Goal: Task Accomplishment & Management: Manage account settings

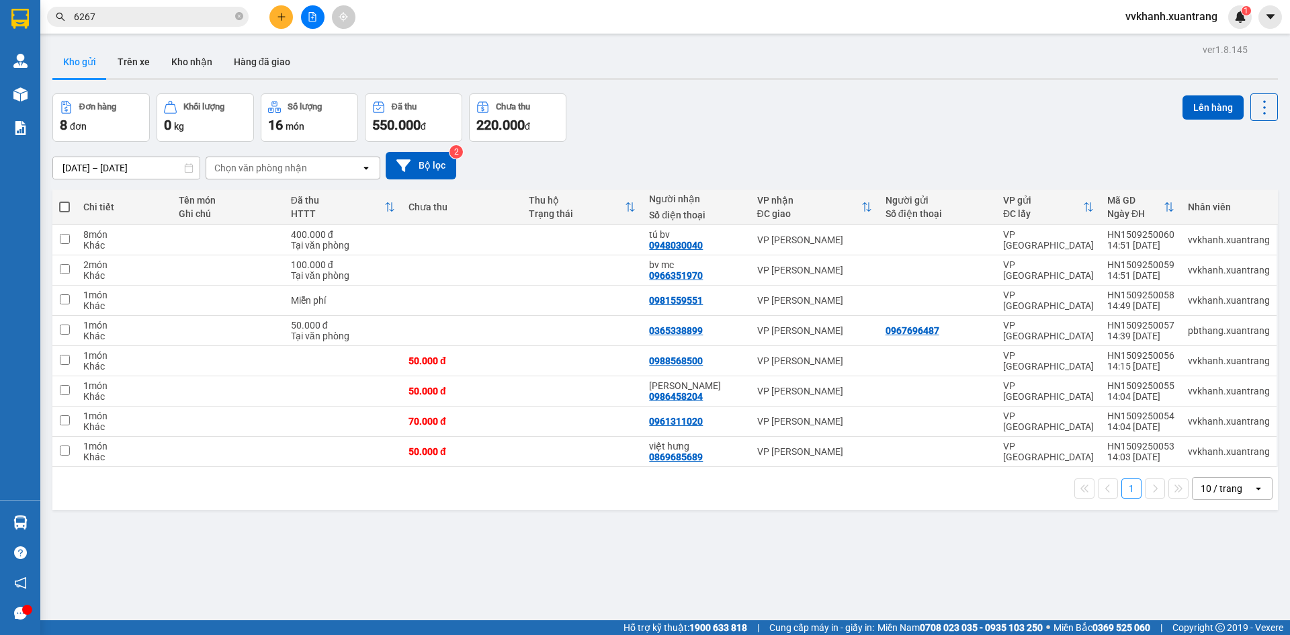
click at [65, 204] on span at bounding box center [64, 207] width 11 height 11
click at [65, 200] on input "checkbox" at bounding box center [65, 200] width 0 height 0
checkbox input "true"
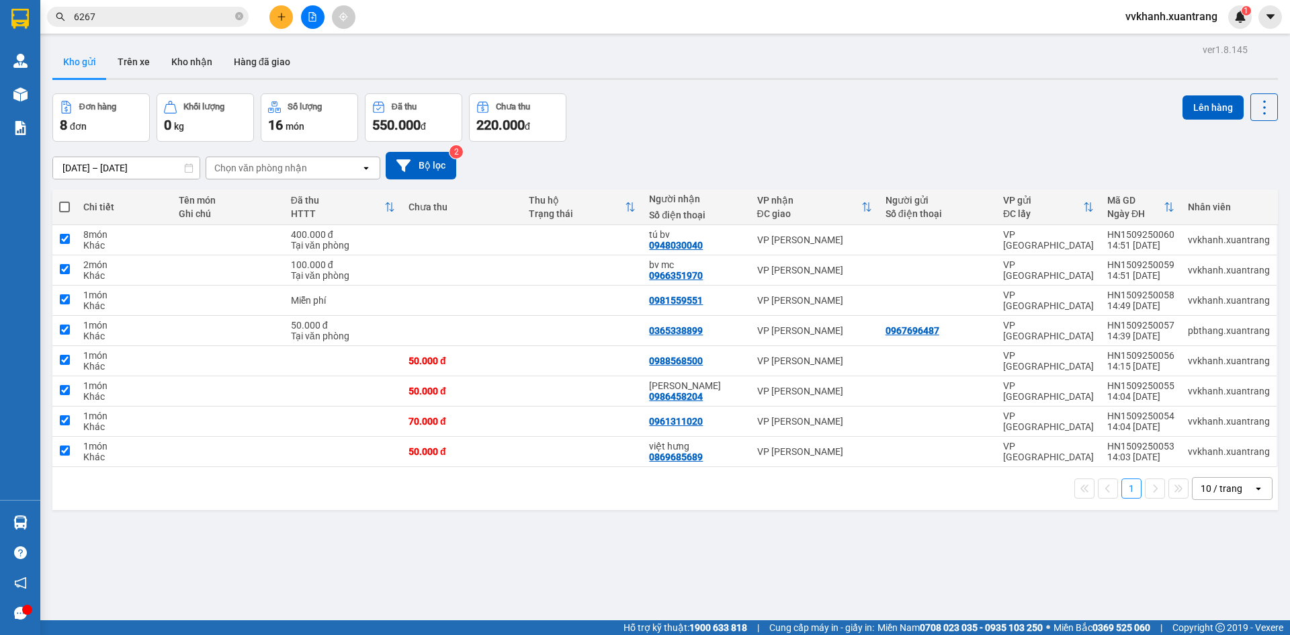
checkbox input "true"
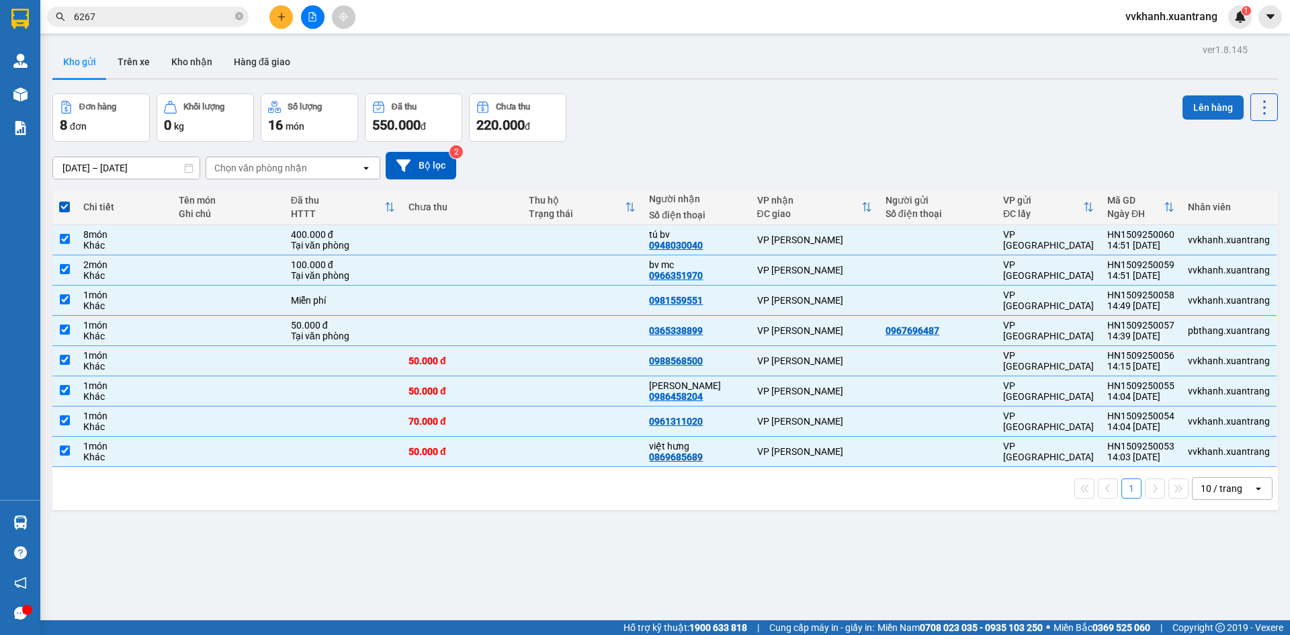
click at [1204, 108] on button "Lên hàng" at bounding box center [1213, 107] width 61 height 24
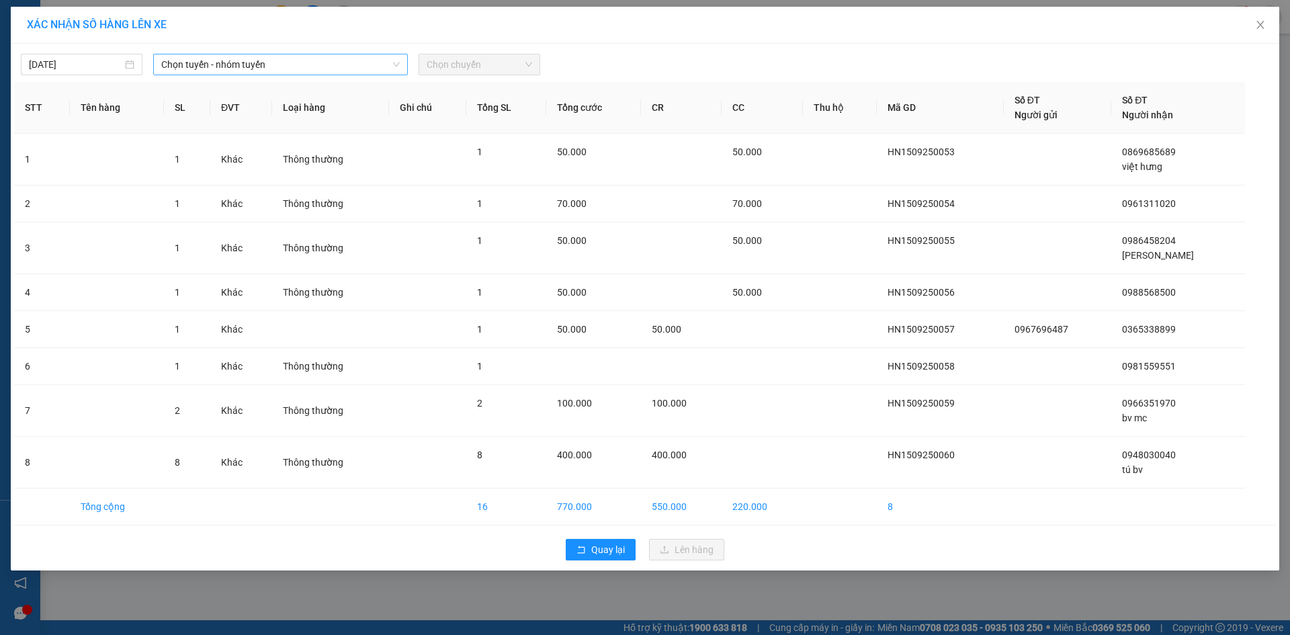
click at [288, 69] on span "Chọn tuyến - nhóm tuyến" at bounding box center [280, 64] width 239 height 20
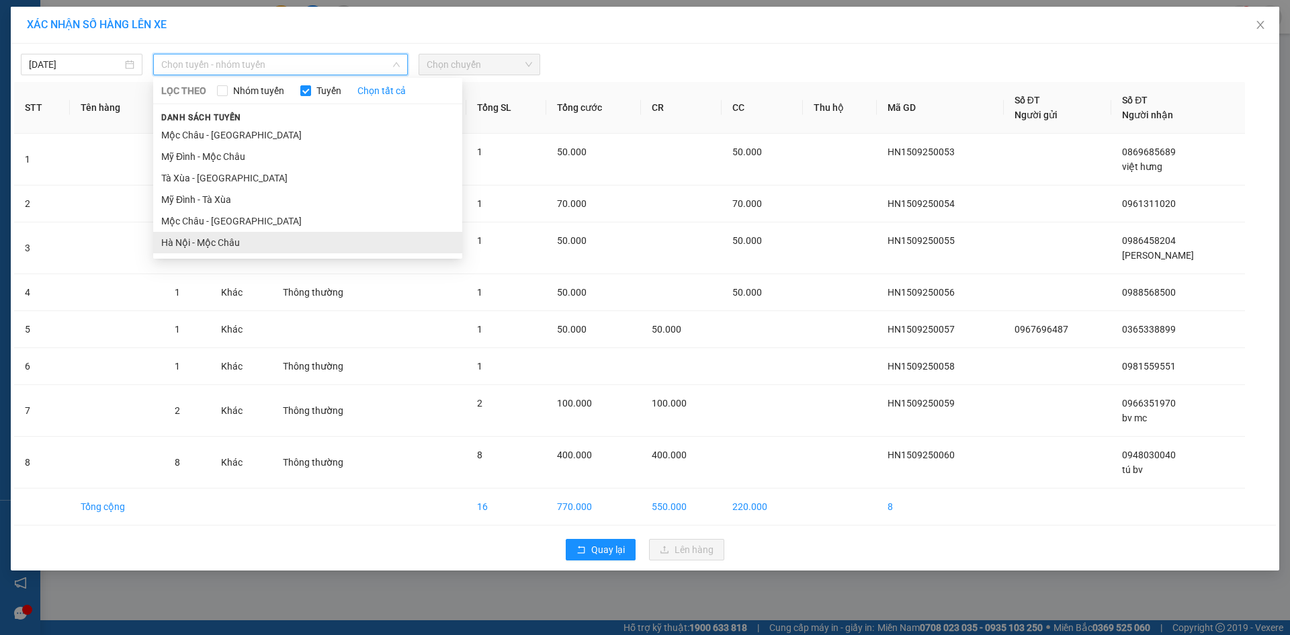
click at [245, 245] on li "Hà Nội - Mộc Châu" at bounding box center [307, 243] width 309 height 22
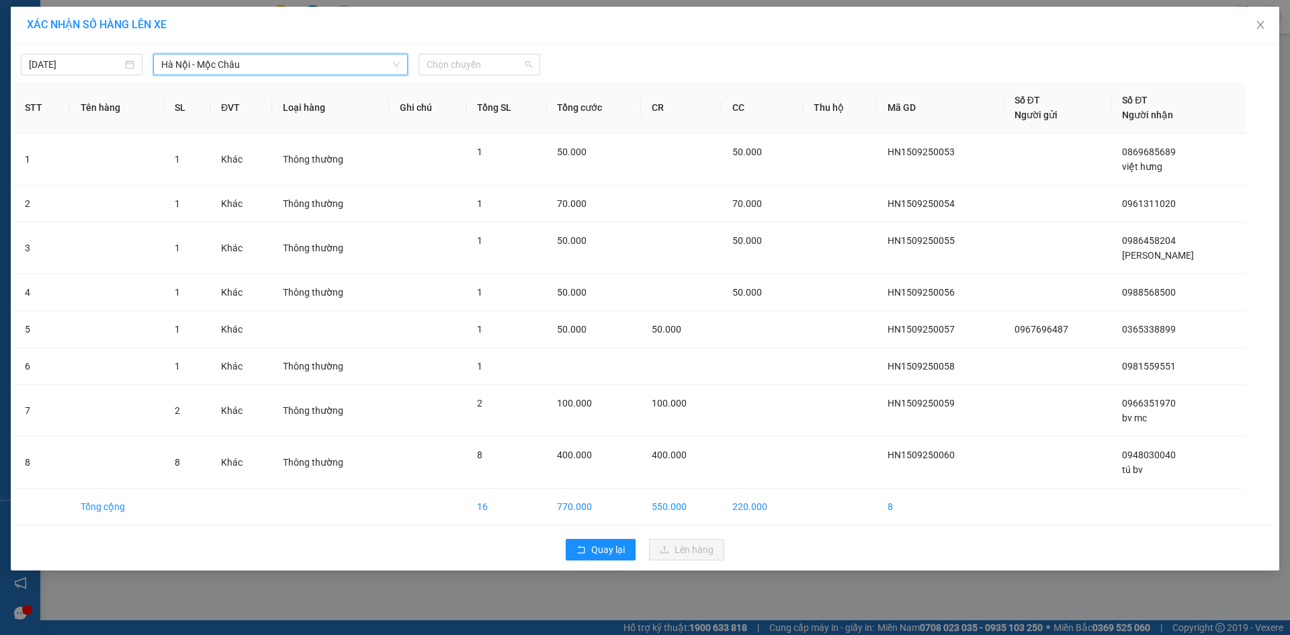
drag, startPoint x: 470, startPoint y: 63, endPoint x: 462, endPoint y: 151, distance: 88.5
click at [471, 66] on span "Chọn chuyến" at bounding box center [480, 64] width 106 height 20
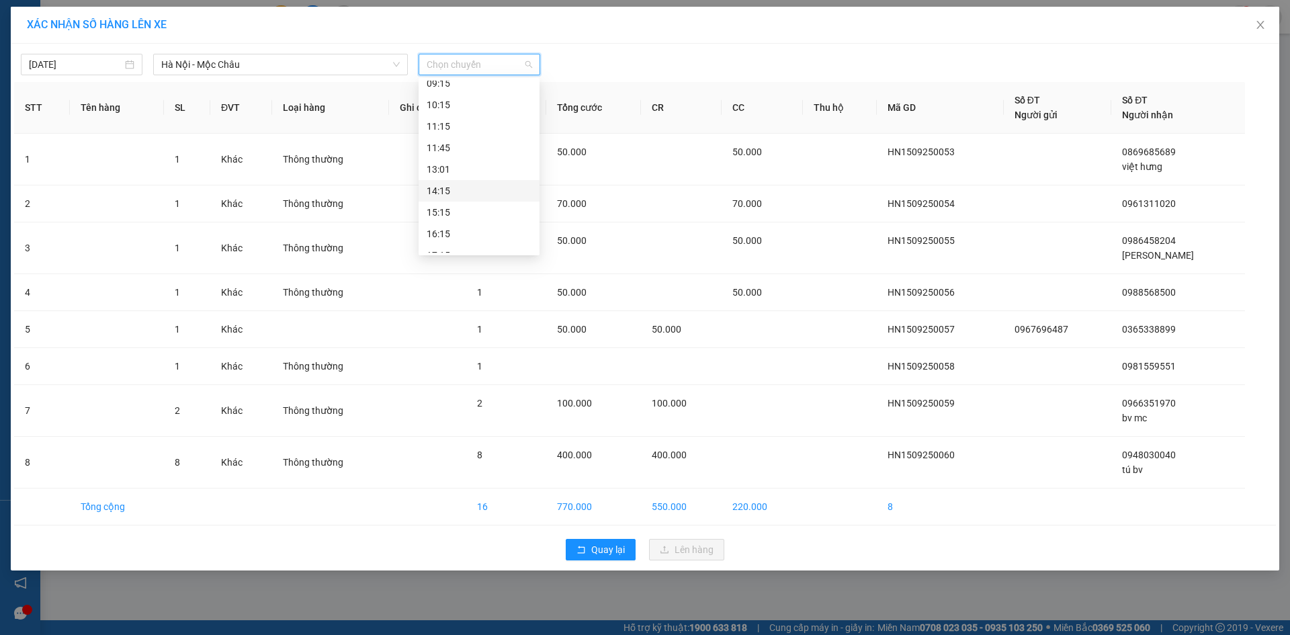
scroll to position [194, 0]
click at [463, 151] on div "15:15" at bounding box center [479, 156] width 105 height 15
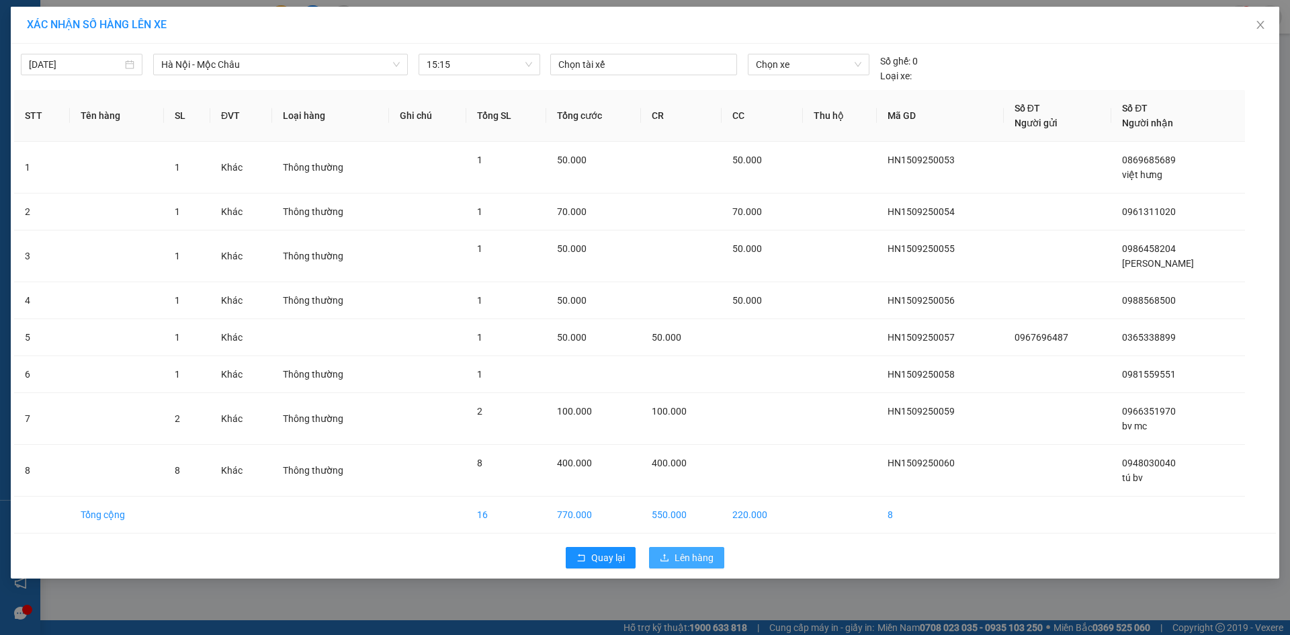
click at [680, 552] on span "Lên hàng" at bounding box center [694, 557] width 39 height 15
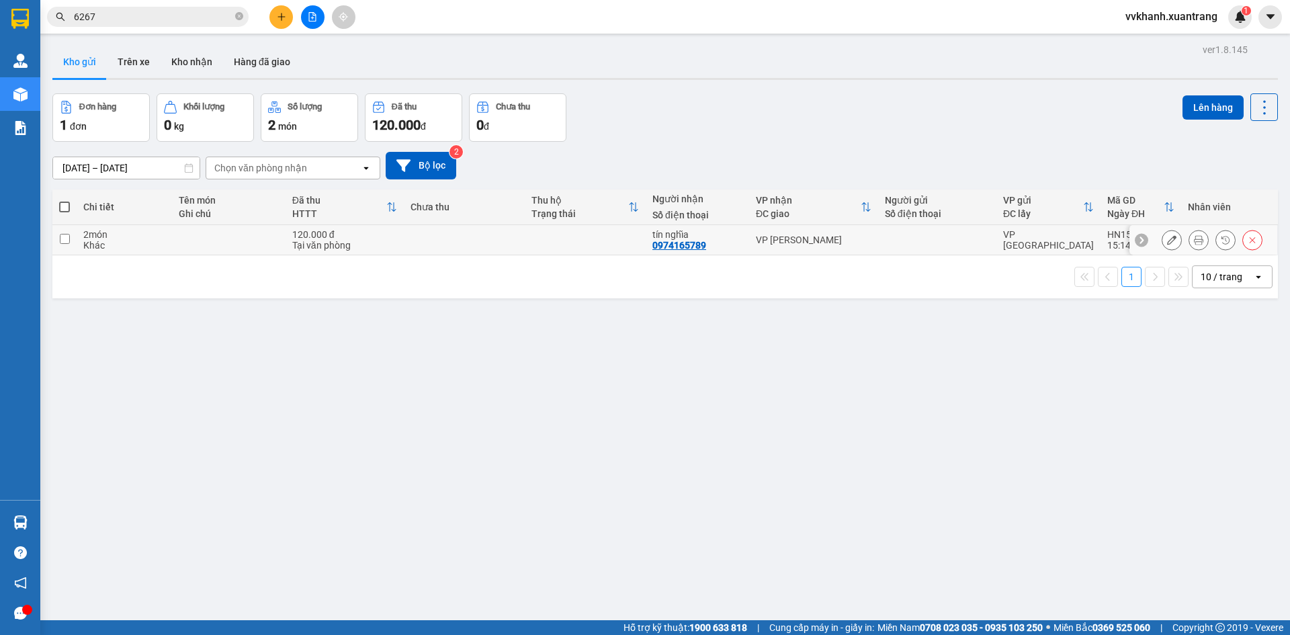
click at [804, 249] on td "VP [PERSON_NAME]" at bounding box center [813, 240] width 129 height 30
checkbox input "true"
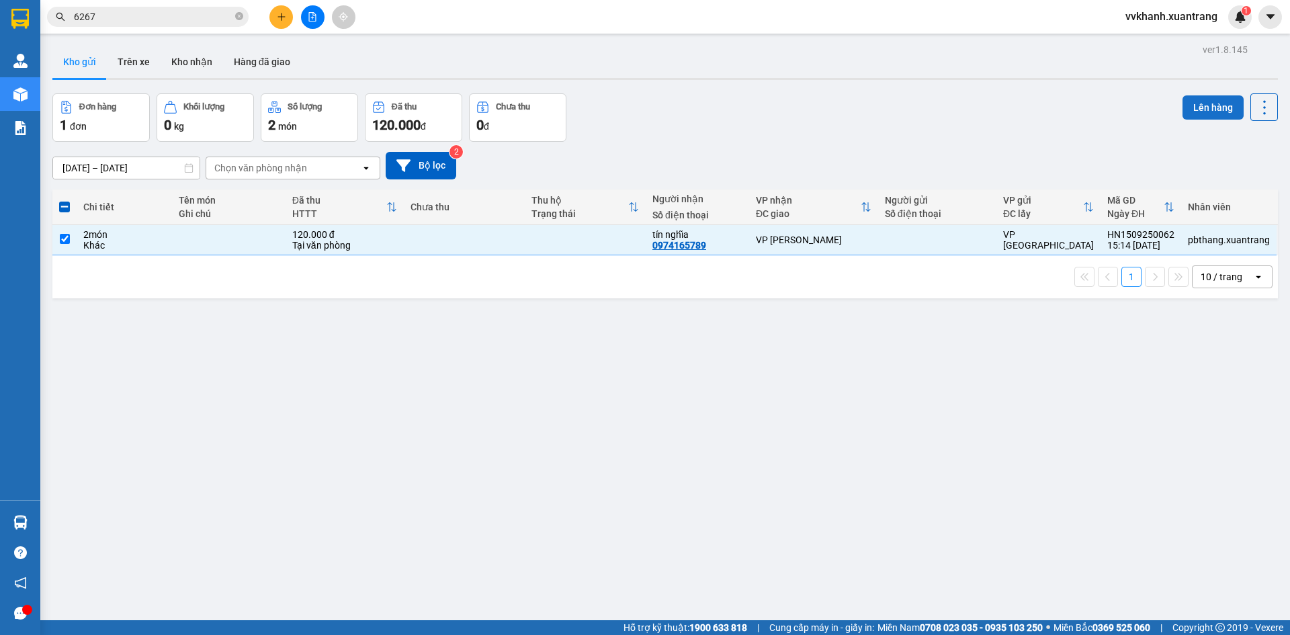
click at [1224, 104] on button "Lên hàng" at bounding box center [1213, 107] width 61 height 24
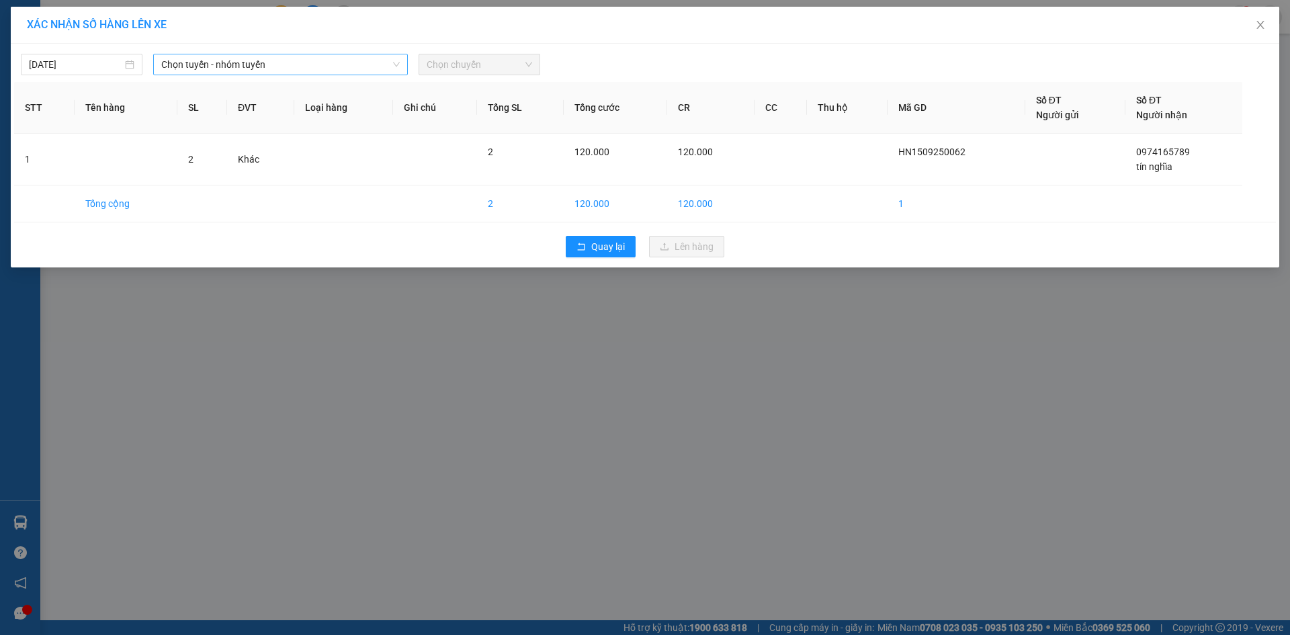
click at [298, 67] on span "Chọn tuyến - nhóm tuyến" at bounding box center [280, 64] width 239 height 20
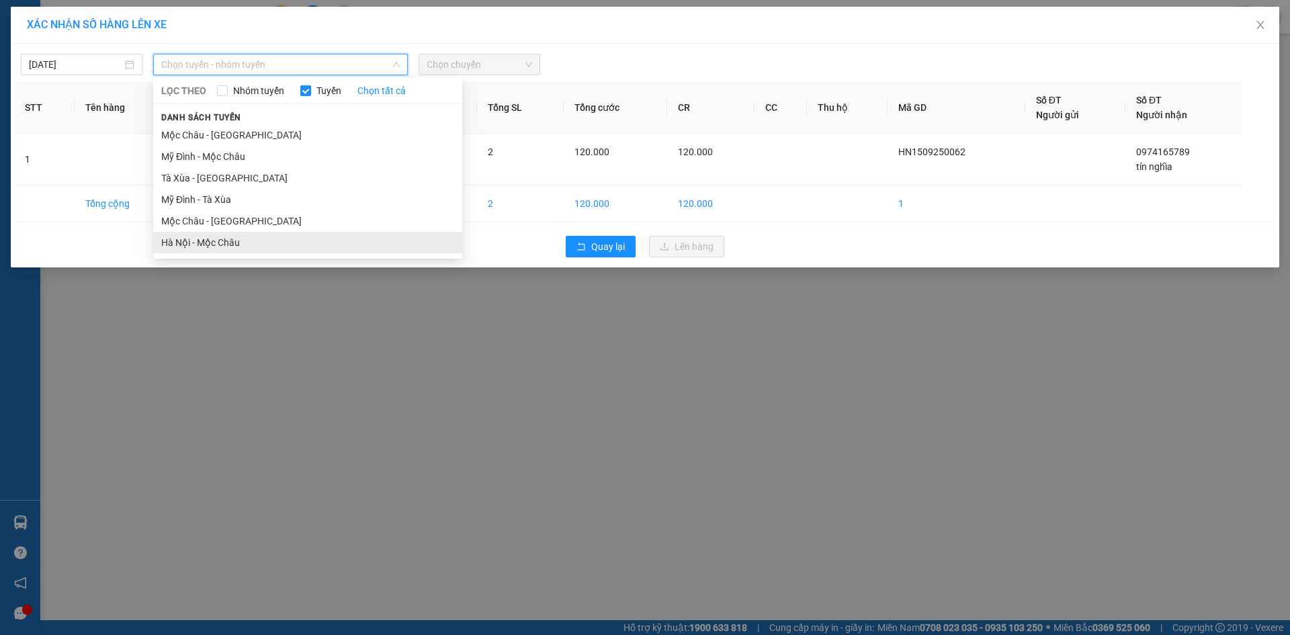
click at [244, 250] on li "Hà Nội - Mộc Châu" at bounding box center [307, 243] width 309 height 22
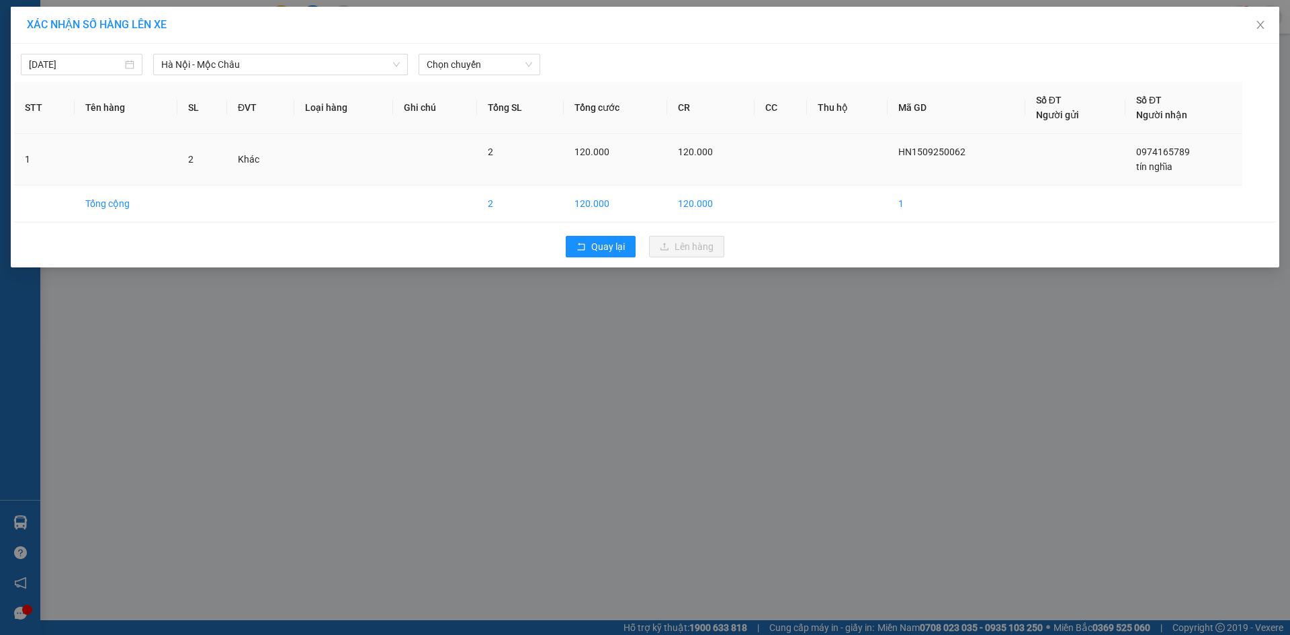
drag, startPoint x: 499, startPoint y: 53, endPoint x: 477, endPoint y: 171, distance: 120.3
click at [498, 54] on div "15/09/2025 Hà Nội - Mộc Châu LỌC THEO Nhóm tuyến Tuyến Chọn tất cả Danh sách tu…" at bounding box center [645, 61] width 1262 height 28
drag, startPoint x: 475, startPoint y: 77, endPoint x: 473, endPoint y: 70, distance: 7.7
click at [475, 77] on div "15/09/2025 Hà Nội - Mộc Châu LỌC THEO Nhóm tuyến Tuyến Chọn tất cả Danh sách tu…" at bounding box center [645, 156] width 1269 height 224
click at [473, 70] on span "Chọn chuyến" at bounding box center [480, 64] width 106 height 20
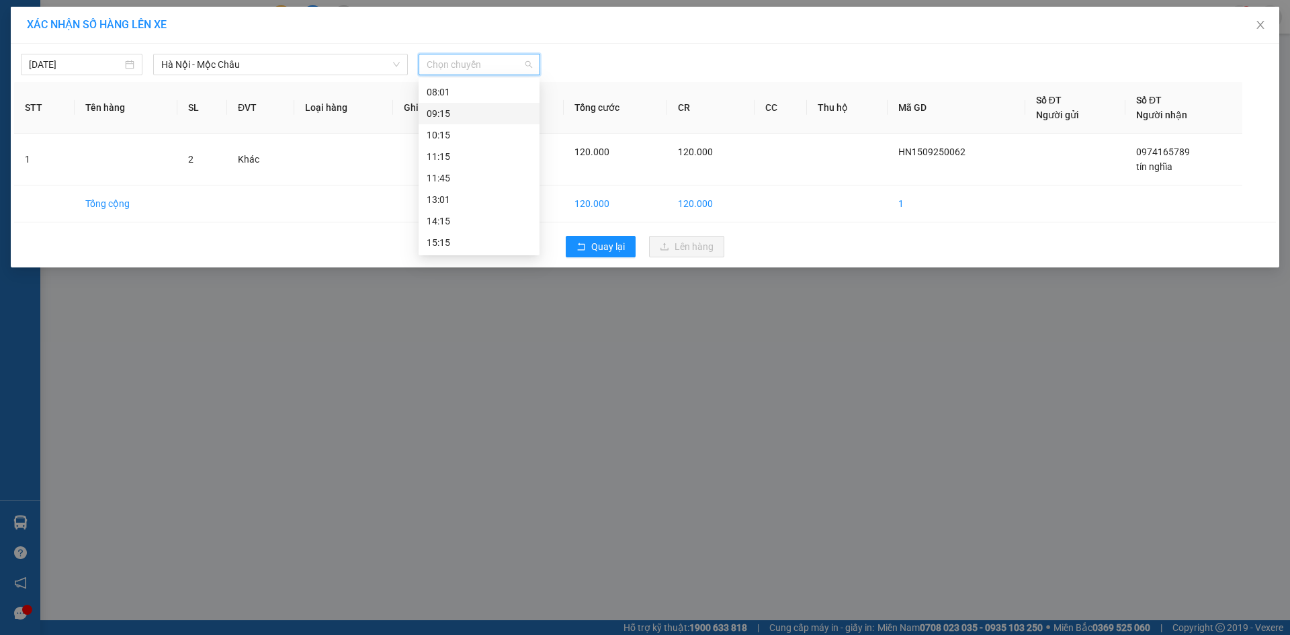
scroll to position [194, 0]
click at [490, 158] on div "15:15" at bounding box center [479, 156] width 105 height 15
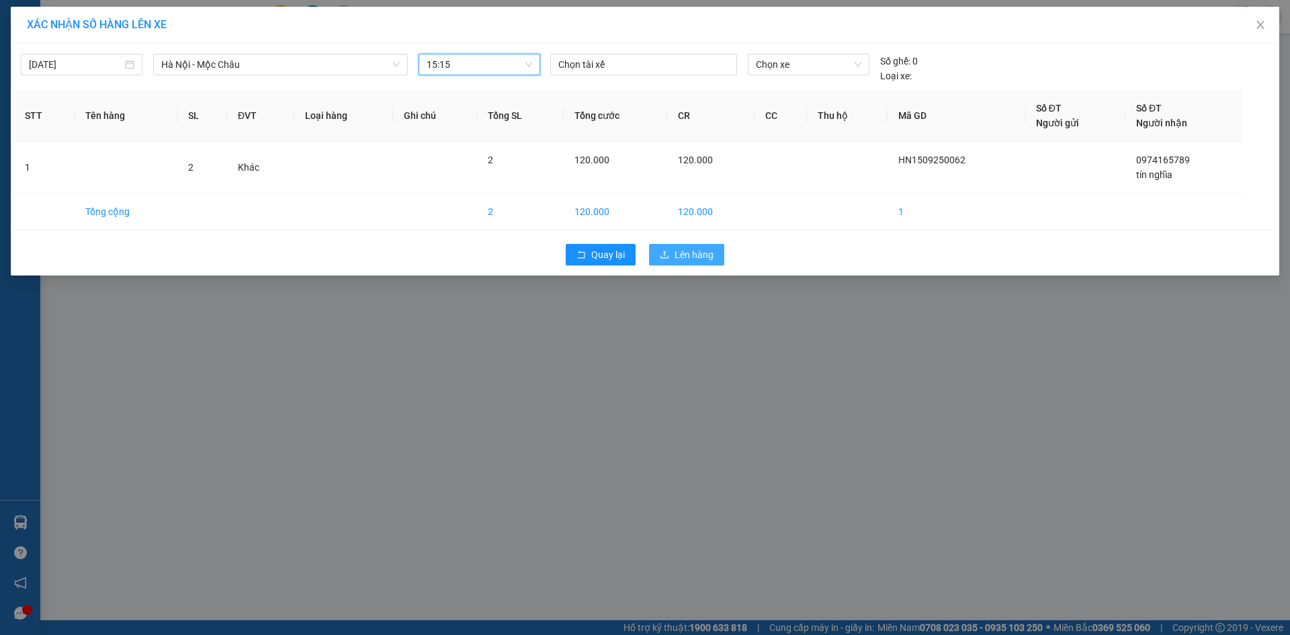
click at [693, 247] on span "Lên hàng" at bounding box center [694, 254] width 39 height 15
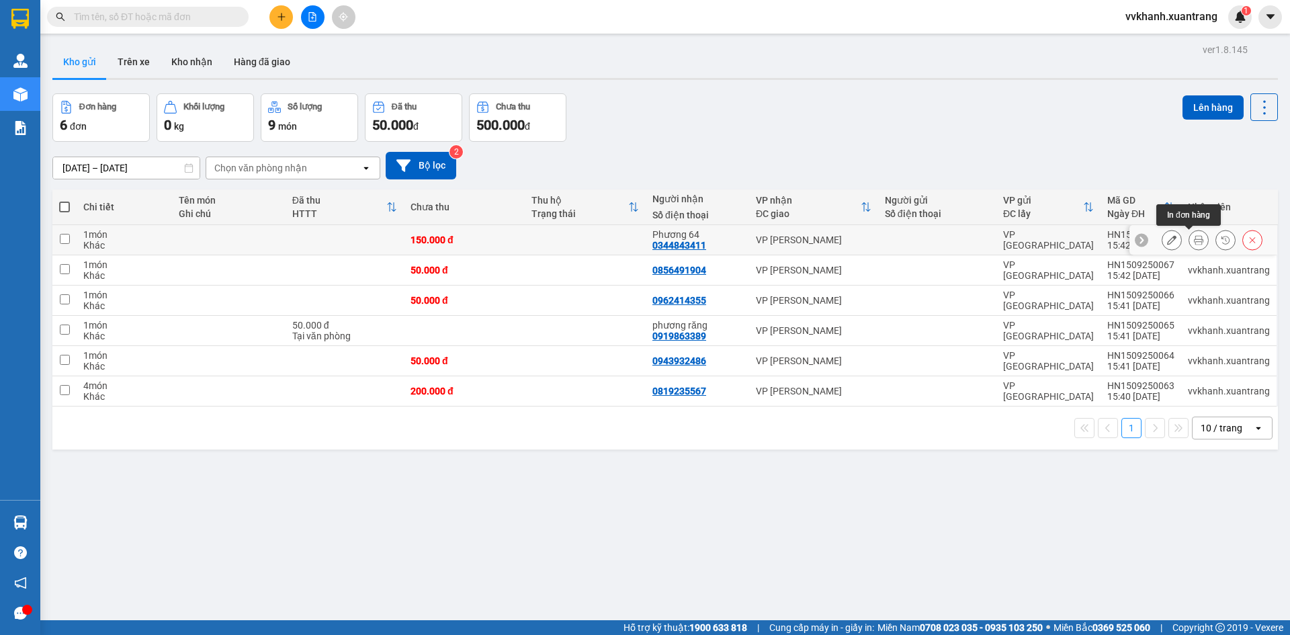
click at [1194, 241] on icon at bounding box center [1198, 239] width 9 height 9
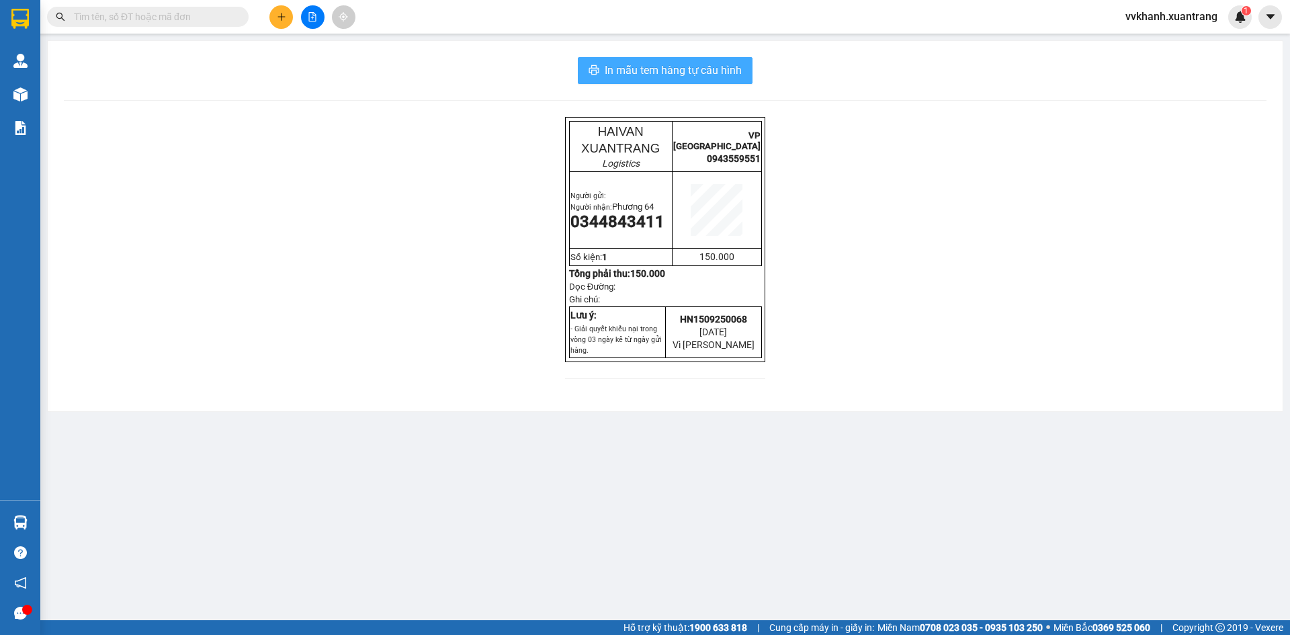
click at [647, 75] on span "In mẫu tem hàng tự cấu hình" at bounding box center [673, 70] width 137 height 17
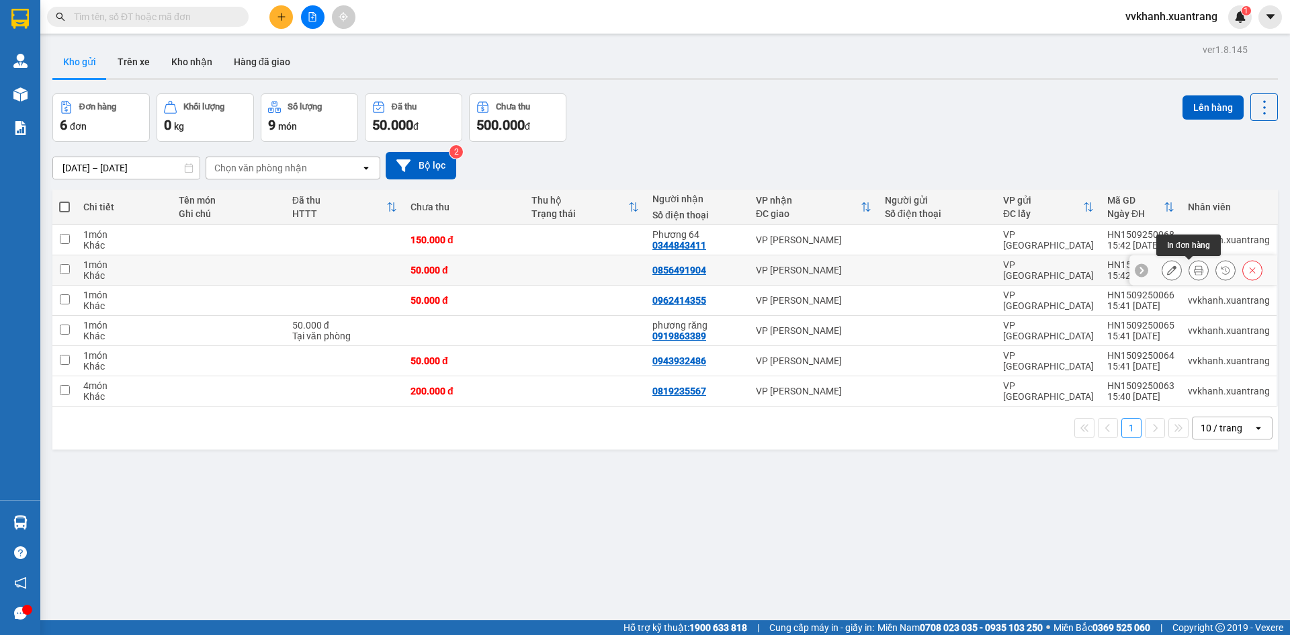
click at [1194, 267] on icon at bounding box center [1198, 269] width 9 height 9
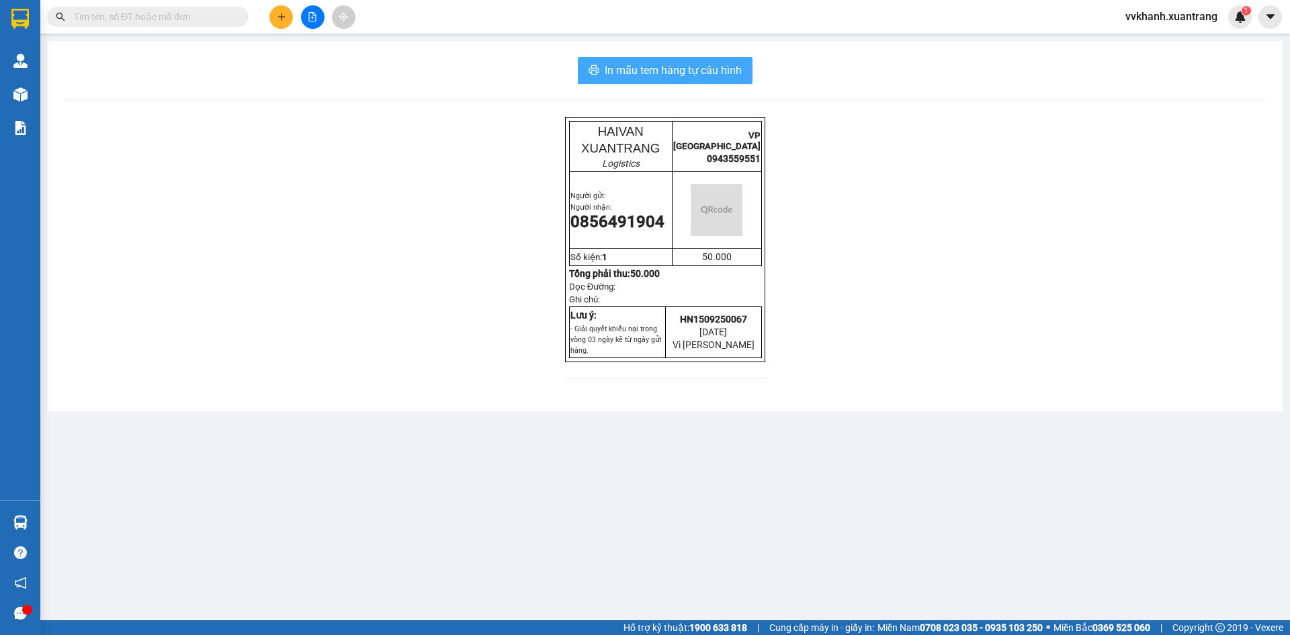
click at [685, 71] on span "In mẫu tem hàng tự cấu hình" at bounding box center [673, 70] width 137 height 17
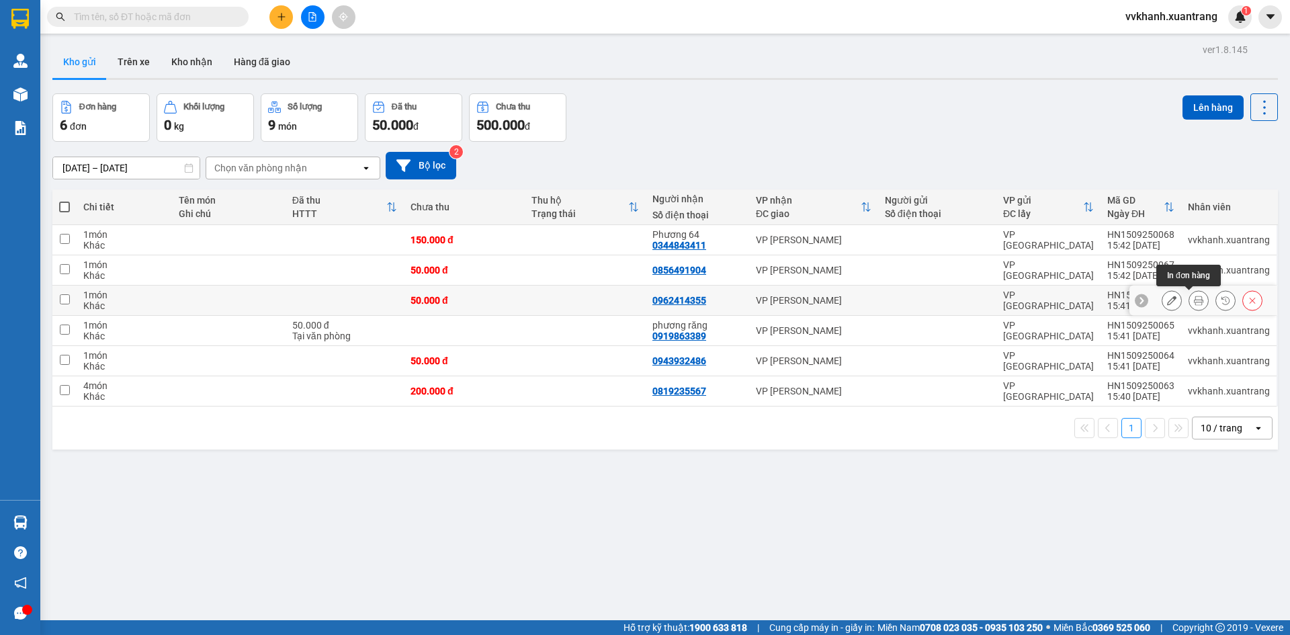
click at [1194, 297] on icon at bounding box center [1198, 300] width 9 height 9
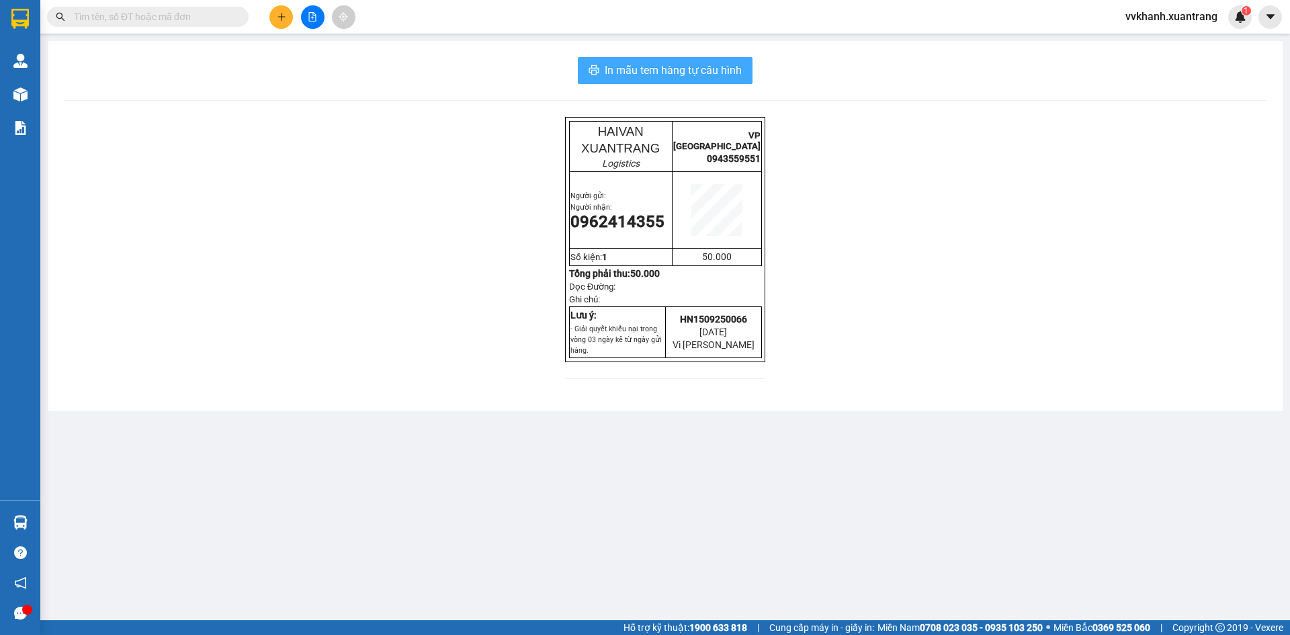
drag, startPoint x: 665, startPoint y: 69, endPoint x: 819, endPoint y: 229, distance: 222.0
click at [665, 68] on span "In mẫu tem hàng tự cấu hình" at bounding box center [673, 70] width 137 height 17
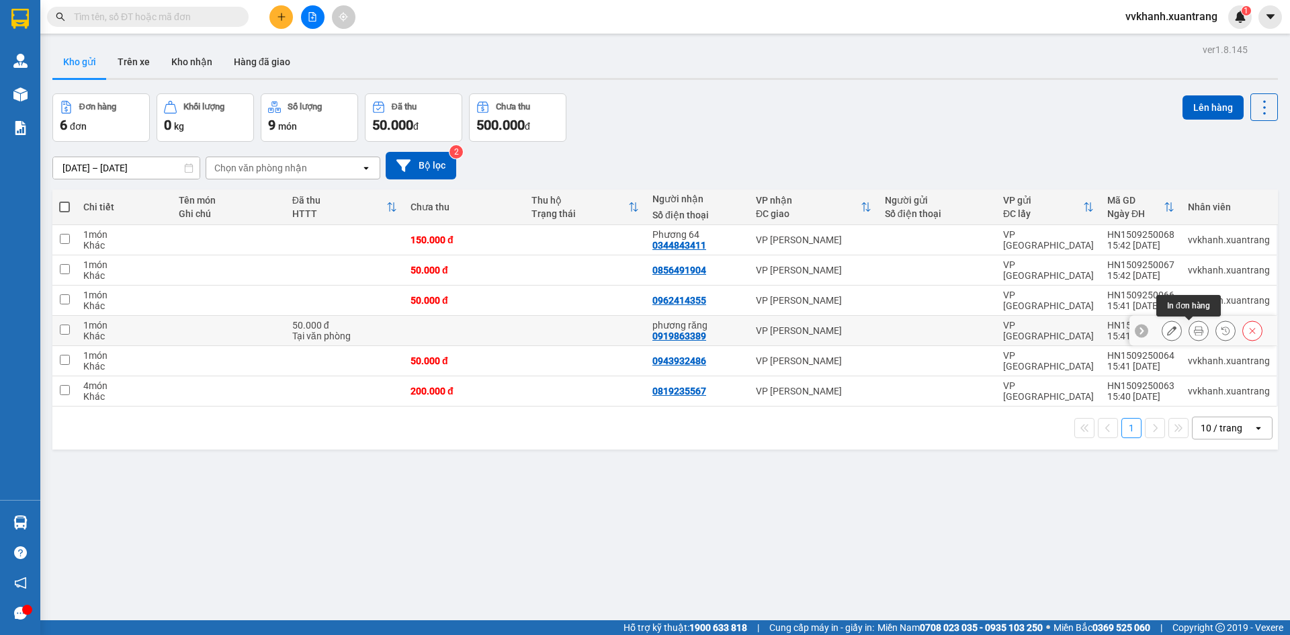
click at [1194, 328] on icon at bounding box center [1198, 330] width 9 height 9
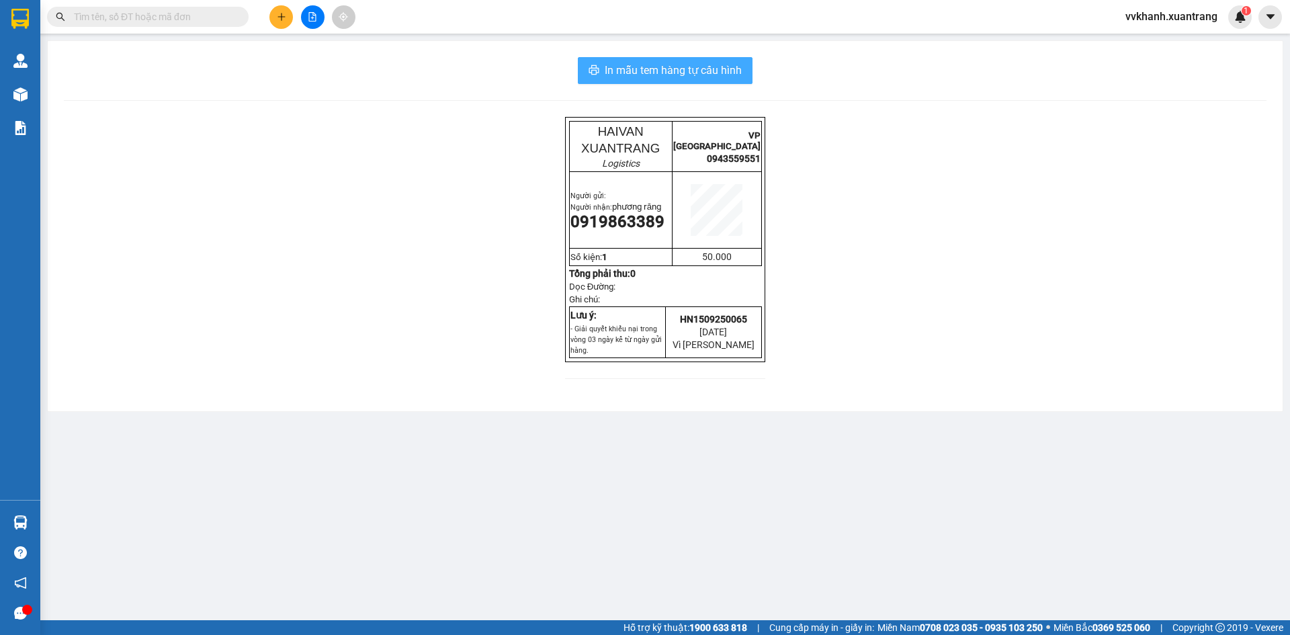
click at [610, 69] on span "In mẫu tem hàng tự cấu hình" at bounding box center [673, 70] width 137 height 17
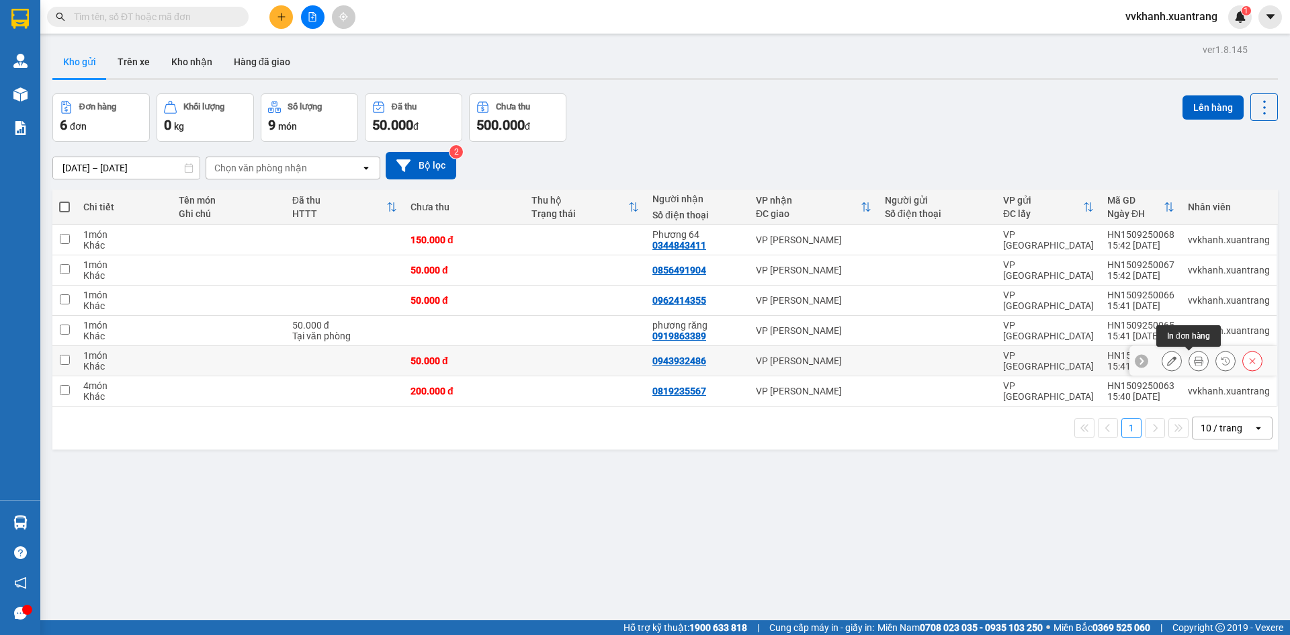
click at [1194, 363] on icon at bounding box center [1198, 360] width 9 height 9
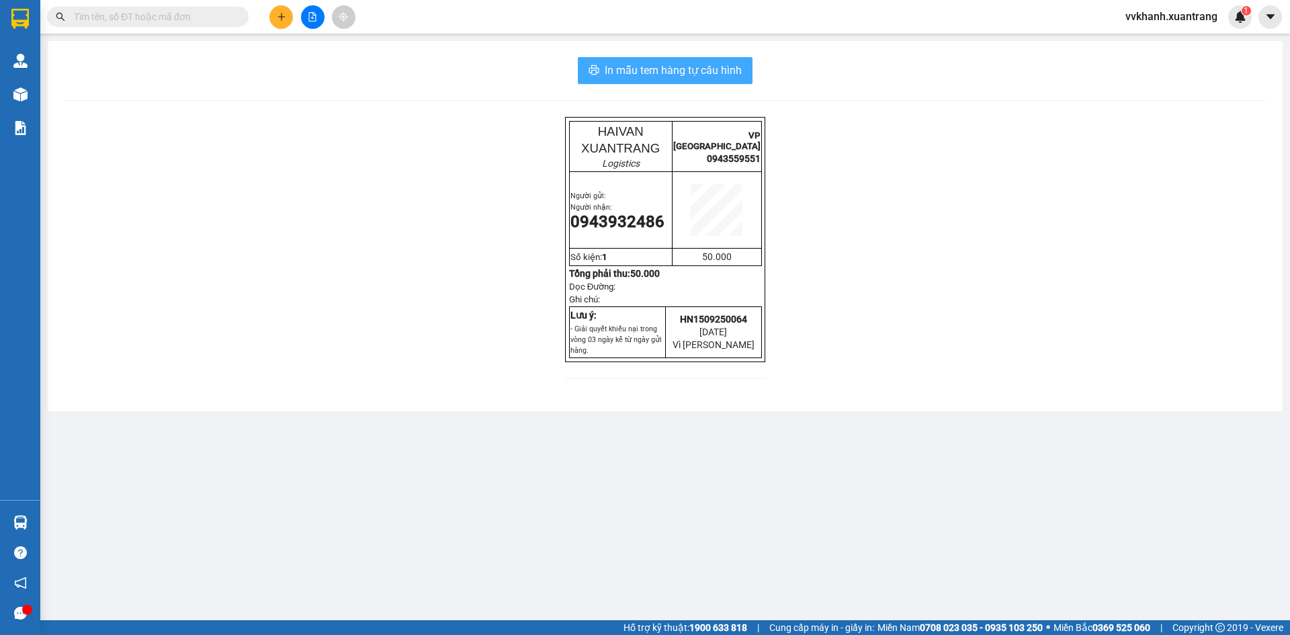
click at [649, 76] on span "In mẫu tem hàng tự cấu hình" at bounding box center [673, 70] width 137 height 17
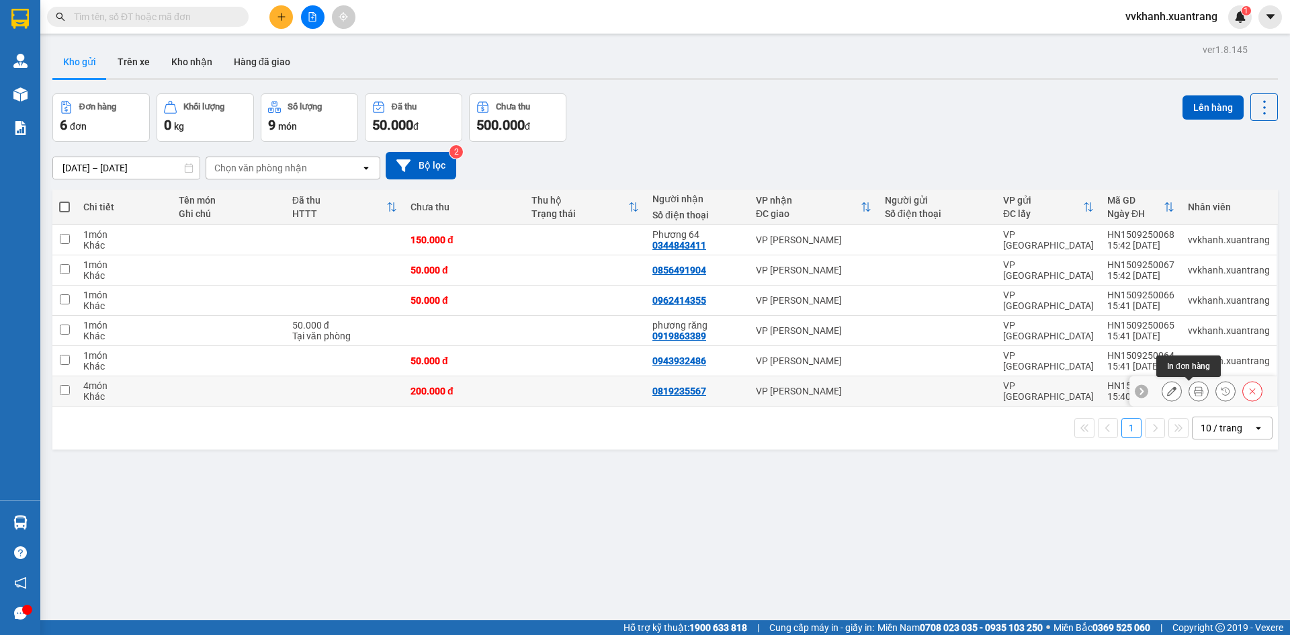
click at [1194, 390] on icon at bounding box center [1198, 390] width 9 height 9
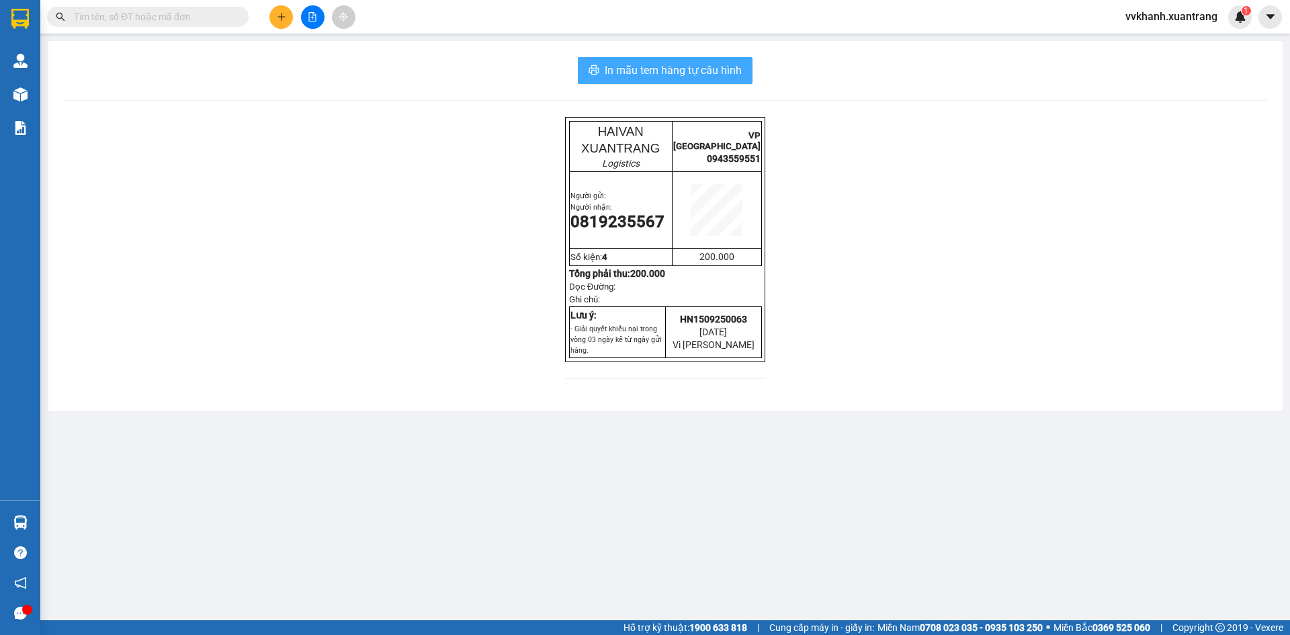
click at [637, 73] on span "In mẫu tem hàng tự cấu hình" at bounding box center [673, 70] width 137 height 17
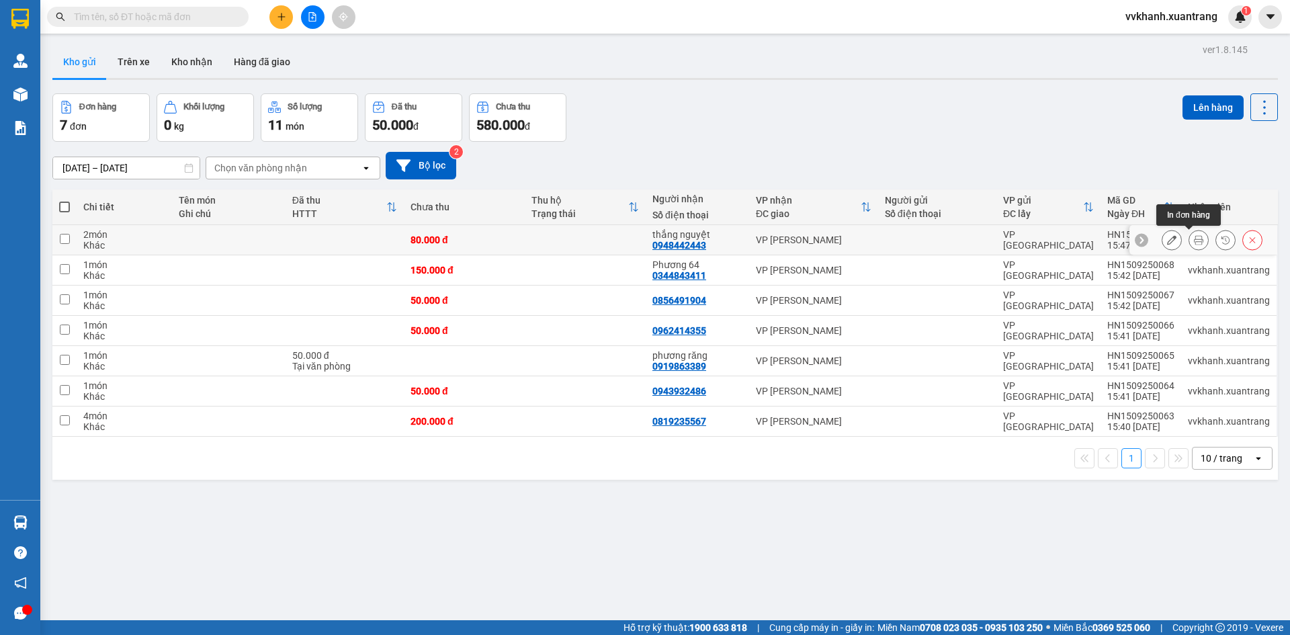
click at [1194, 241] on icon at bounding box center [1198, 239] width 9 height 9
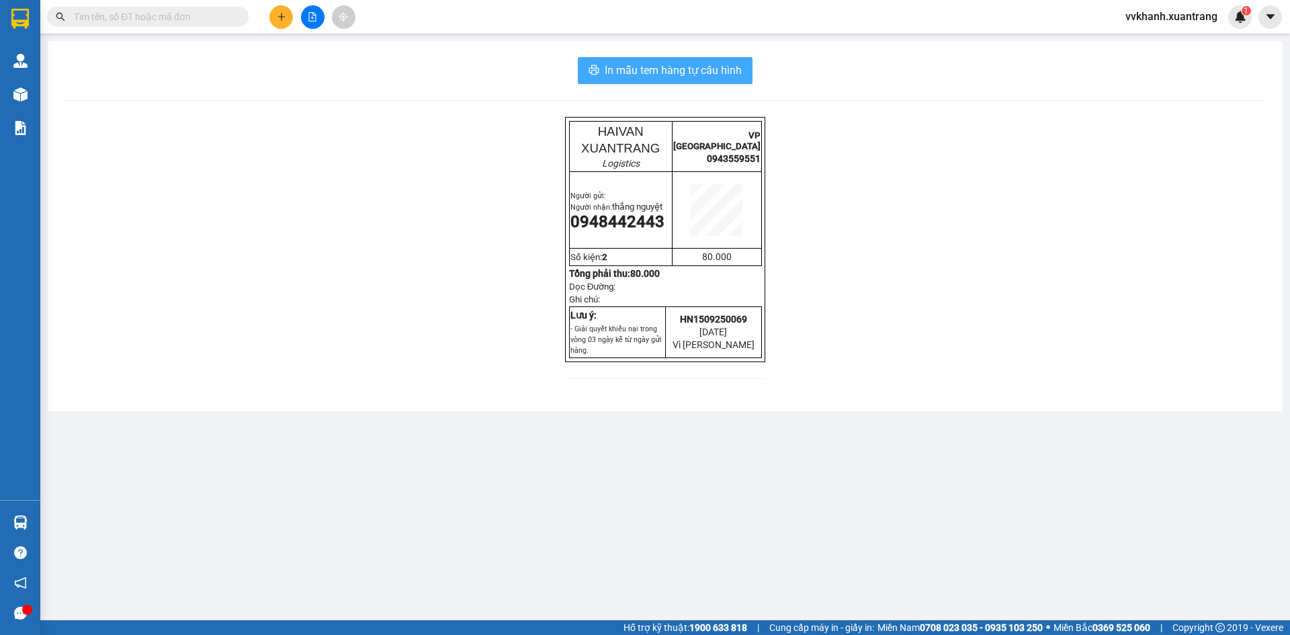
click at [710, 71] on span "In mẫu tem hàng tự cấu hình" at bounding box center [673, 70] width 137 height 17
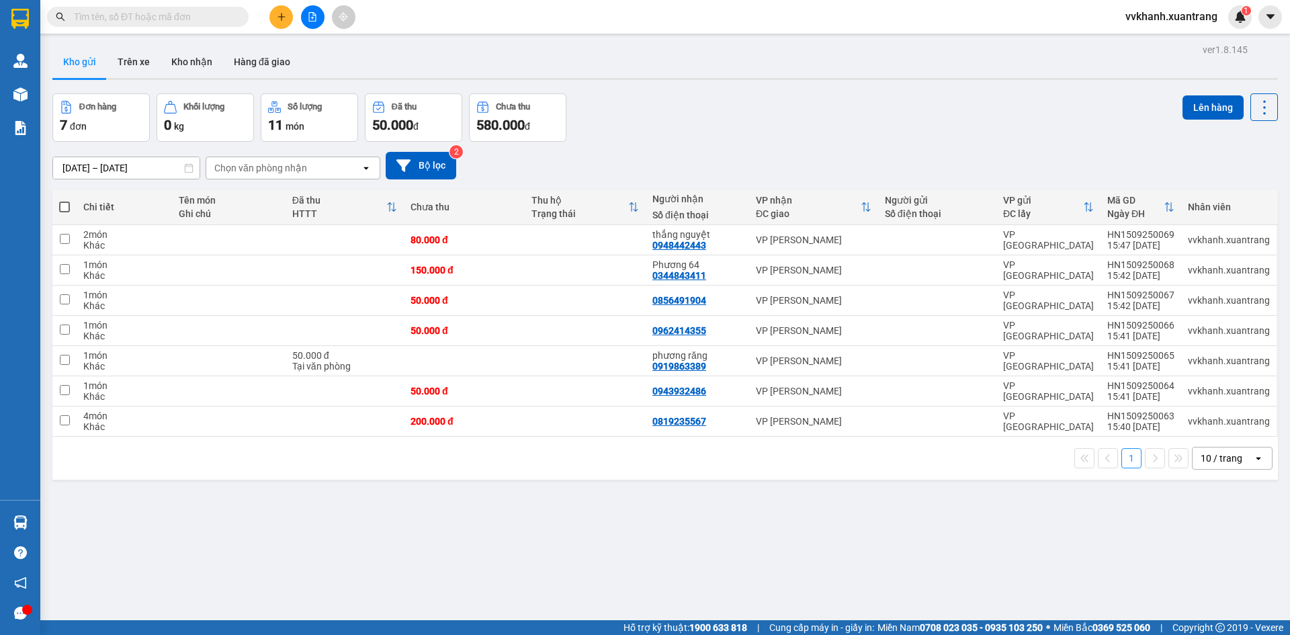
click at [187, 16] on input "text" at bounding box center [153, 16] width 159 height 15
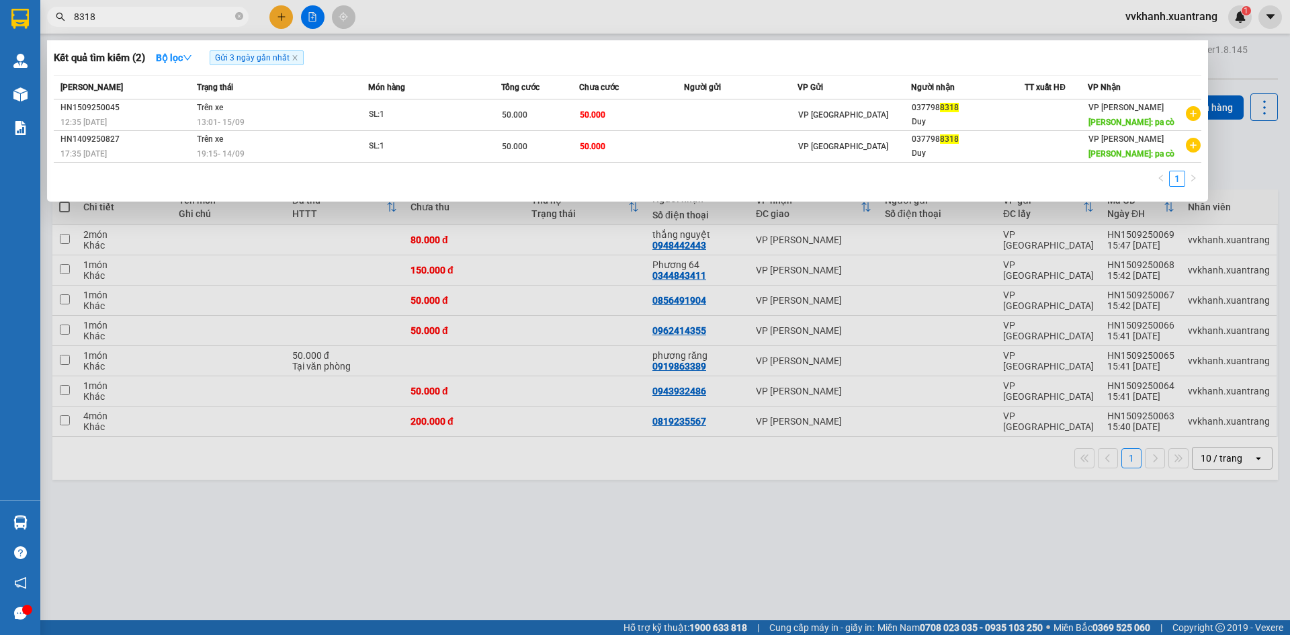
type input "8318"
click at [578, 253] on div at bounding box center [645, 317] width 1290 height 635
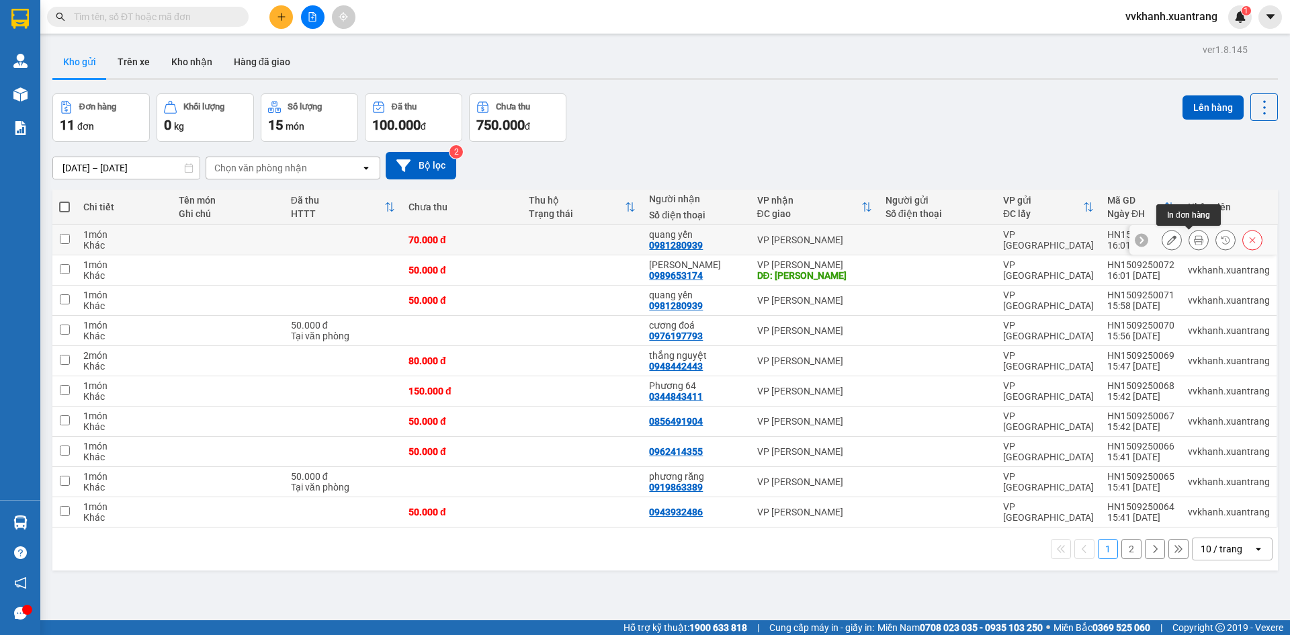
click at [1190, 235] on button at bounding box center [1199, 241] width 19 height 24
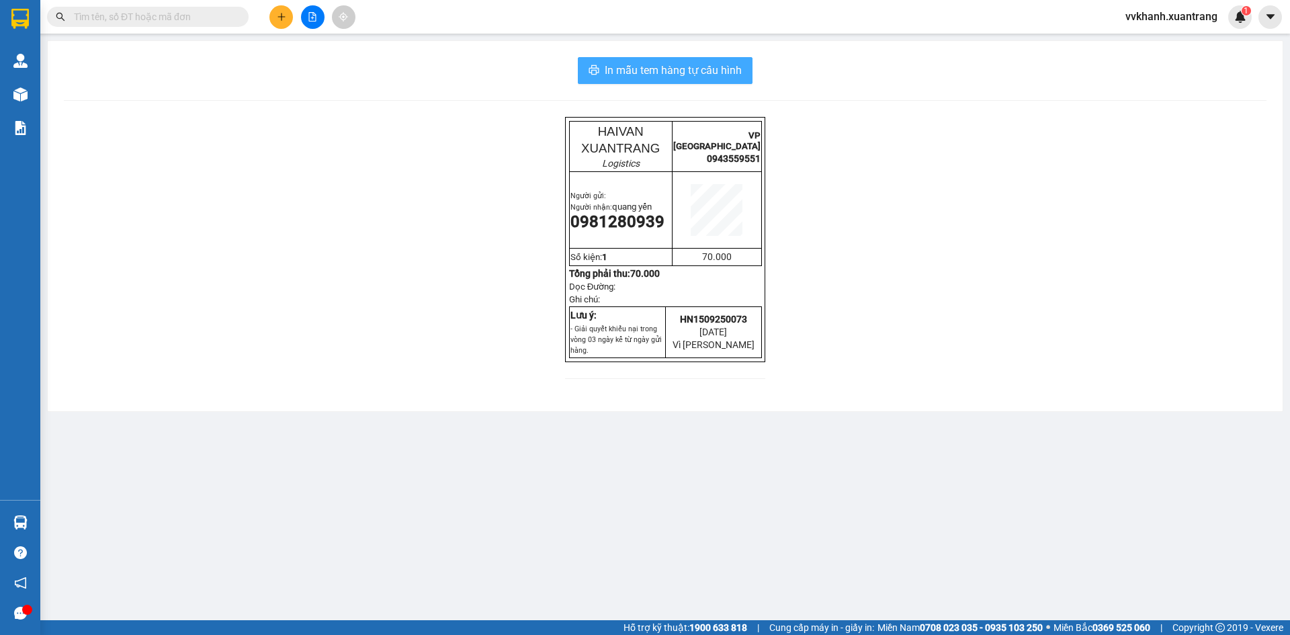
drag, startPoint x: 608, startPoint y: 73, endPoint x: 621, endPoint y: 80, distance: 14.4
click at [608, 73] on span "In mẫu tem hàng tự cấu hình" at bounding box center [673, 70] width 137 height 17
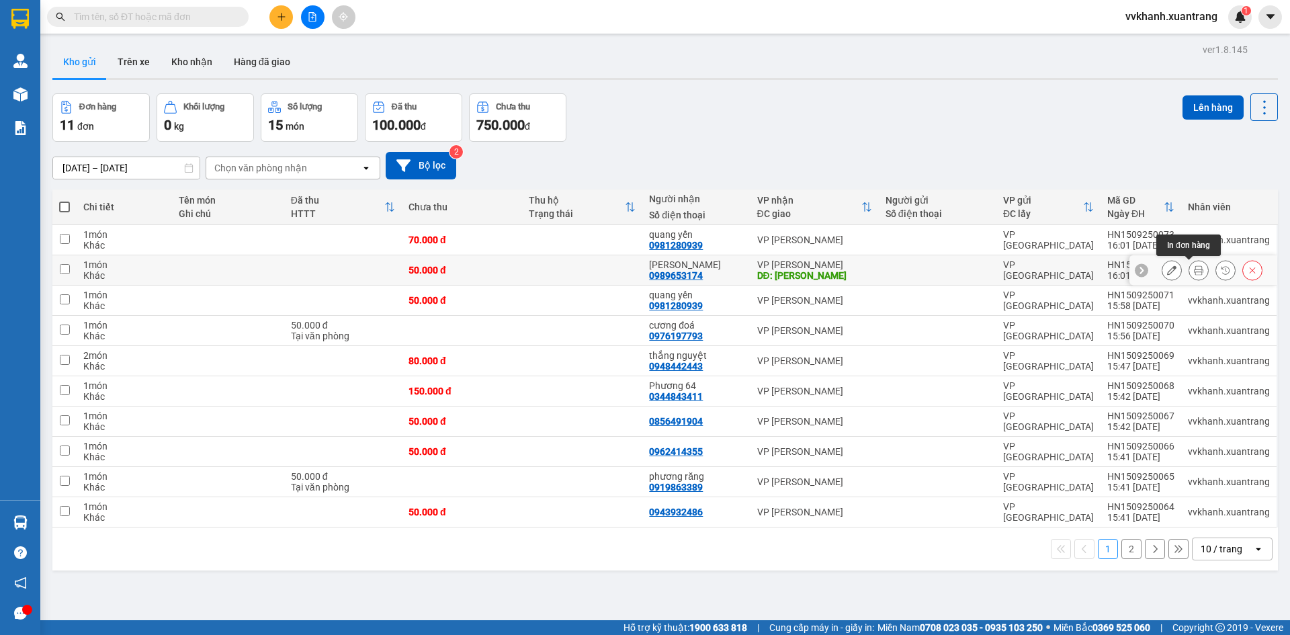
click at [1194, 270] on icon at bounding box center [1198, 269] width 9 height 9
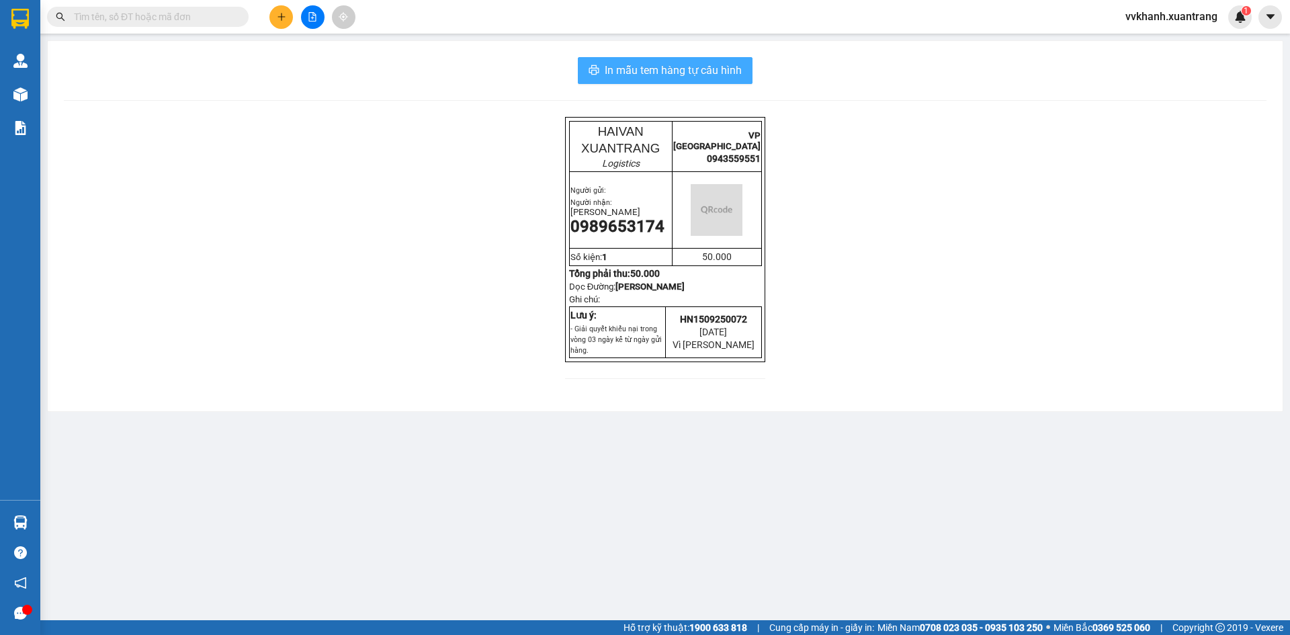
click at [631, 65] on span "In mẫu tem hàng tự cấu hình" at bounding box center [673, 70] width 137 height 17
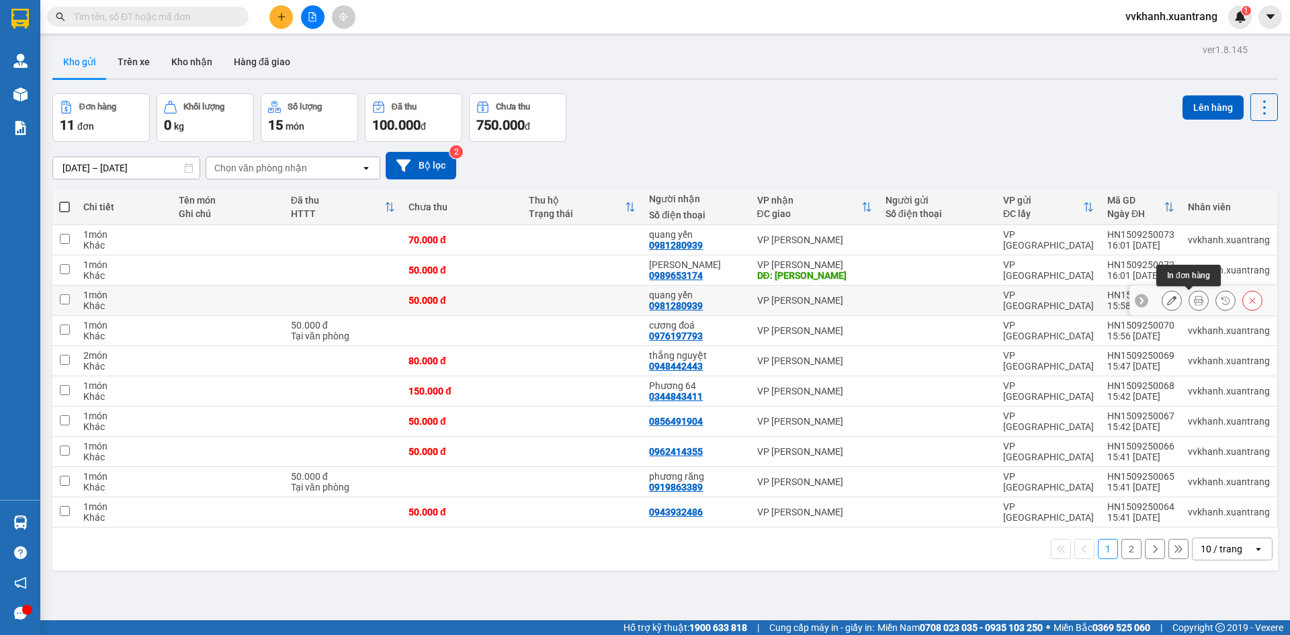
click at [1194, 297] on icon at bounding box center [1198, 300] width 9 height 9
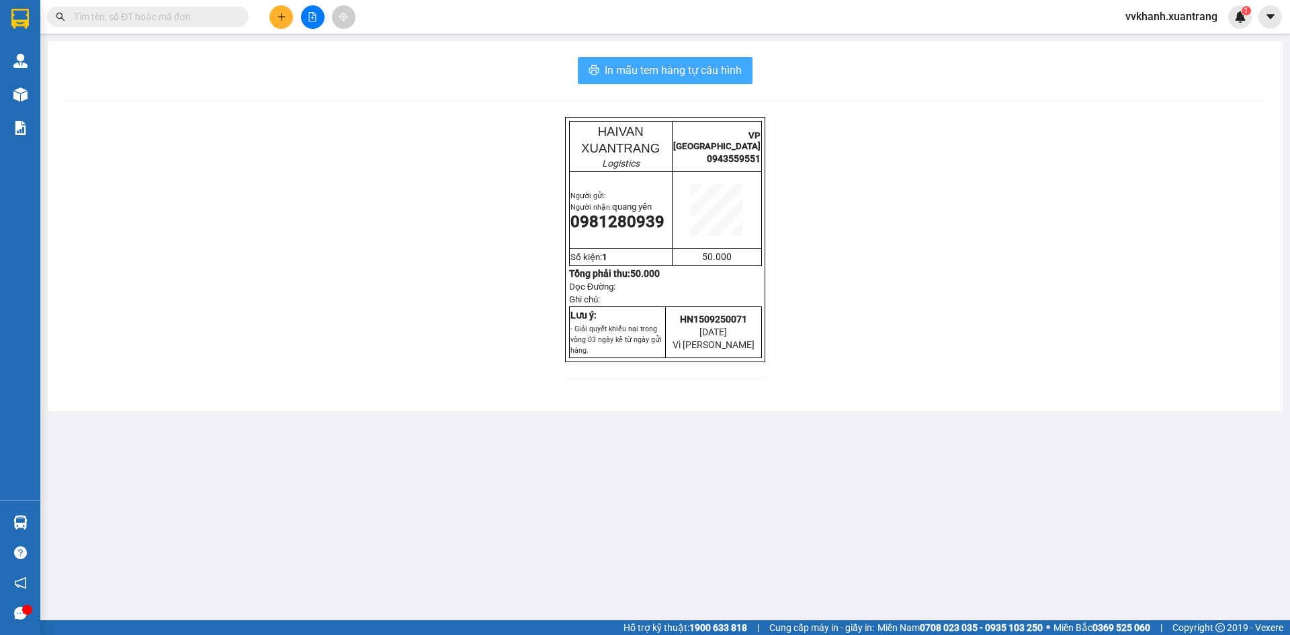
click at [646, 66] on span "In mẫu tem hàng tự cấu hình" at bounding box center [673, 70] width 137 height 17
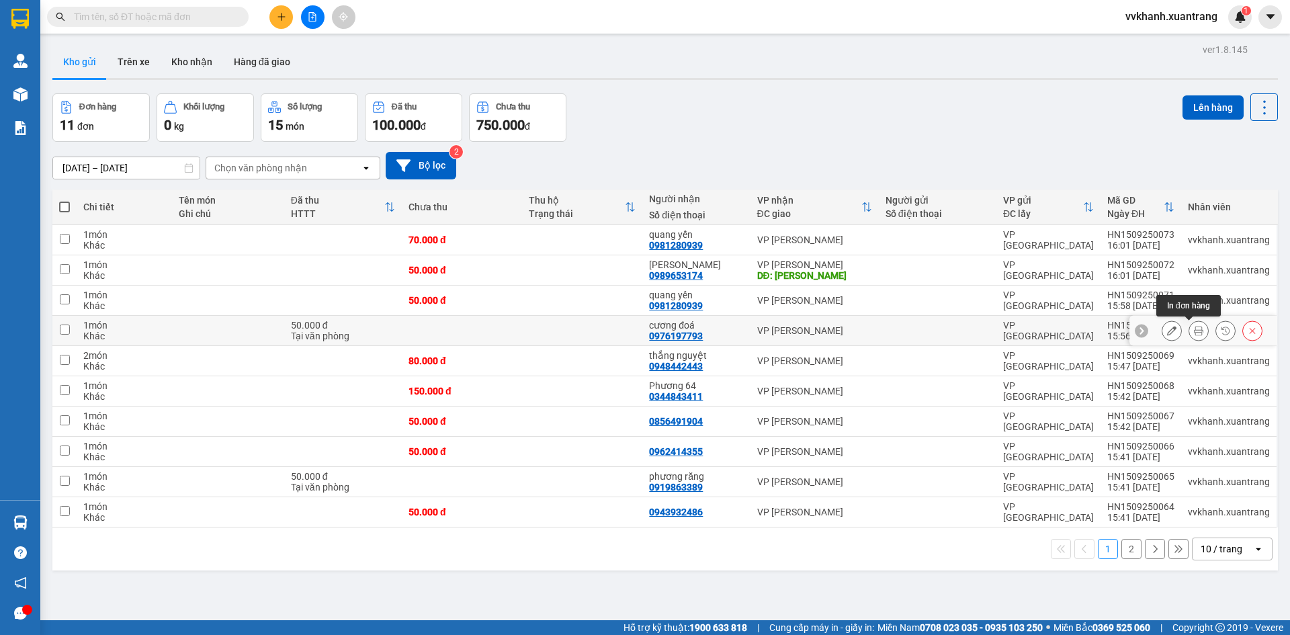
click at [1194, 326] on icon at bounding box center [1198, 330] width 9 height 9
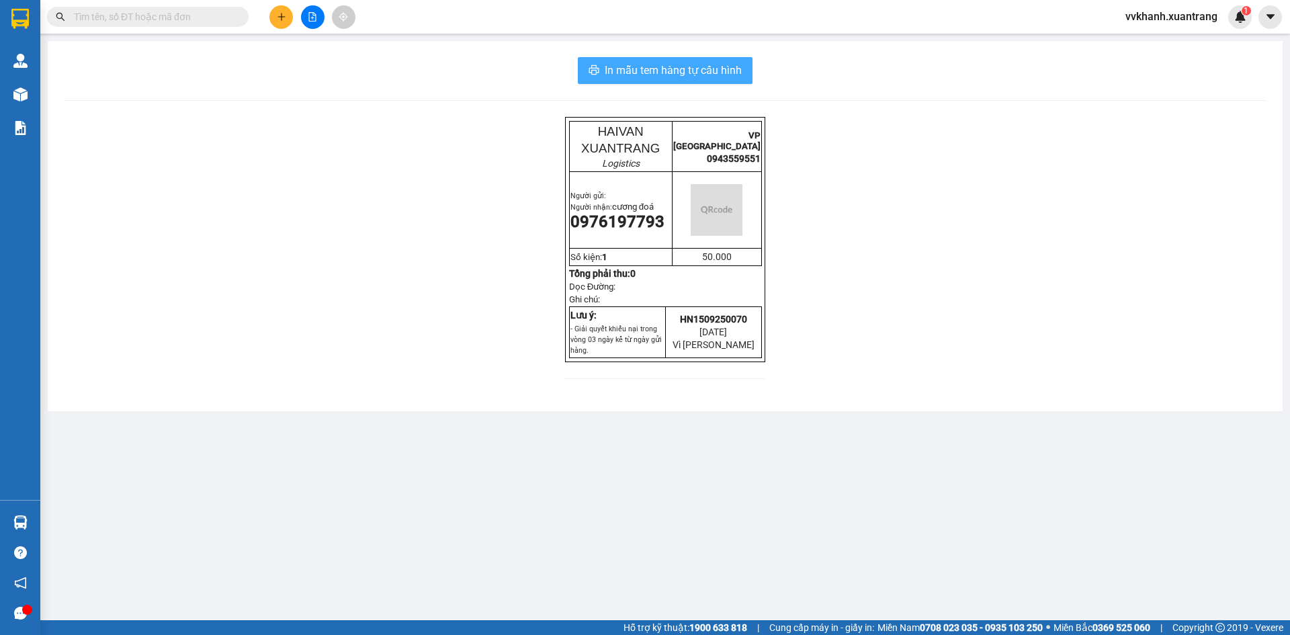
click at [628, 75] on span "In mẫu tem hàng tự cấu hình" at bounding box center [673, 70] width 137 height 17
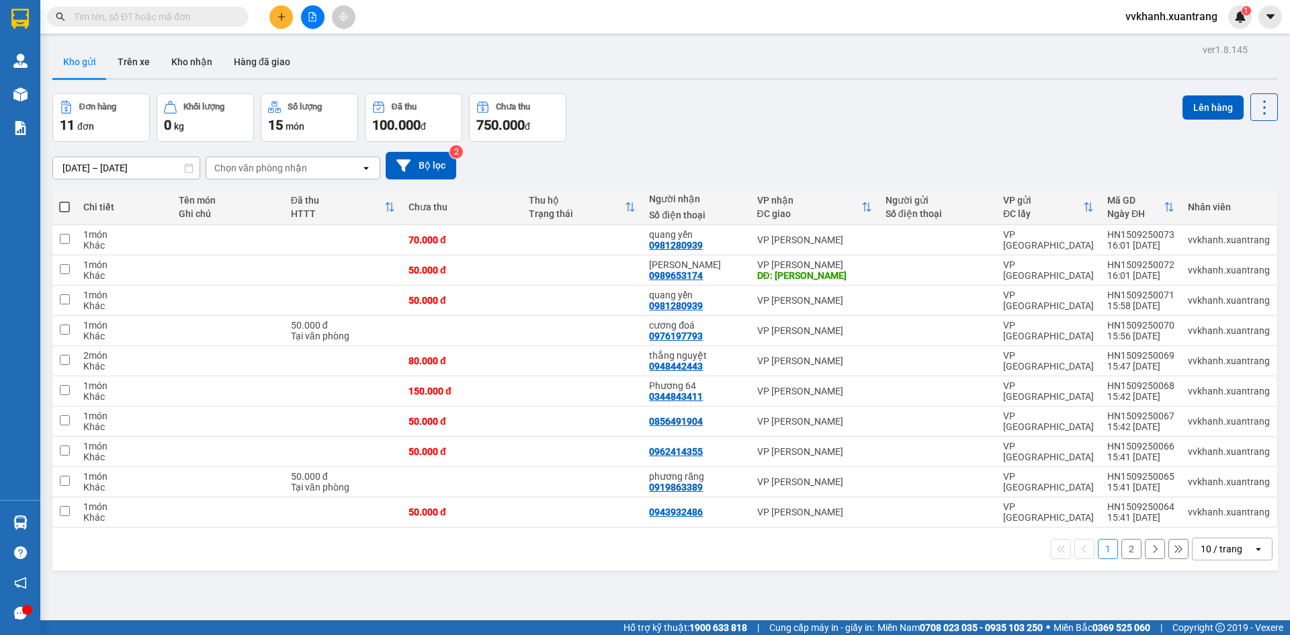
click at [1122, 546] on button "2" at bounding box center [1132, 549] width 20 height 20
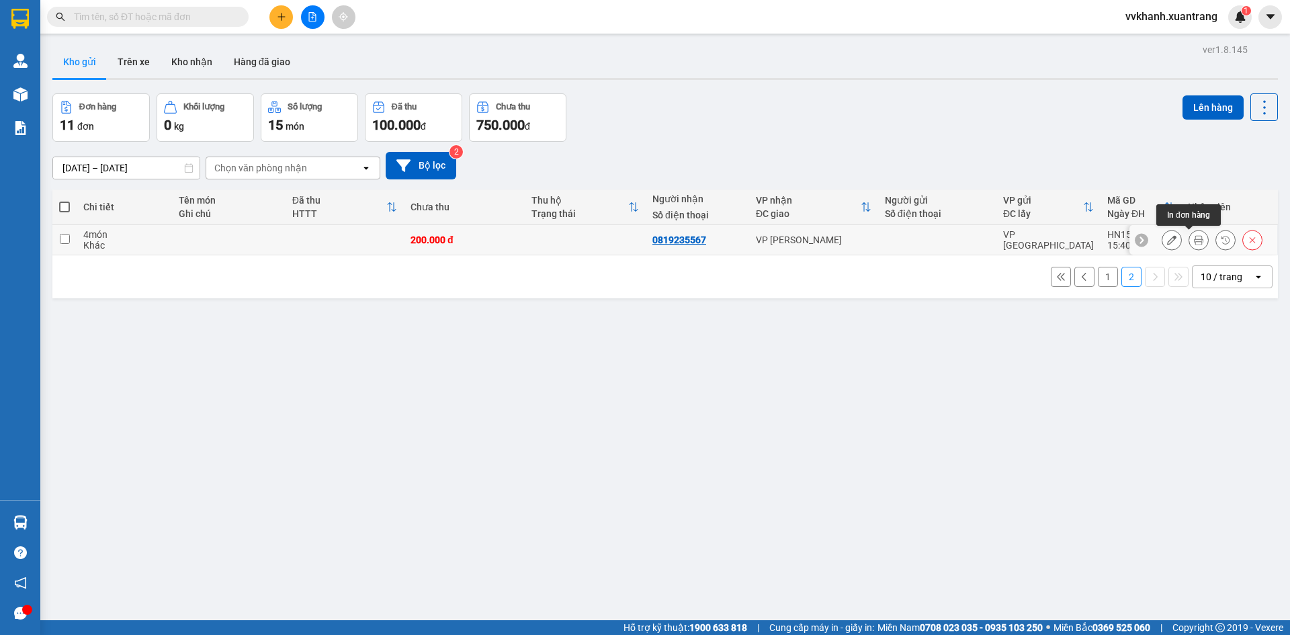
click at [1194, 237] on icon at bounding box center [1198, 239] width 9 height 9
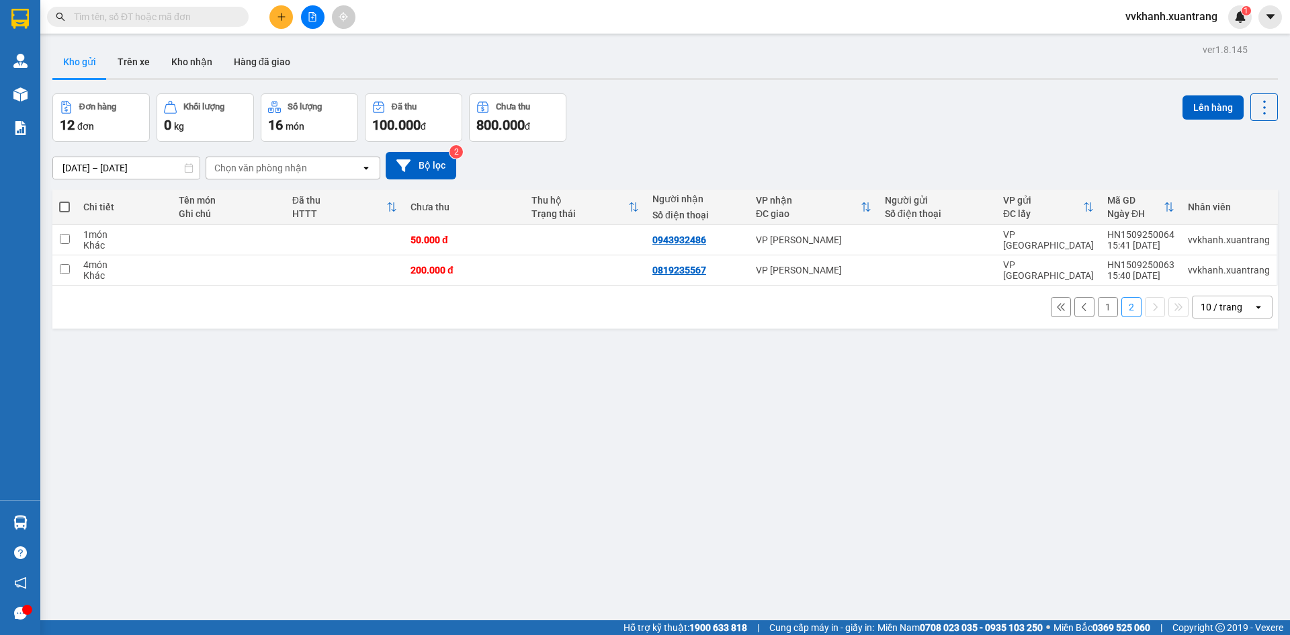
click at [1098, 301] on button "1" at bounding box center [1108, 307] width 20 height 20
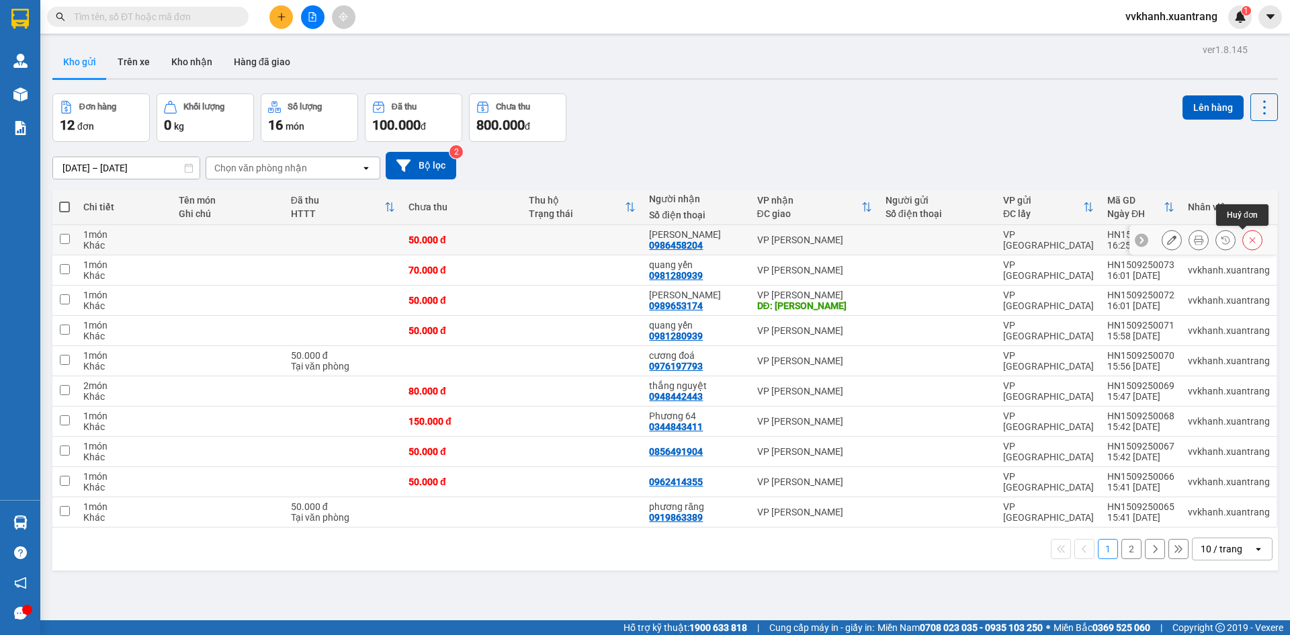
click at [1248, 239] on icon at bounding box center [1252, 239] width 9 height 9
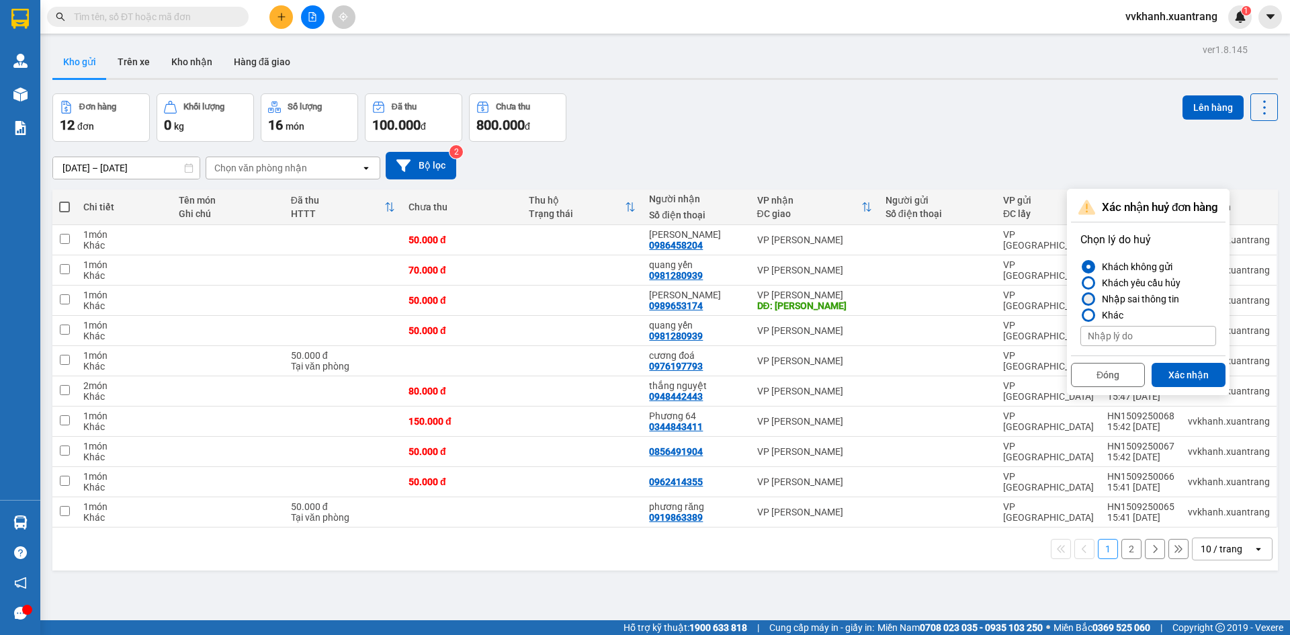
click at [1102, 296] on div "Nhập sai thông tin" at bounding box center [1138, 299] width 83 height 16
click at [1081, 299] on input "Nhập sai thông tin" at bounding box center [1081, 299] width 0 height 0
click at [1171, 366] on button "Xác nhận" at bounding box center [1189, 375] width 74 height 24
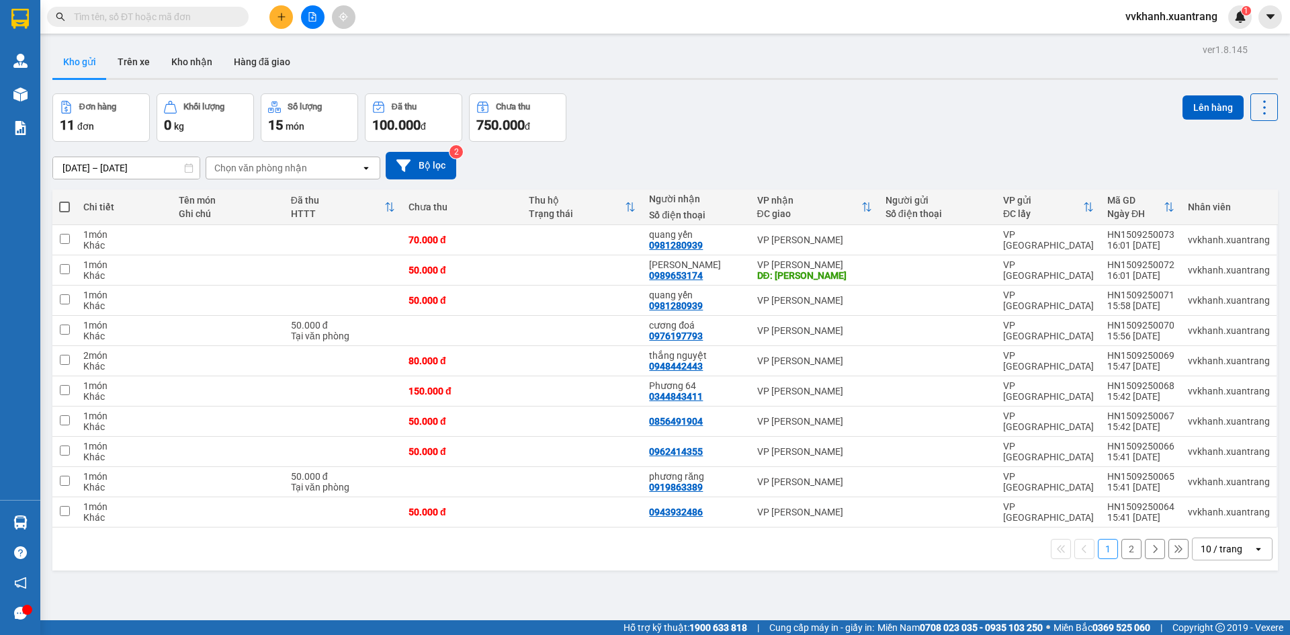
click at [286, 20] on button at bounding box center [282, 17] width 24 height 24
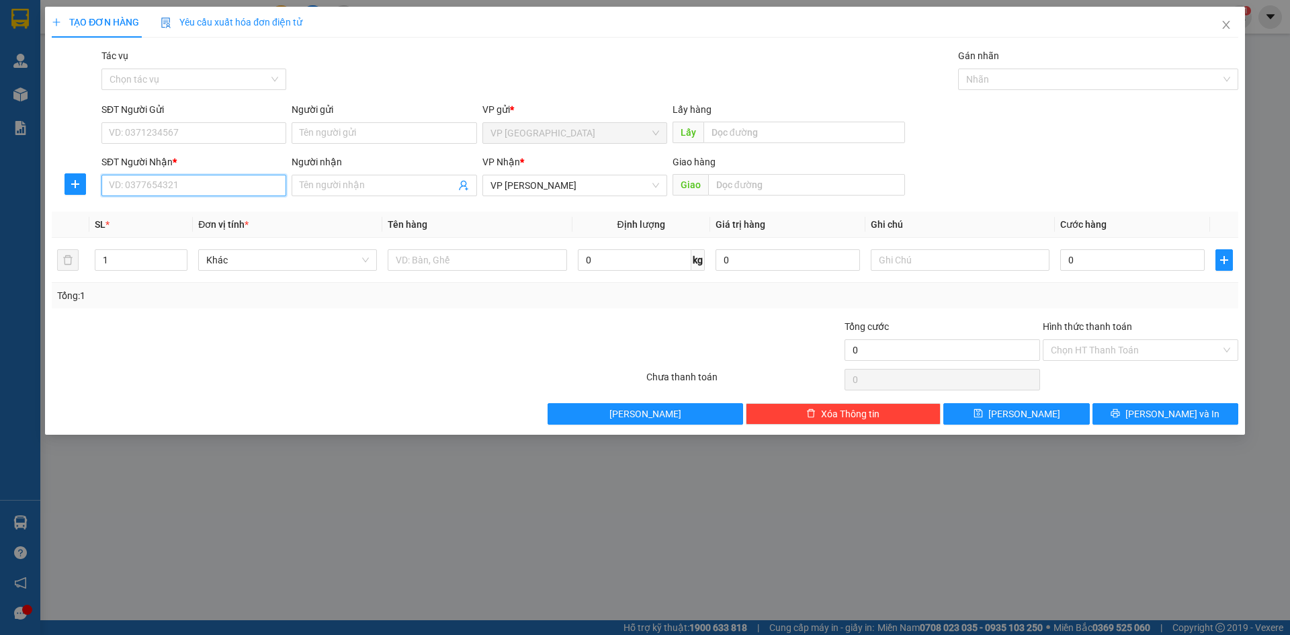
click at [176, 188] on input "SĐT Người Nhận *" at bounding box center [193, 186] width 185 height 22
click at [167, 211] on div "0989978079" at bounding box center [194, 212] width 169 height 15
type input "0989978079"
click at [1102, 264] on input "0" at bounding box center [1133, 260] width 144 height 22
type input "5"
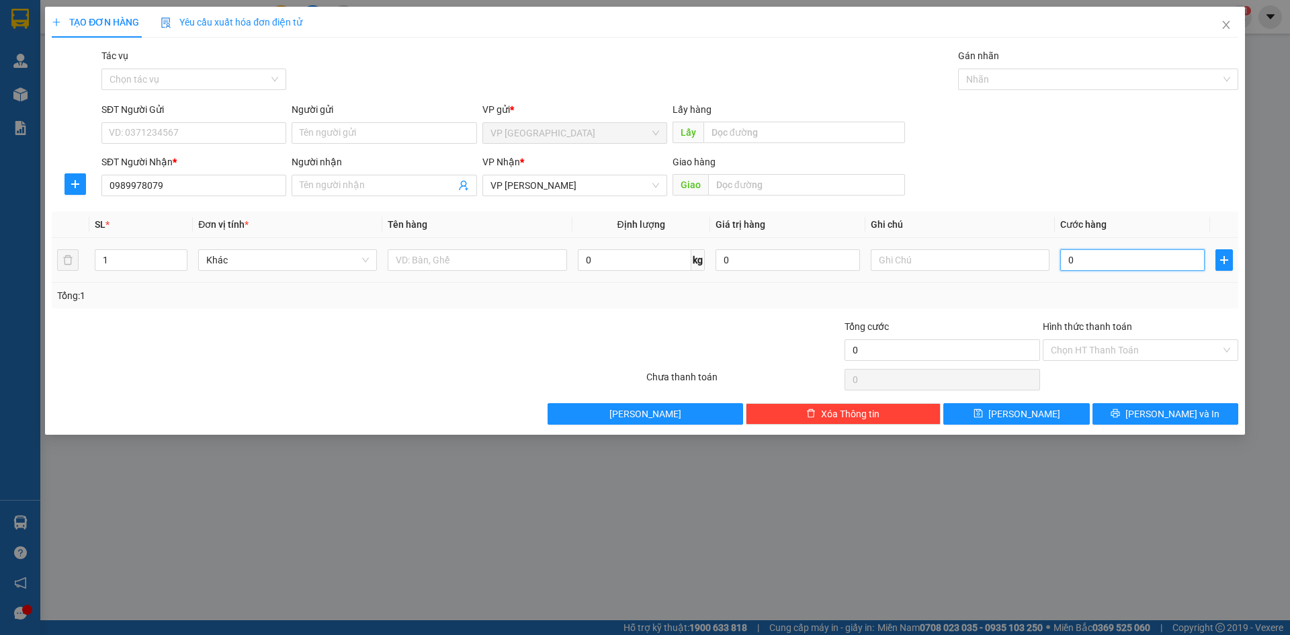
type input "5"
type input "50"
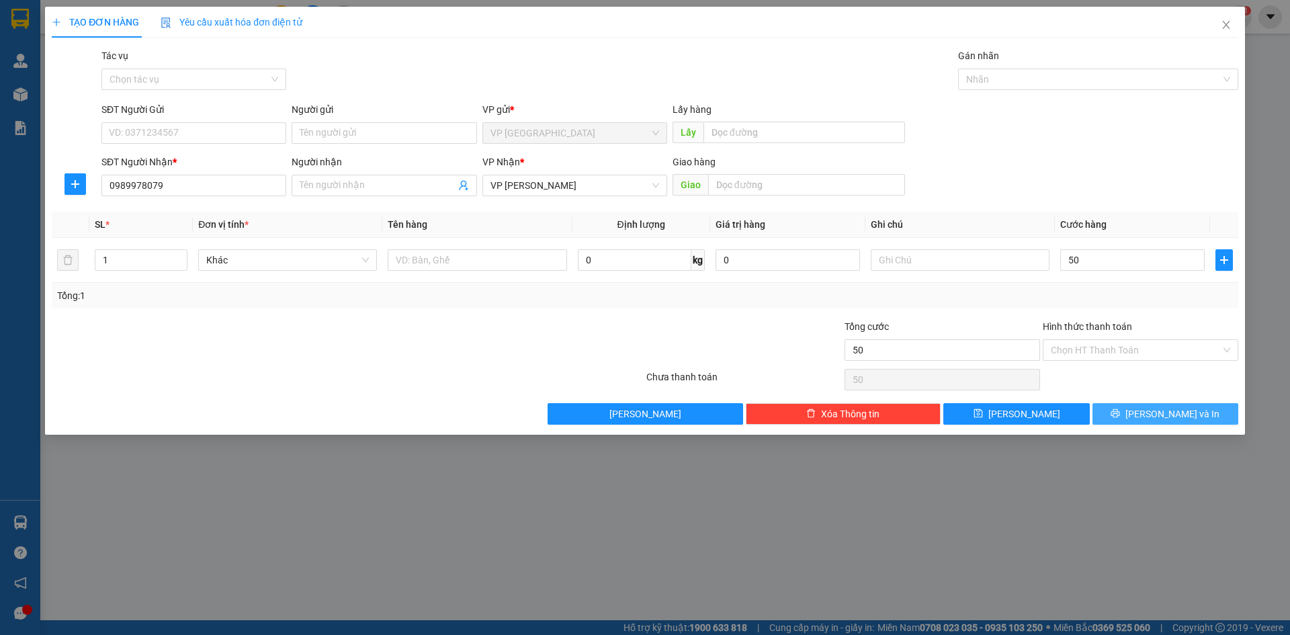
type input "50.000"
click at [1130, 414] on button "Lưu và In" at bounding box center [1166, 414] width 146 height 22
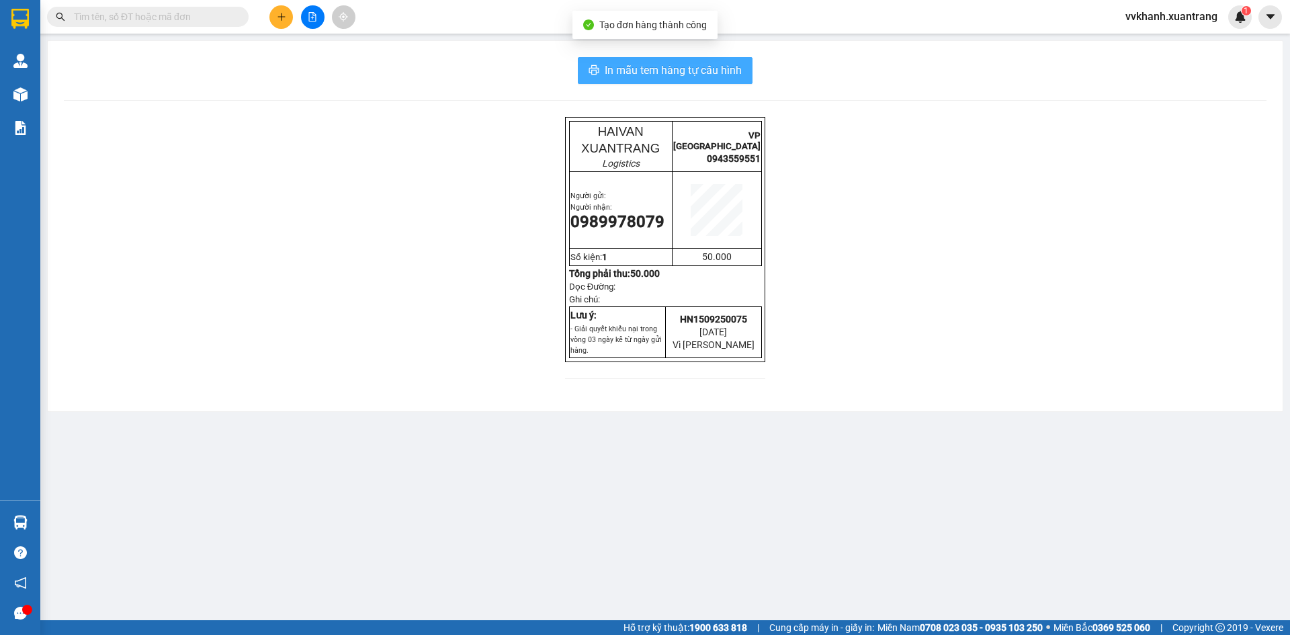
click at [657, 67] on span "In mẫu tem hàng tự cấu hình" at bounding box center [673, 70] width 137 height 17
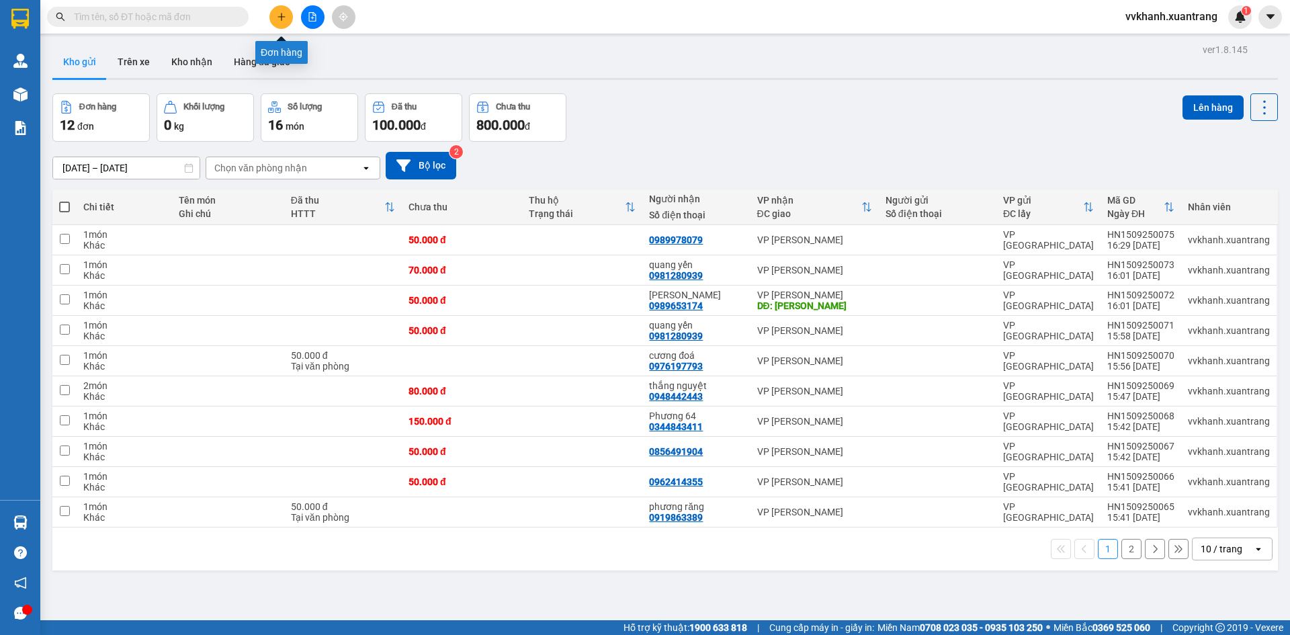
click at [281, 15] on icon "plus" at bounding box center [281, 16] width 9 height 9
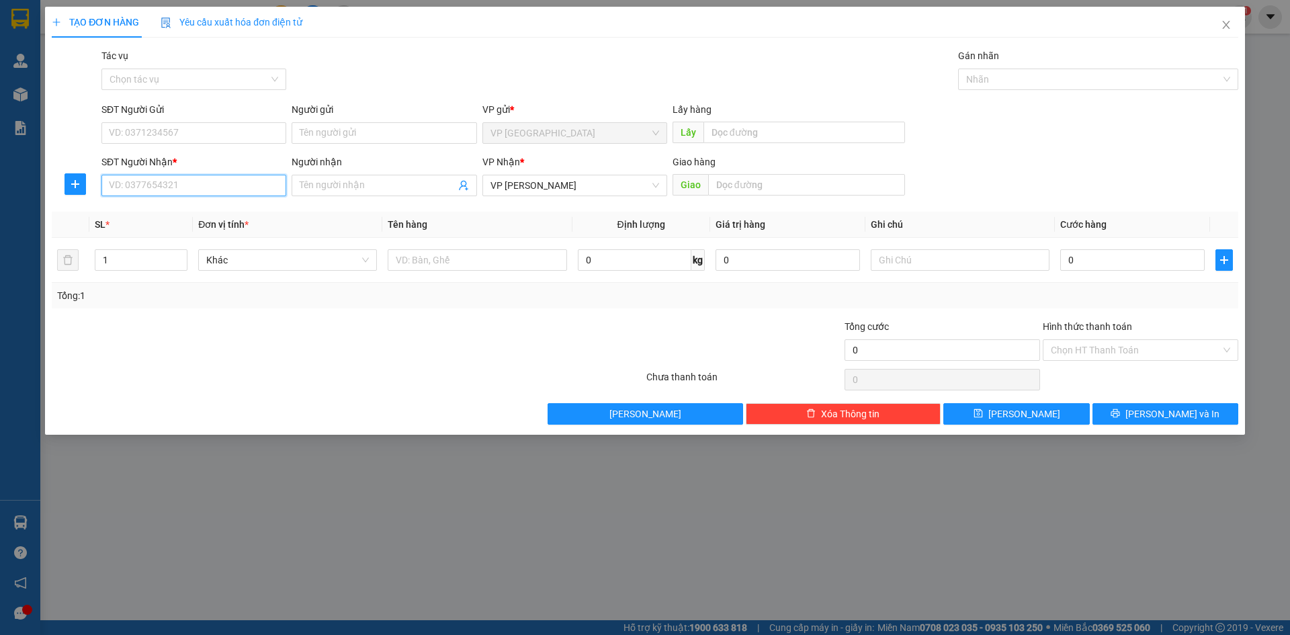
click at [205, 185] on input "SĐT Người Nhận *" at bounding box center [193, 186] width 185 height 22
click at [195, 212] on div "0964526816" at bounding box center [194, 212] width 169 height 15
type input "0964526816"
click at [1105, 264] on input "0" at bounding box center [1133, 260] width 144 height 22
type input "5"
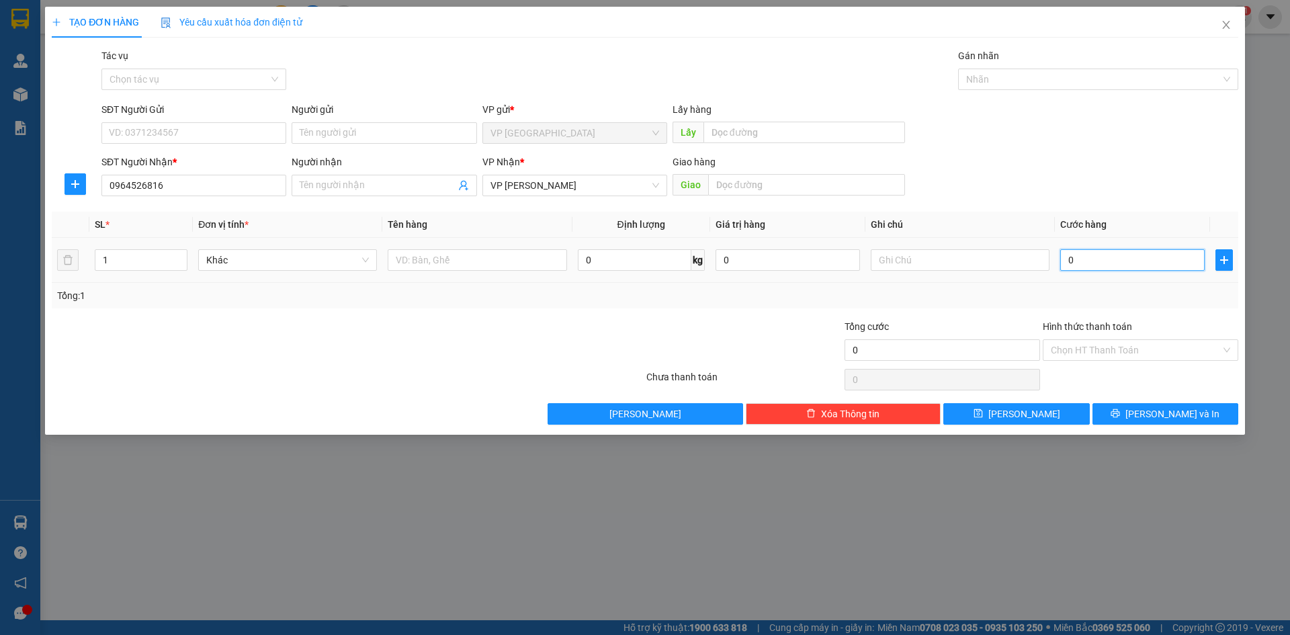
type input "5"
type input "50"
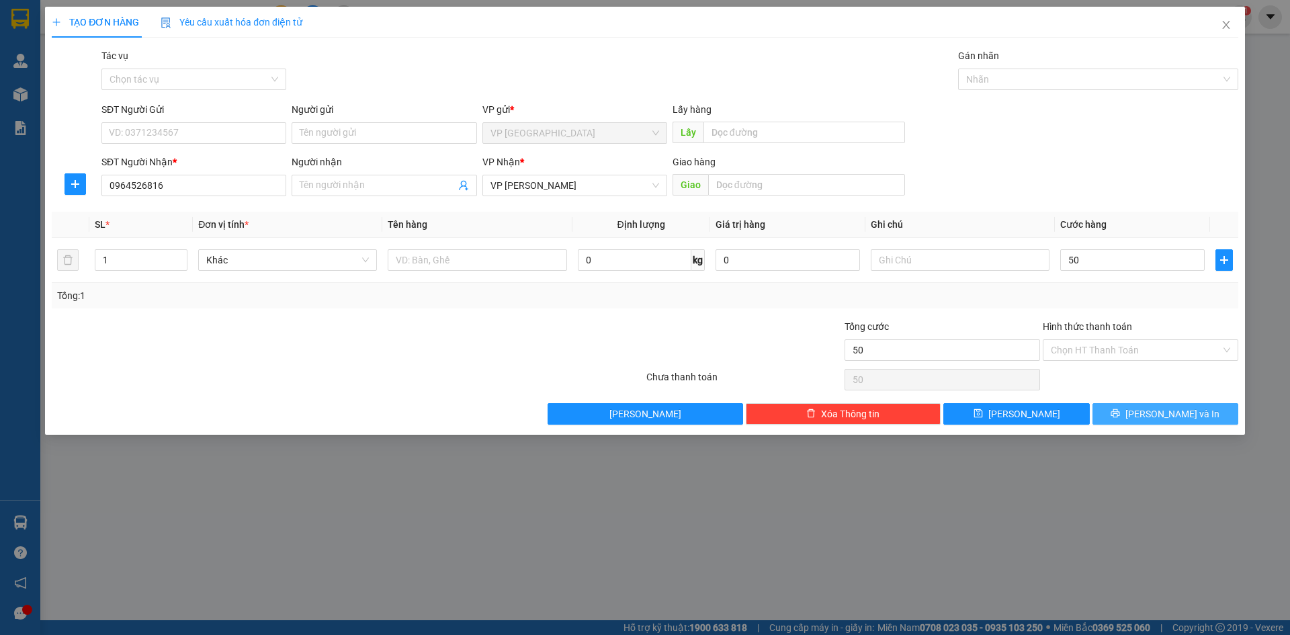
type input "50.000"
click at [1171, 403] on button "Lưu và In" at bounding box center [1166, 414] width 146 height 22
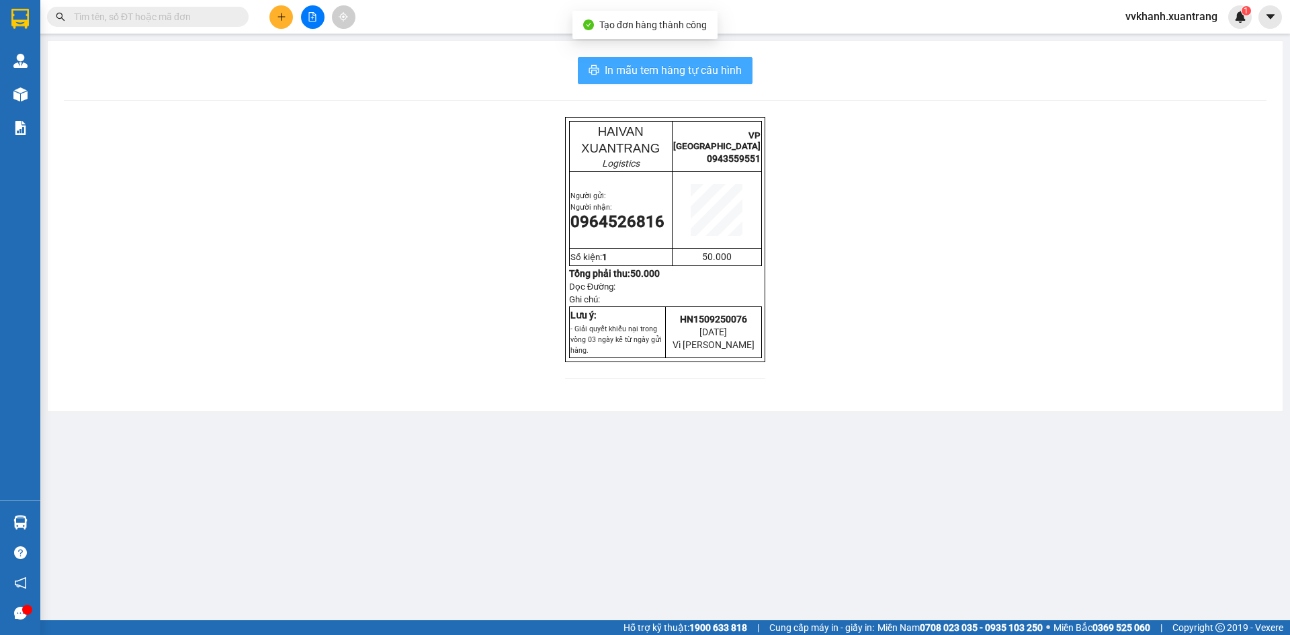
click at [650, 65] on span "In mẫu tem hàng tự cấu hình" at bounding box center [673, 70] width 137 height 17
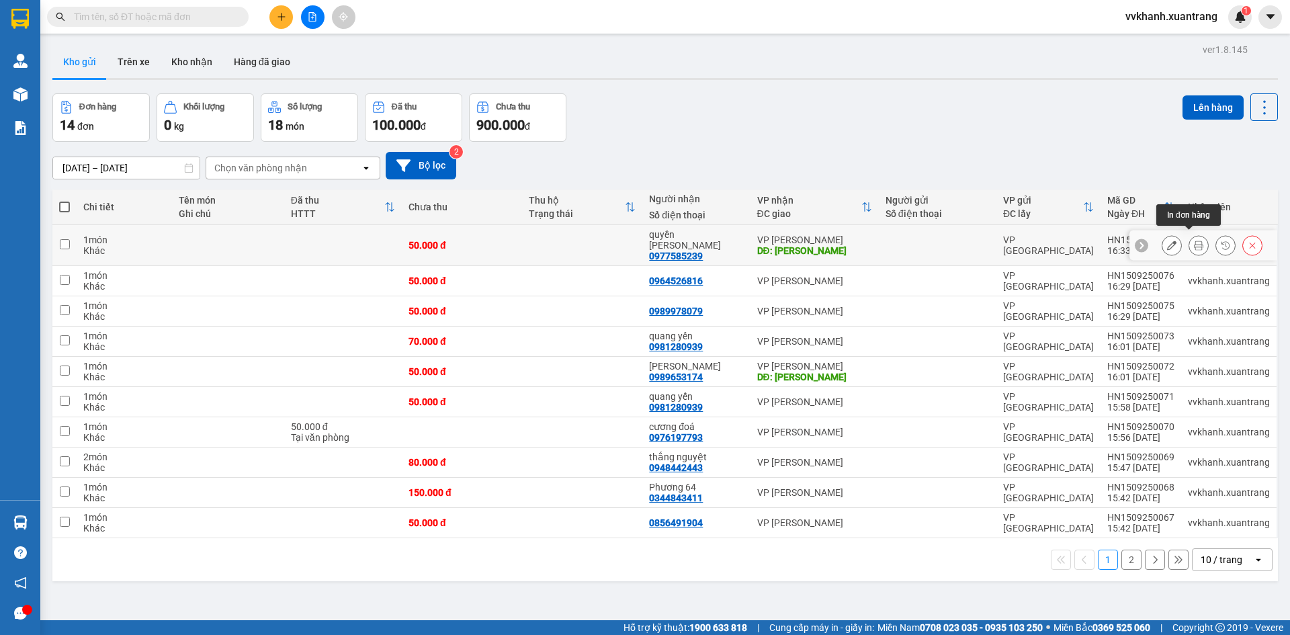
click at [1194, 241] on icon at bounding box center [1198, 245] width 9 height 9
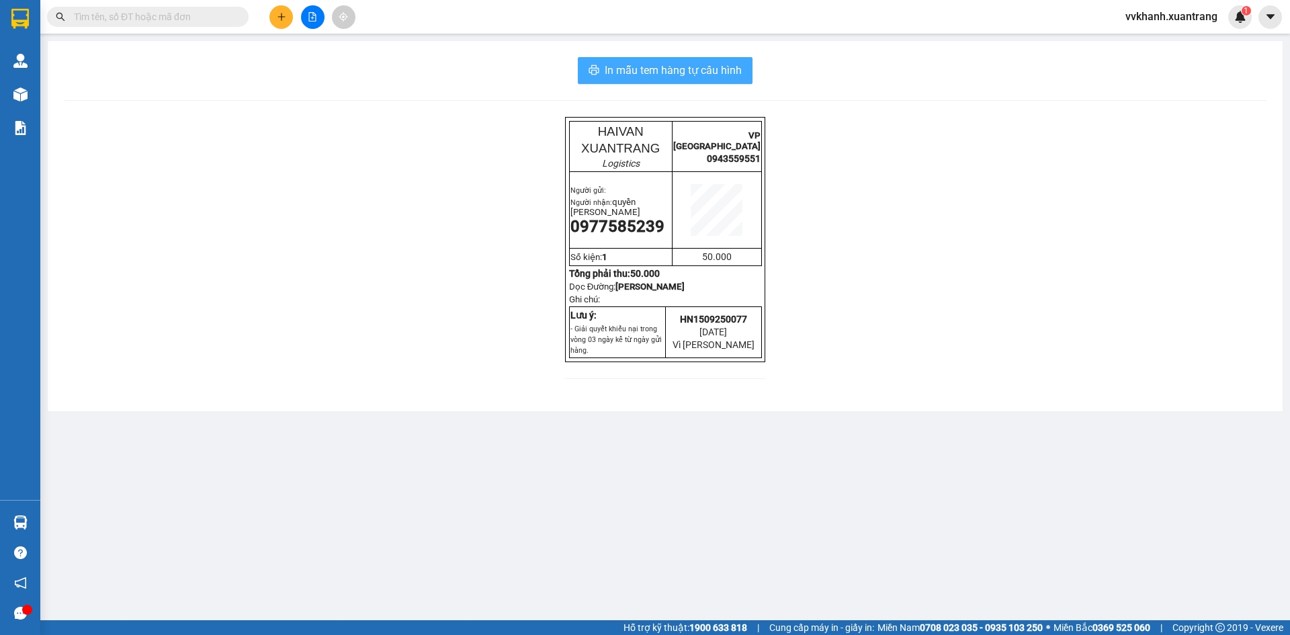
click at [667, 70] on span "In mẫu tem hàng tự cấu hình" at bounding box center [673, 70] width 137 height 17
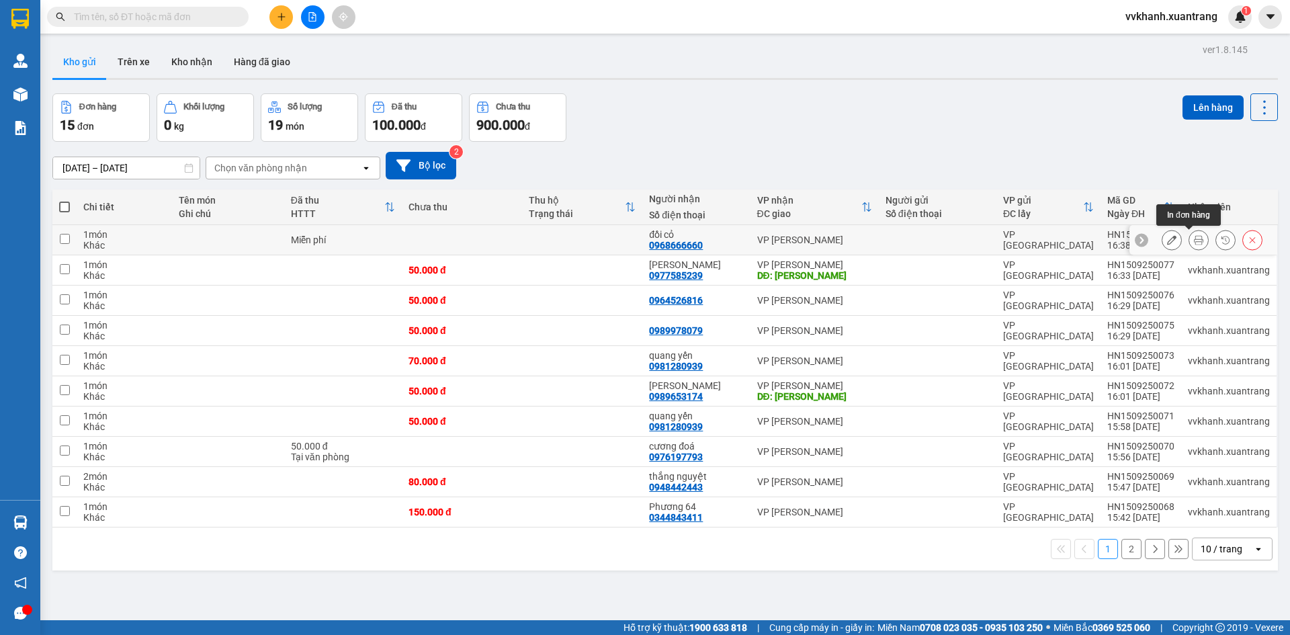
click at [1194, 239] on icon at bounding box center [1198, 239] width 9 height 9
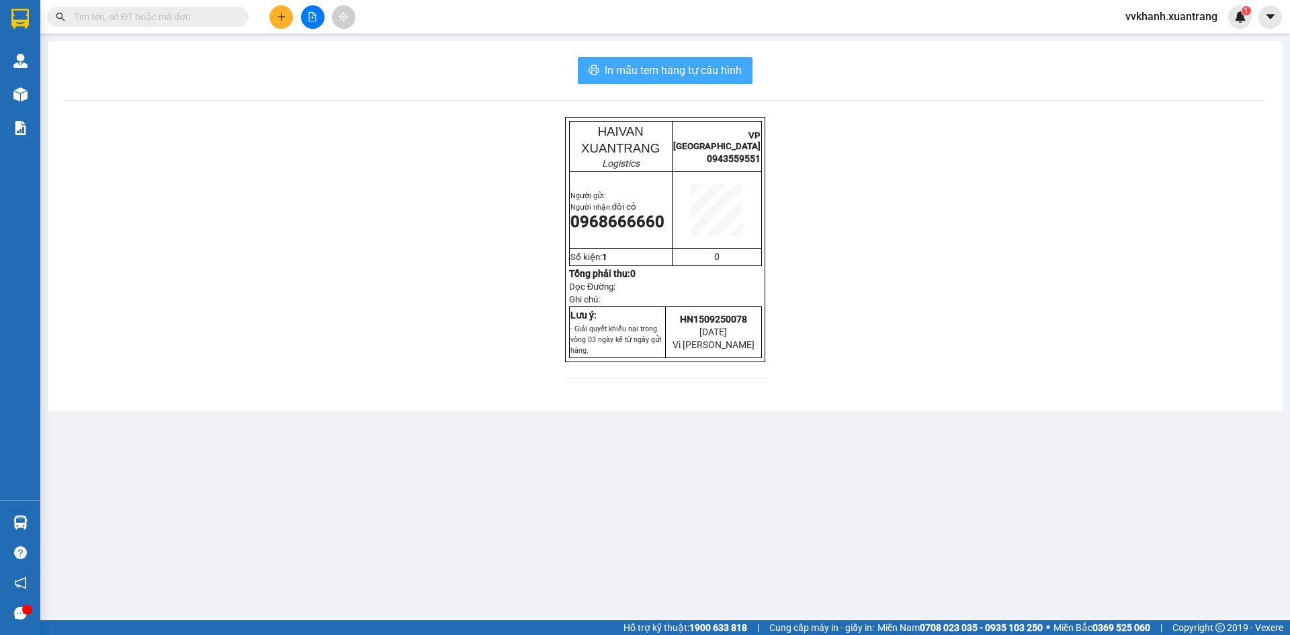
click at [711, 71] on span "In mẫu tem hàng tự cấu hình" at bounding box center [673, 70] width 137 height 17
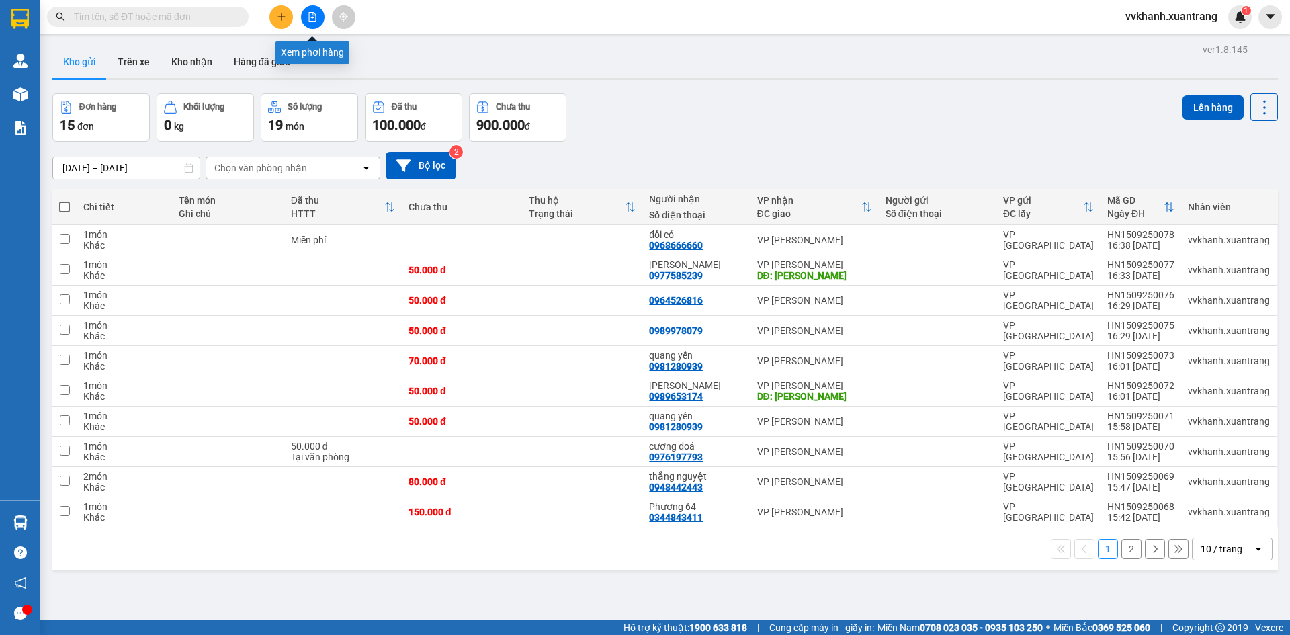
click at [310, 14] on icon "file-add" at bounding box center [312, 16] width 9 height 9
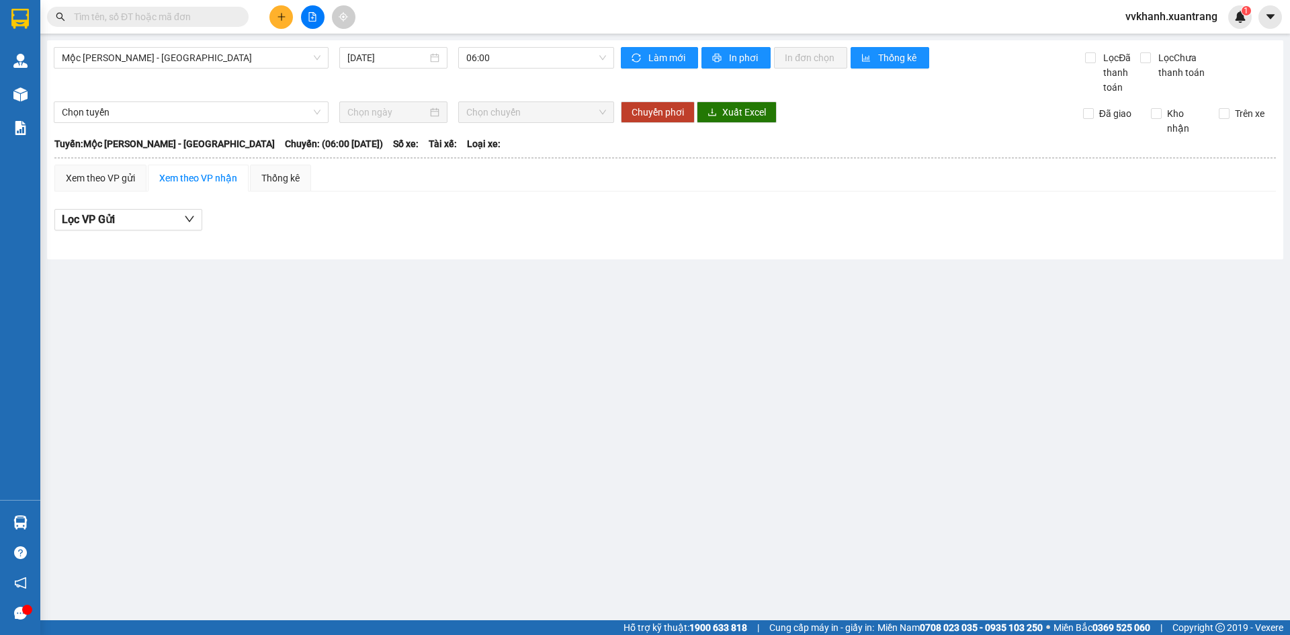
click at [220, 19] on input "text" at bounding box center [153, 16] width 159 height 15
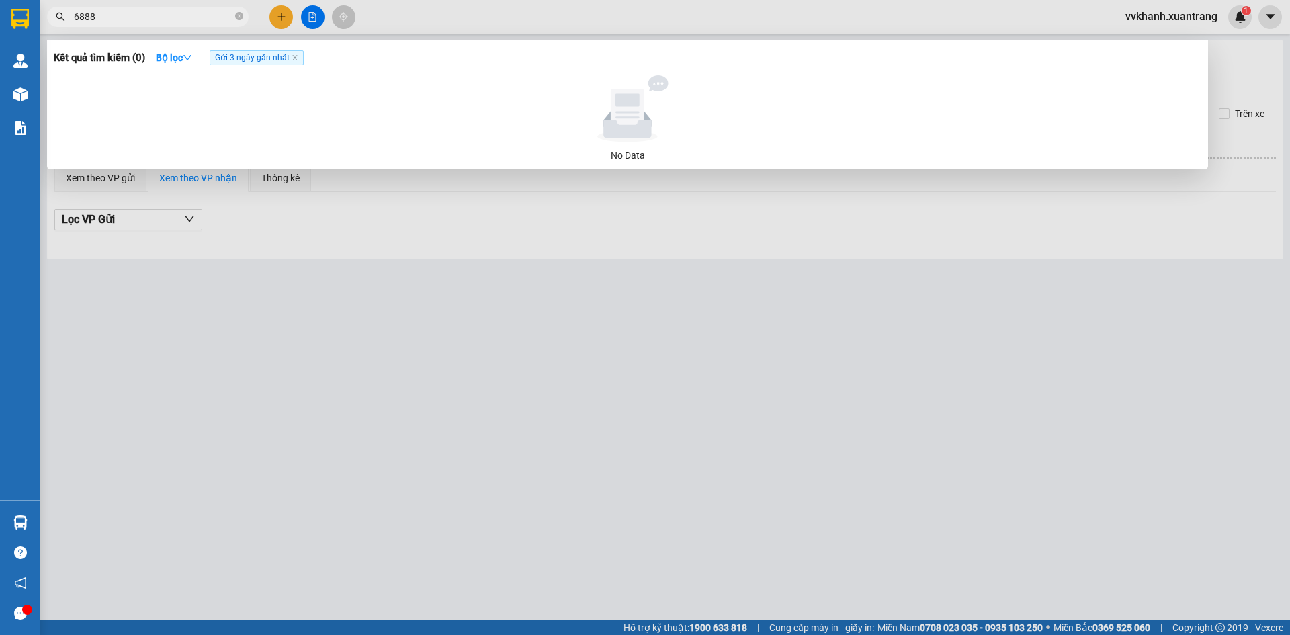
type input "6888"
click at [468, 198] on div at bounding box center [645, 317] width 1290 height 635
click at [241, 16] on icon "close-circle" at bounding box center [239, 16] width 8 height 8
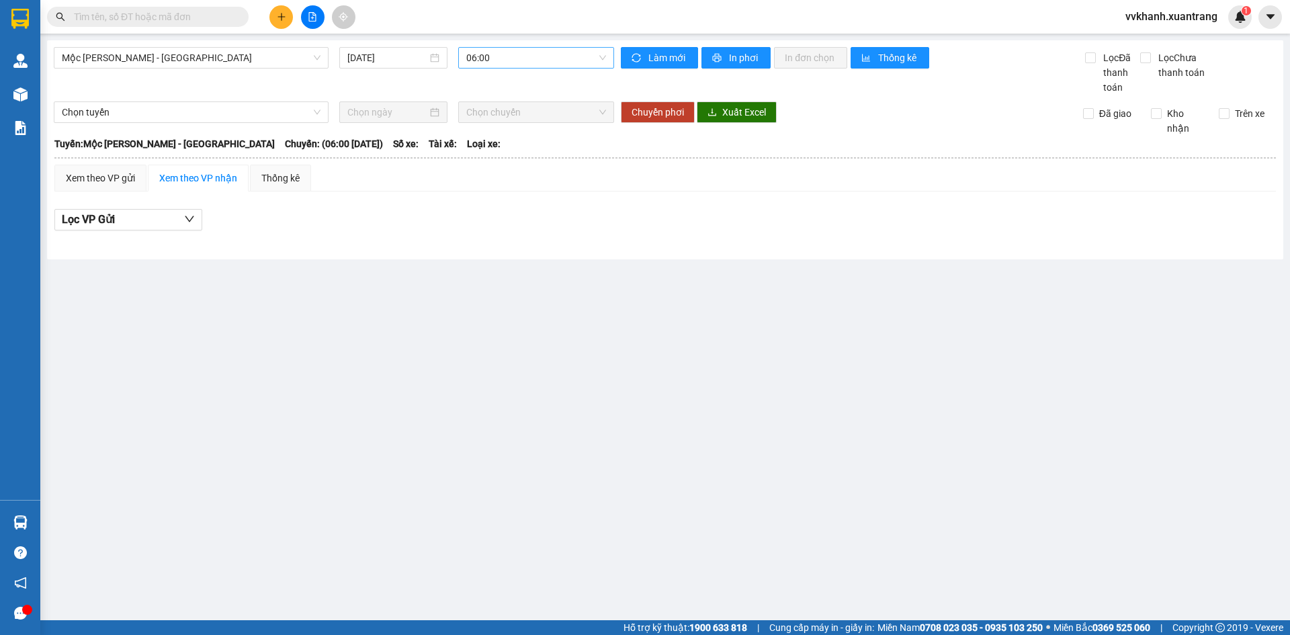
click at [489, 61] on span "06:00" at bounding box center [536, 58] width 140 height 20
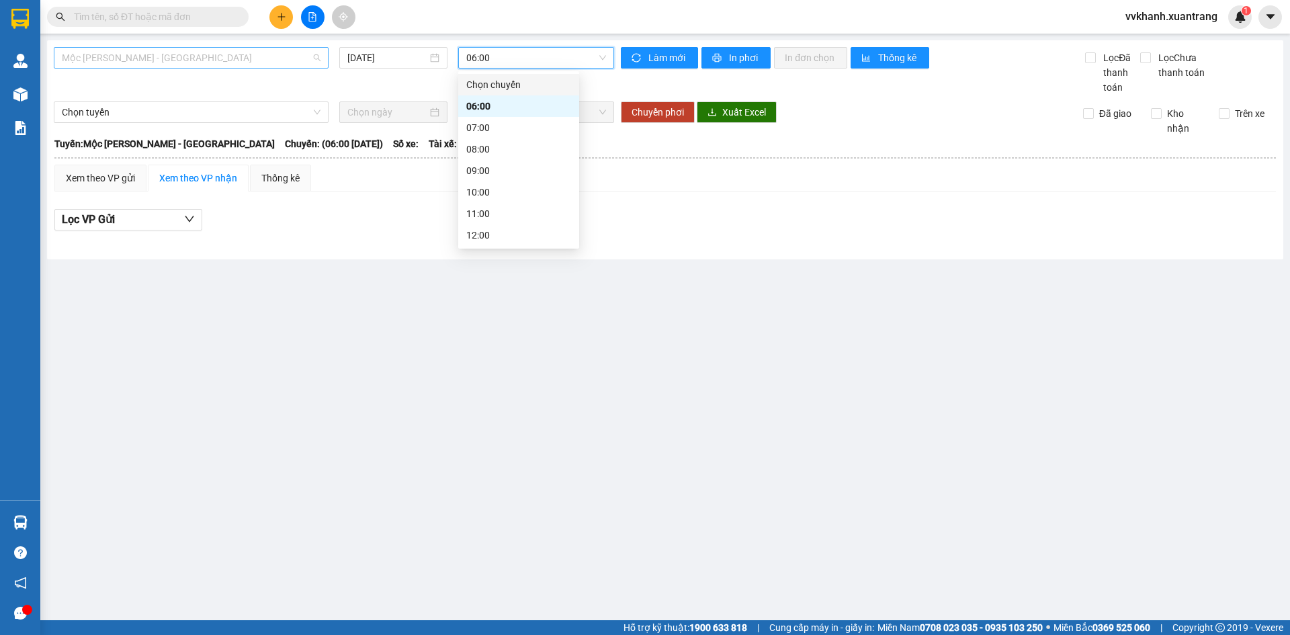
click at [196, 65] on span "Mộc Châu - [GEOGRAPHIC_DATA]" at bounding box center [191, 58] width 259 height 20
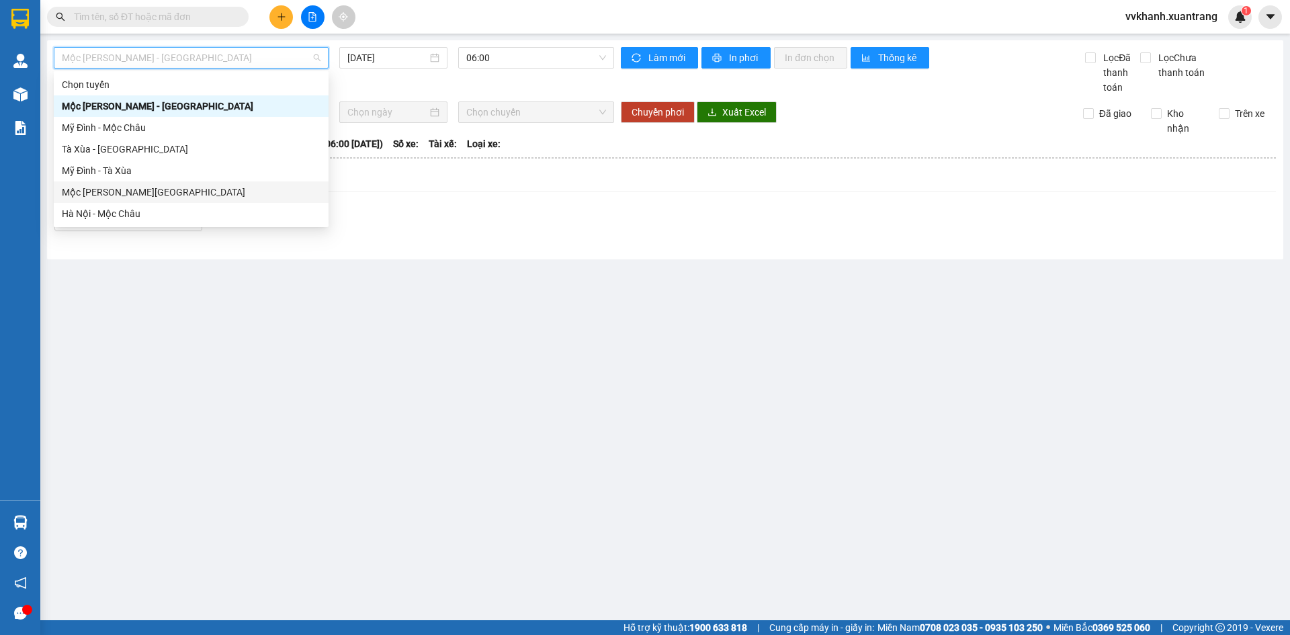
click at [103, 194] on div "Mộc Châu - [GEOGRAPHIC_DATA]" at bounding box center [191, 192] width 259 height 15
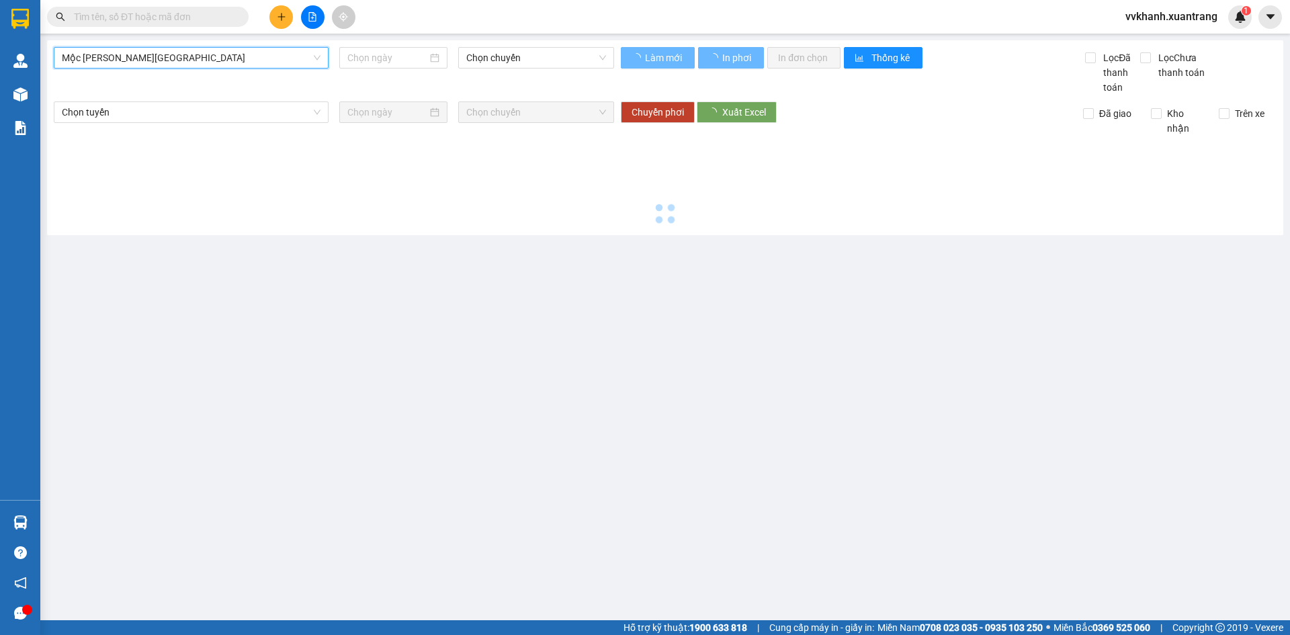
type input "[DATE]"
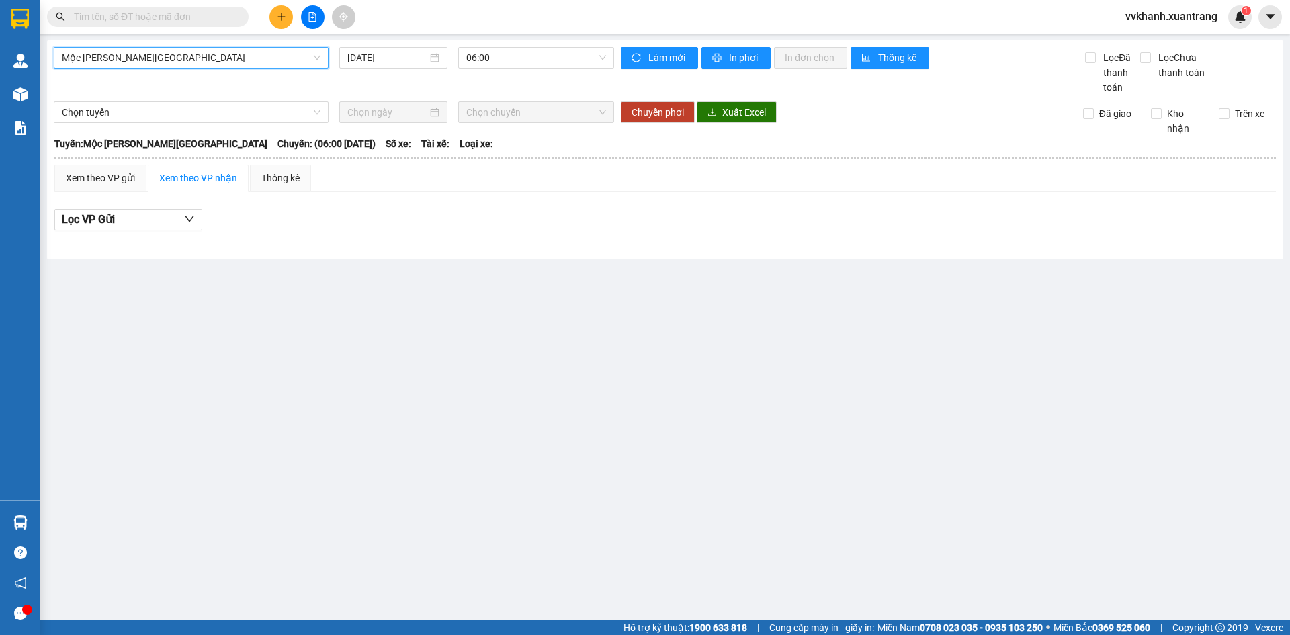
click at [89, 60] on span "Mộc Châu - Hà Nội" at bounding box center [191, 58] width 259 height 20
click at [503, 65] on span "06:00" at bounding box center [536, 58] width 140 height 20
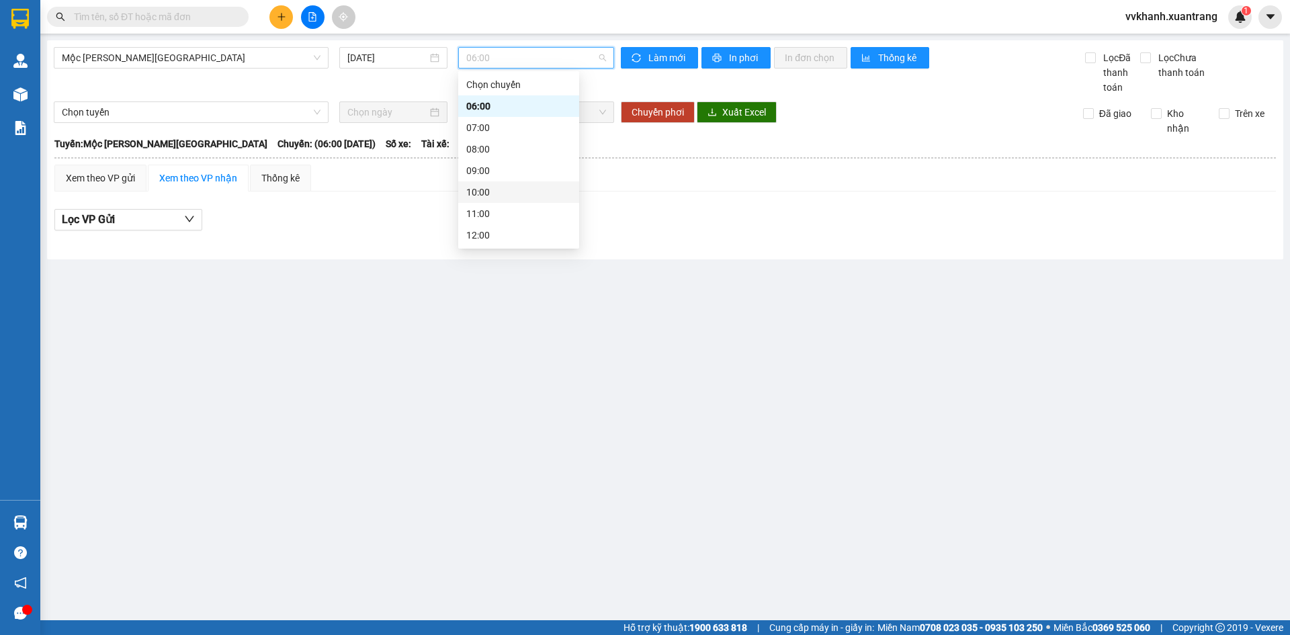
click at [494, 196] on div "10:00" at bounding box center [518, 192] width 105 height 15
drag, startPoint x: 493, startPoint y: 60, endPoint x: 507, endPoint y: 162, distance: 102.5
click at [494, 64] on span "10:00" at bounding box center [536, 58] width 140 height 20
click at [473, 219] on div "11:00" at bounding box center [518, 213] width 105 height 15
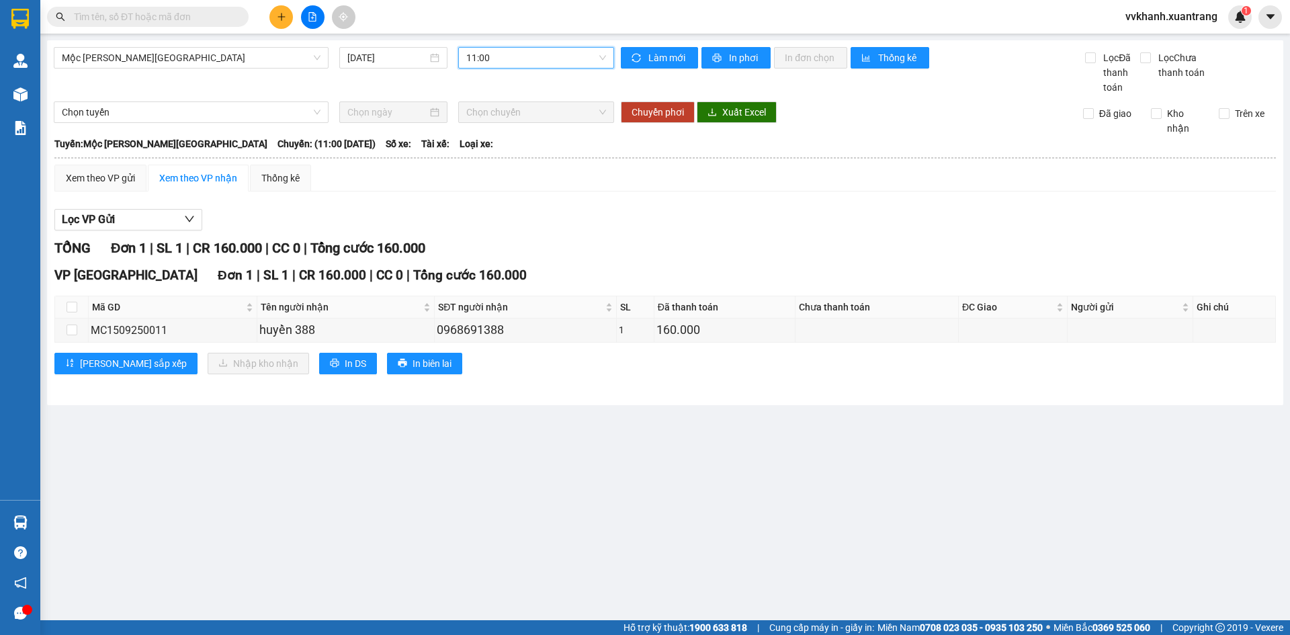
click at [493, 60] on span "11:00" at bounding box center [536, 58] width 140 height 20
click at [513, 172] on div "09:00" at bounding box center [518, 170] width 105 height 15
click at [507, 57] on span "09:00" at bounding box center [536, 58] width 140 height 20
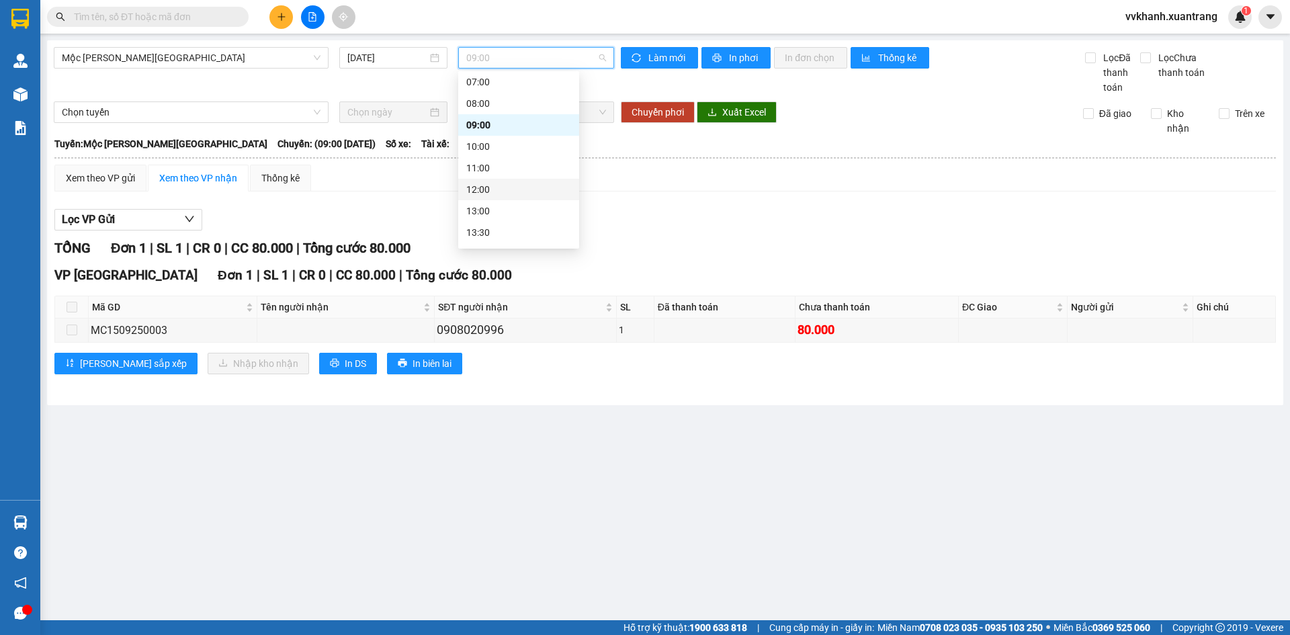
scroll to position [67, 0]
click at [497, 176] on div "12:00" at bounding box center [518, 168] width 121 height 22
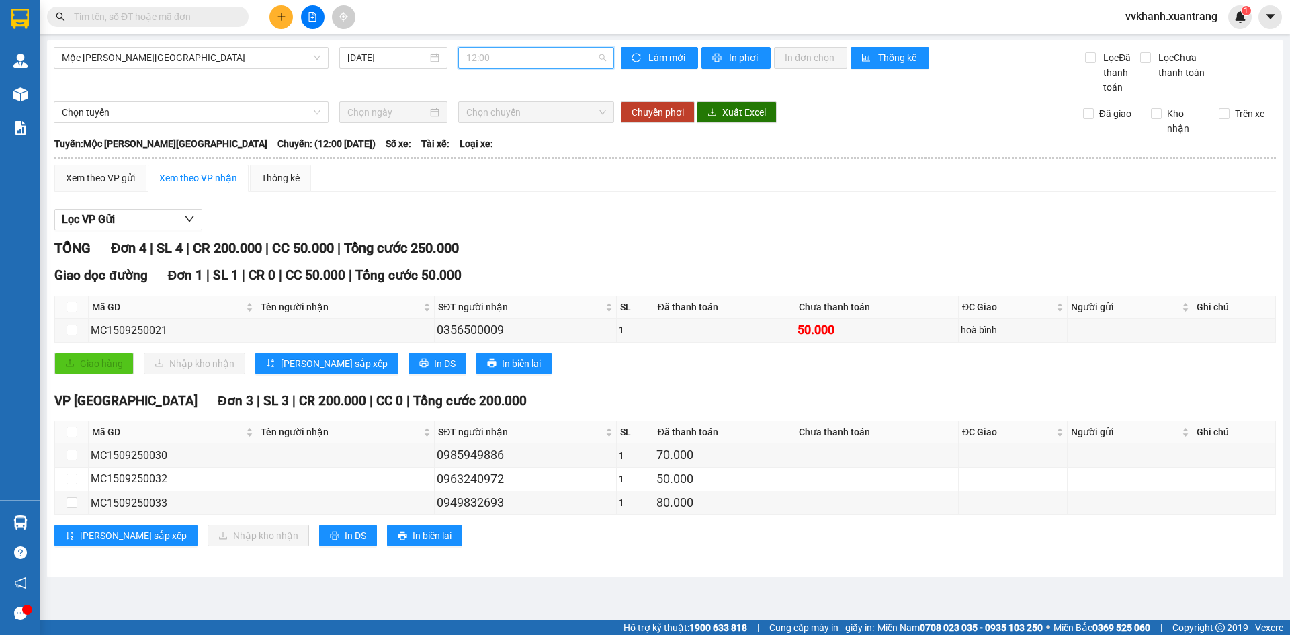
click at [509, 60] on span "12:00" at bounding box center [536, 58] width 140 height 20
click at [522, 150] on div "11:00" at bounding box center [518, 146] width 105 height 15
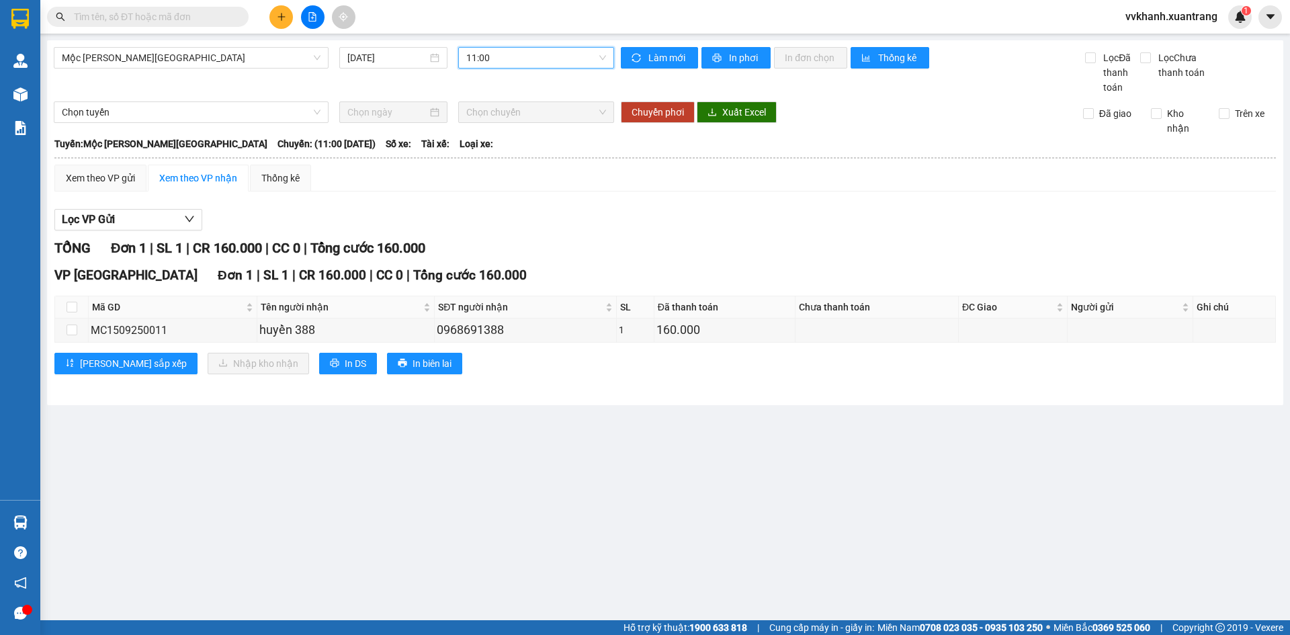
click at [499, 67] on span "11:00" at bounding box center [536, 58] width 140 height 20
click at [505, 177] on div "12:00" at bounding box center [518, 168] width 121 height 22
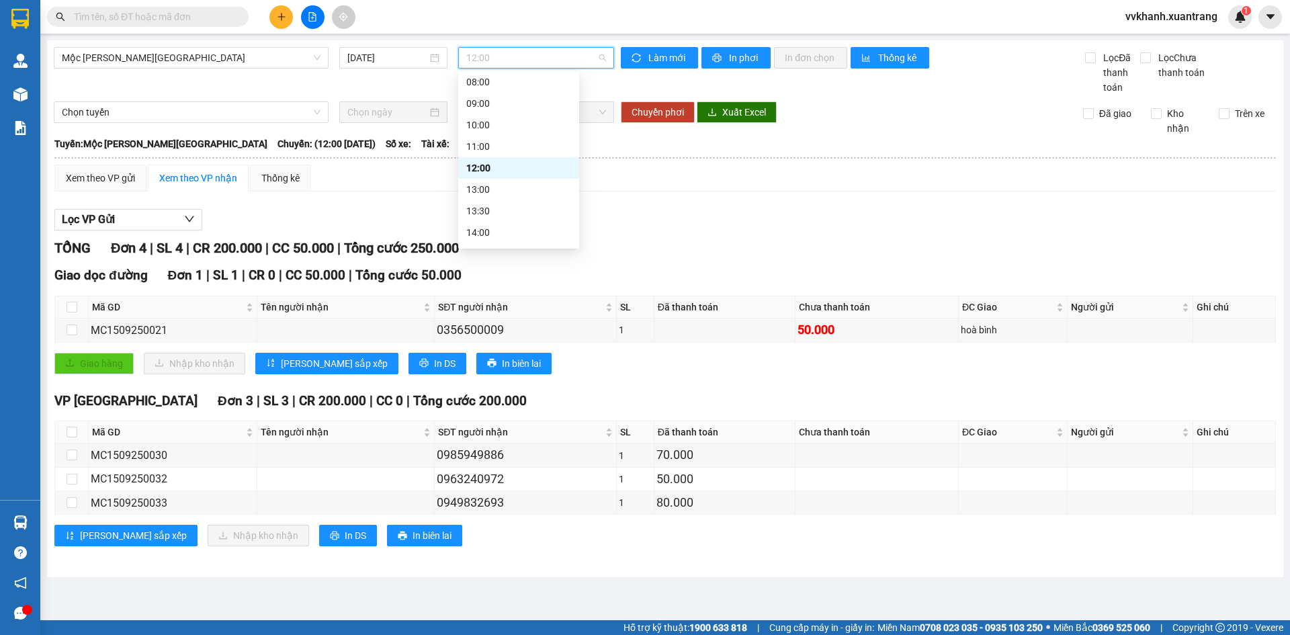
click at [479, 56] on span "12:00" at bounding box center [536, 58] width 140 height 20
click at [490, 148] on div "11:00" at bounding box center [518, 146] width 105 height 15
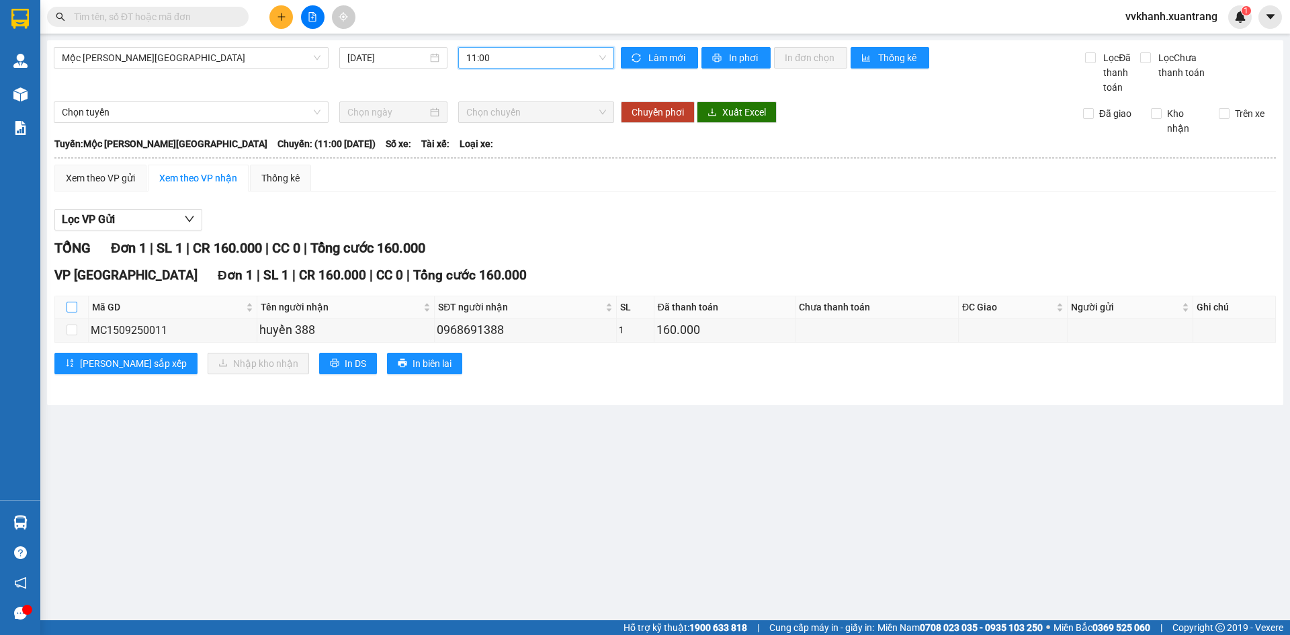
click at [67, 300] on label at bounding box center [72, 307] width 11 height 15
click at [67, 302] on input "checkbox" at bounding box center [72, 307] width 11 height 11
checkbox input "true"
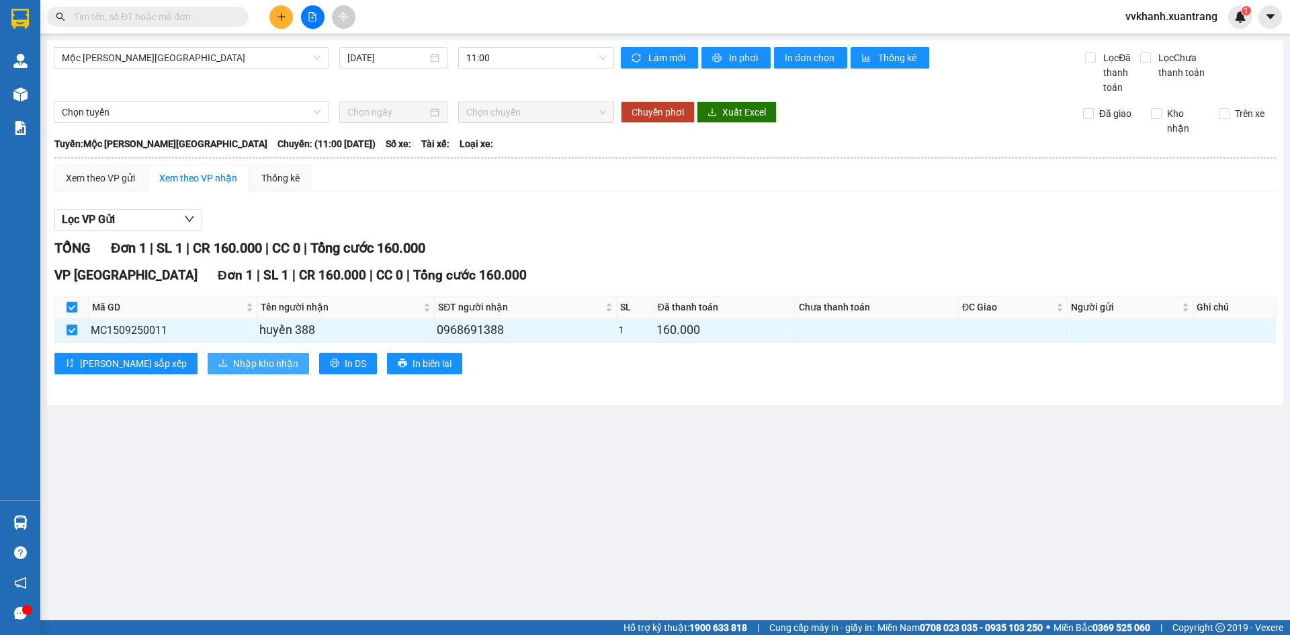
click at [233, 361] on span "Nhập kho nhận" at bounding box center [265, 363] width 65 height 15
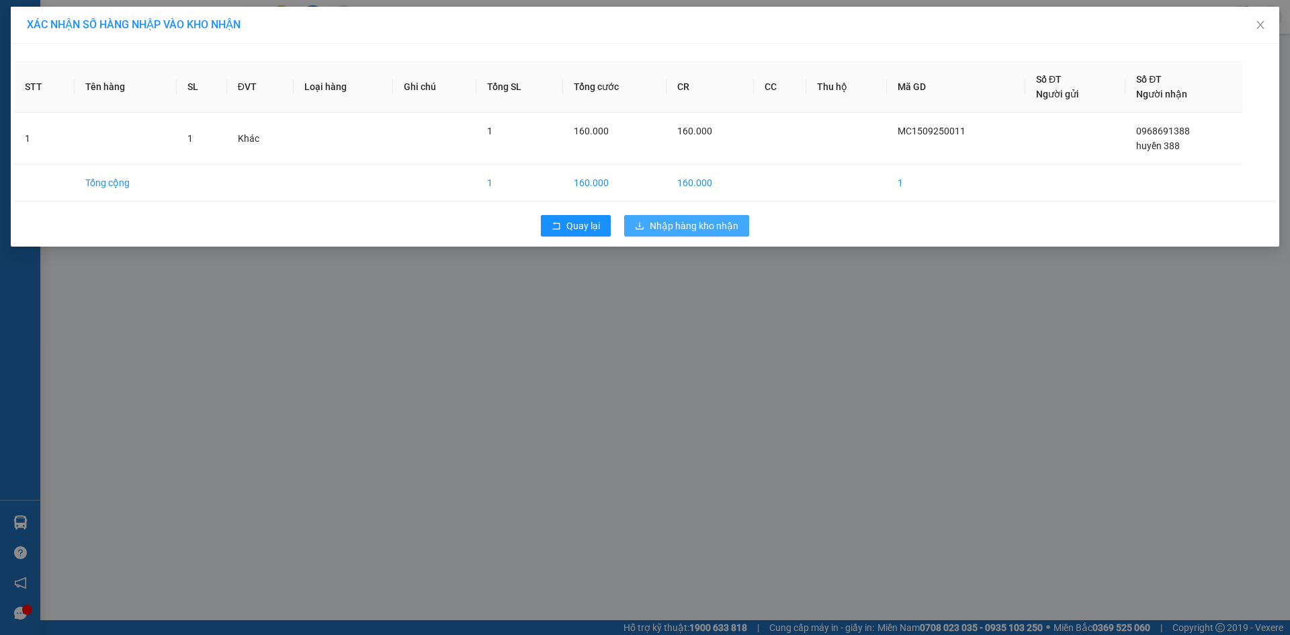
click at [688, 225] on span "Nhập hàng kho nhận" at bounding box center [694, 225] width 89 height 15
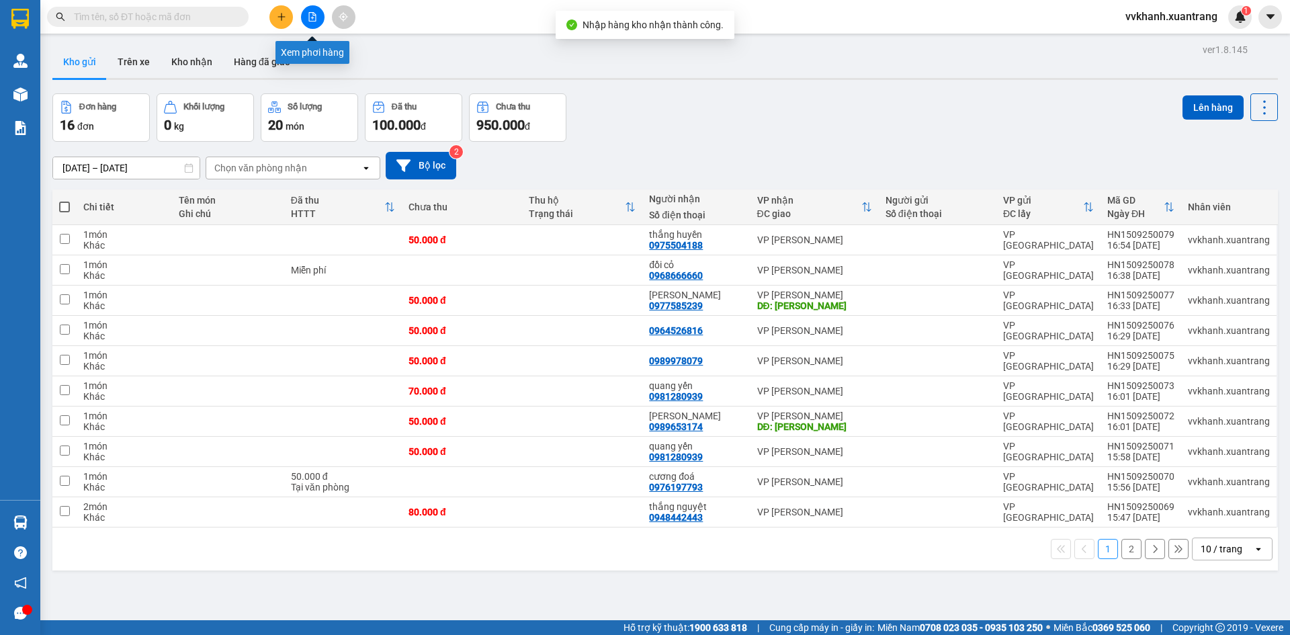
click at [313, 17] on icon "file-add" at bounding box center [312, 16] width 9 height 9
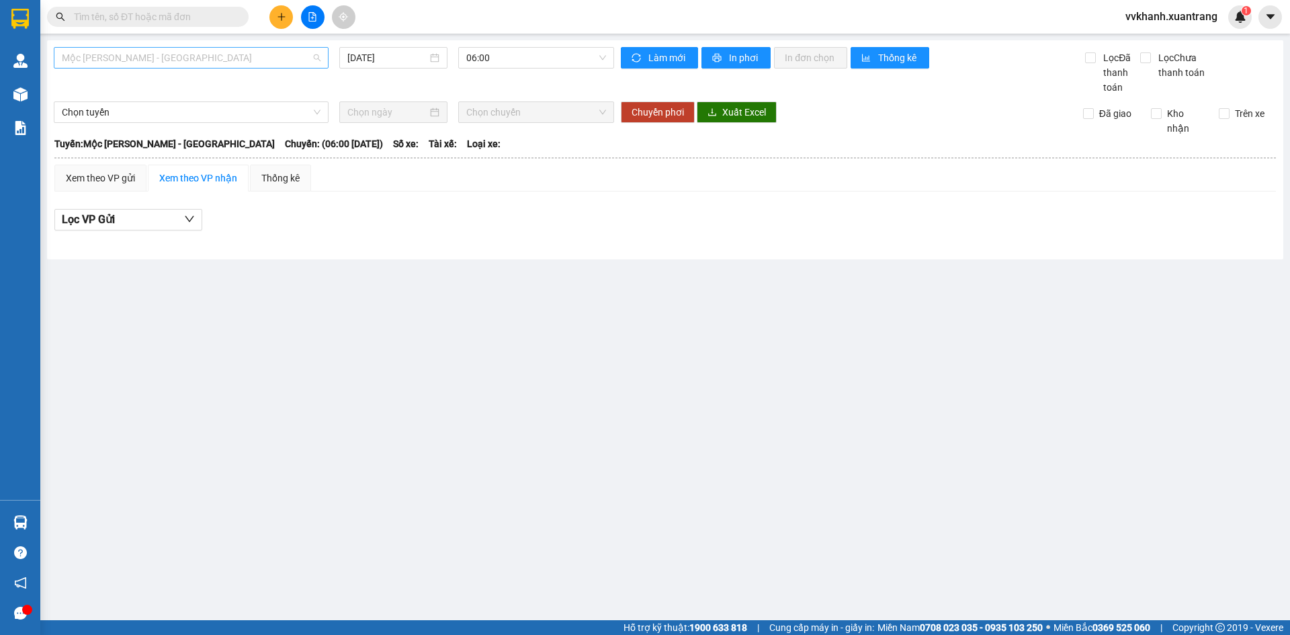
click at [163, 65] on span "Mộc Châu - [GEOGRAPHIC_DATA]" at bounding box center [191, 58] width 259 height 20
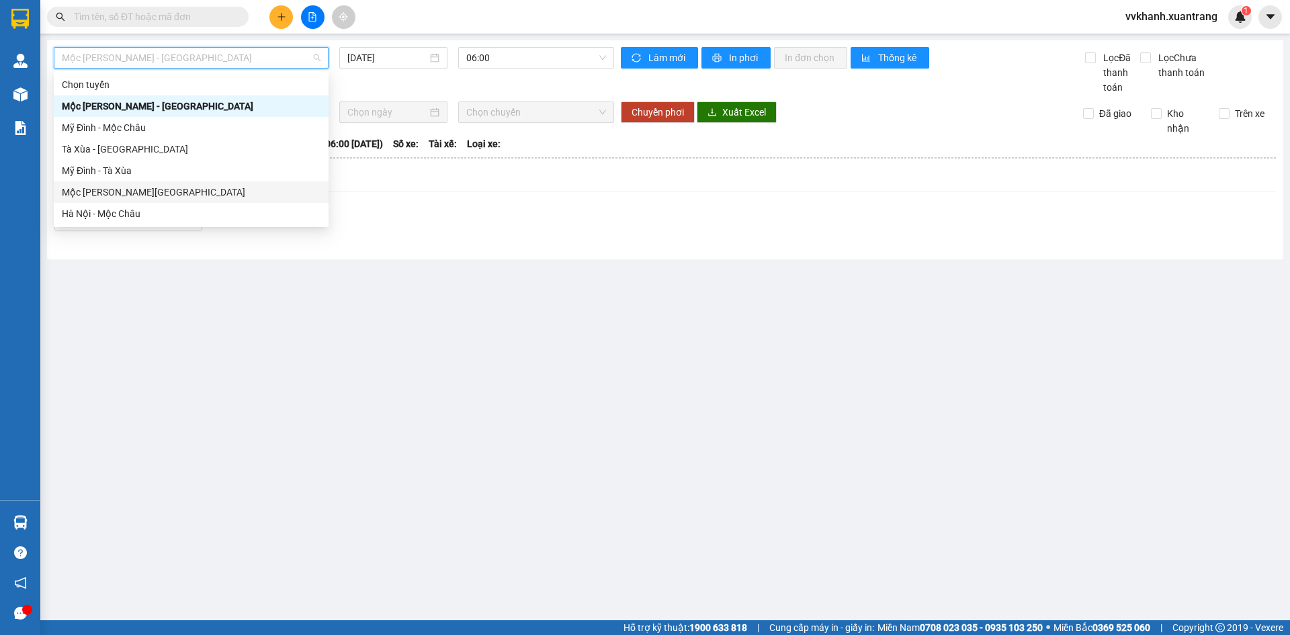
click at [153, 192] on div "Mộc Châu - [GEOGRAPHIC_DATA]" at bounding box center [191, 192] width 259 height 15
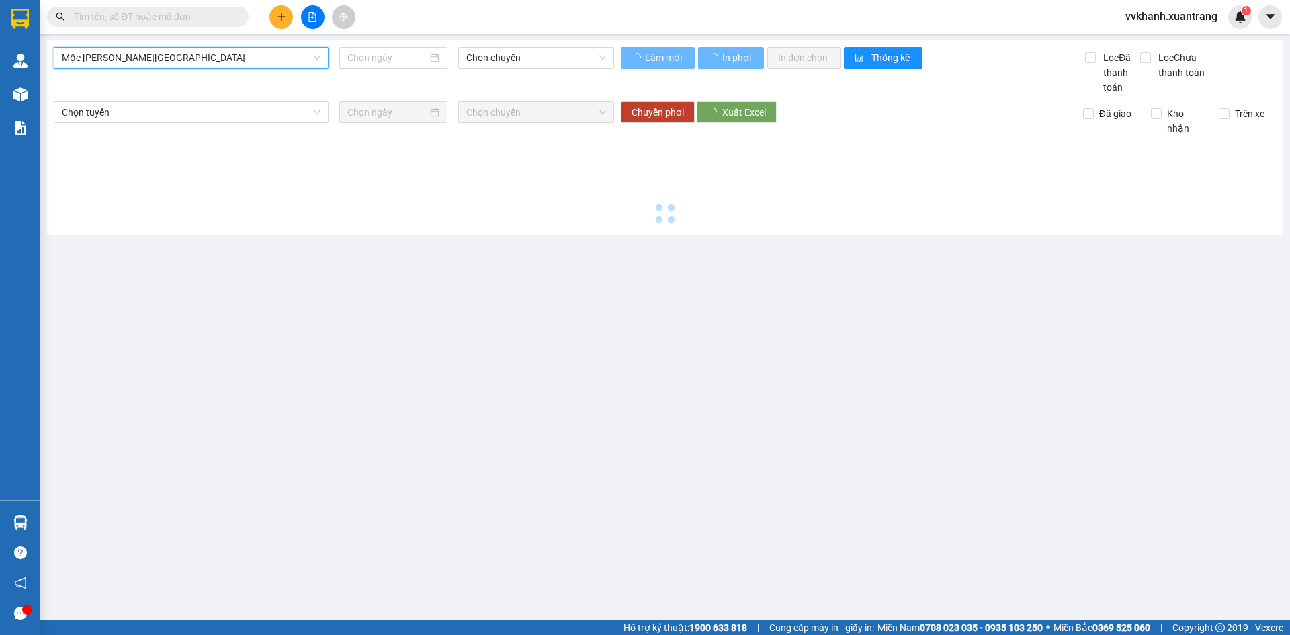
type input "[DATE]"
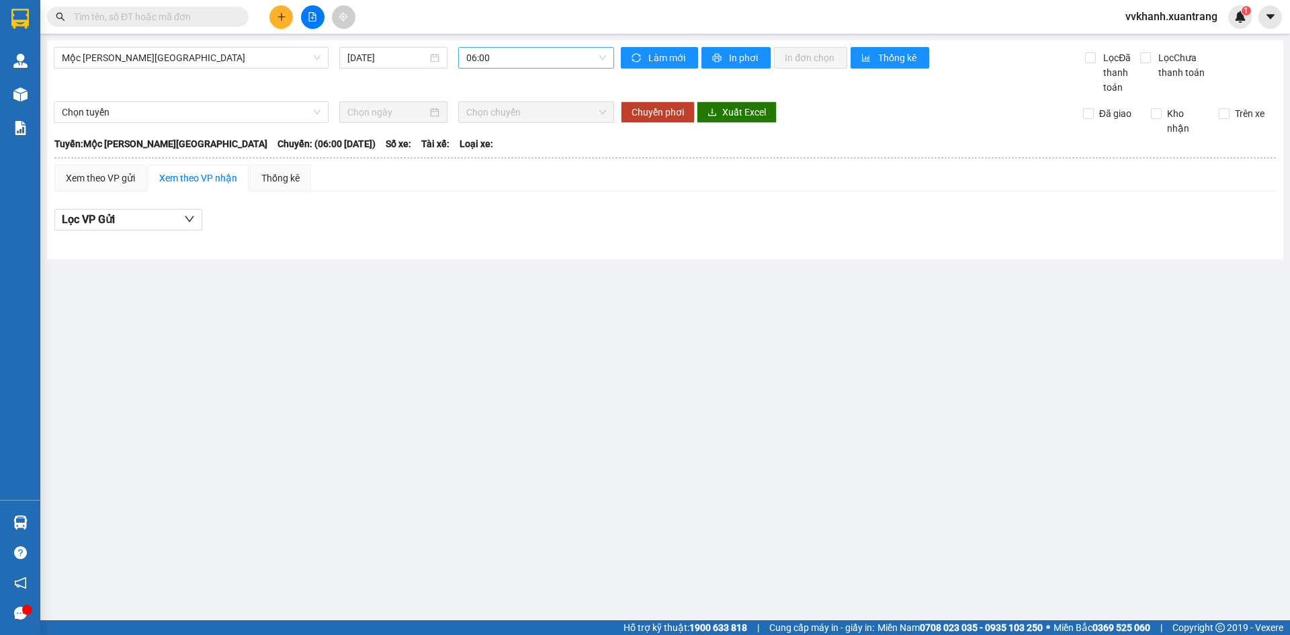
click at [497, 67] on div "Mộc Châu - Hà Nội 15/09/2025 06:00" at bounding box center [334, 71] width 561 height 48
click at [495, 60] on span "06:00" at bounding box center [536, 58] width 140 height 20
click at [507, 174] on div "12:00" at bounding box center [518, 168] width 105 height 15
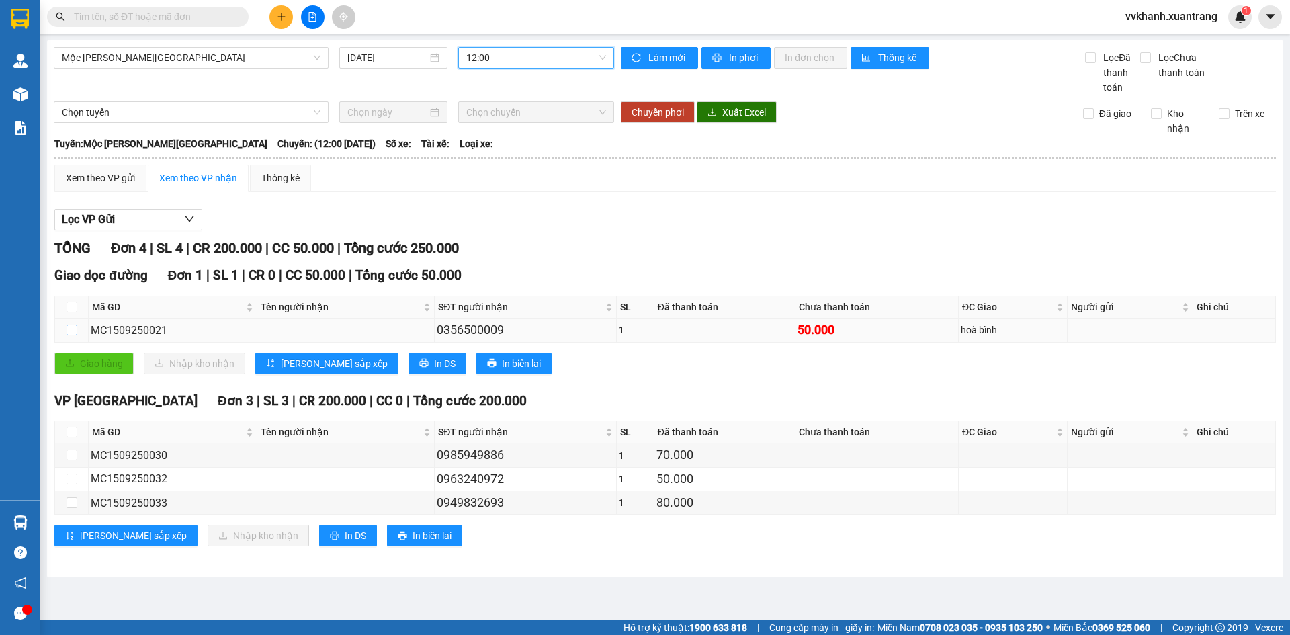
click at [72, 329] on input "checkbox" at bounding box center [72, 330] width 11 height 11
checkbox input "true"
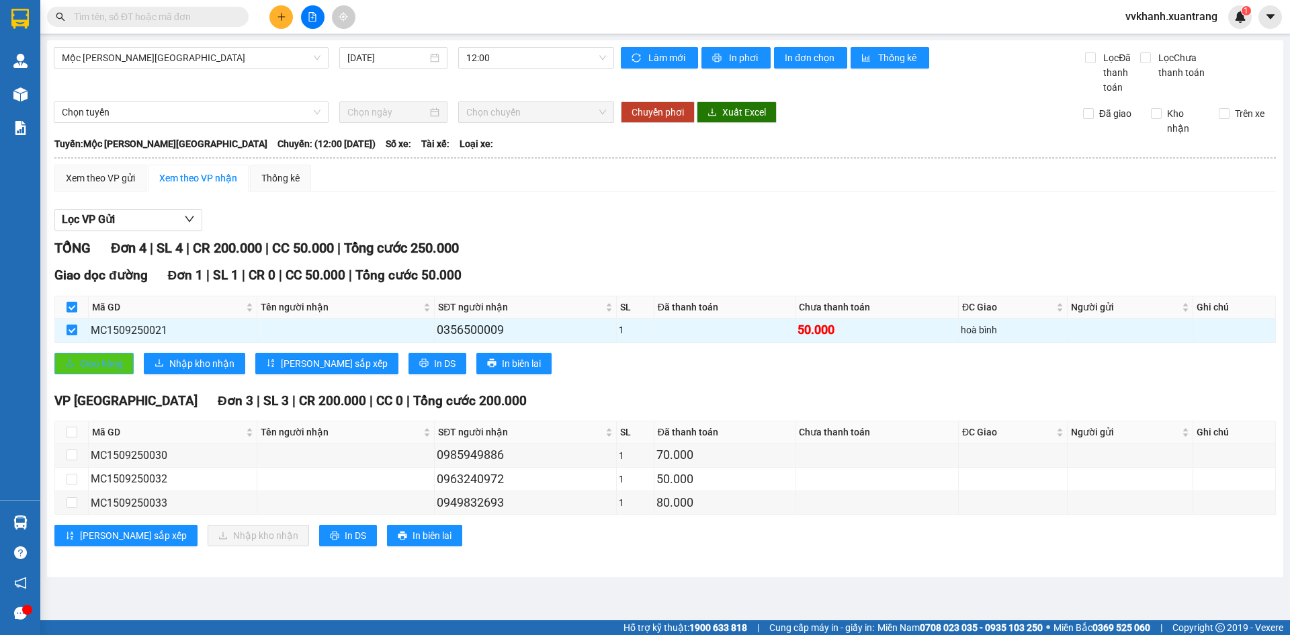
click at [93, 362] on span "Giao hàng" at bounding box center [101, 363] width 43 height 15
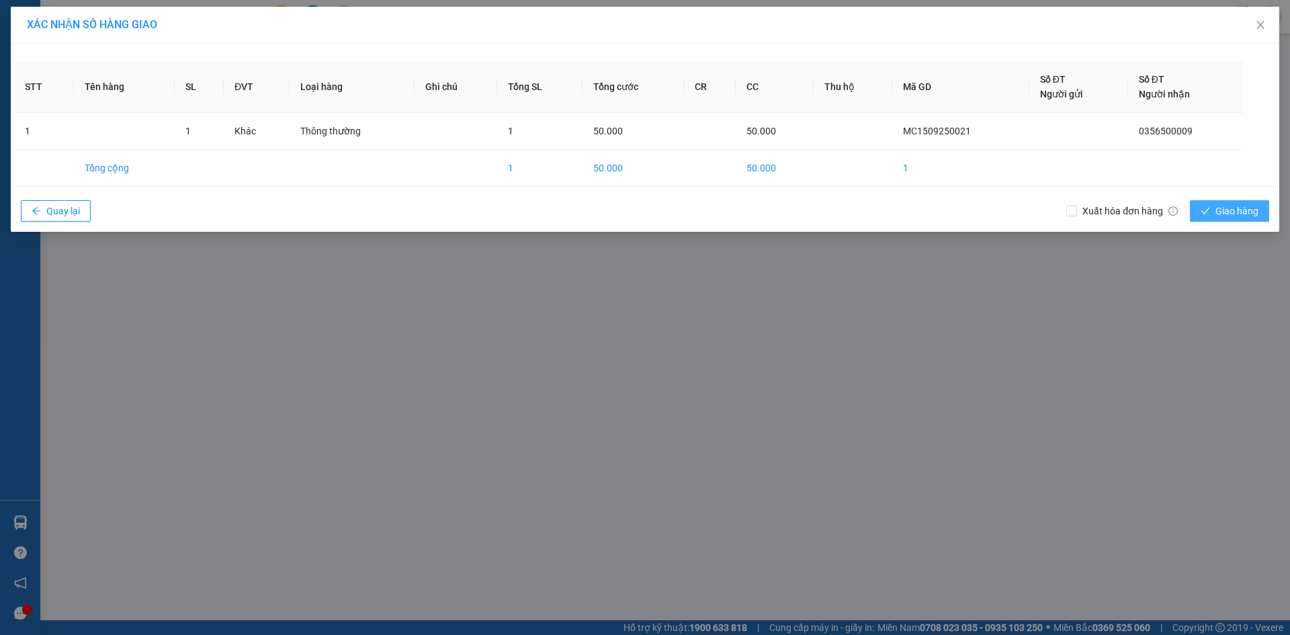
click at [1227, 218] on button "Giao hàng" at bounding box center [1229, 211] width 79 height 22
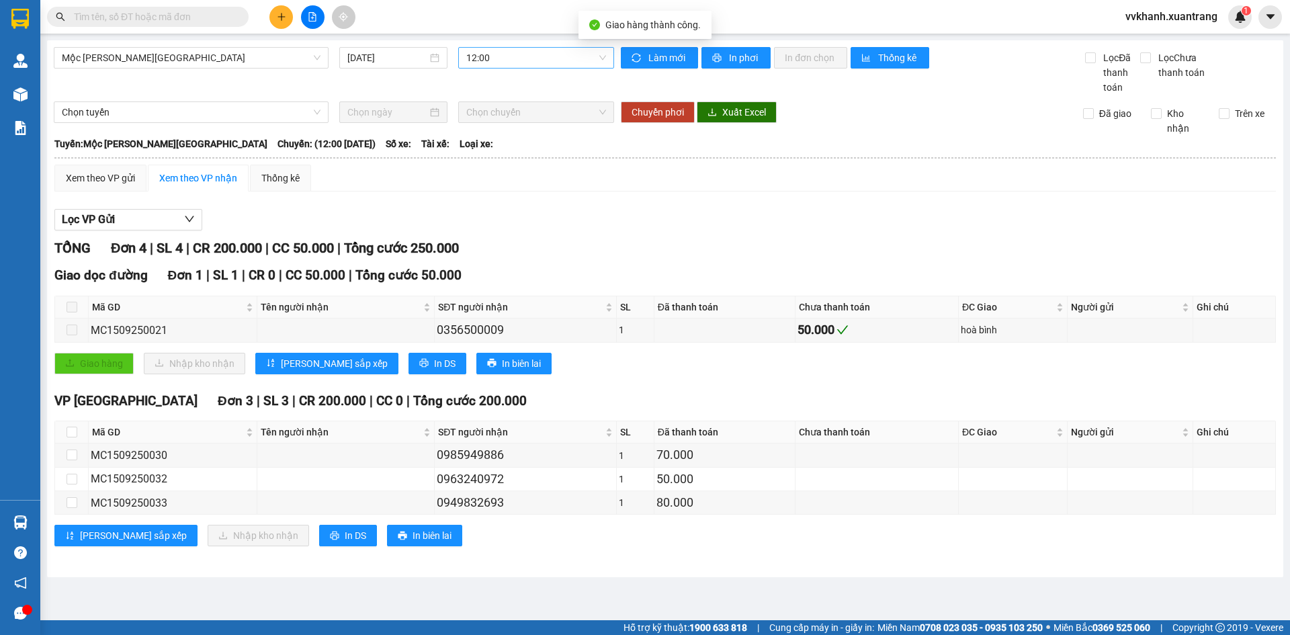
click at [540, 61] on span "12:00" at bounding box center [536, 58] width 140 height 20
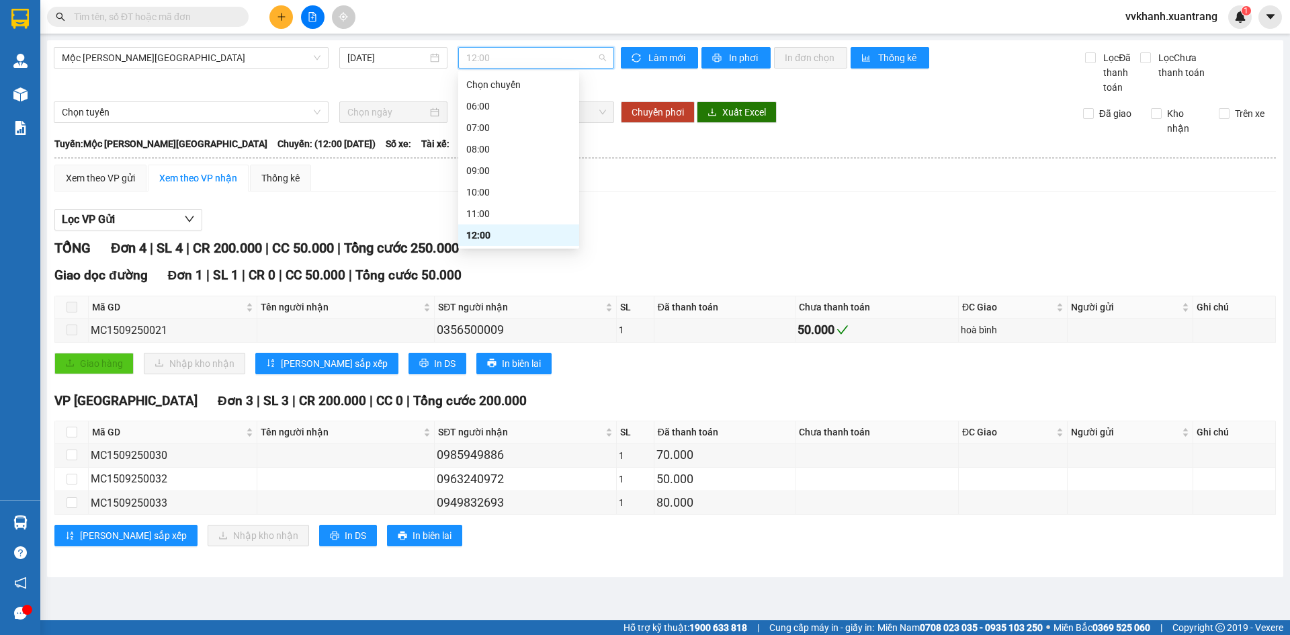
scroll to position [67, 0]
click at [515, 185] on div "13:00" at bounding box center [518, 189] width 105 height 15
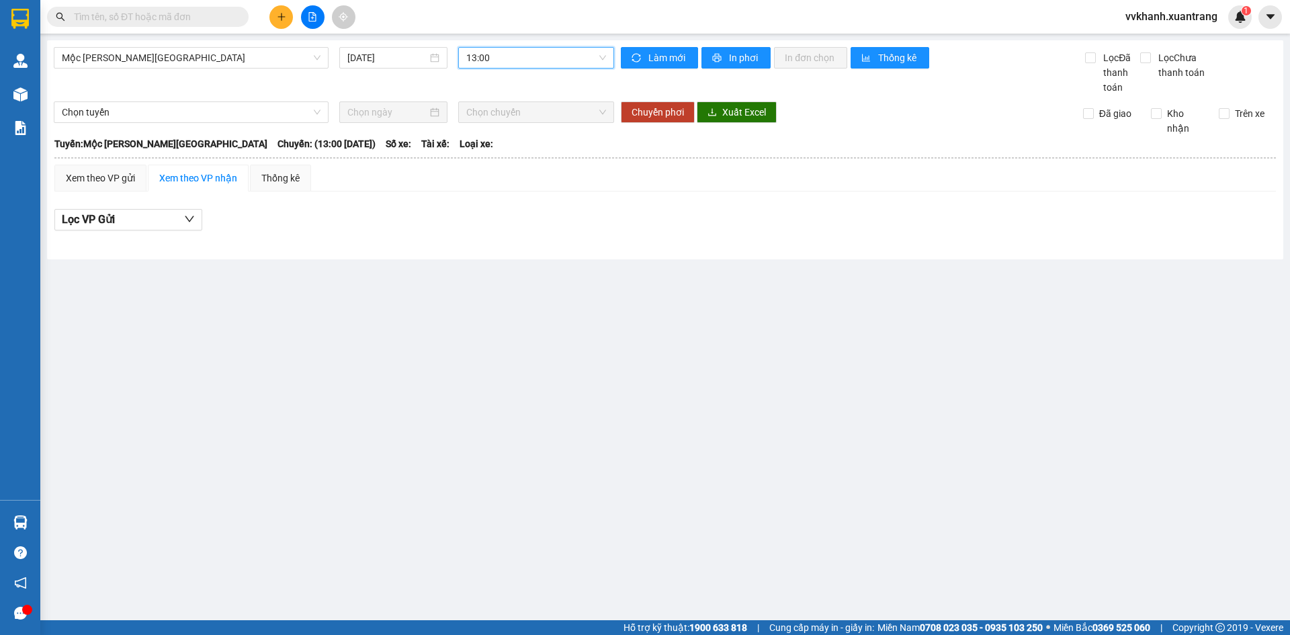
click at [226, 71] on div "Mộc Châu - Hà Nội 15/09/2025 13:00 13:00" at bounding box center [334, 71] width 561 height 48
click at [226, 61] on span "Mộc Châu - [GEOGRAPHIC_DATA]" at bounding box center [191, 58] width 259 height 20
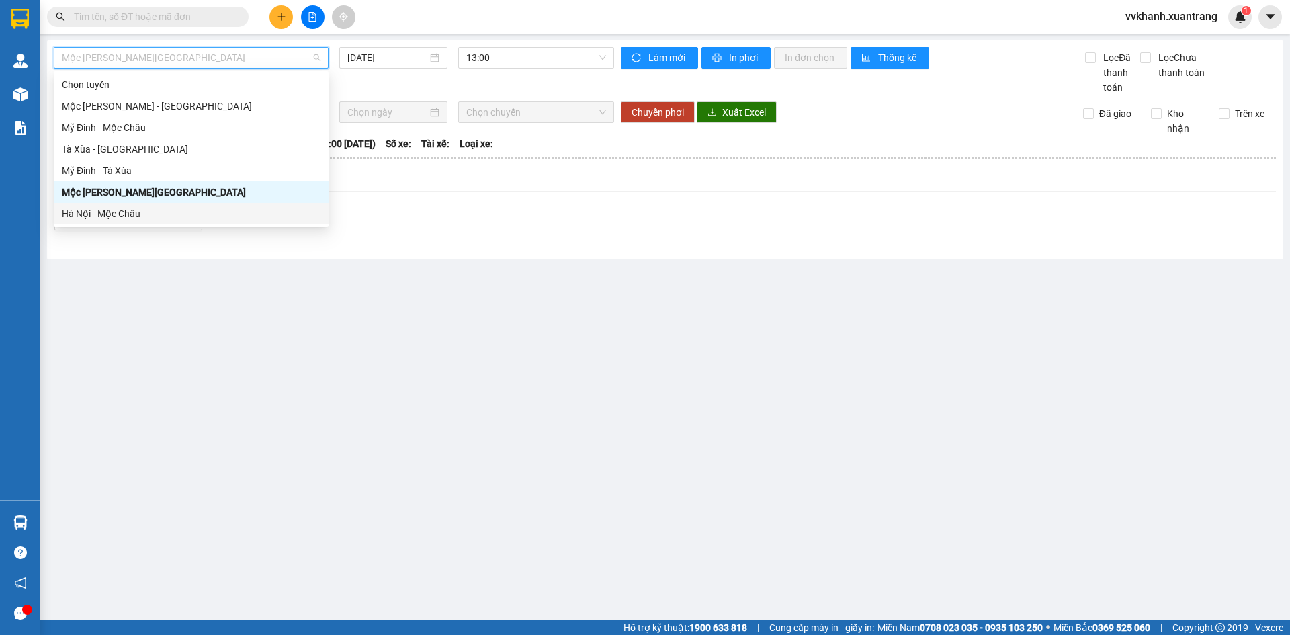
click at [143, 220] on div "Hà Nội - Mộc Châu" at bounding box center [191, 213] width 259 height 15
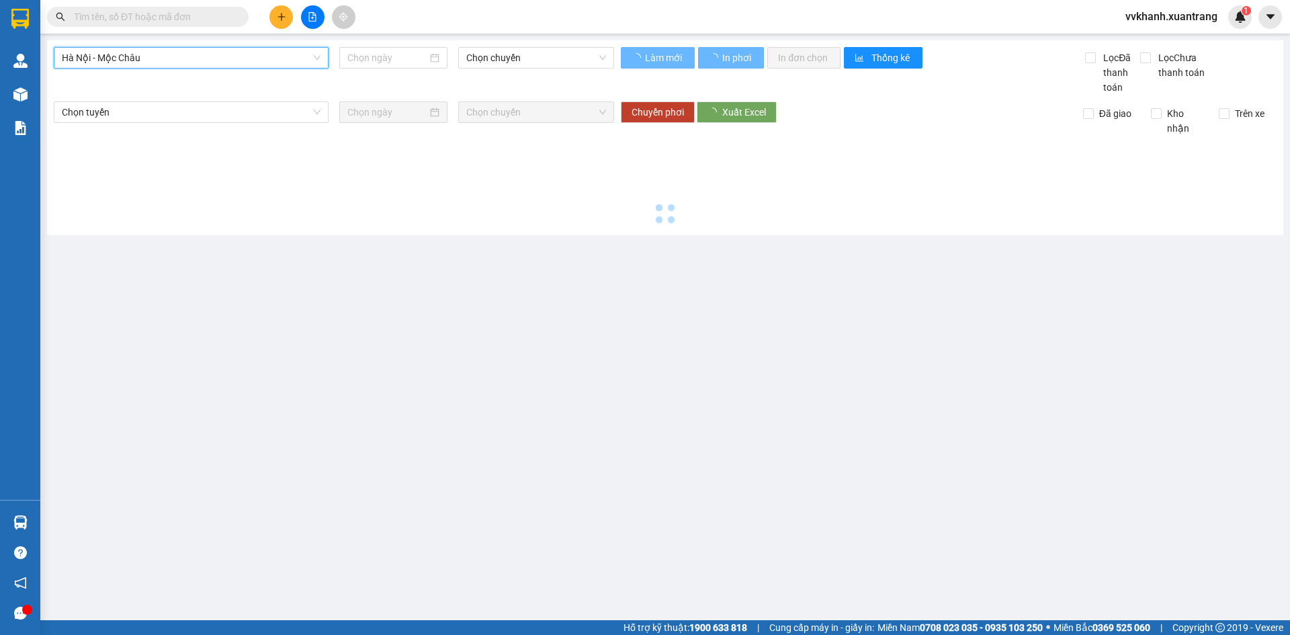
type input "[DATE]"
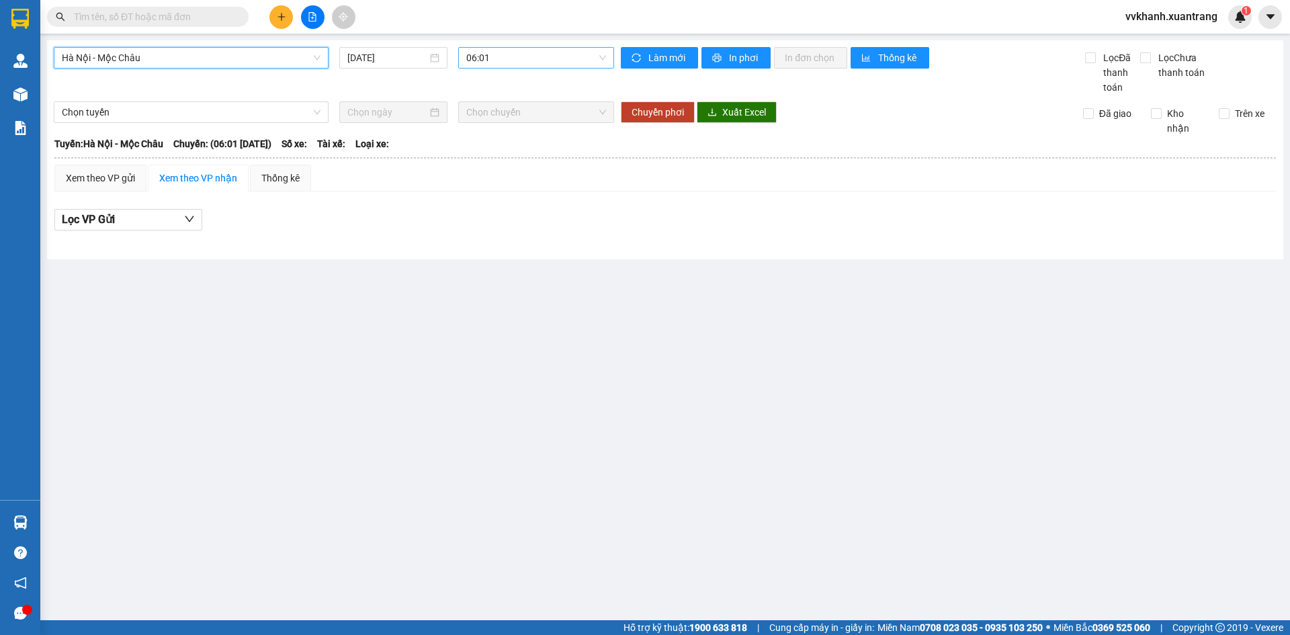
click at [516, 54] on span "06:01" at bounding box center [536, 58] width 140 height 20
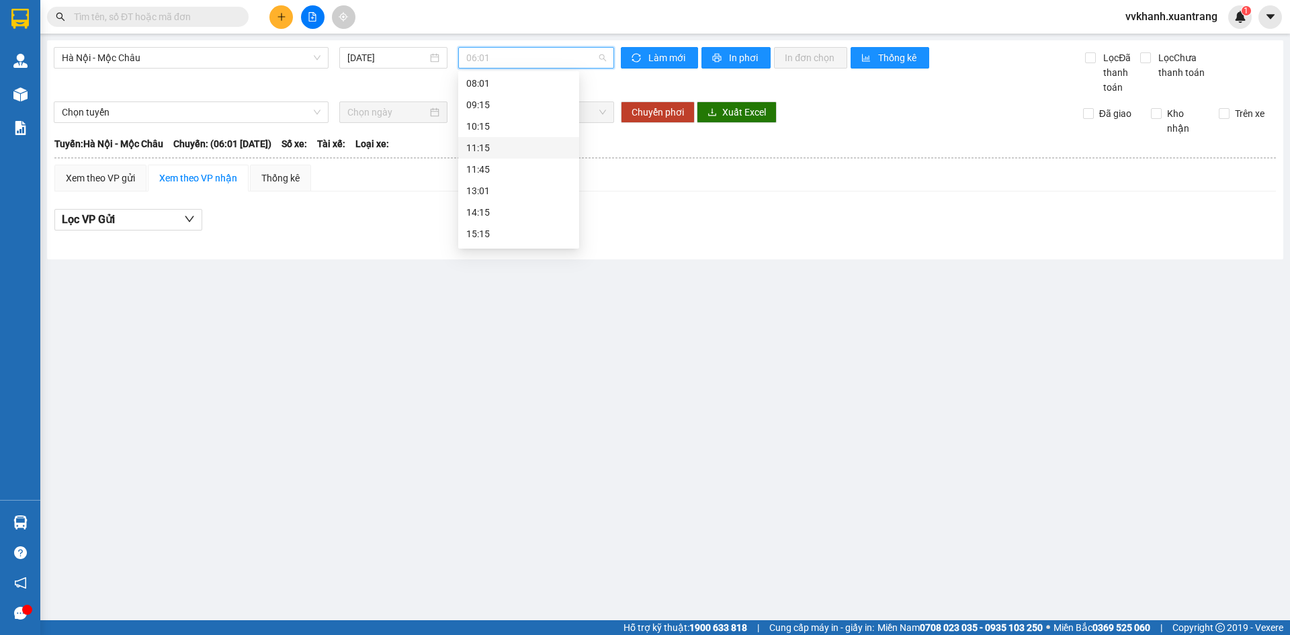
scroll to position [89, 0]
click at [513, 172] on div "11:15" at bounding box center [518, 168] width 105 height 15
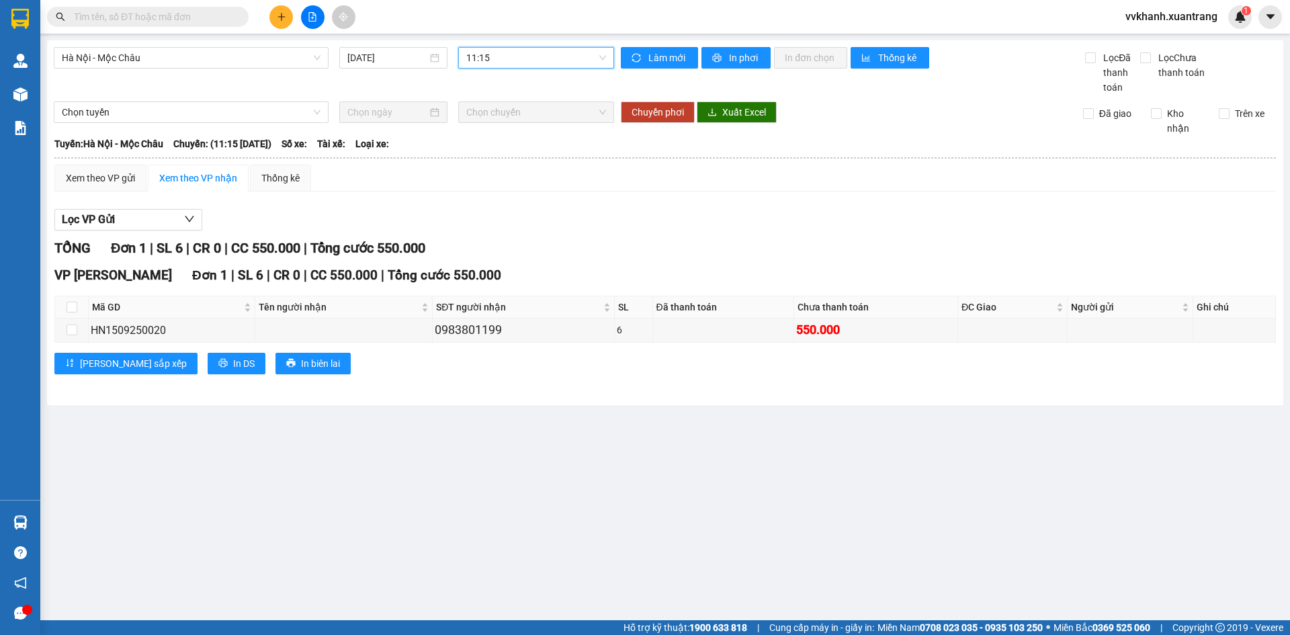
click at [515, 54] on span "11:15" at bounding box center [536, 58] width 140 height 20
click at [522, 138] on div "10:15" at bounding box center [518, 147] width 121 height 22
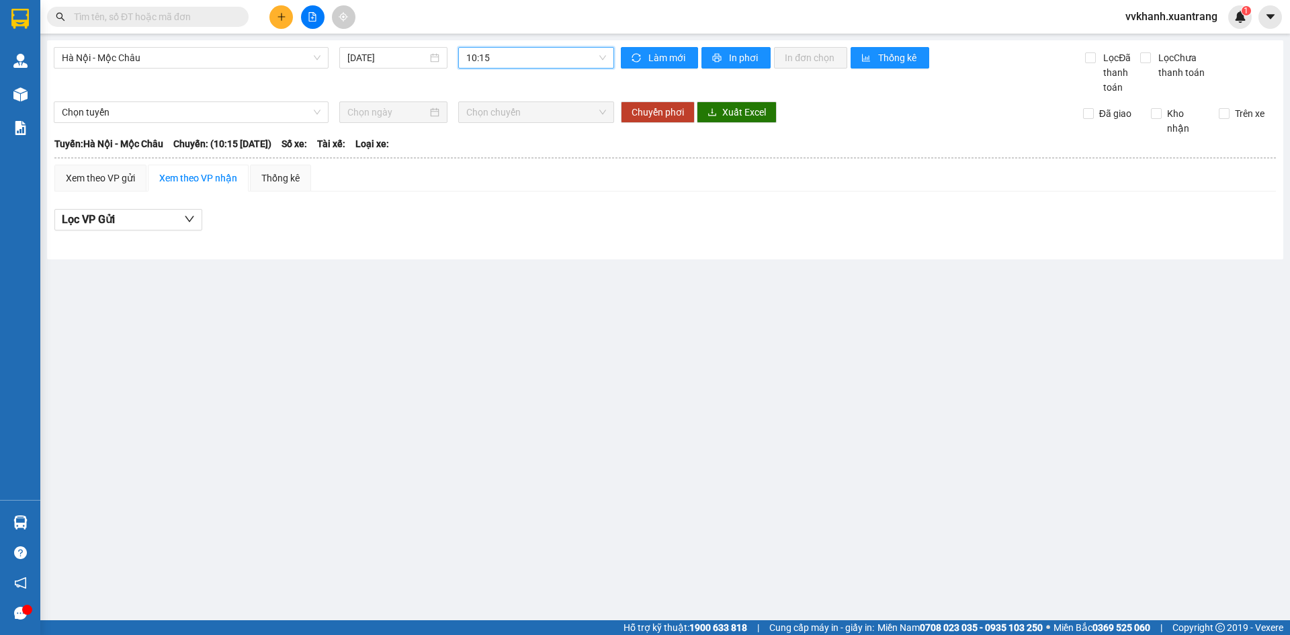
click at [522, 56] on span "10:15" at bounding box center [536, 58] width 140 height 20
click at [511, 191] on div "11:45" at bounding box center [518, 189] width 105 height 15
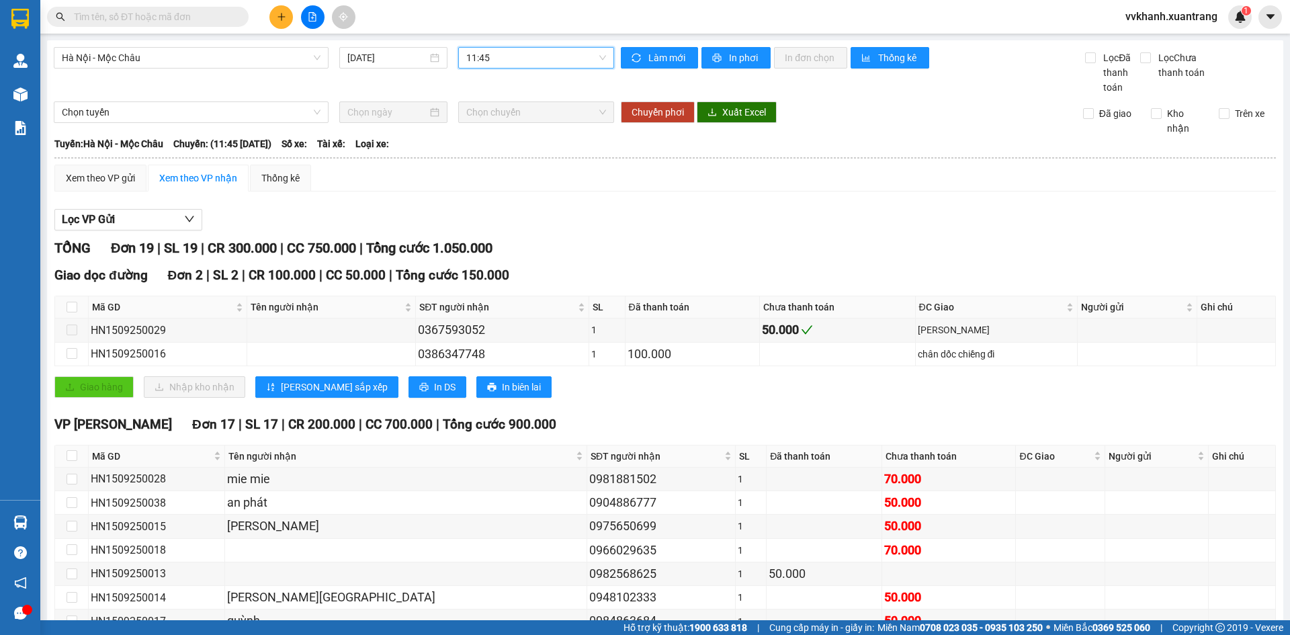
click at [522, 60] on span "11:45" at bounding box center [536, 58] width 140 height 20
click at [766, 196] on div "Xem theo VP gửi Xem theo VP nhận Thống kê Lọc VP Gửi TỔNG Đơn 19 | SL 19 | CR …" at bounding box center [665, 542] width 1222 height 754
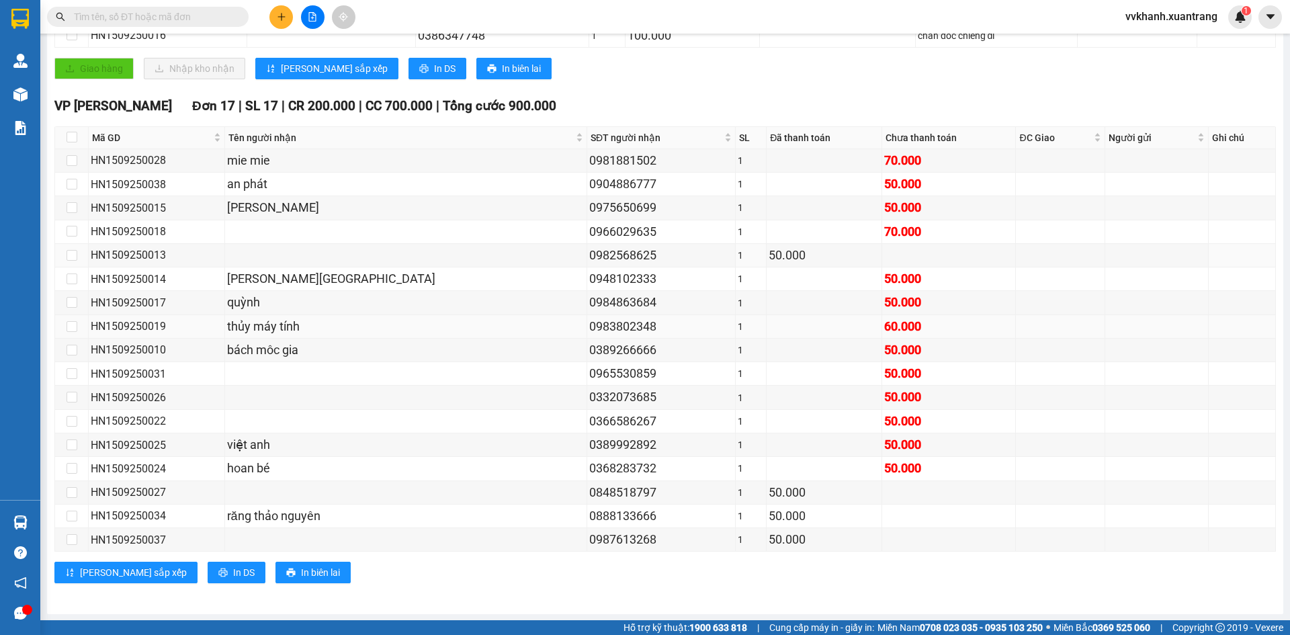
scroll to position [319, 0]
click at [145, 17] on input "text" at bounding box center [153, 16] width 159 height 15
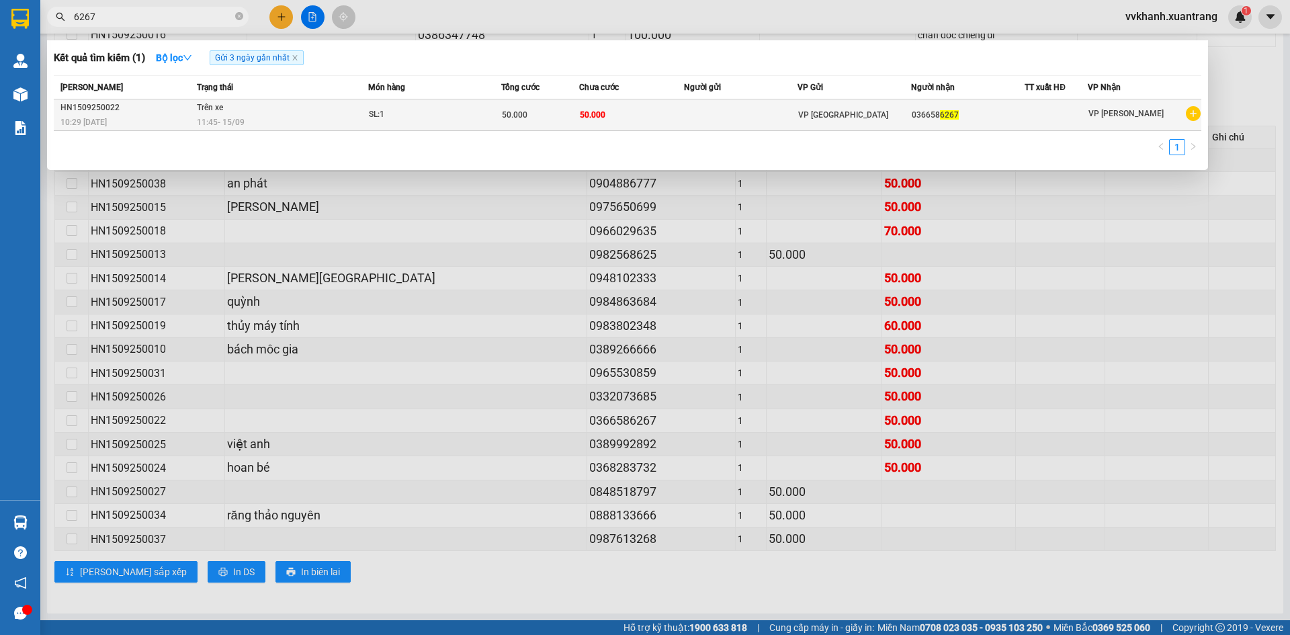
type input "6267"
click at [610, 116] on td "50.000" at bounding box center [631, 115] width 105 height 32
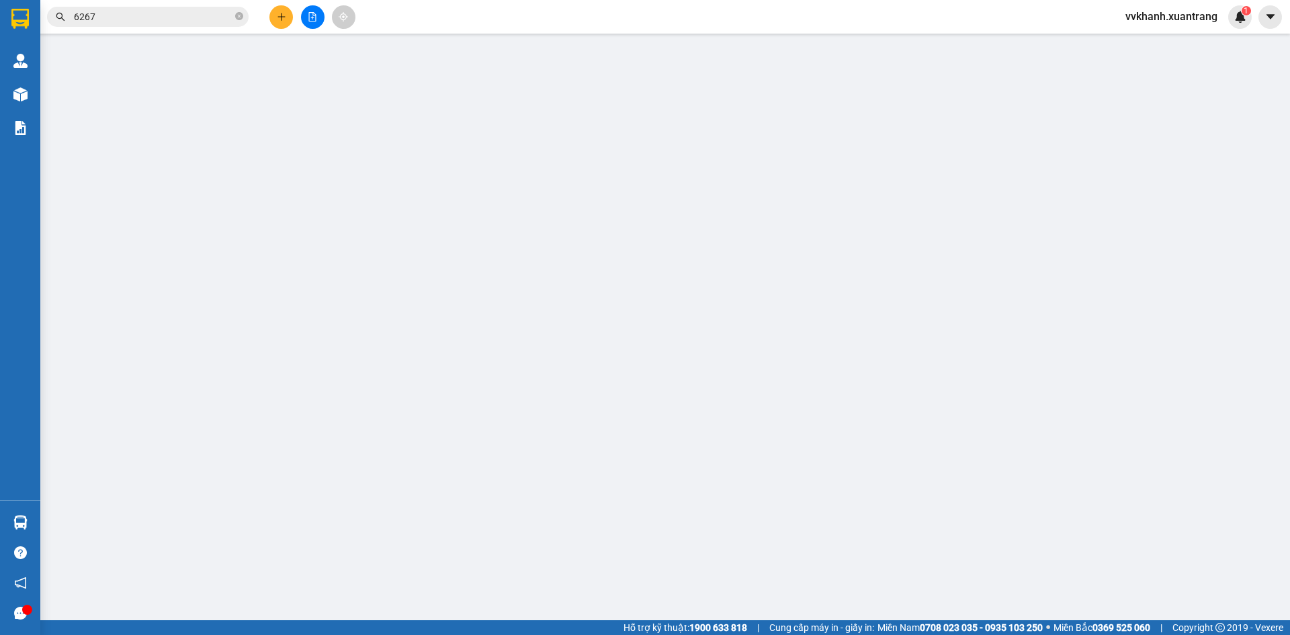
type input "0366586267"
type input "50.000"
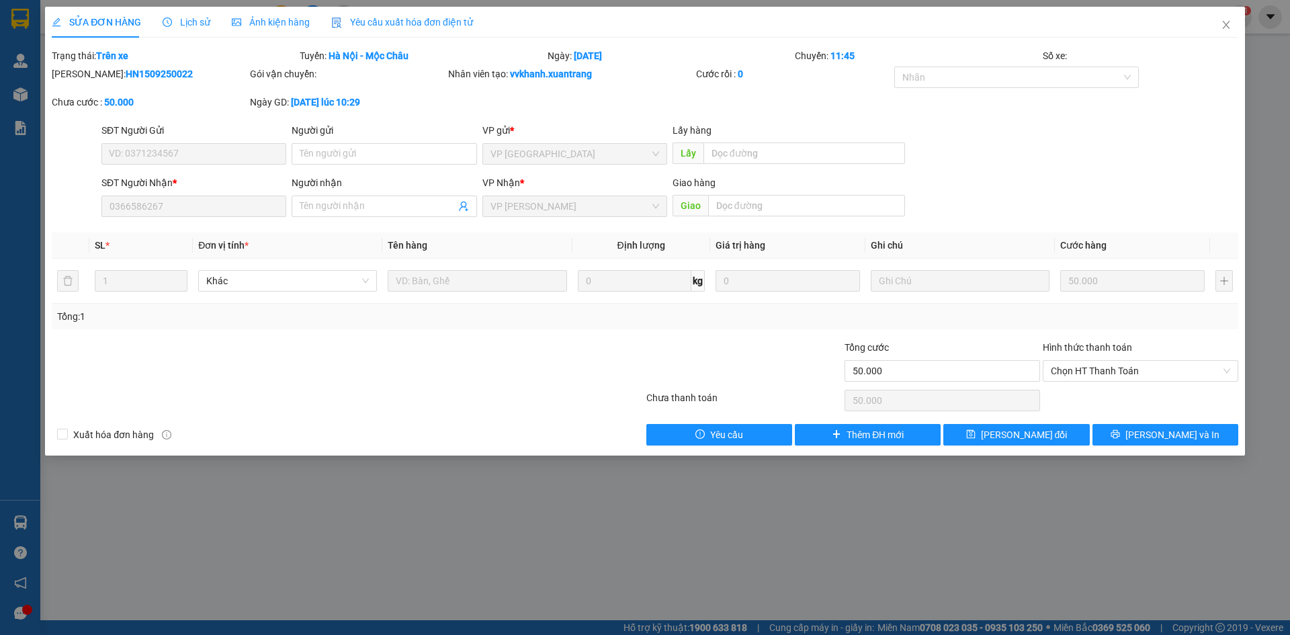
click at [261, 22] on span "Ảnh kiện hàng" at bounding box center [271, 22] width 78 height 11
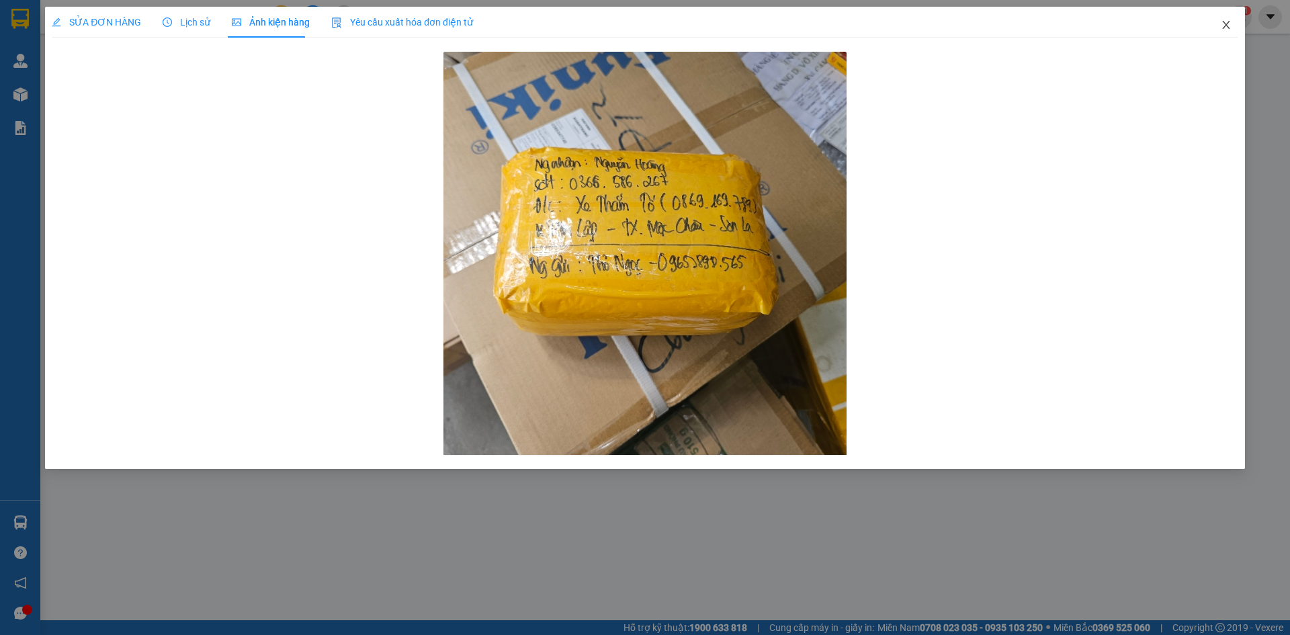
click at [1225, 29] on icon "close" at bounding box center [1226, 24] width 11 height 11
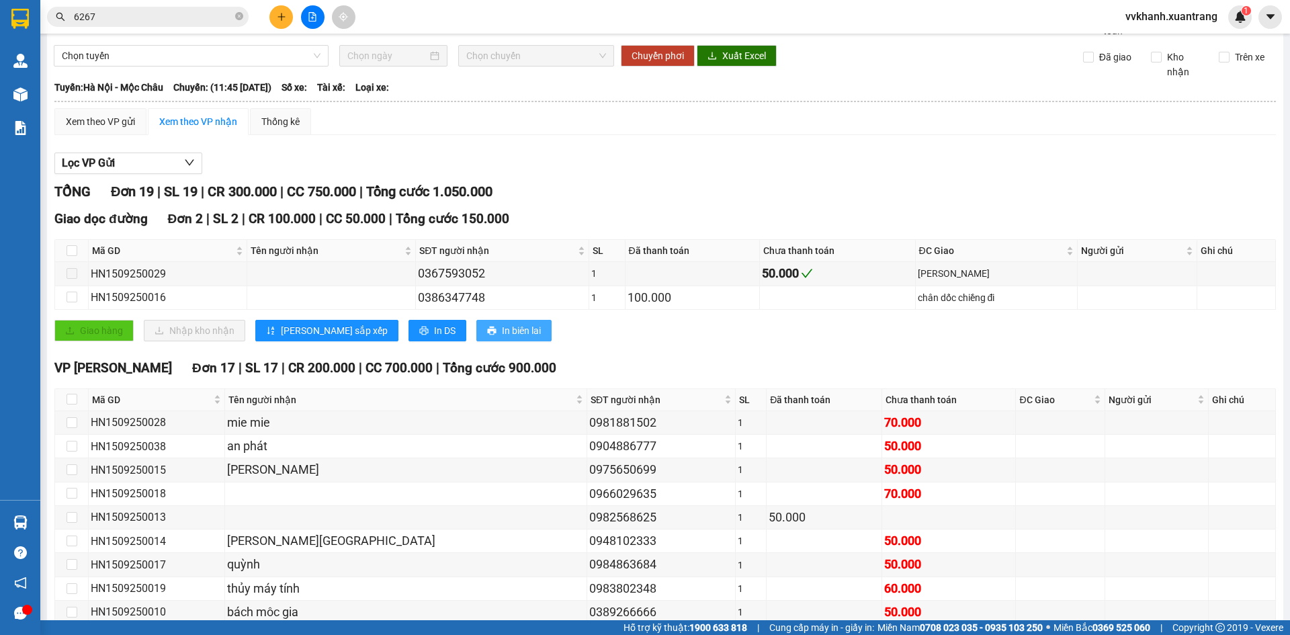
scroll to position [134, 0]
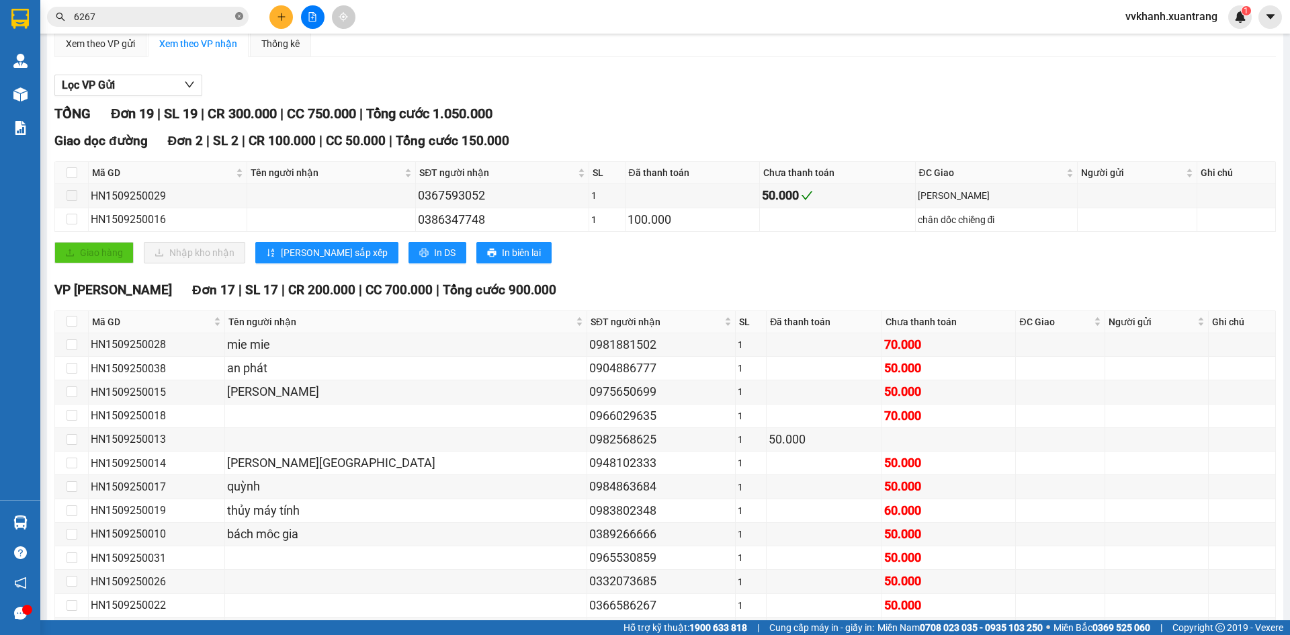
click at [239, 11] on span at bounding box center [239, 17] width 8 height 13
click at [201, 20] on input "text" at bounding box center [153, 16] width 159 height 15
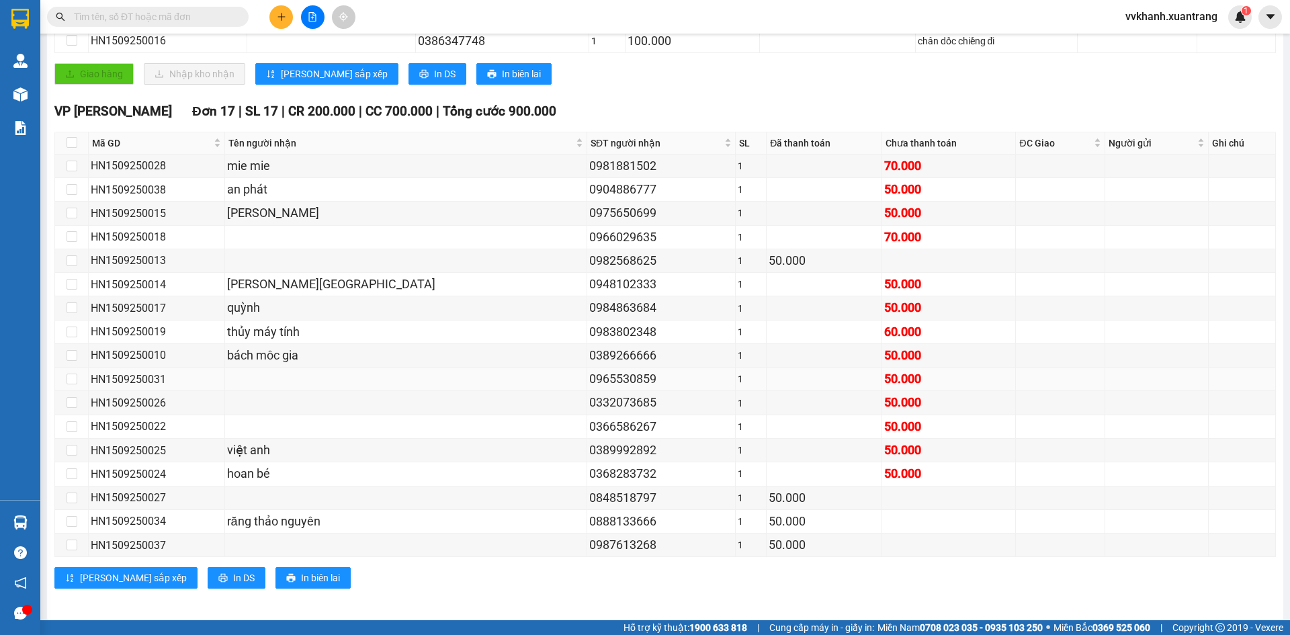
scroll to position [319, 0]
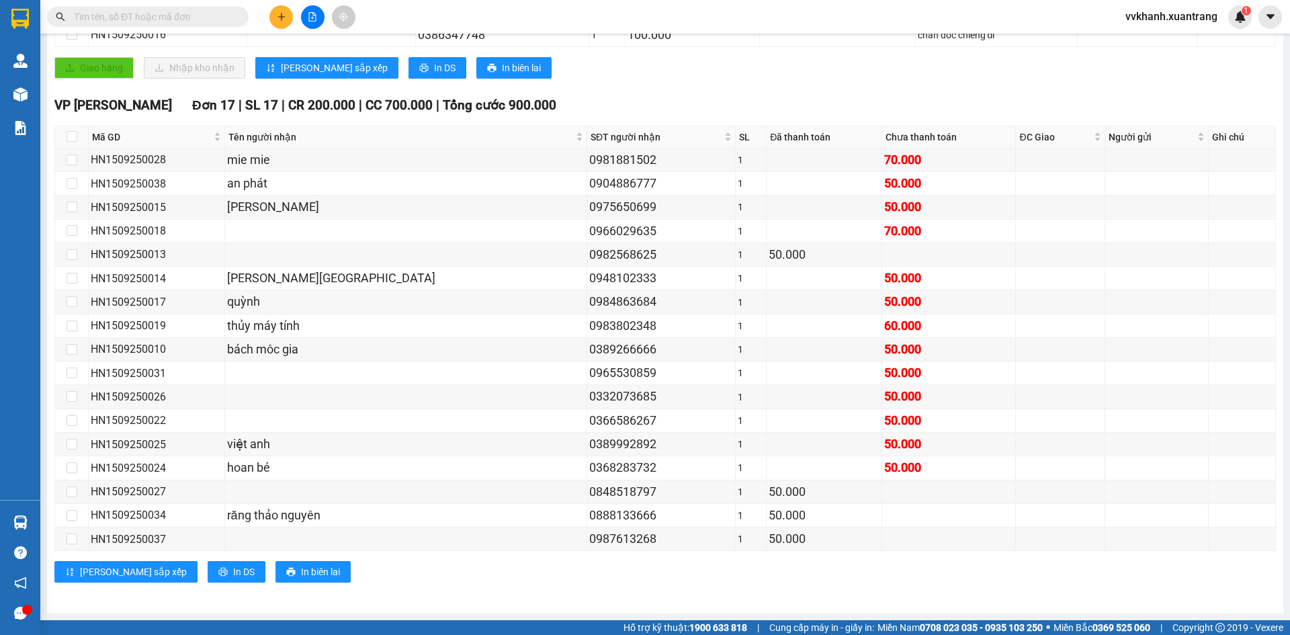
click at [173, 17] on input "text" at bounding box center [153, 16] width 159 height 15
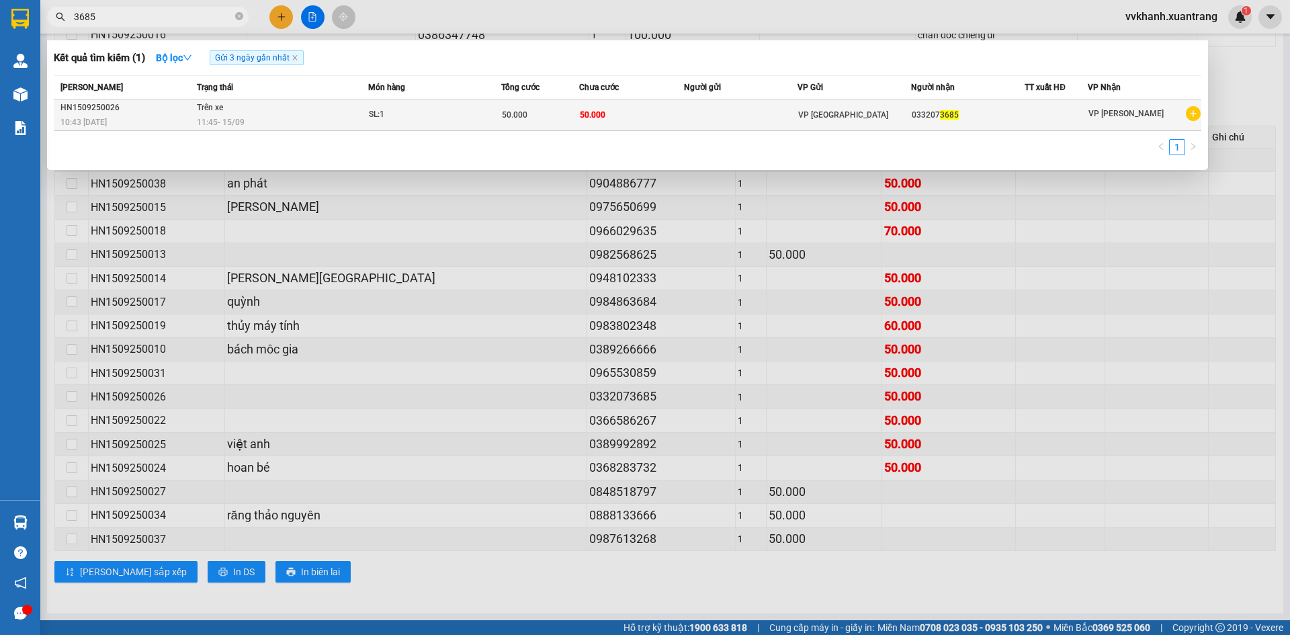
type input "3685"
click at [640, 121] on td "50.000" at bounding box center [631, 115] width 105 height 32
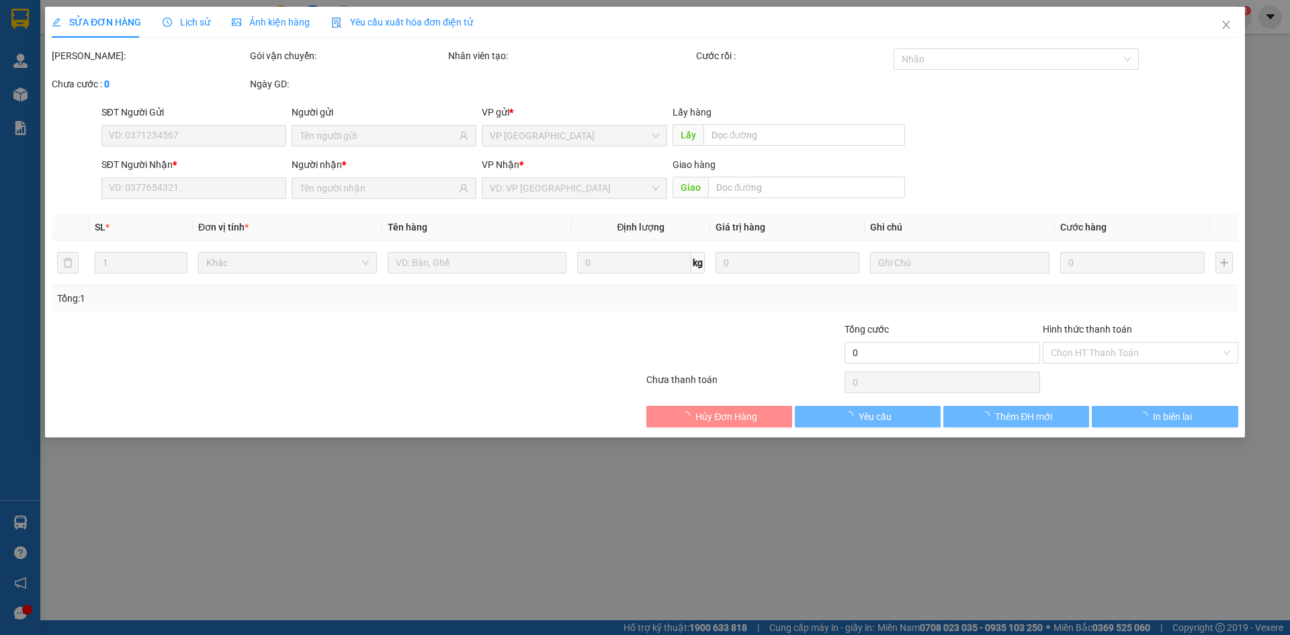
type input "0332073685"
type input "50.000"
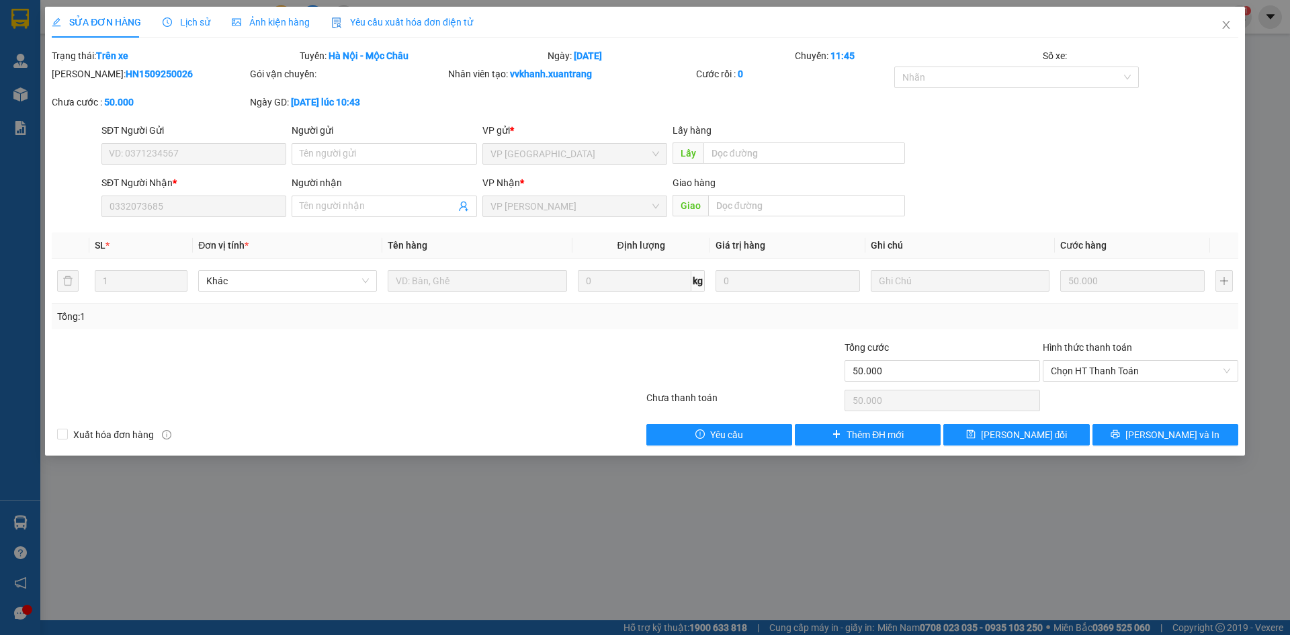
click at [269, 24] on span "Ảnh kiện hàng" at bounding box center [271, 22] width 78 height 11
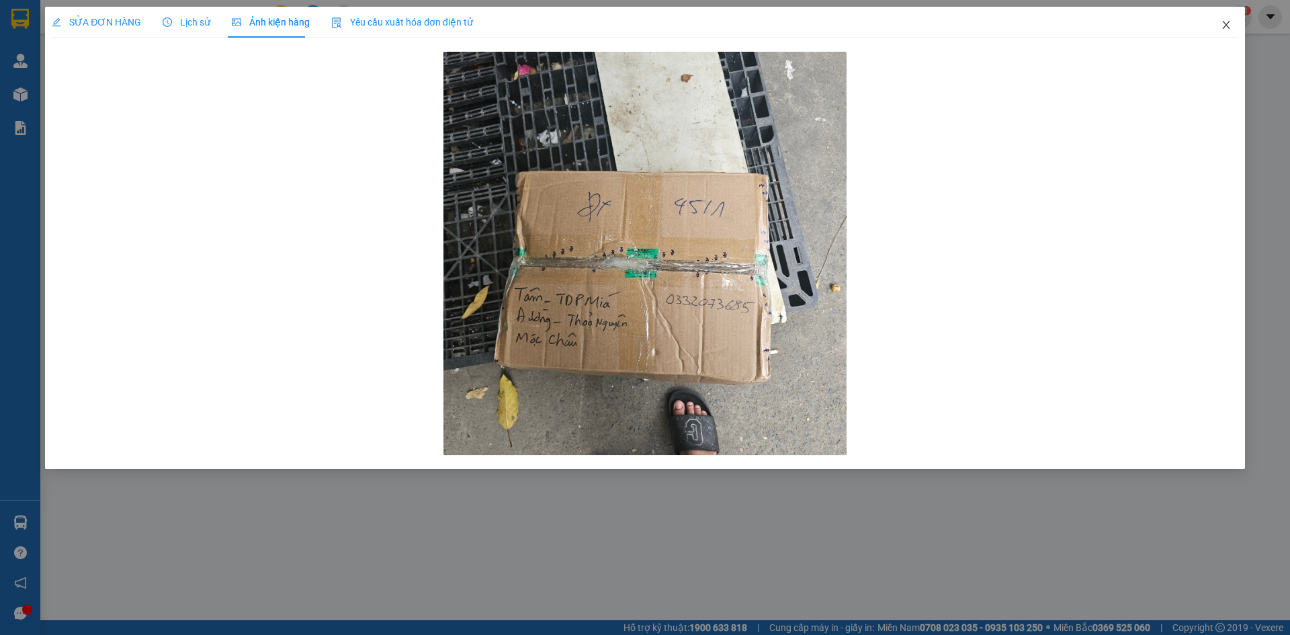
drag, startPoint x: 1231, startPoint y: 18, endPoint x: 1237, endPoint y: 28, distance: 11.8
click at [1230, 18] on span "Close" at bounding box center [1227, 26] width 38 height 38
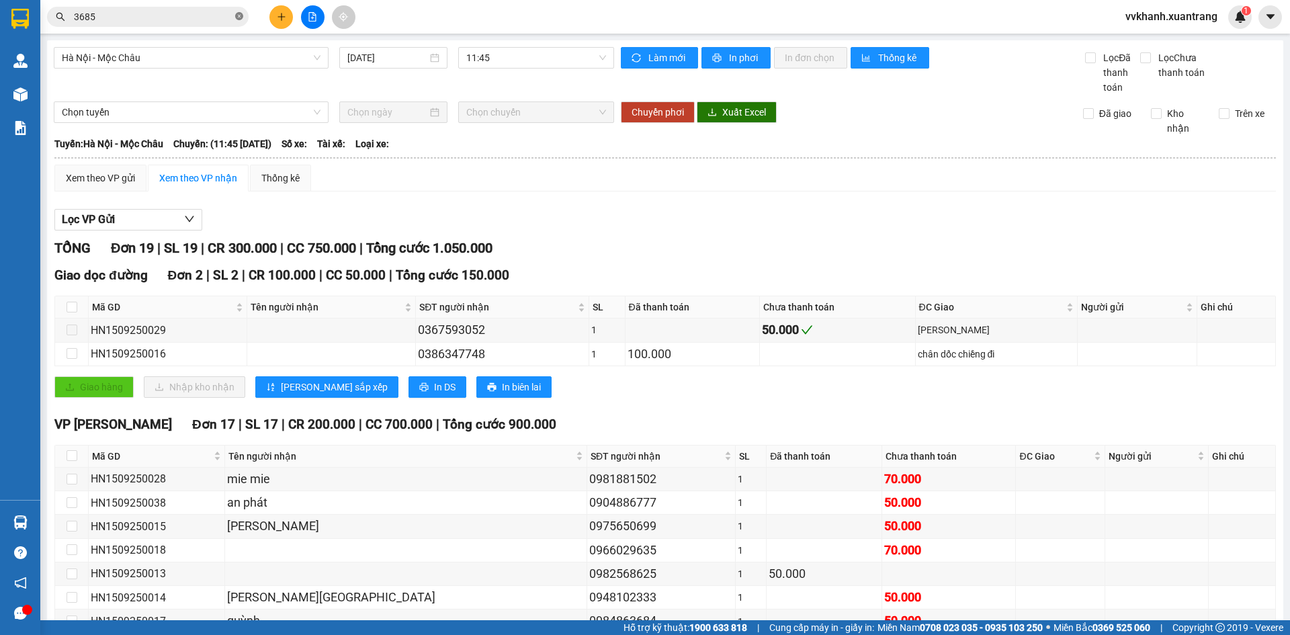
click at [237, 15] on icon "close-circle" at bounding box center [239, 16] width 8 height 8
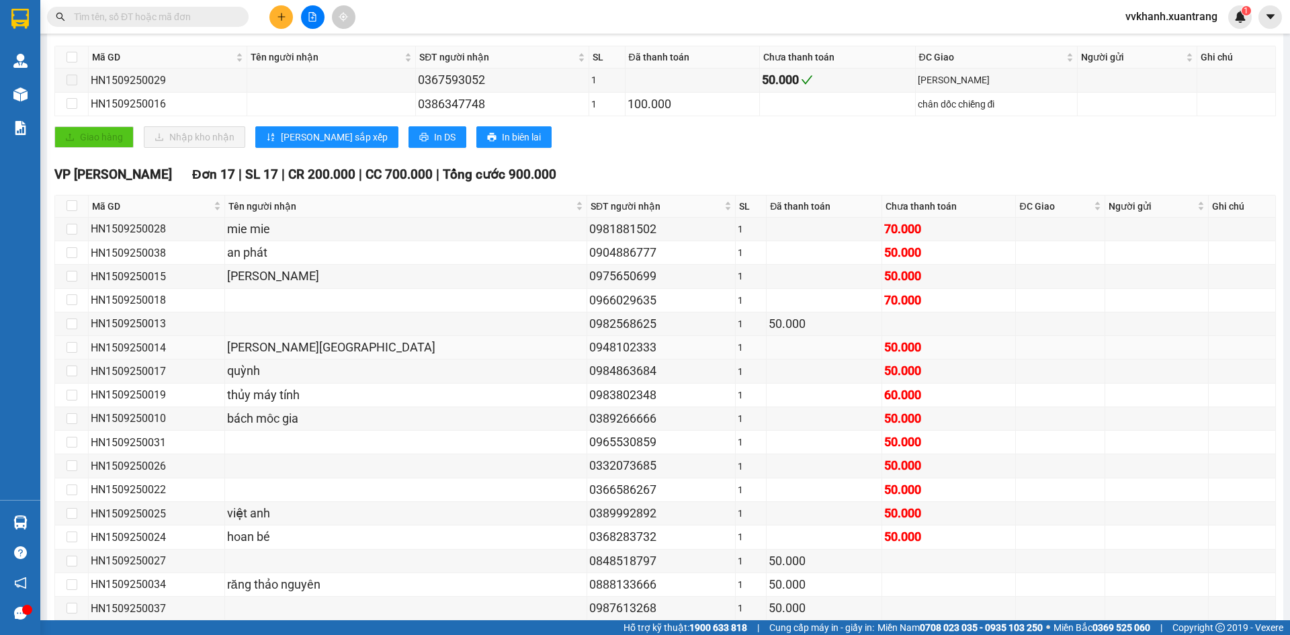
scroll to position [319, 0]
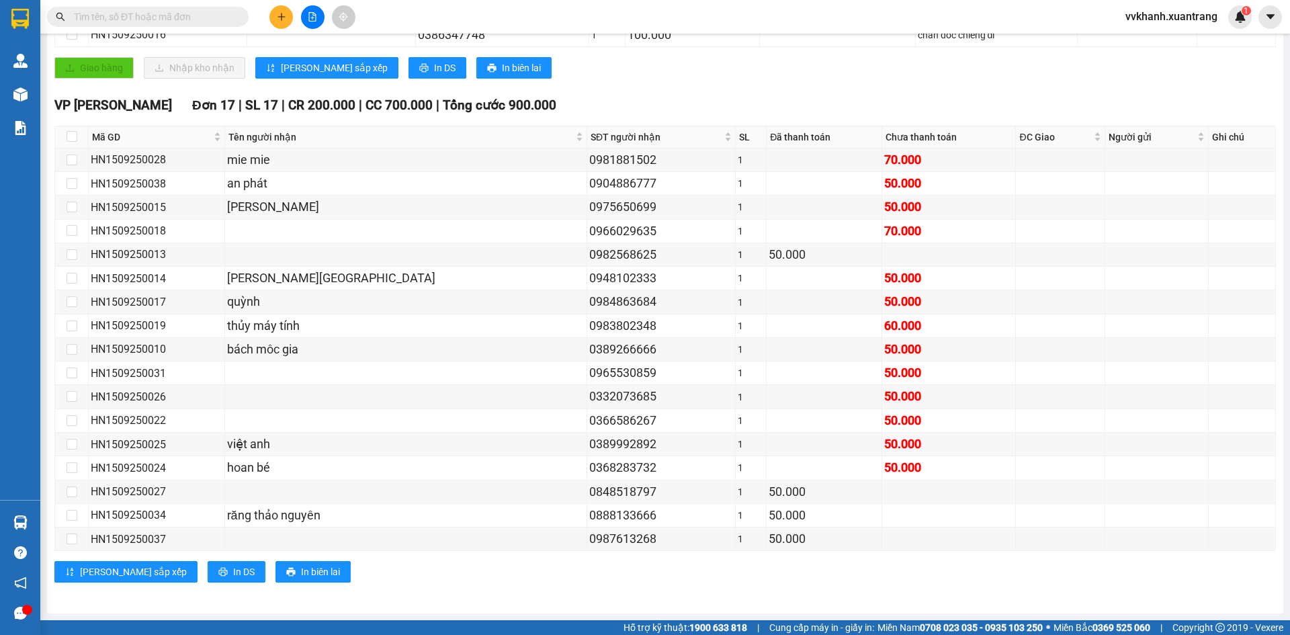
click at [159, 20] on input "text" at bounding box center [153, 16] width 159 height 15
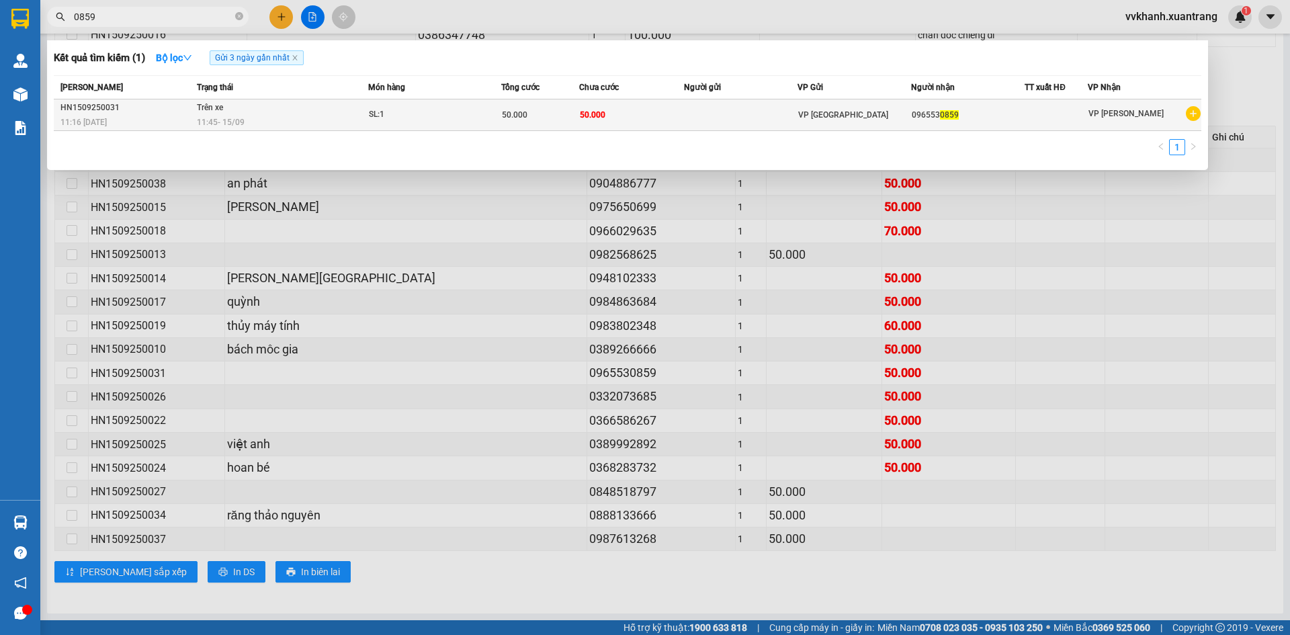
type input "0859"
click at [692, 112] on td at bounding box center [741, 115] width 114 height 32
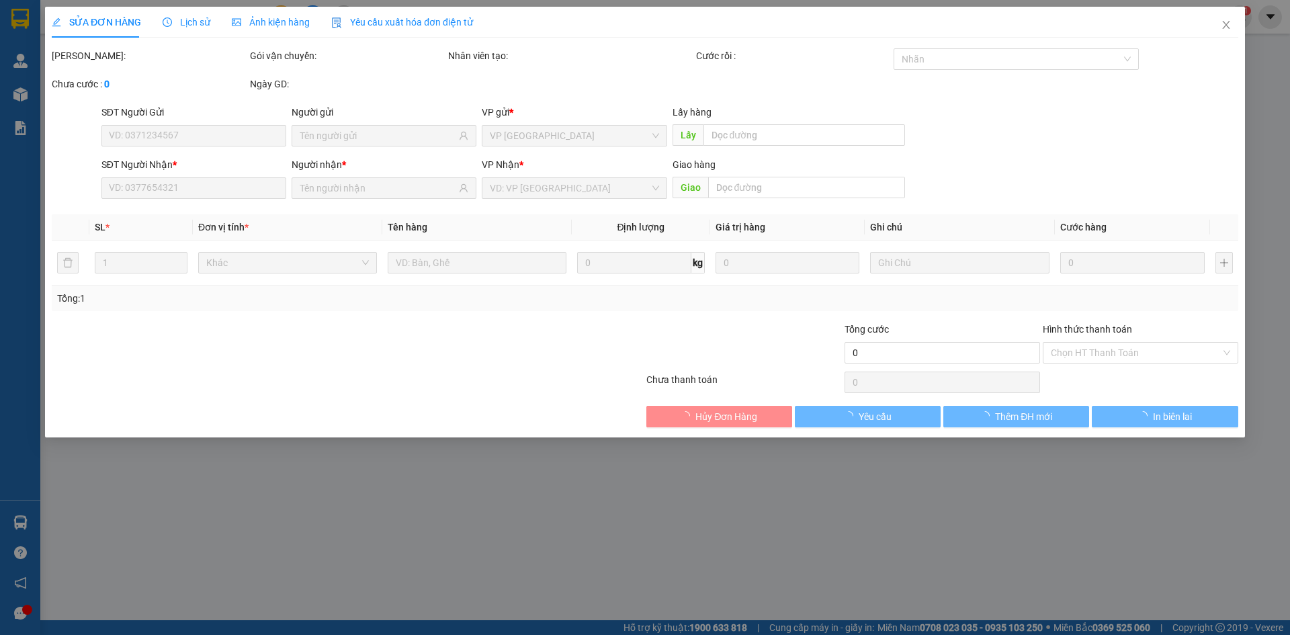
type input "0965530859"
type input "50.000"
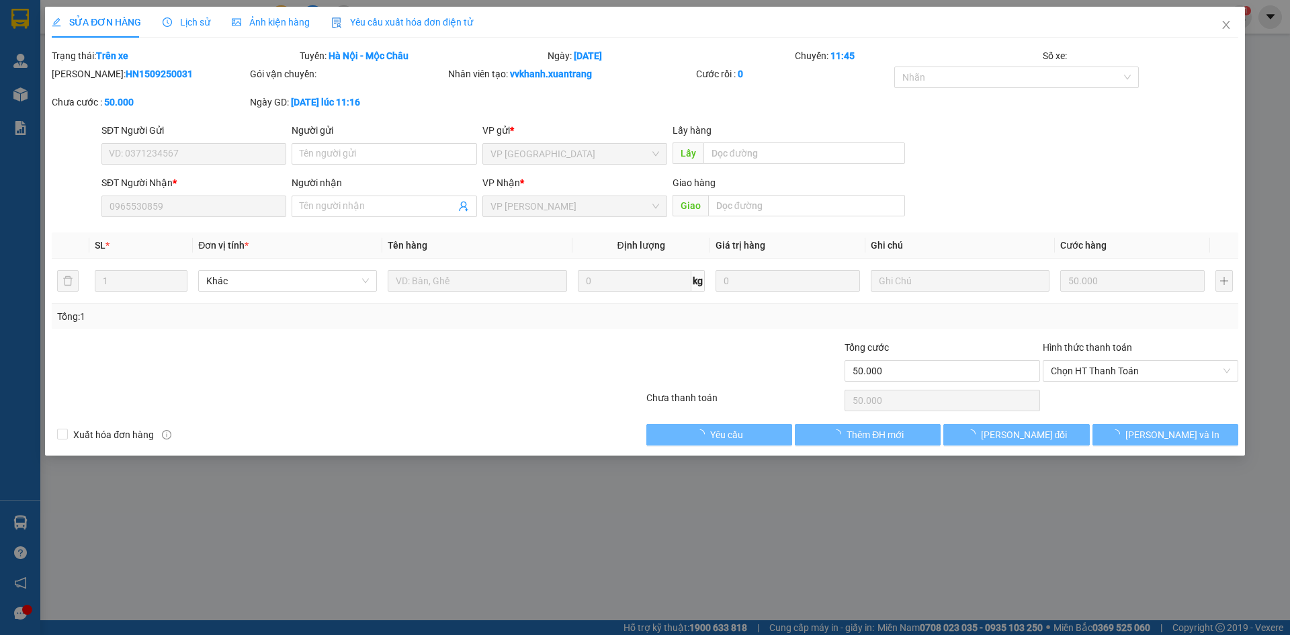
click at [282, 19] on span "Ảnh kiện hàng" at bounding box center [271, 22] width 78 height 11
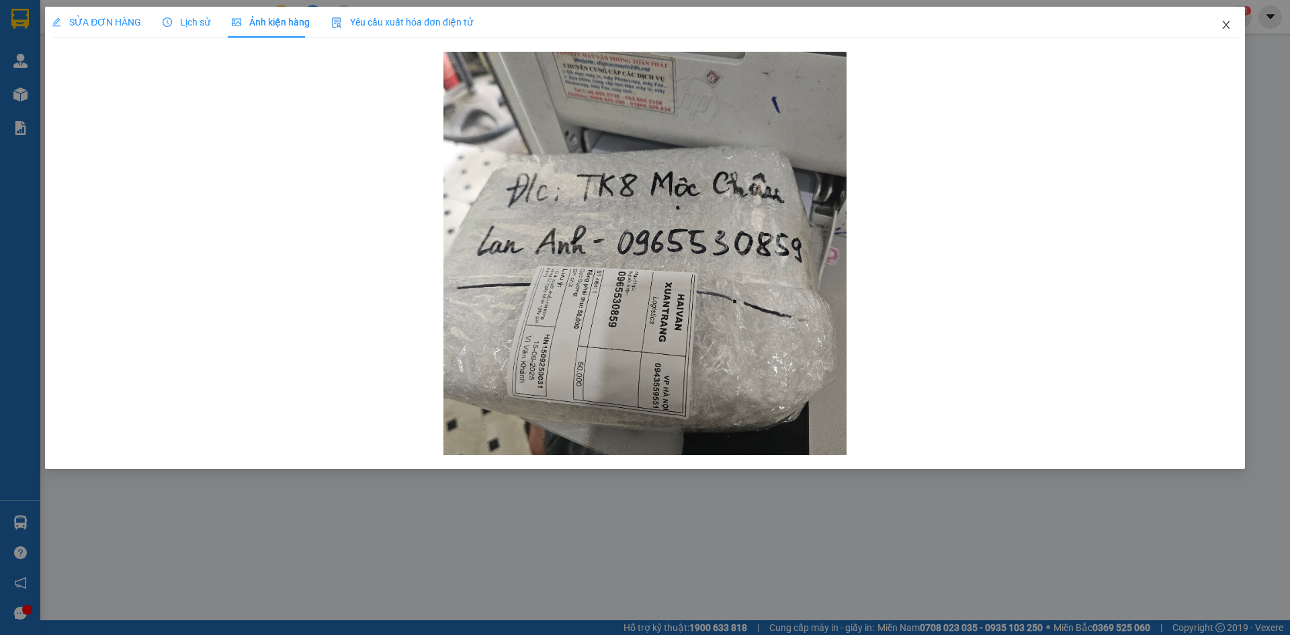
click at [1230, 24] on icon "close" at bounding box center [1226, 24] width 11 height 11
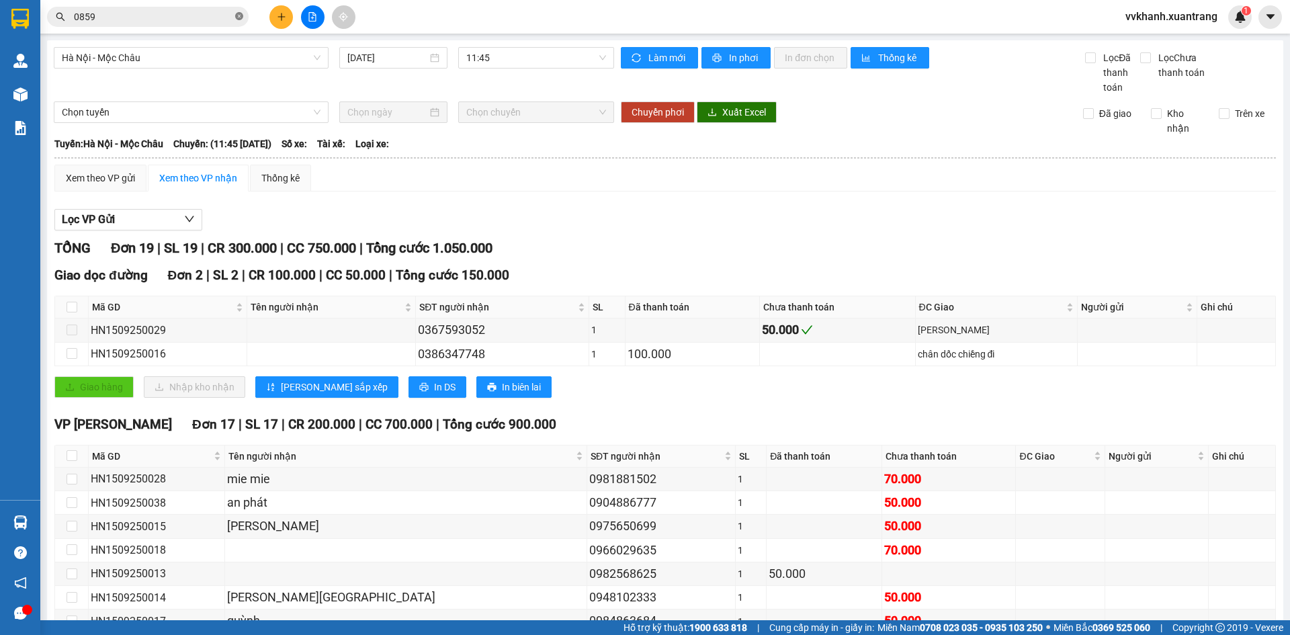
click at [237, 15] on icon "close-circle" at bounding box center [239, 16] width 8 height 8
click at [213, 17] on input "text" at bounding box center [153, 16] width 159 height 15
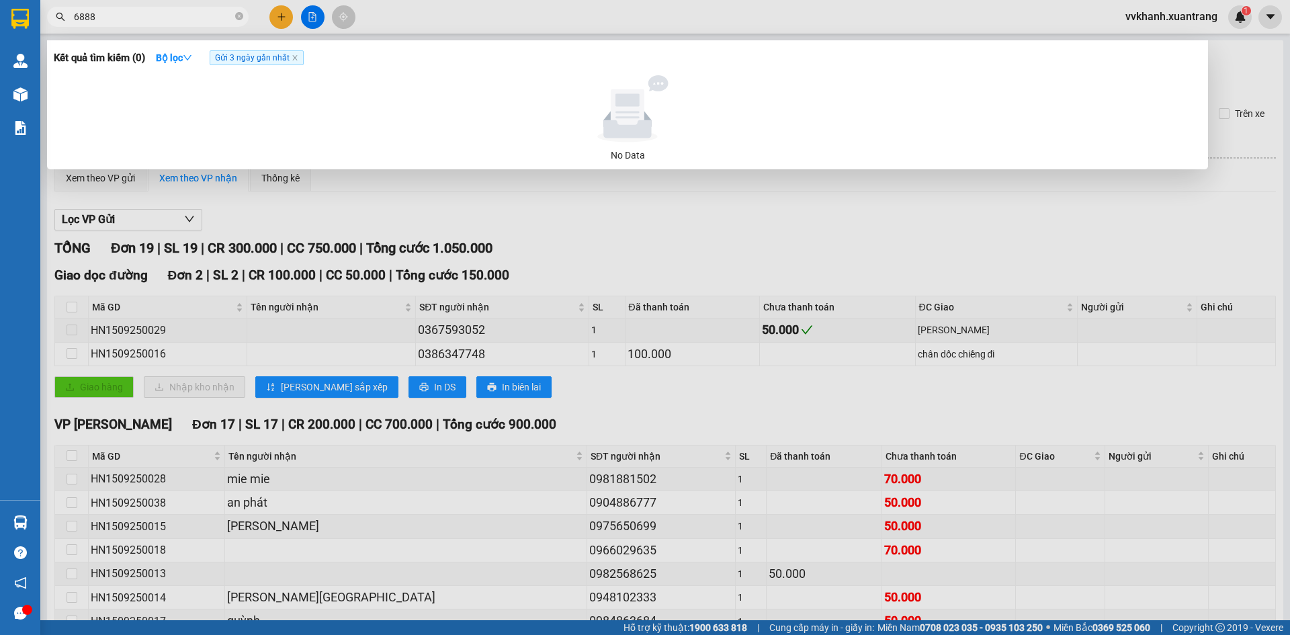
type input "6888"
click at [722, 320] on div at bounding box center [645, 317] width 1290 height 635
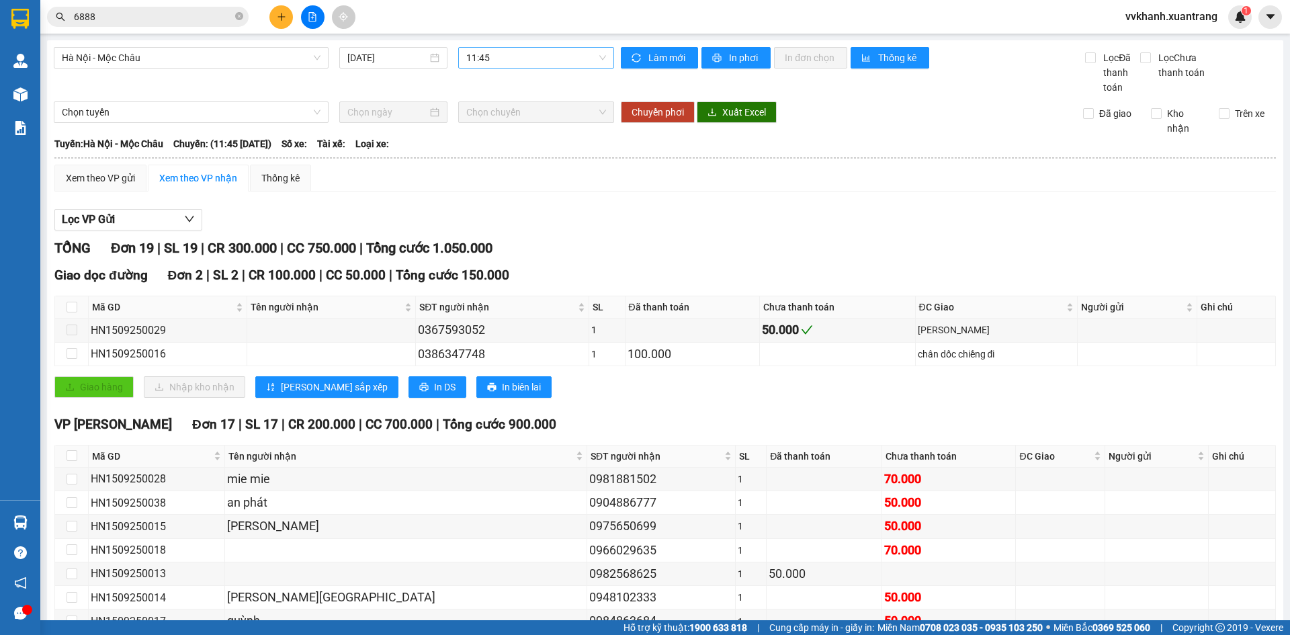
click at [528, 59] on span "11:45" at bounding box center [536, 58] width 140 height 20
click at [508, 193] on div "13:01" at bounding box center [515, 189] width 105 height 15
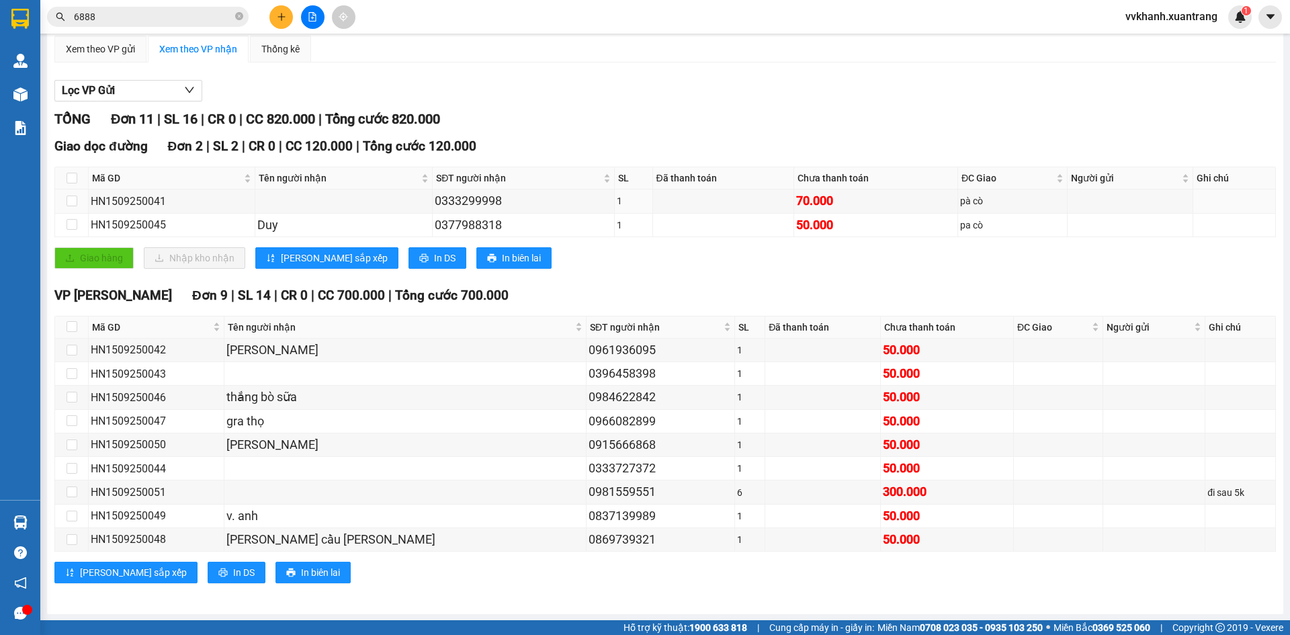
scroll to position [130, 0]
click at [237, 16] on icon "close-circle" at bounding box center [239, 16] width 8 height 8
click at [194, 15] on input "text" at bounding box center [153, 16] width 159 height 15
click at [179, 17] on input "text" at bounding box center [153, 16] width 159 height 15
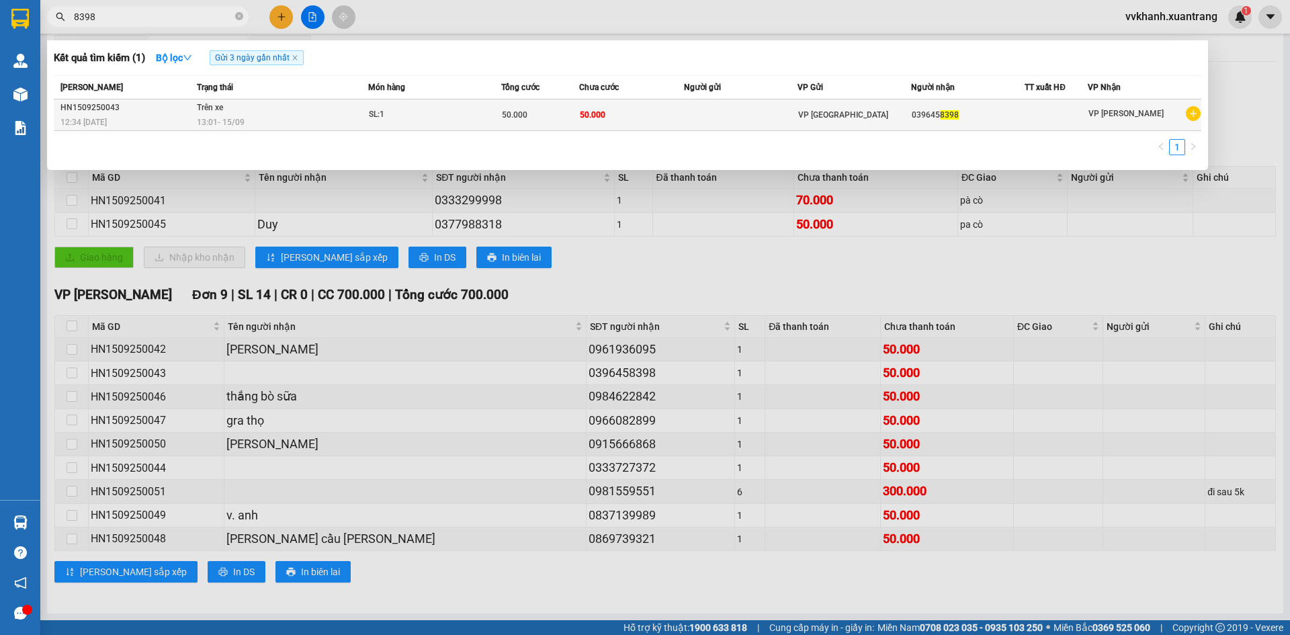
type input "8398"
click at [685, 123] on td at bounding box center [741, 115] width 114 height 32
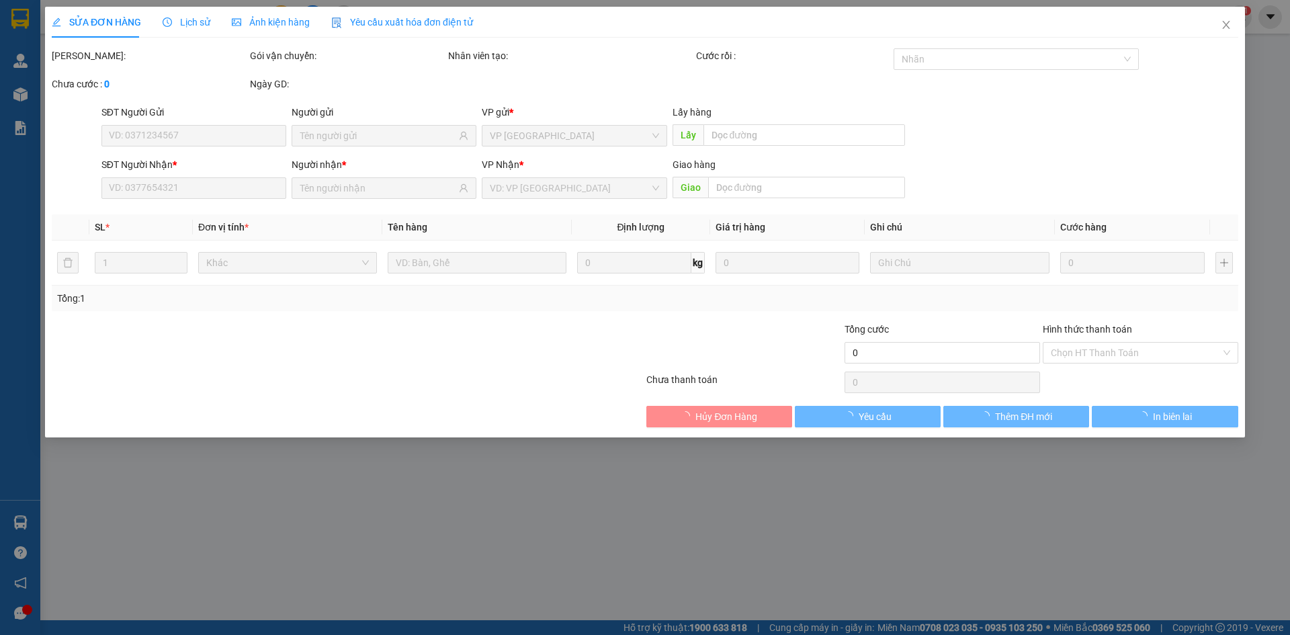
type input "0396458398"
type input "50.000"
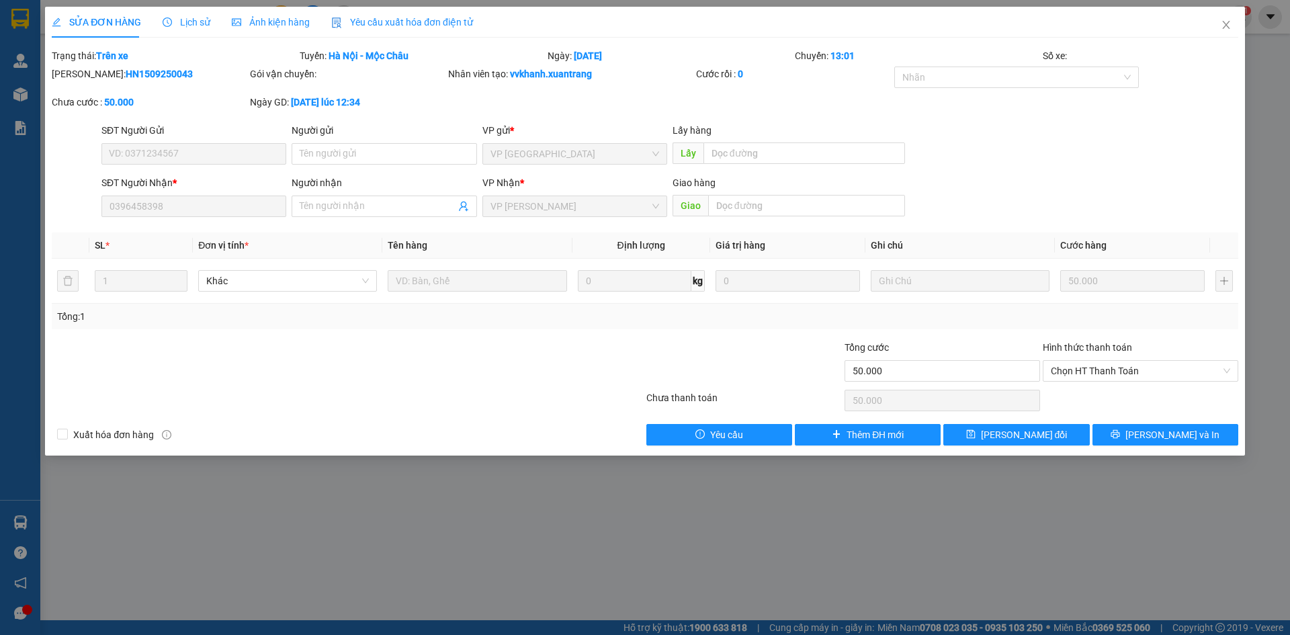
click at [247, 23] on span "Ảnh kiện hàng" at bounding box center [271, 22] width 78 height 11
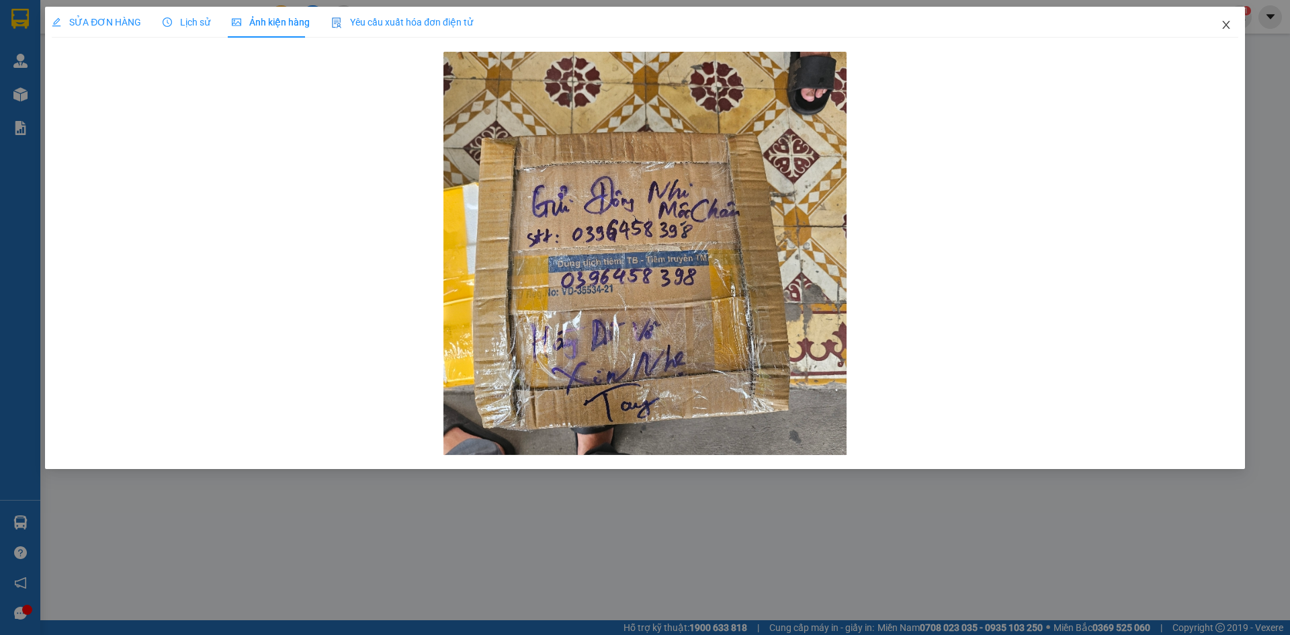
click at [1224, 30] on icon "close" at bounding box center [1226, 24] width 11 height 11
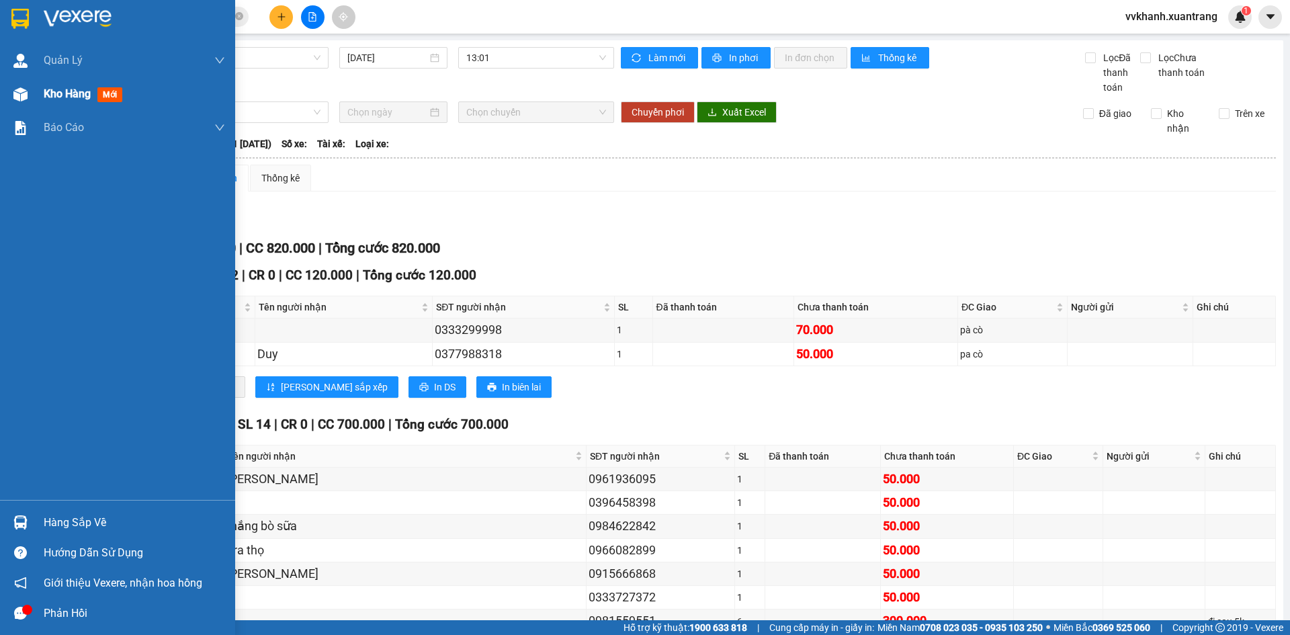
click at [118, 103] on div "Kho hàng mới" at bounding box center [134, 94] width 181 height 34
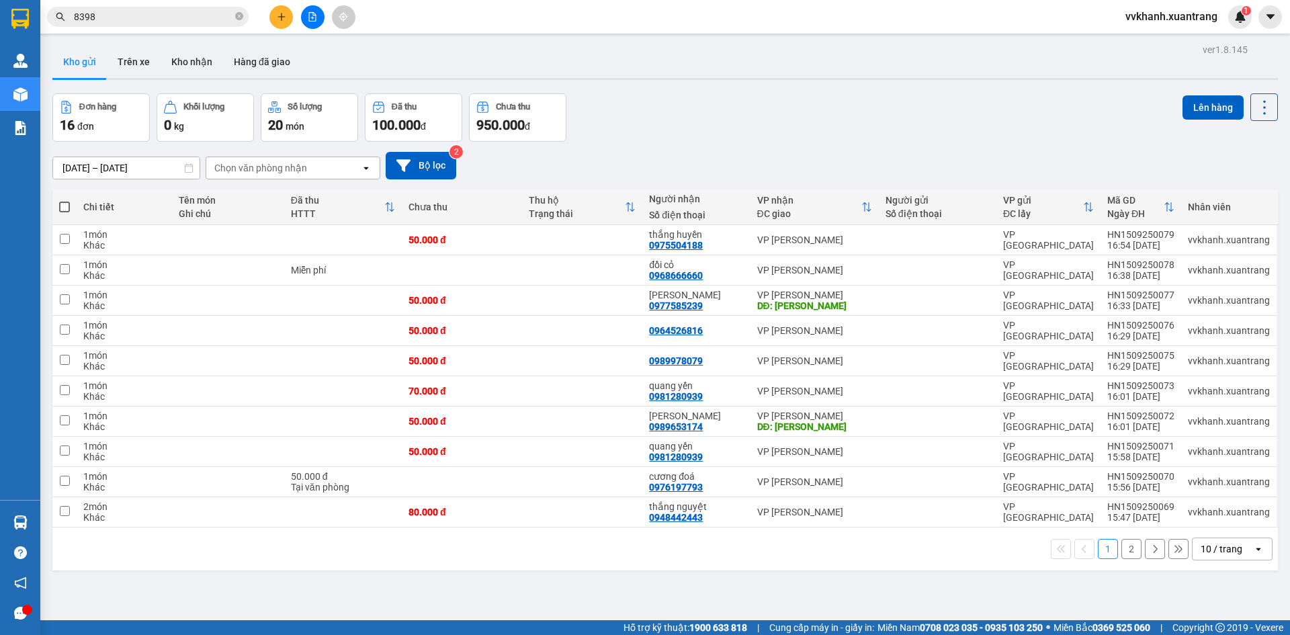
click at [310, 13] on icon "file-add" at bounding box center [312, 16] width 7 height 9
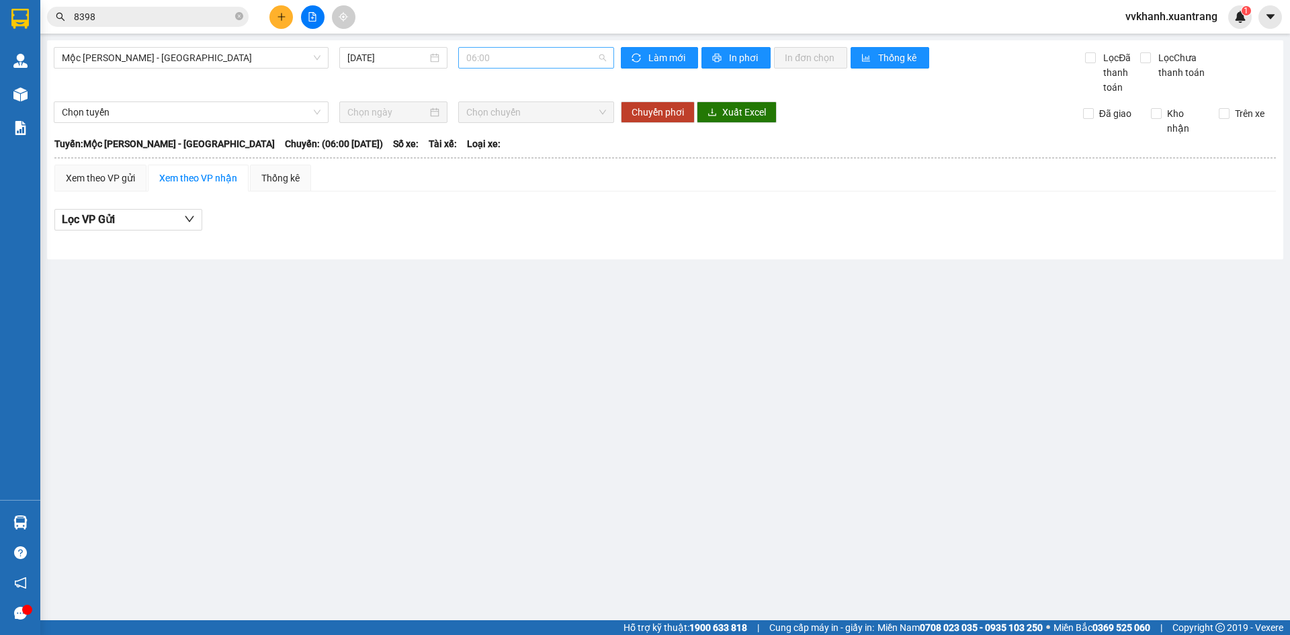
click at [538, 53] on span "06:00" at bounding box center [536, 58] width 140 height 20
click at [173, 50] on span "Mộc Châu - Mỹ Đình" at bounding box center [191, 58] width 259 height 20
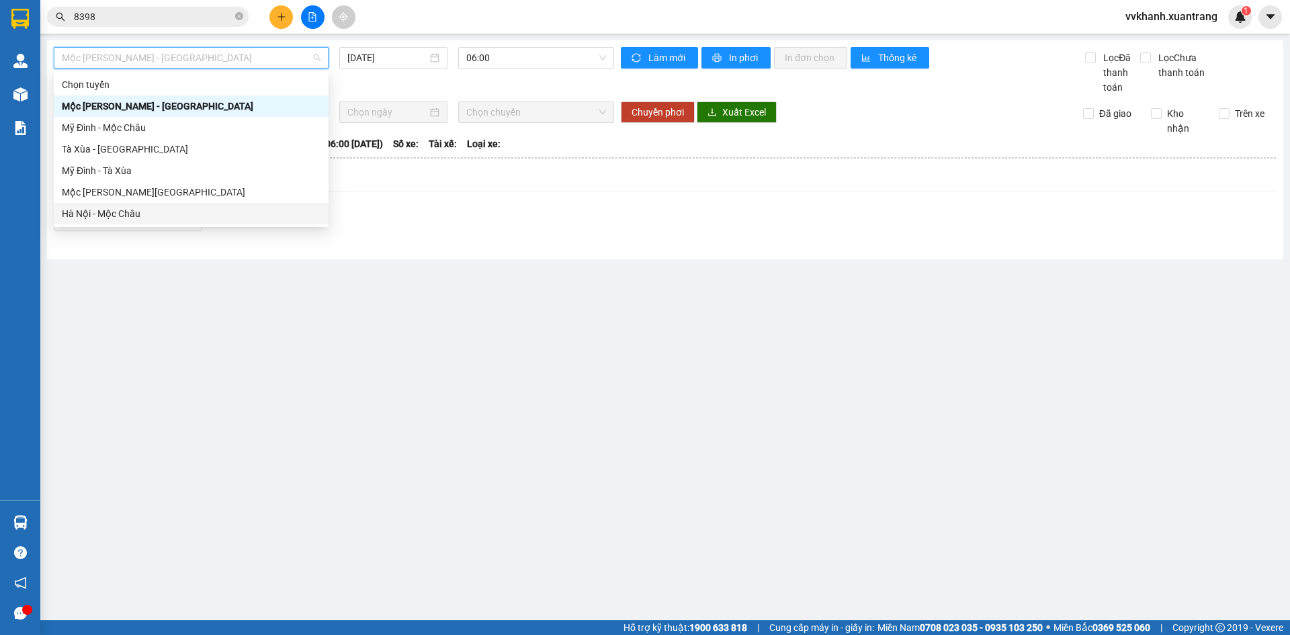
click at [132, 220] on div "Hà Nội - Mộc Châu" at bounding box center [191, 213] width 259 height 15
type input "15/09/2025"
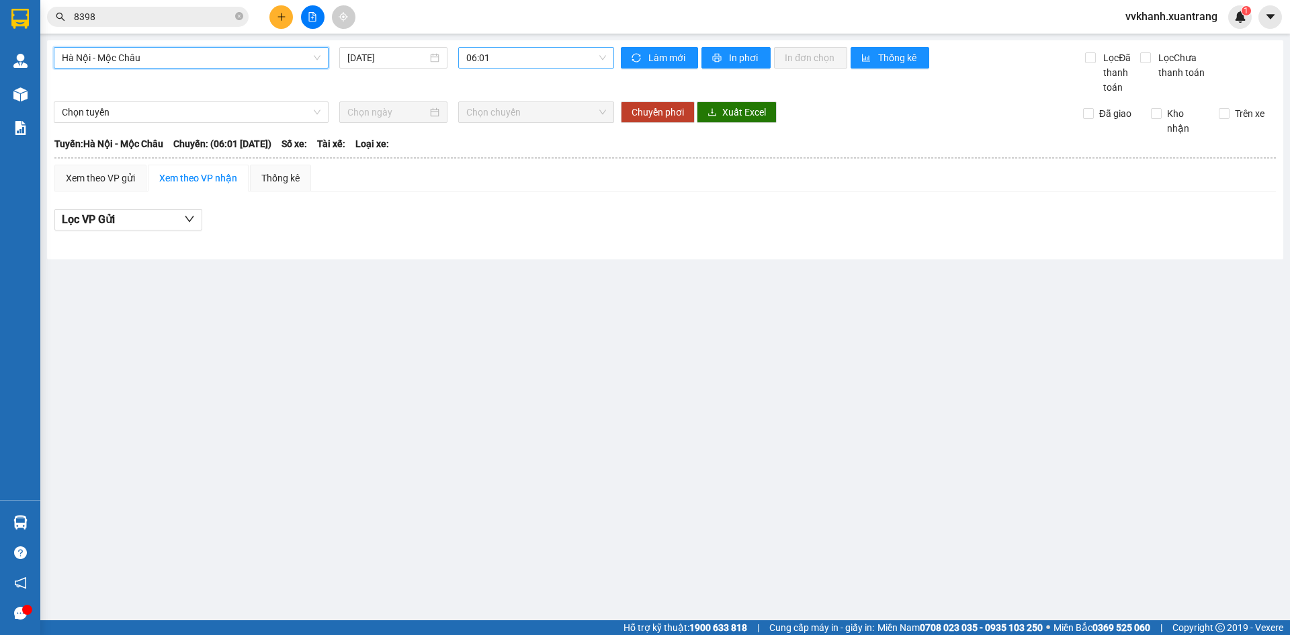
drag, startPoint x: 477, startPoint y: 61, endPoint x: 493, endPoint y: 86, distance: 29.6
click at [478, 61] on span "06:01" at bounding box center [536, 58] width 140 height 20
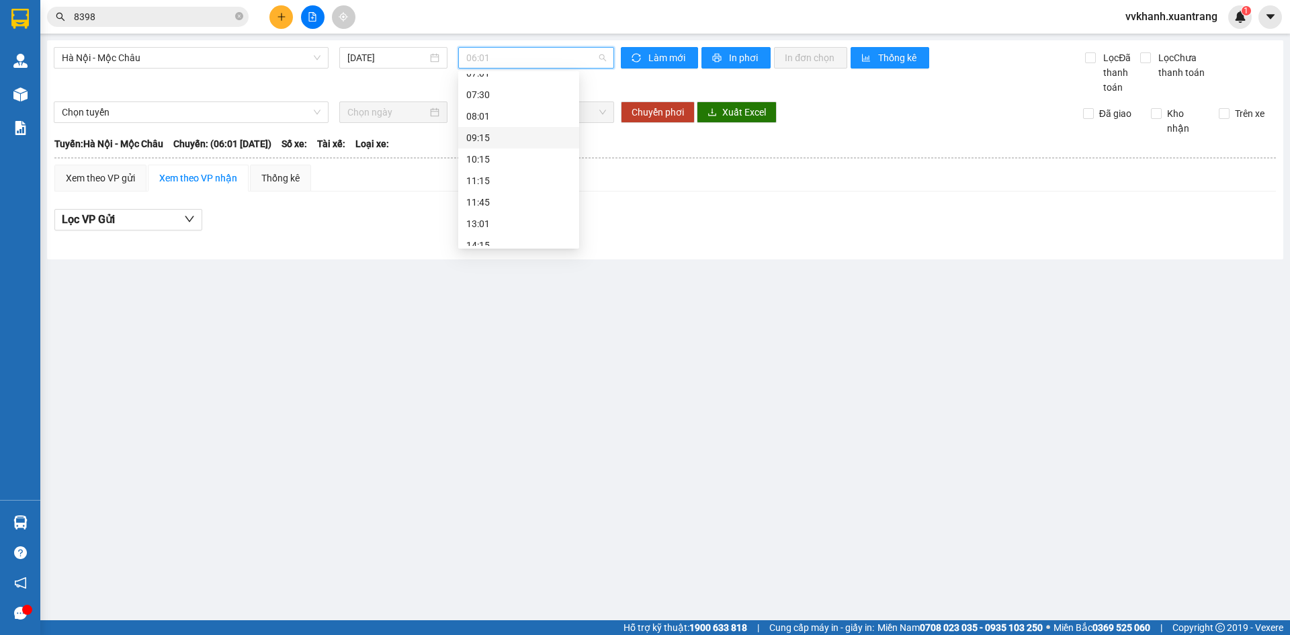
scroll to position [194, 0]
click at [500, 85] on div "11:45" at bounding box center [518, 84] width 105 height 15
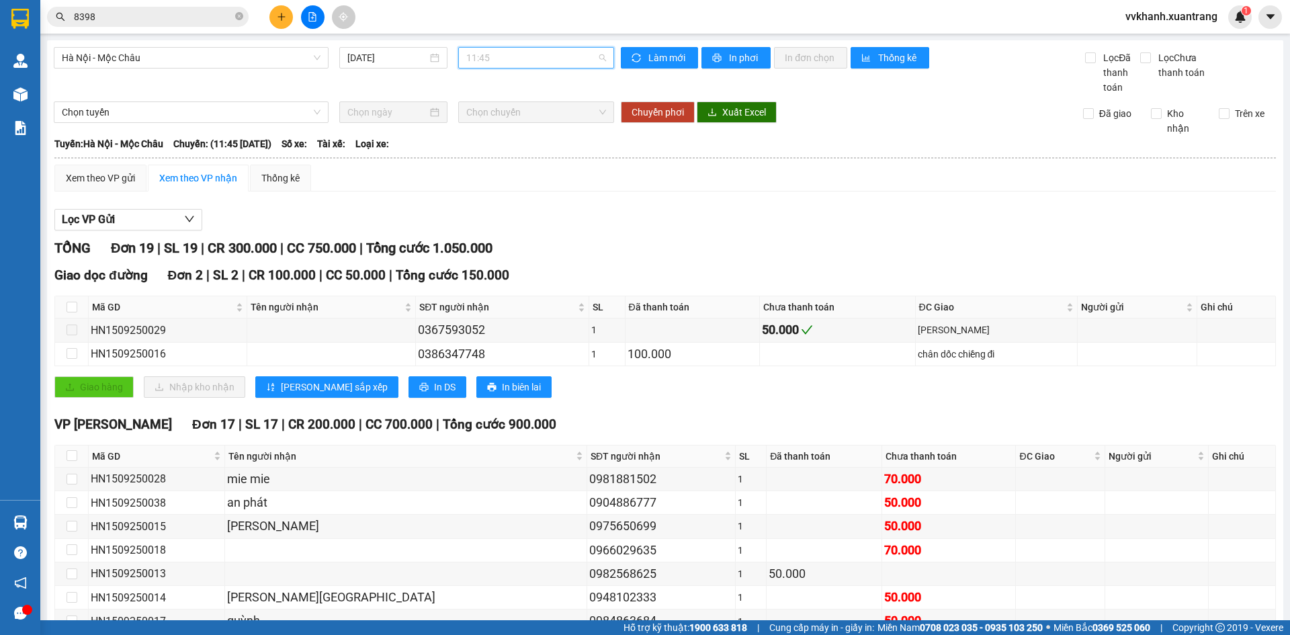
click at [484, 59] on span "11:45" at bounding box center [536, 58] width 140 height 20
click at [503, 119] on div "14:15" at bounding box center [515, 128] width 121 height 22
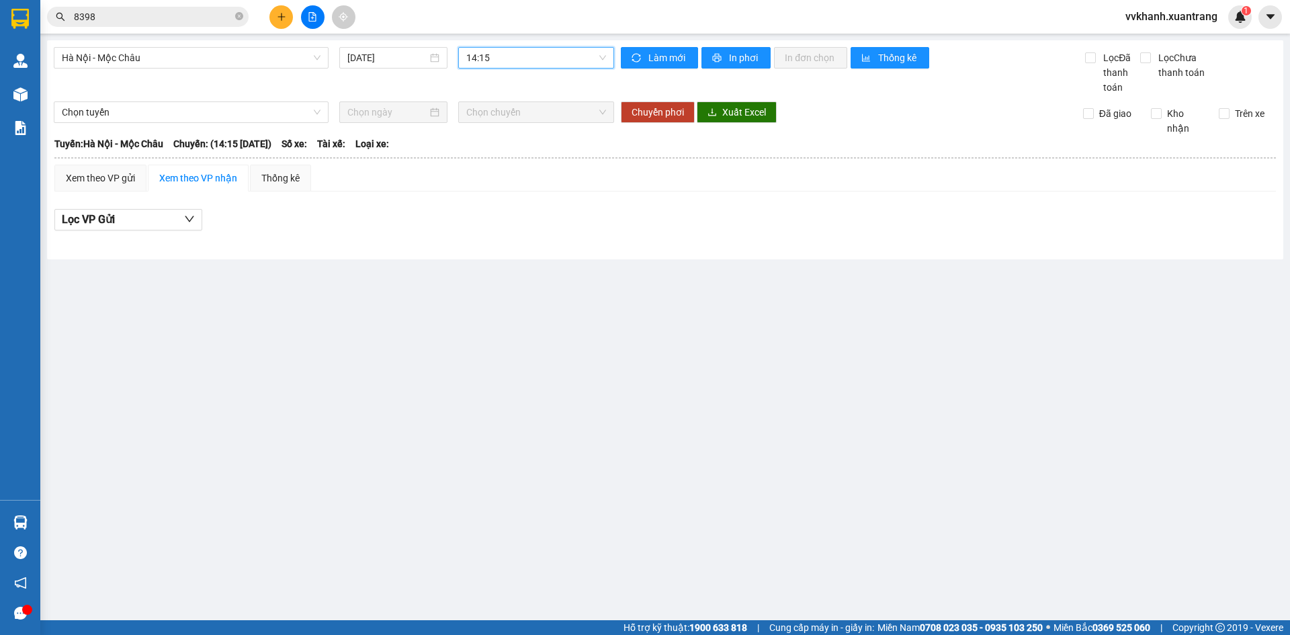
click at [502, 115] on span "Chọn chuyến" at bounding box center [536, 112] width 140 height 20
click at [499, 60] on span "14:15" at bounding box center [536, 58] width 140 height 20
click at [501, 106] on div "13:01" at bounding box center [518, 106] width 105 height 15
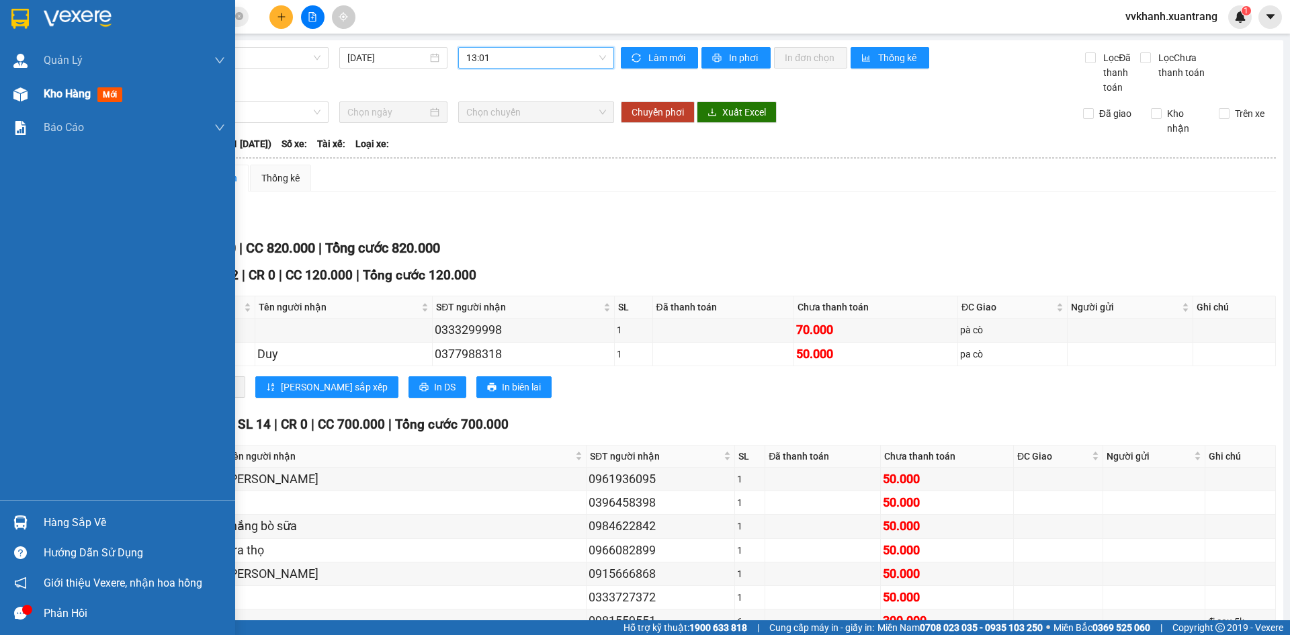
click at [60, 93] on span "Kho hàng" at bounding box center [67, 93] width 47 height 13
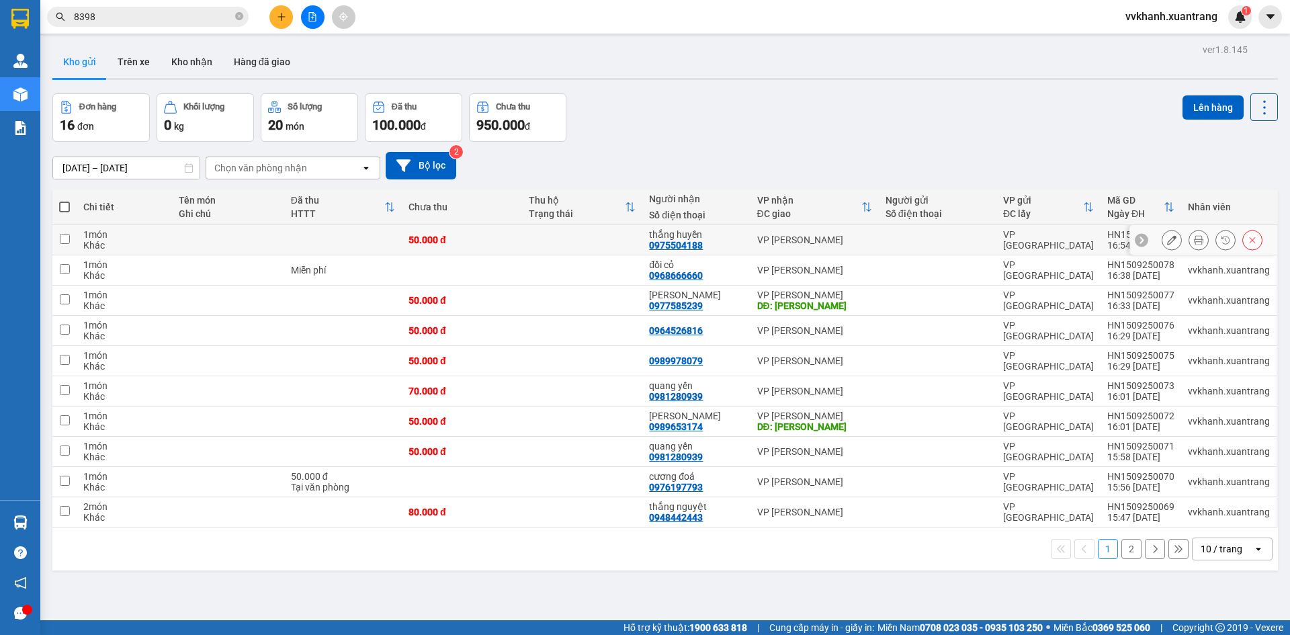
click at [1194, 241] on icon at bounding box center [1198, 239] width 9 height 9
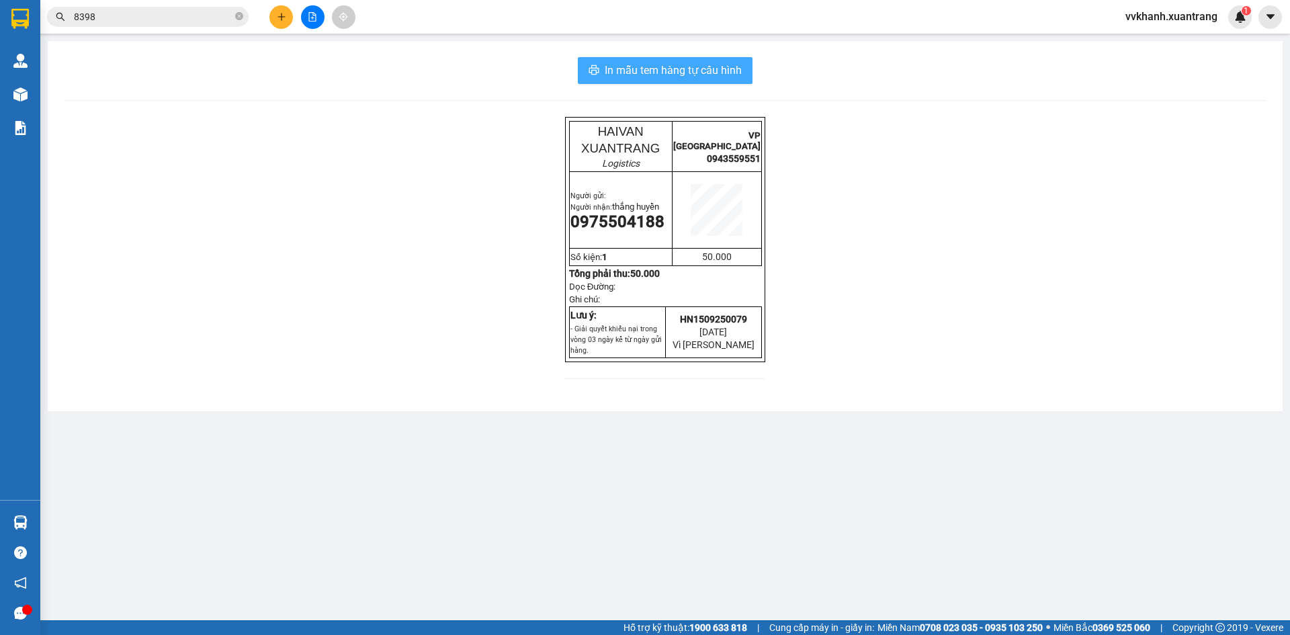
drag, startPoint x: 638, startPoint y: 88, endPoint x: 638, endPoint y: 79, distance: 8.7
click at [638, 87] on div "In mẫu tem hàng tự cấu hình HAIVAN XUANTRANG Logistics VP HÀ NỘI 0943559551 Ngư…" at bounding box center [665, 226] width 1235 height 370
drag, startPoint x: 631, startPoint y: 71, endPoint x: 620, endPoint y: 75, distance: 11.5
click at [628, 70] on span "In mẫu tem hàng tự cấu hình" at bounding box center [673, 70] width 137 height 17
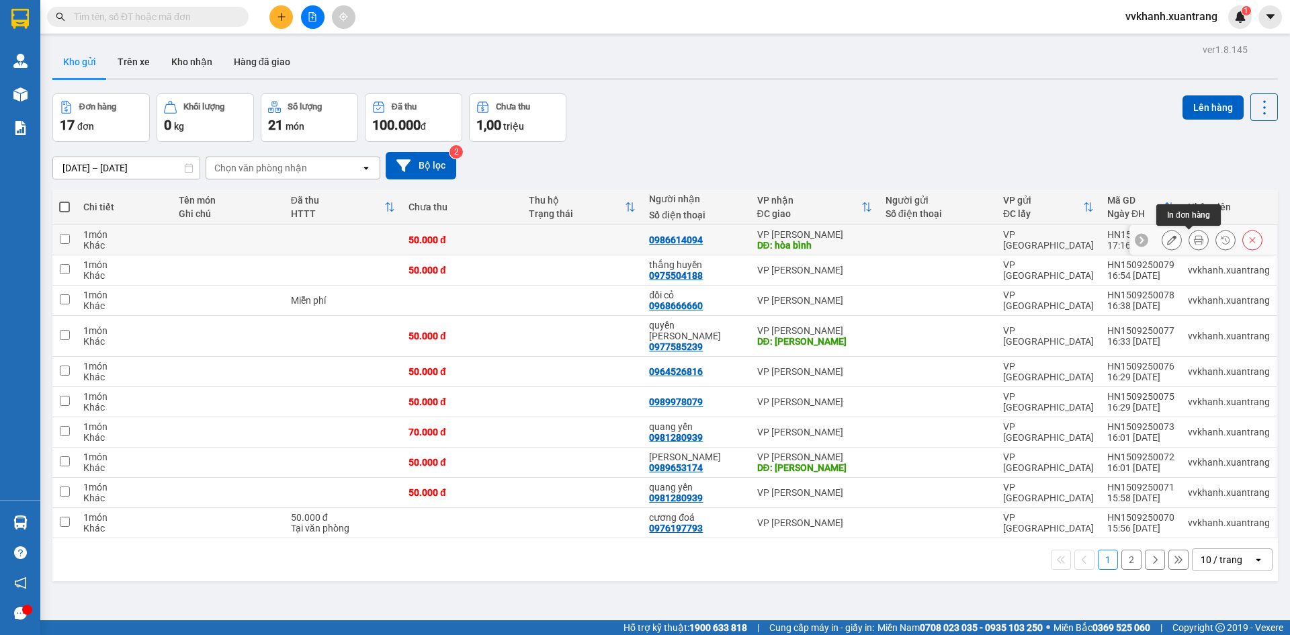
click at [1194, 237] on icon at bounding box center [1198, 239] width 9 height 9
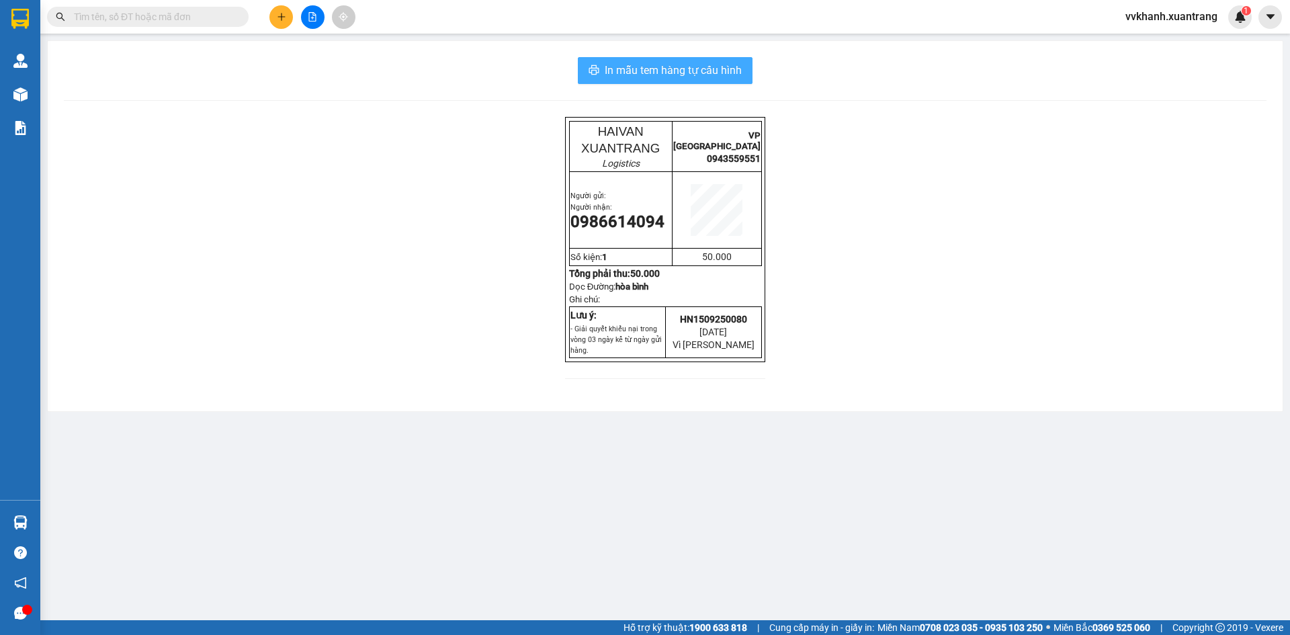
click at [680, 71] on span "In mẫu tem hàng tự cấu hình" at bounding box center [673, 70] width 137 height 17
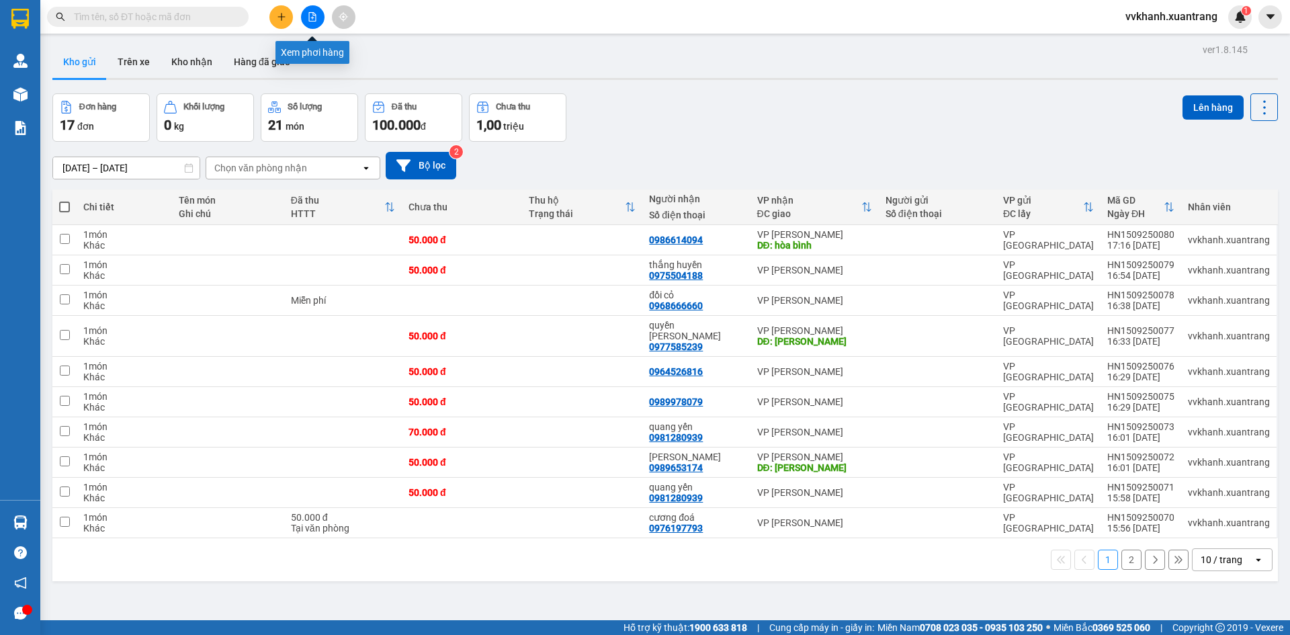
click at [315, 7] on button at bounding box center [313, 17] width 24 height 24
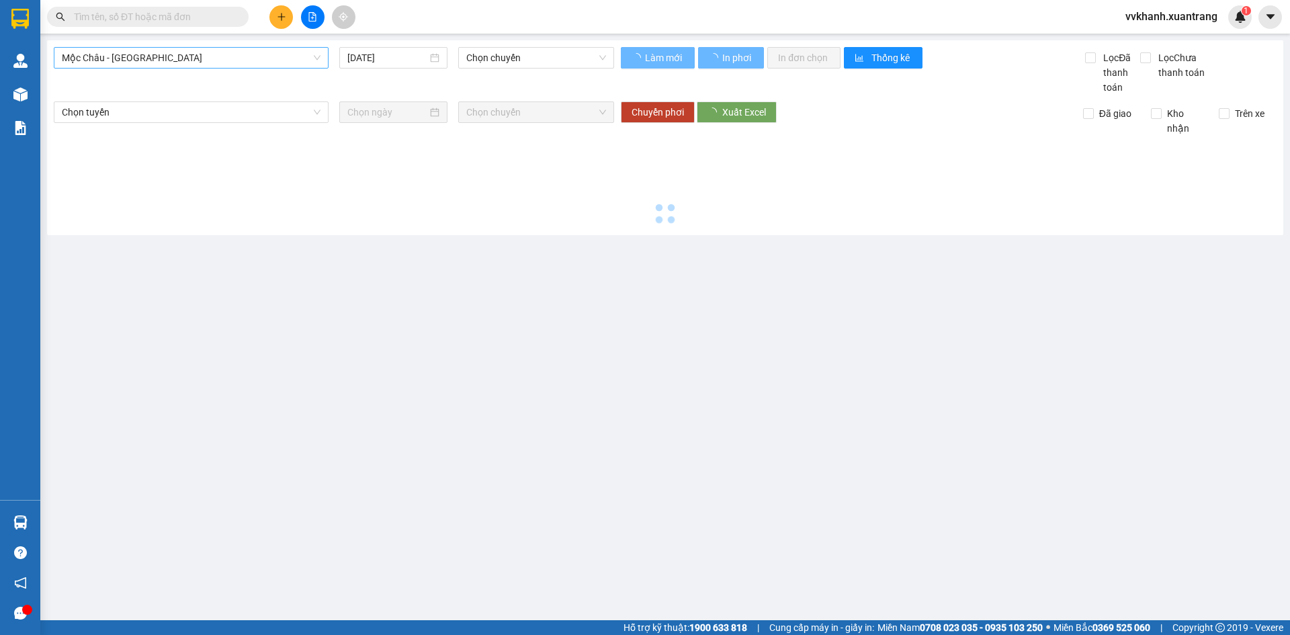
click at [159, 54] on span "Mộc Châu - [GEOGRAPHIC_DATA]" at bounding box center [191, 58] width 259 height 20
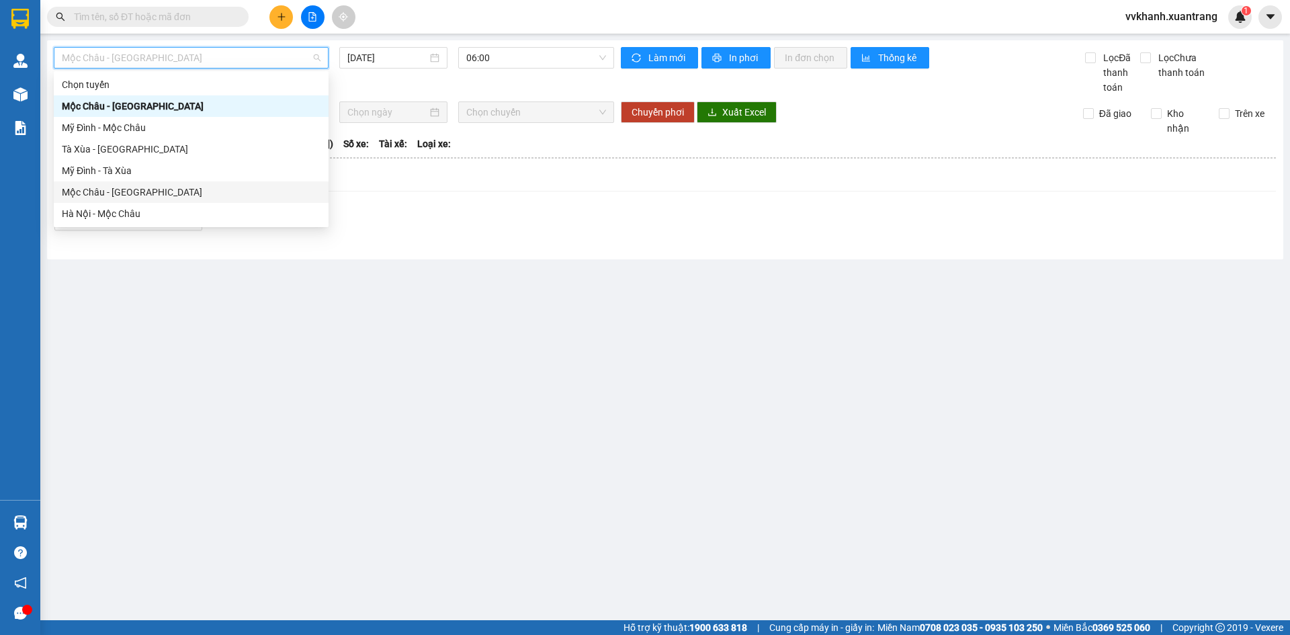
click at [116, 194] on div "Mộc Châu - [GEOGRAPHIC_DATA]" at bounding box center [191, 192] width 259 height 15
type input "[DATE]"
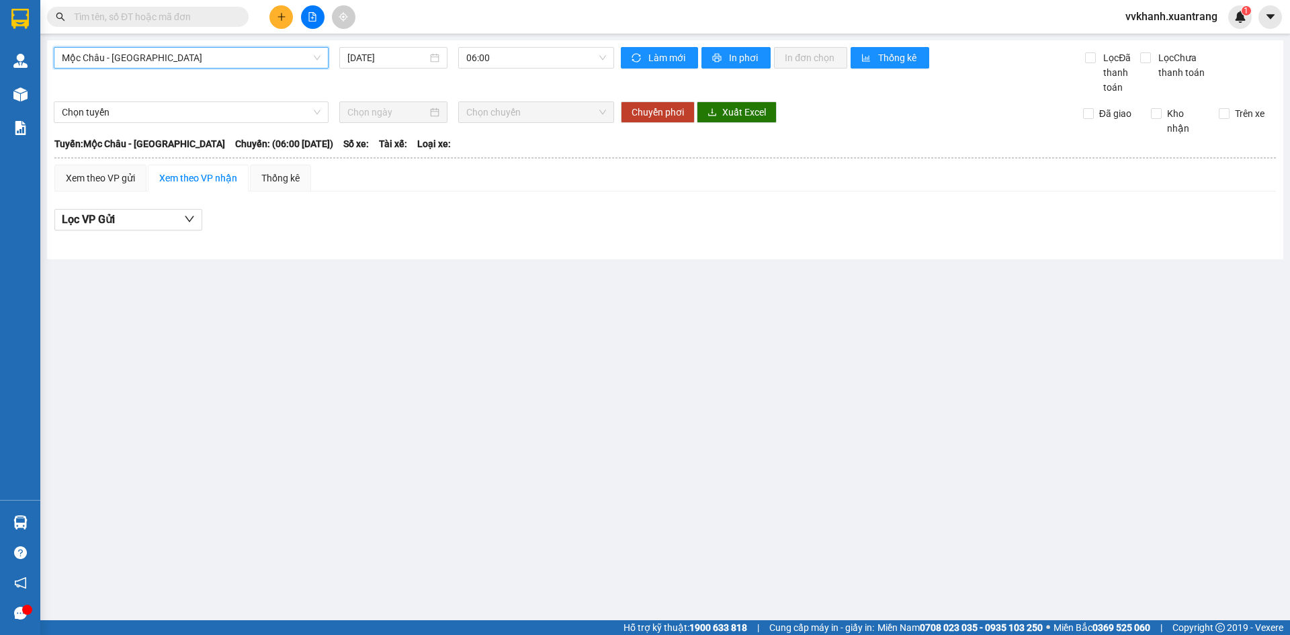
click at [483, 40] on div "[GEOGRAPHIC_DATA] - [GEOGRAPHIC_DATA] [GEOGRAPHIC_DATA] - [GEOGRAPHIC_DATA] [DA…" at bounding box center [665, 149] width 1237 height 219
click at [485, 60] on span "06:00" at bounding box center [536, 58] width 140 height 20
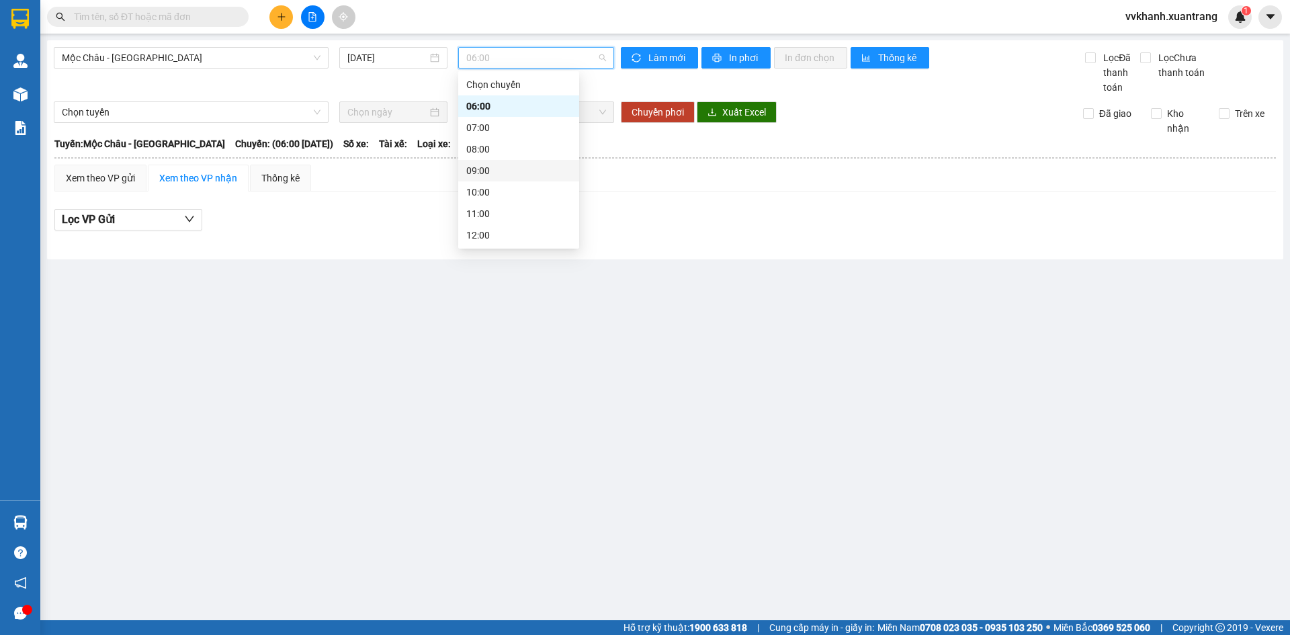
scroll to position [134, 0]
click at [530, 202] on div "16:00" at bounding box center [518, 208] width 105 height 15
click at [515, 38] on main "Mộc Châu - Hà Nội 15/09/2025 16:00 16:00 Làm mới In phơi In đơn chọn Thống kê L…" at bounding box center [645, 310] width 1290 height 620
drag, startPoint x: 521, startPoint y: 52, endPoint x: 522, endPoint y: 67, distance: 15.5
click at [522, 52] on span "16:00" at bounding box center [536, 58] width 140 height 20
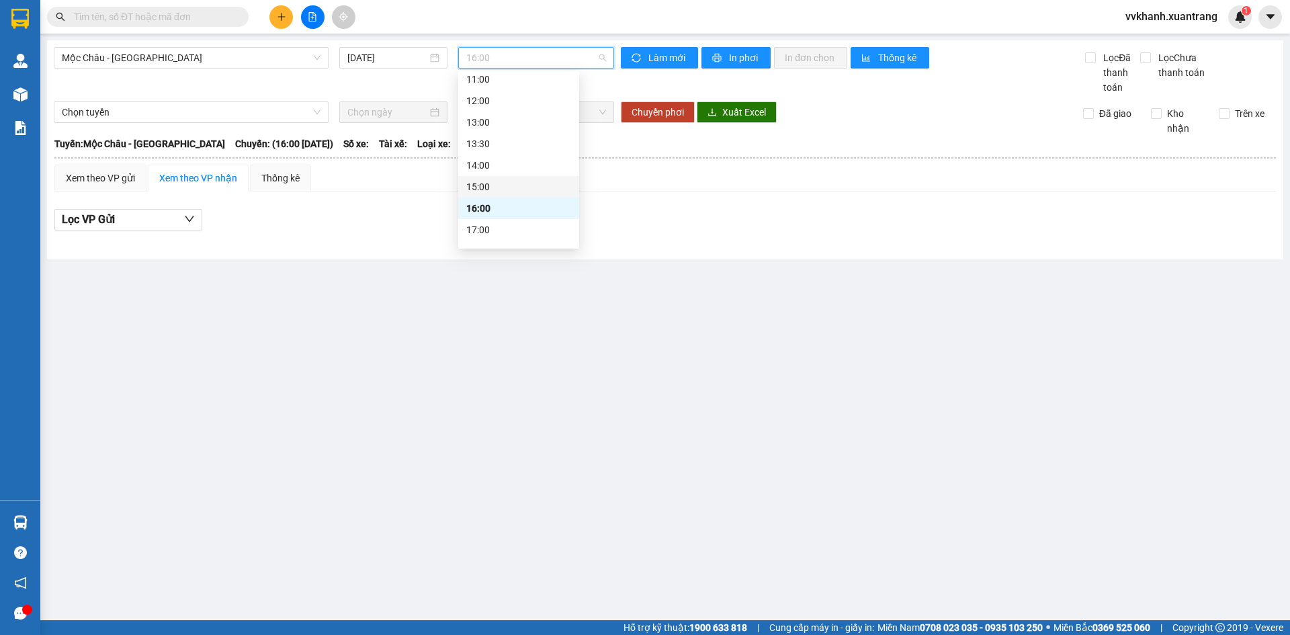
click at [534, 179] on div "15:00" at bounding box center [518, 186] width 105 height 15
click at [532, 58] on span "15:00" at bounding box center [536, 58] width 140 height 20
click at [532, 160] on div "14:00" at bounding box center [518, 165] width 105 height 15
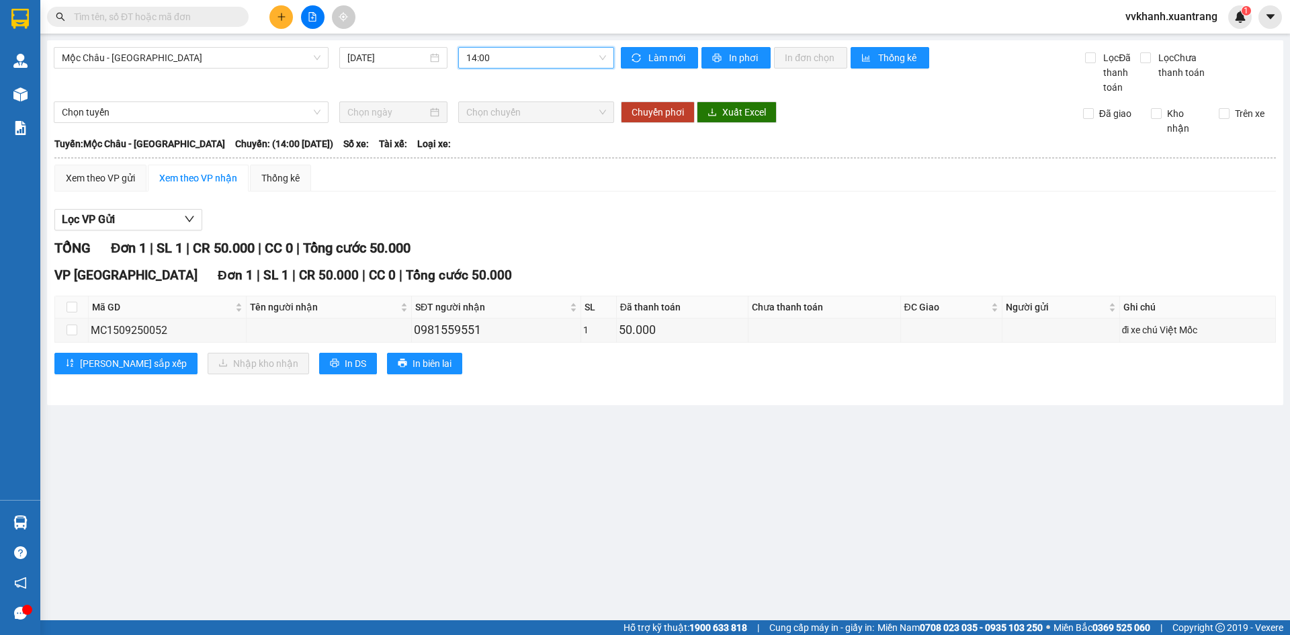
click at [534, 63] on span "14:00" at bounding box center [536, 58] width 140 height 20
click at [524, 138] on div "13:30" at bounding box center [518, 143] width 105 height 15
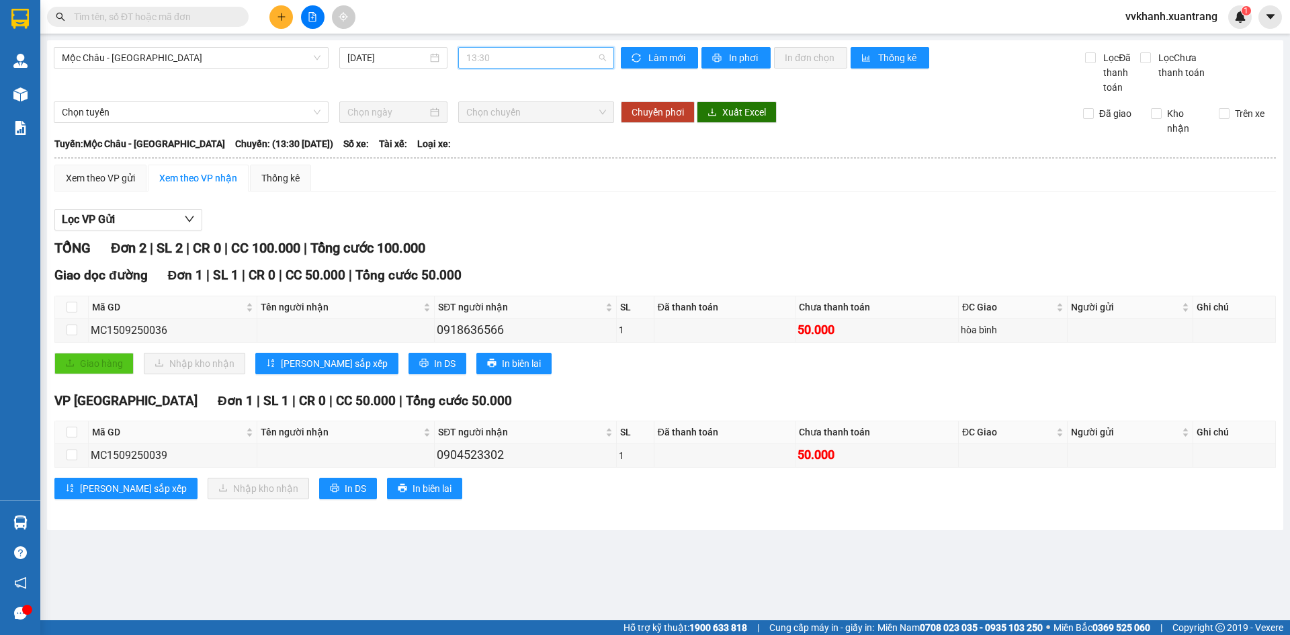
click at [526, 64] on span "13:30" at bounding box center [536, 58] width 140 height 20
click at [497, 60] on span "13:30" at bounding box center [536, 58] width 140 height 20
click at [514, 121] on div "13:00" at bounding box center [518, 122] width 105 height 15
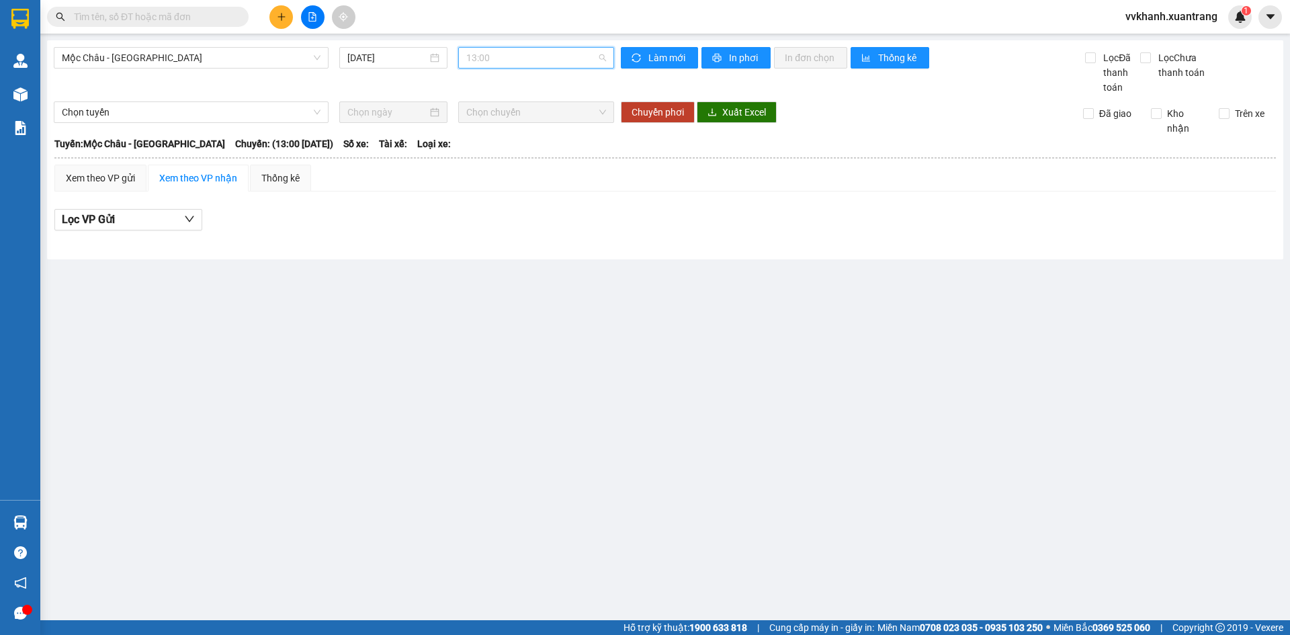
click at [509, 65] on span "13:00" at bounding box center [536, 58] width 140 height 20
click at [505, 106] on div "12:00" at bounding box center [518, 100] width 105 height 15
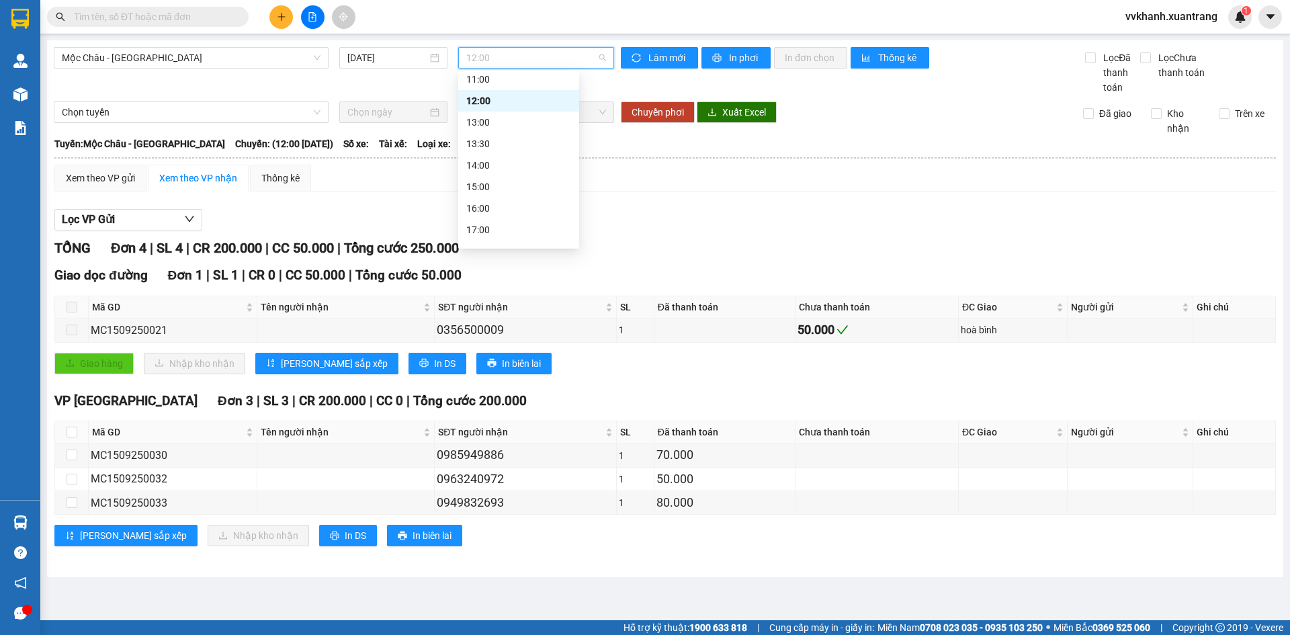
click at [504, 56] on span "12:00" at bounding box center [536, 58] width 140 height 20
click at [831, 254] on div "TỔNG Đơn 4 | SL 4 | CR 200.000 | CC 50.000 | Tổng cước 250.000" at bounding box center [665, 248] width 1222 height 21
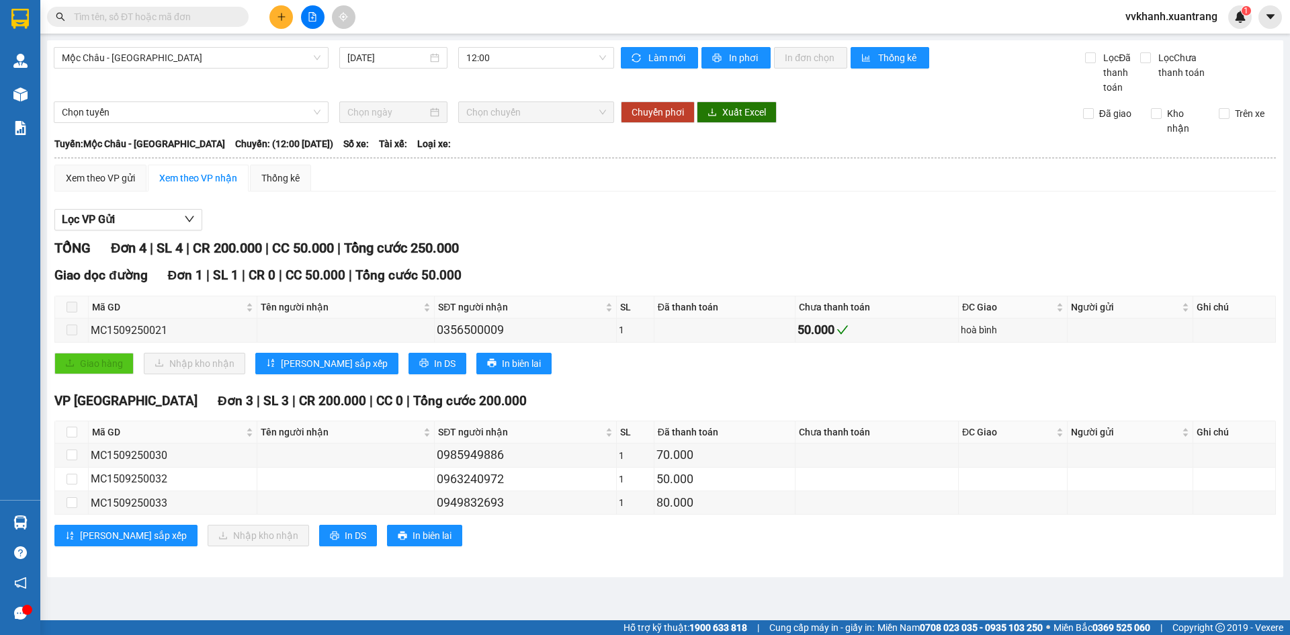
click at [185, 15] on input "text" at bounding box center [153, 16] width 159 height 15
click at [504, 56] on span "12:00" at bounding box center [536, 58] width 140 height 20
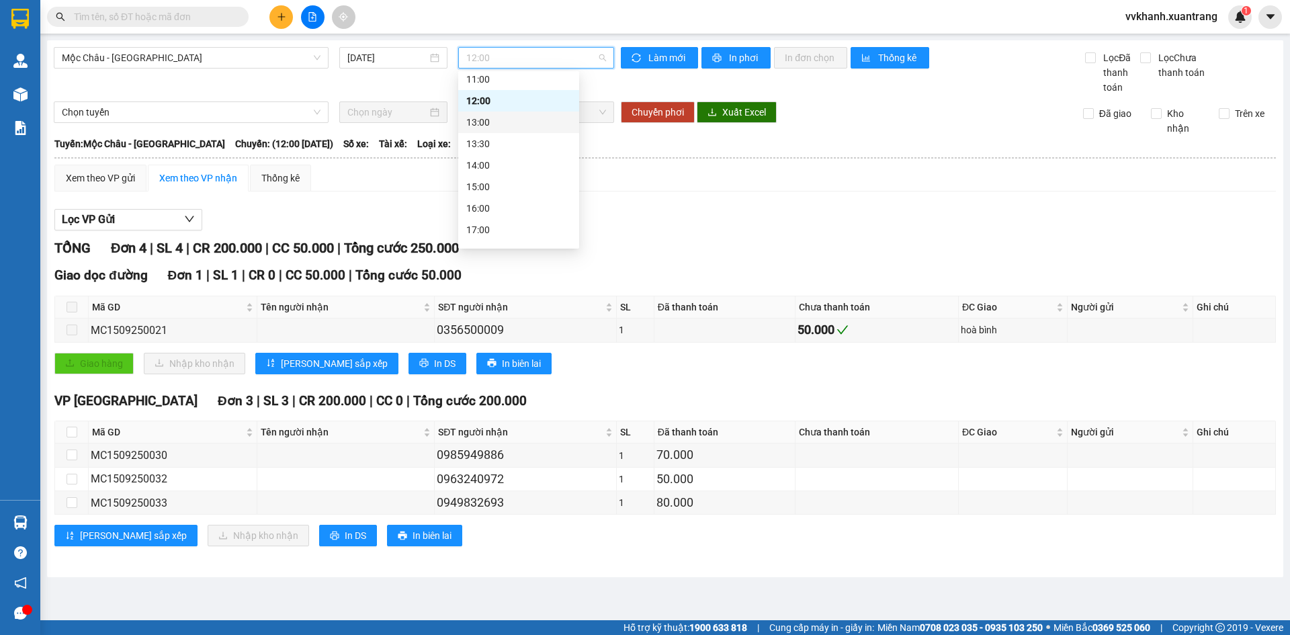
scroll to position [67, 0]
click at [509, 140] on div "11:00" at bounding box center [518, 146] width 105 height 15
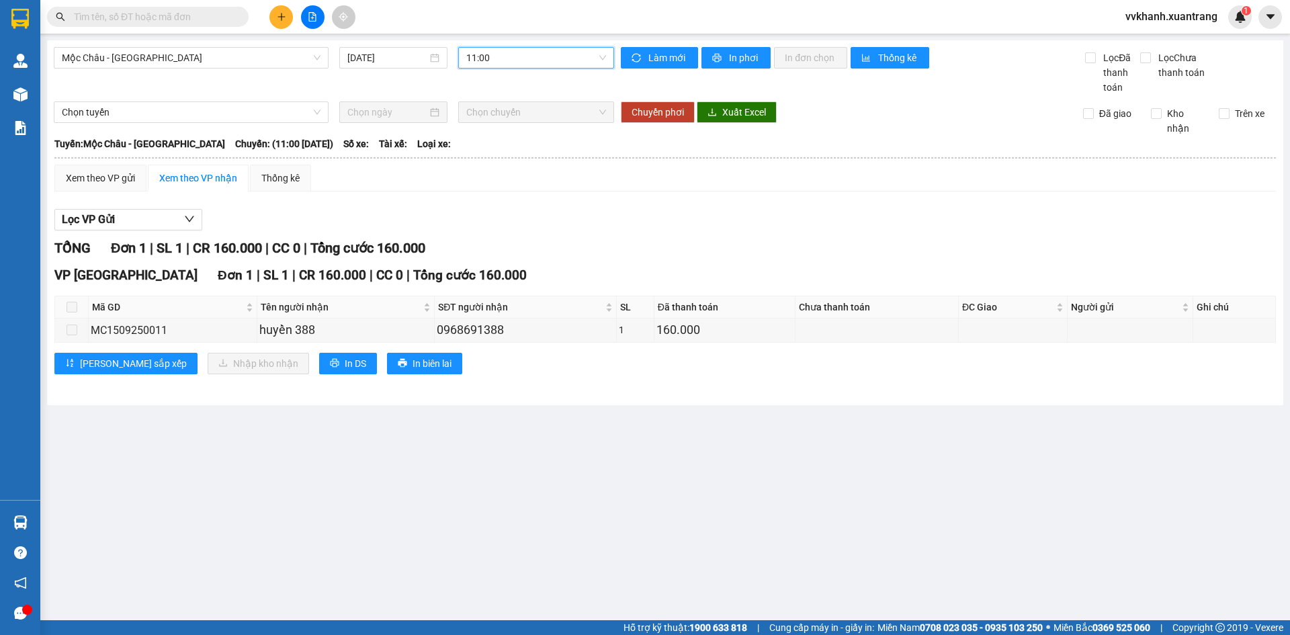
click at [491, 56] on span "11:00" at bounding box center [536, 58] width 140 height 20
click at [503, 165] on div "09:00" at bounding box center [518, 170] width 105 height 15
click at [511, 59] on span "09:00" at bounding box center [536, 58] width 140 height 20
click at [186, 19] on input "text" at bounding box center [153, 16] width 159 height 15
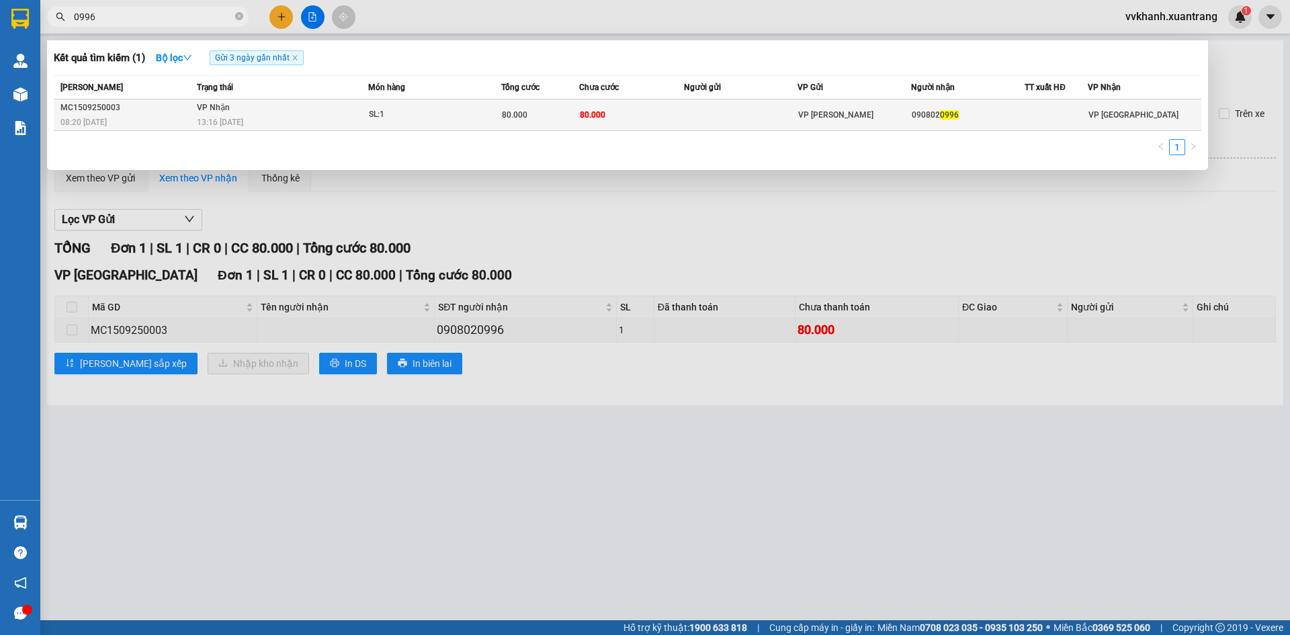
type input "0996"
click at [731, 115] on td at bounding box center [741, 115] width 114 height 32
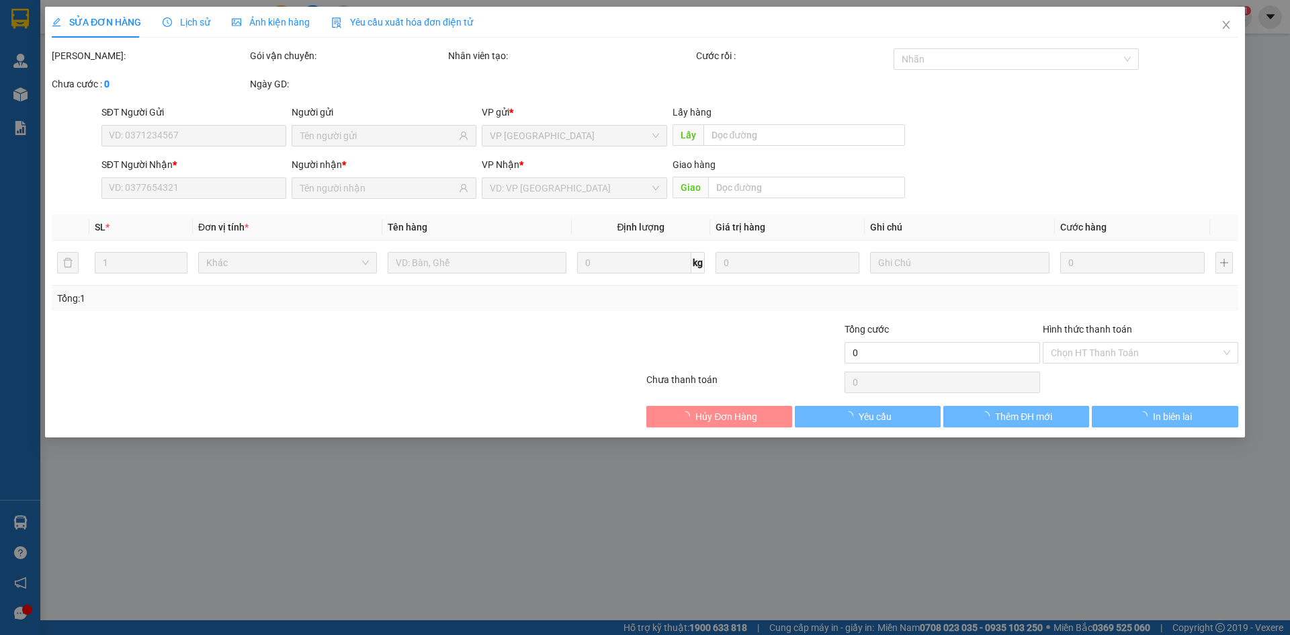
type input "0908020996"
type input "80.000"
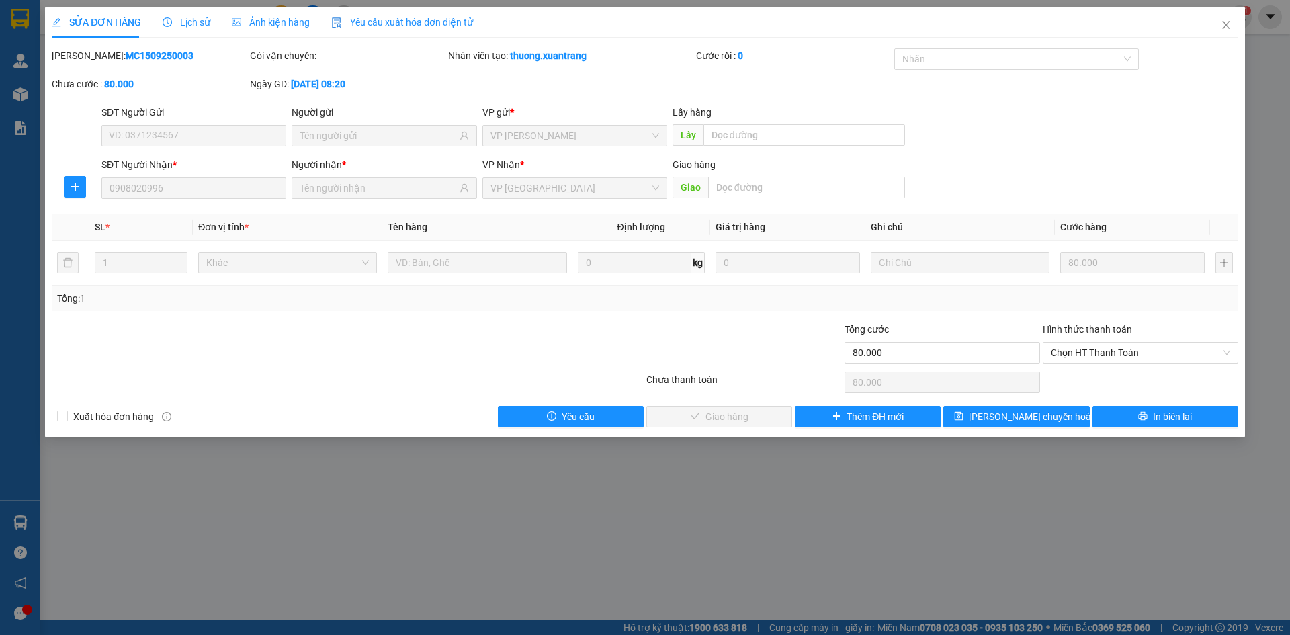
click at [235, 19] on icon "picture" at bounding box center [236, 21] width 9 height 7
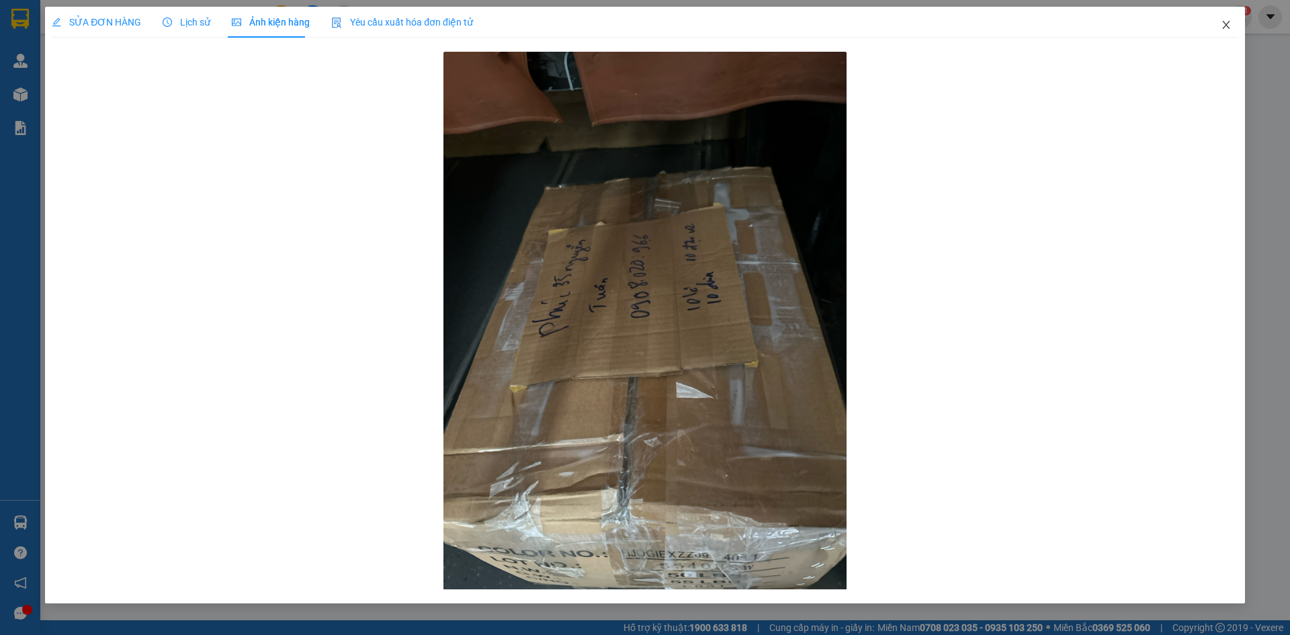
click at [1224, 24] on icon "close" at bounding box center [1226, 24] width 11 height 11
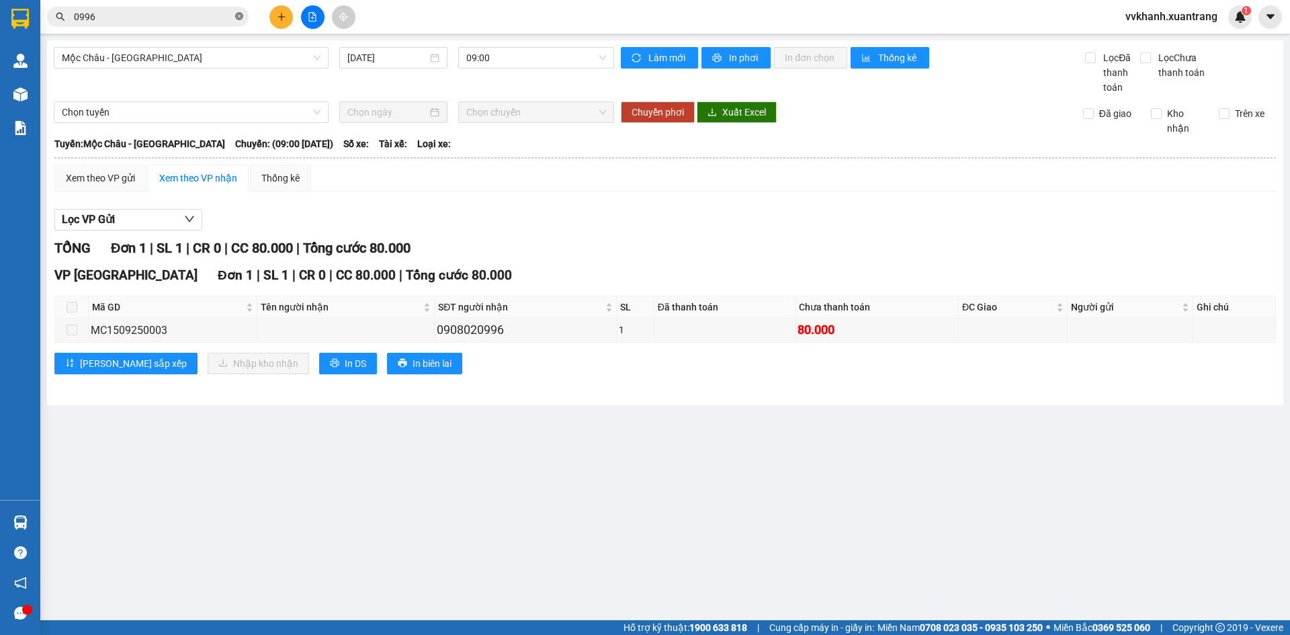
click at [237, 13] on icon "close-circle" at bounding box center [239, 16] width 8 height 8
click at [542, 56] on span "09:00" at bounding box center [536, 58] width 140 height 20
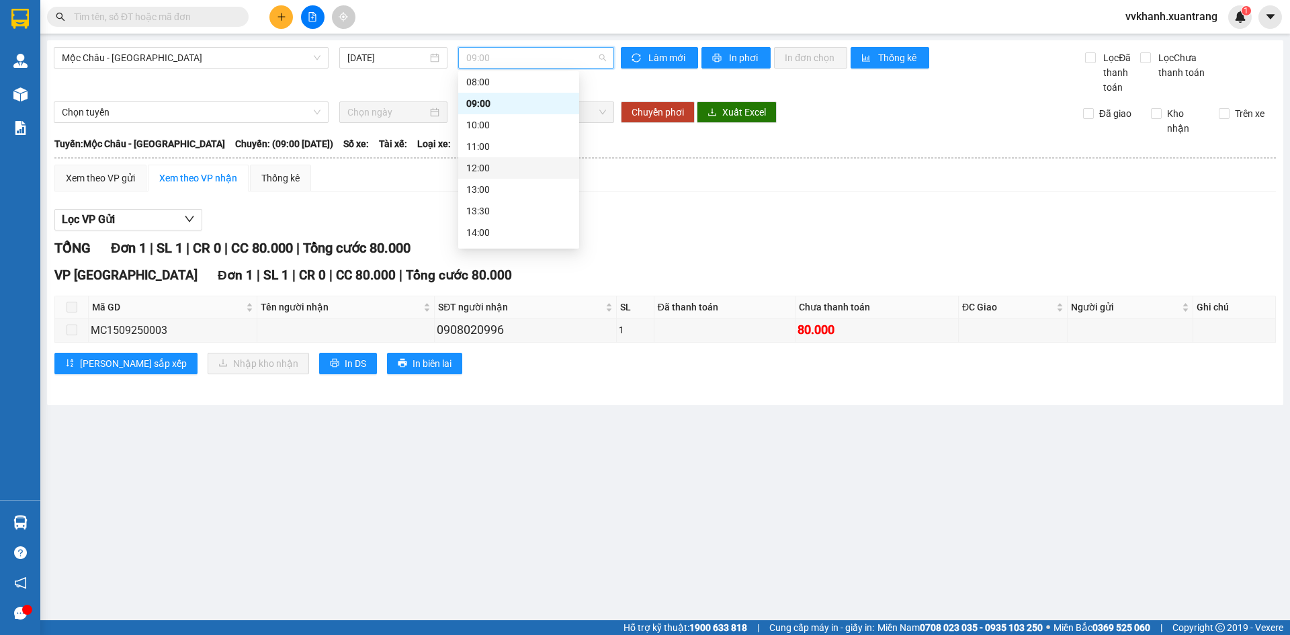
click at [522, 171] on div "12:00" at bounding box center [518, 168] width 105 height 15
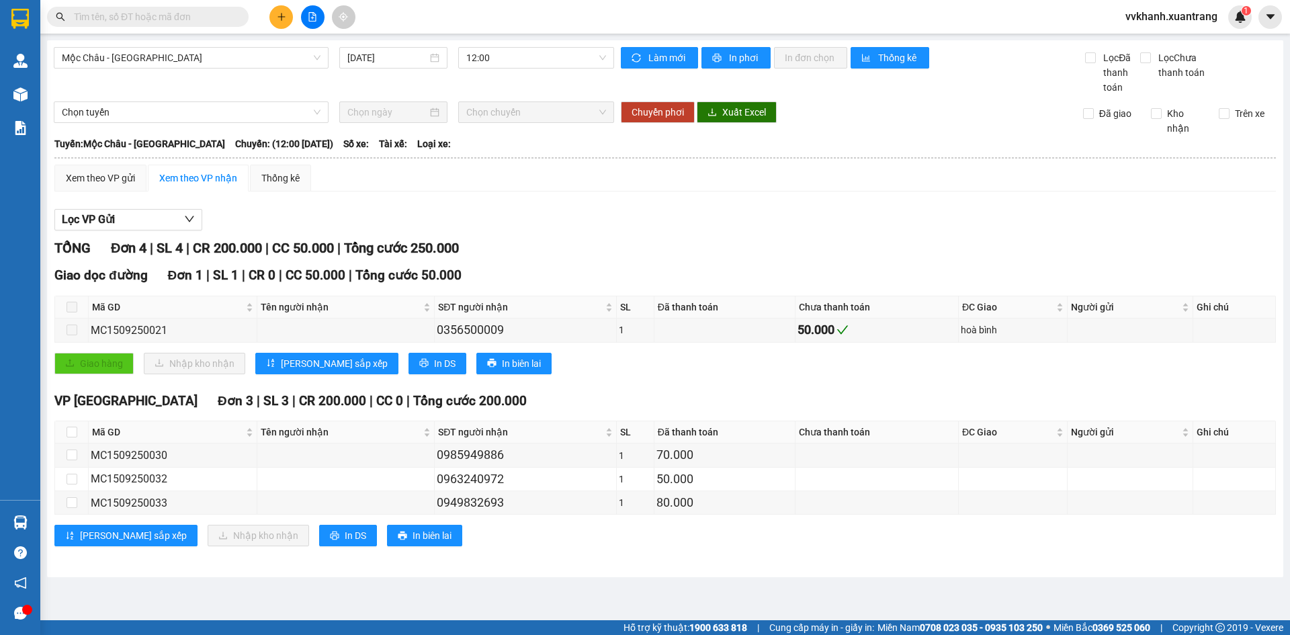
click at [147, 10] on input "text" at bounding box center [153, 16] width 159 height 15
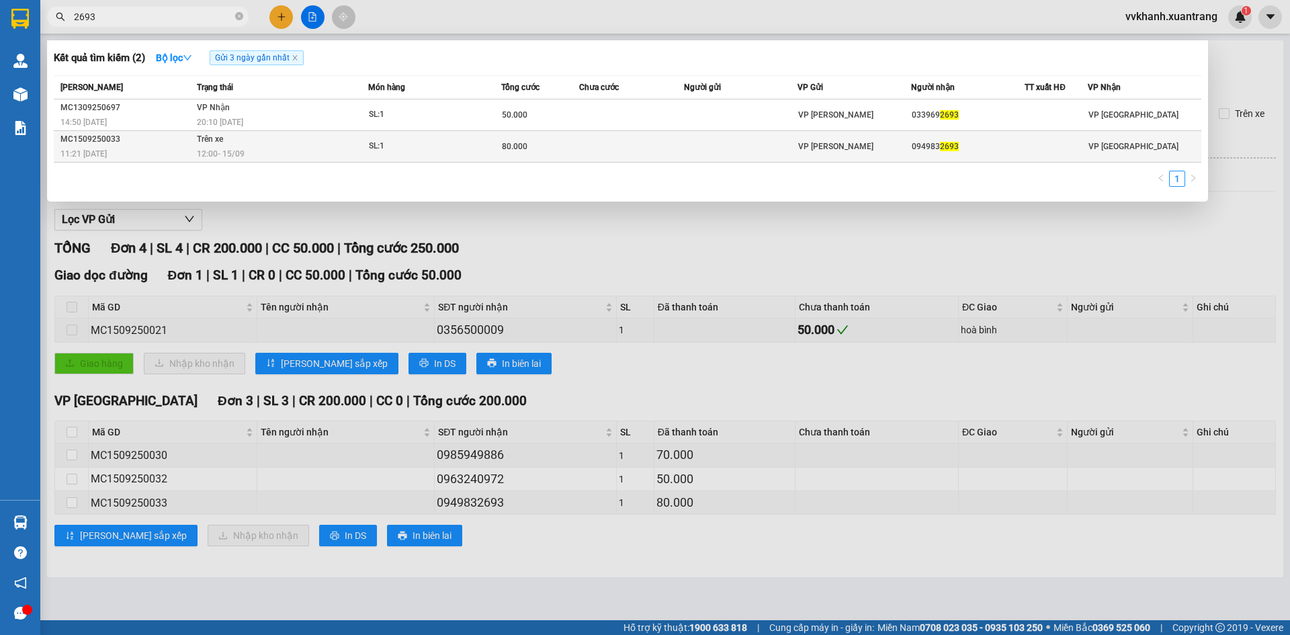
type input "2693"
click at [678, 145] on td at bounding box center [631, 147] width 105 height 32
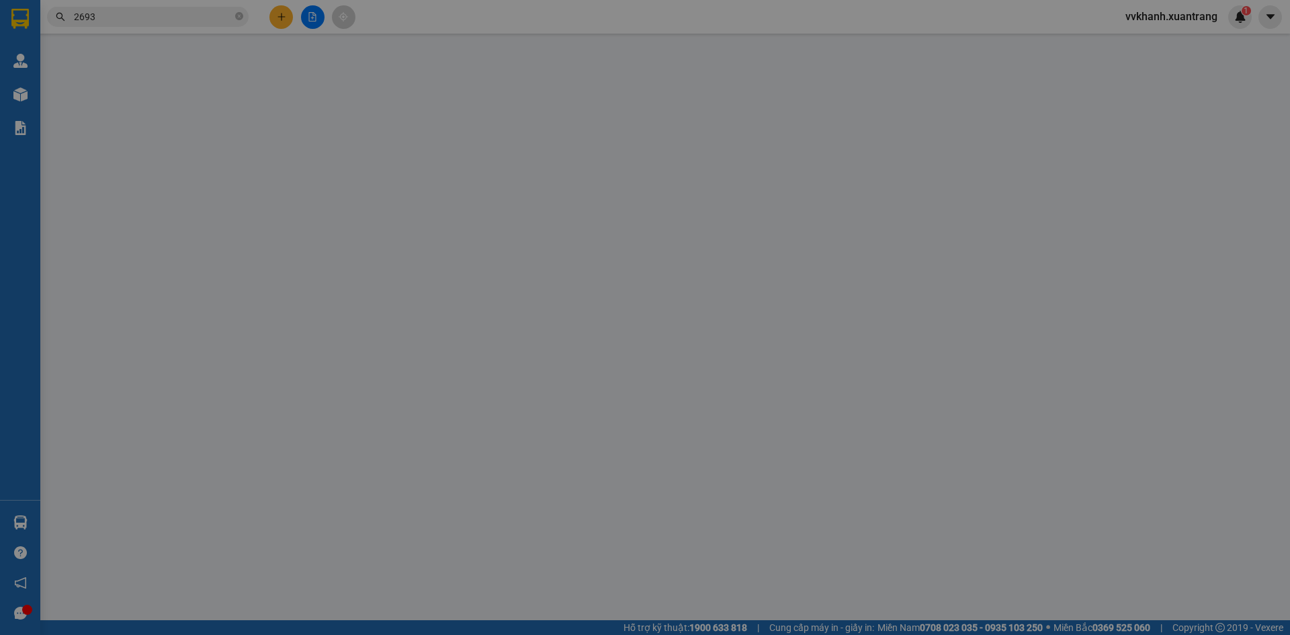
type input "0949832693"
type input "80.000"
type input "0"
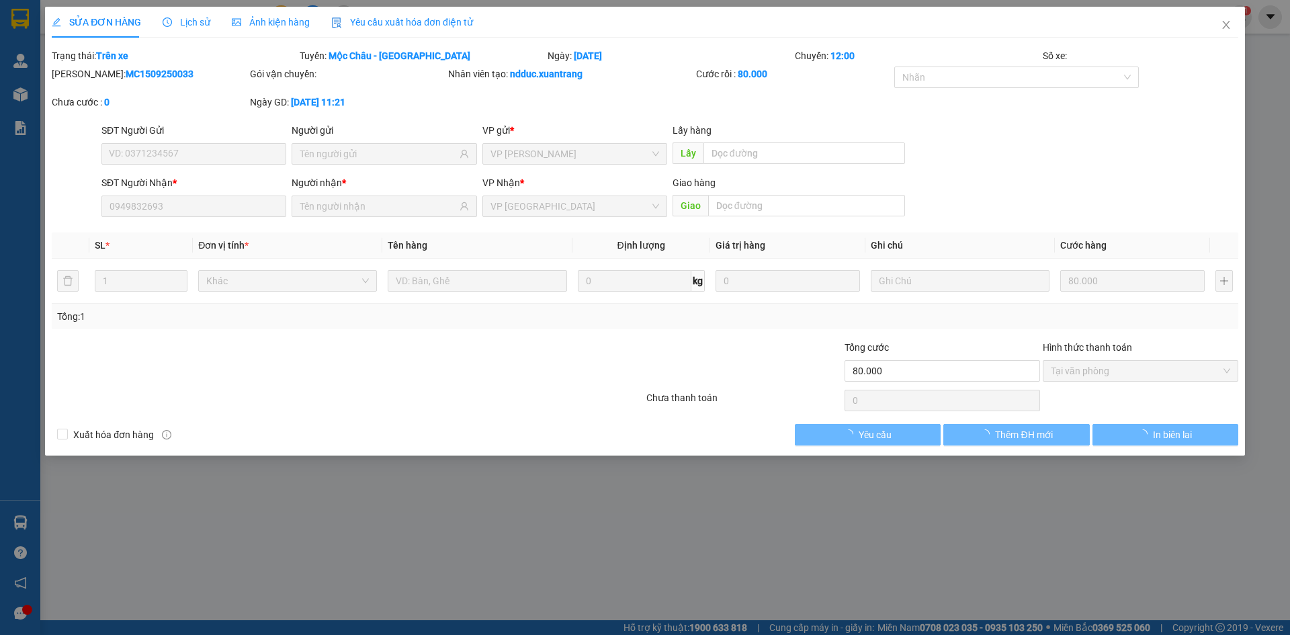
click at [268, 17] on span "Ảnh kiện hàng" at bounding box center [271, 22] width 78 height 11
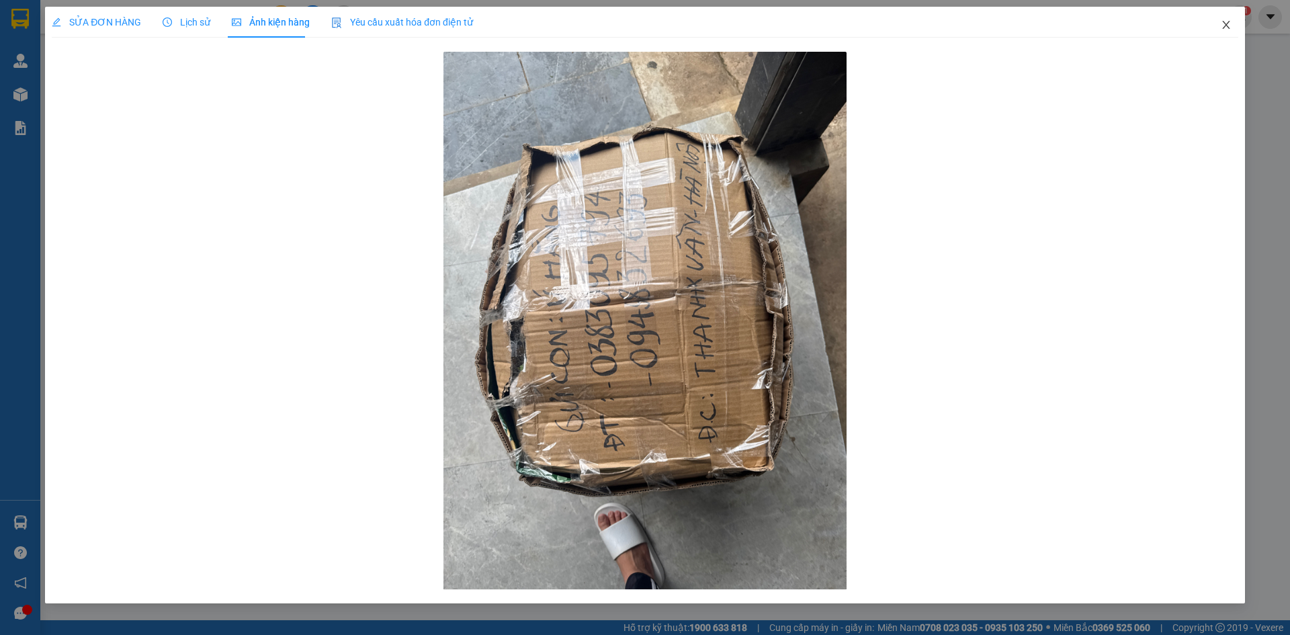
click at [1226, 26] on icon "close" at bounding box center [1226, 25] width 7 height 8
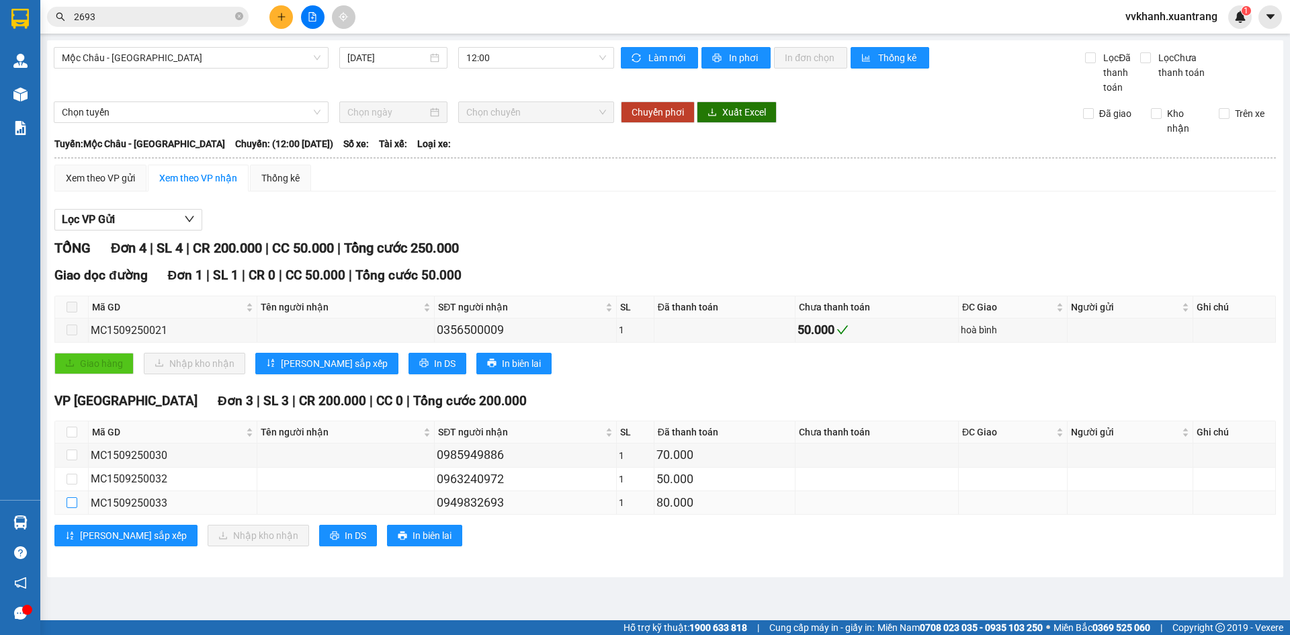
click at [67, 505] on input "checkbox" at bounding box center [72, 502] width 11 height 11
checkbox input "true"
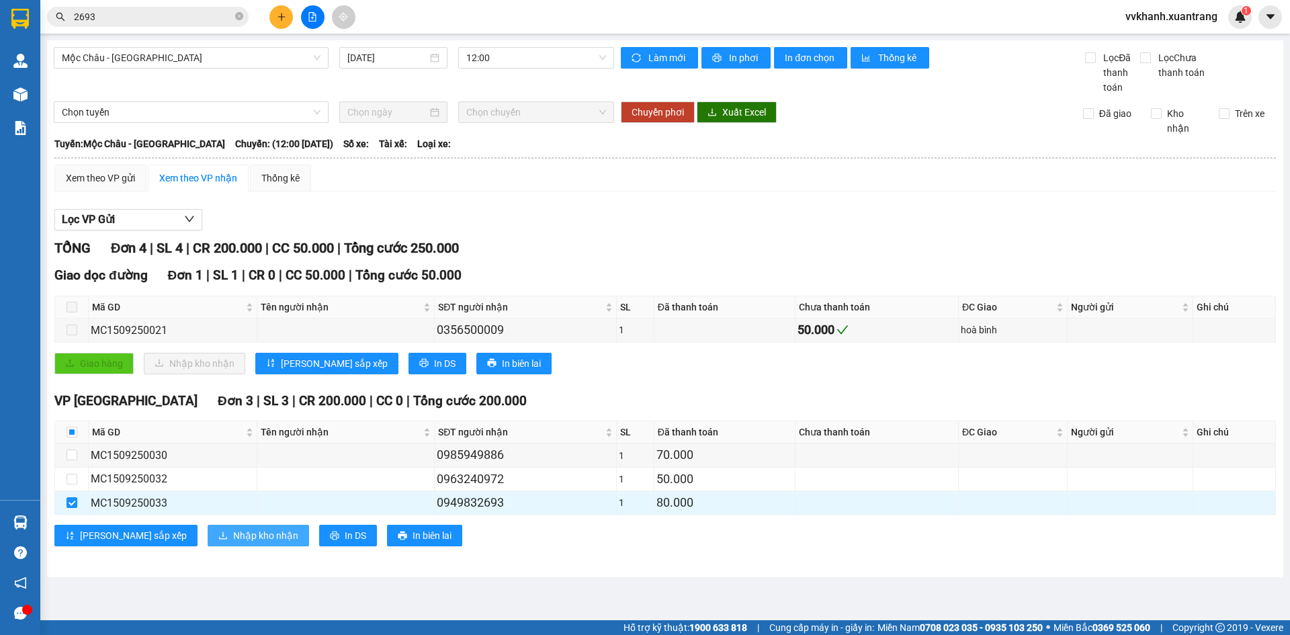
click at [208, 544] on button "Nhập kho nhận" at bounding box center [258, 536] width 101 height 22
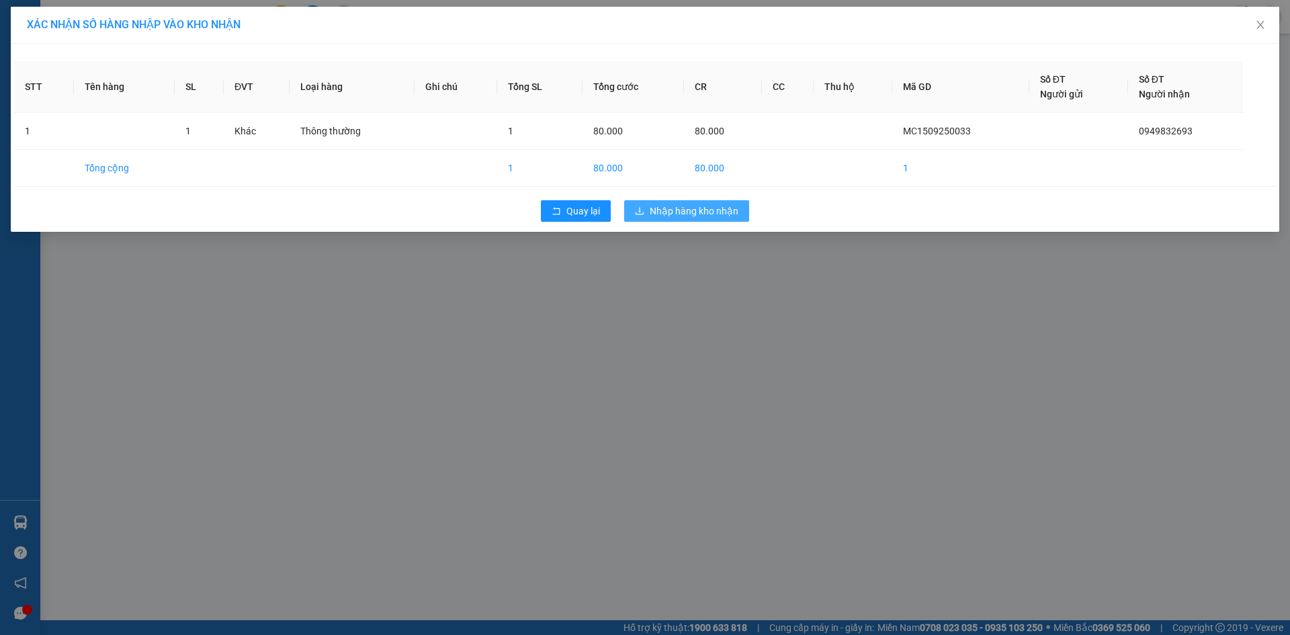
click at [686, 204] on span "Nhập hàng kho nhận" at bounding box center [694, 211] width 89 height 15
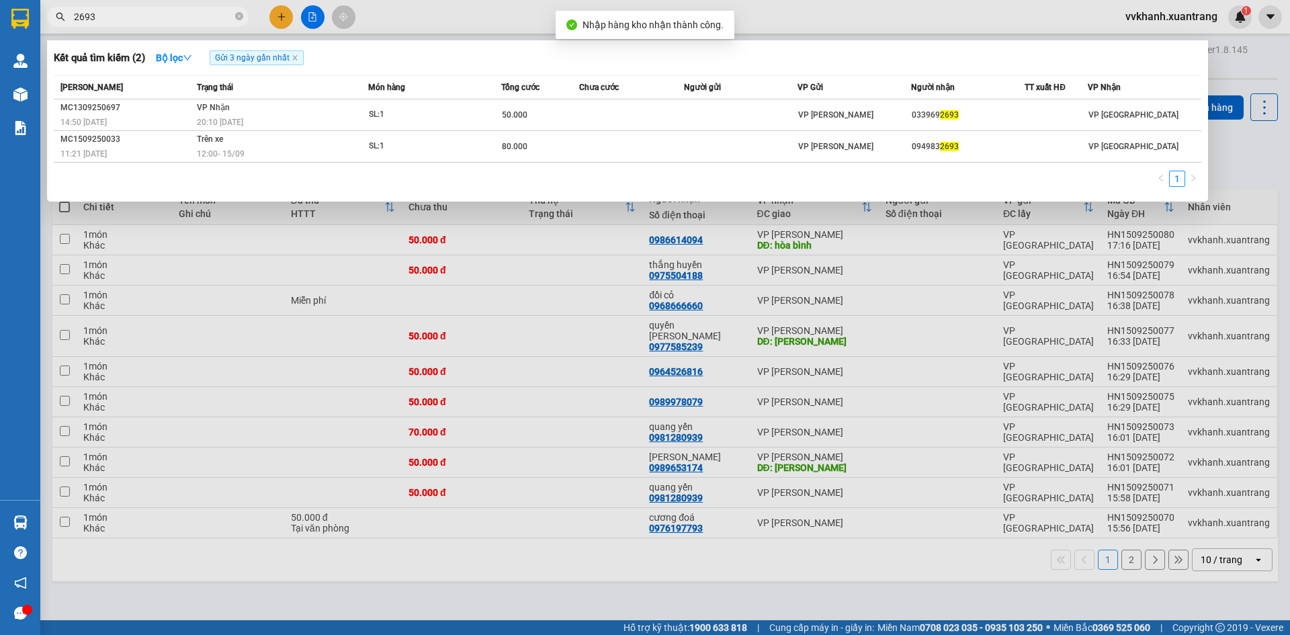
click at [240, 16] on icon "close-circle" at bounding box center [239, 16] width 8 height 8
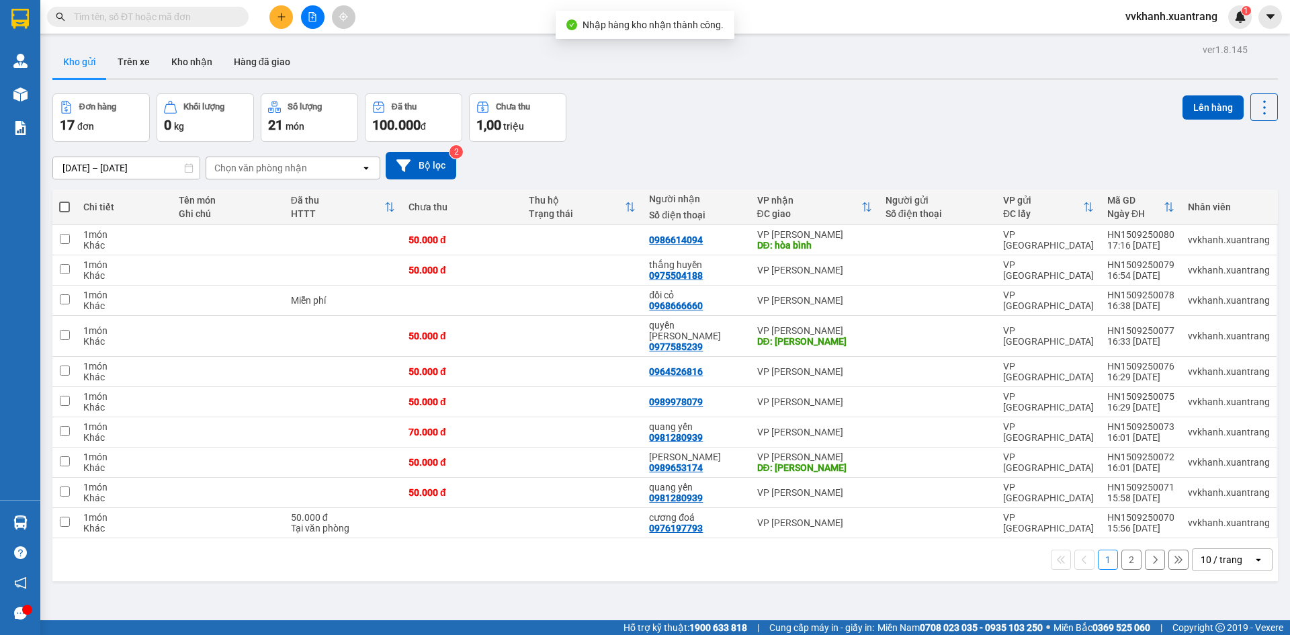
click at [313, 16] on icon "file-add" at bounding box center [312, 16] width 9 height 9
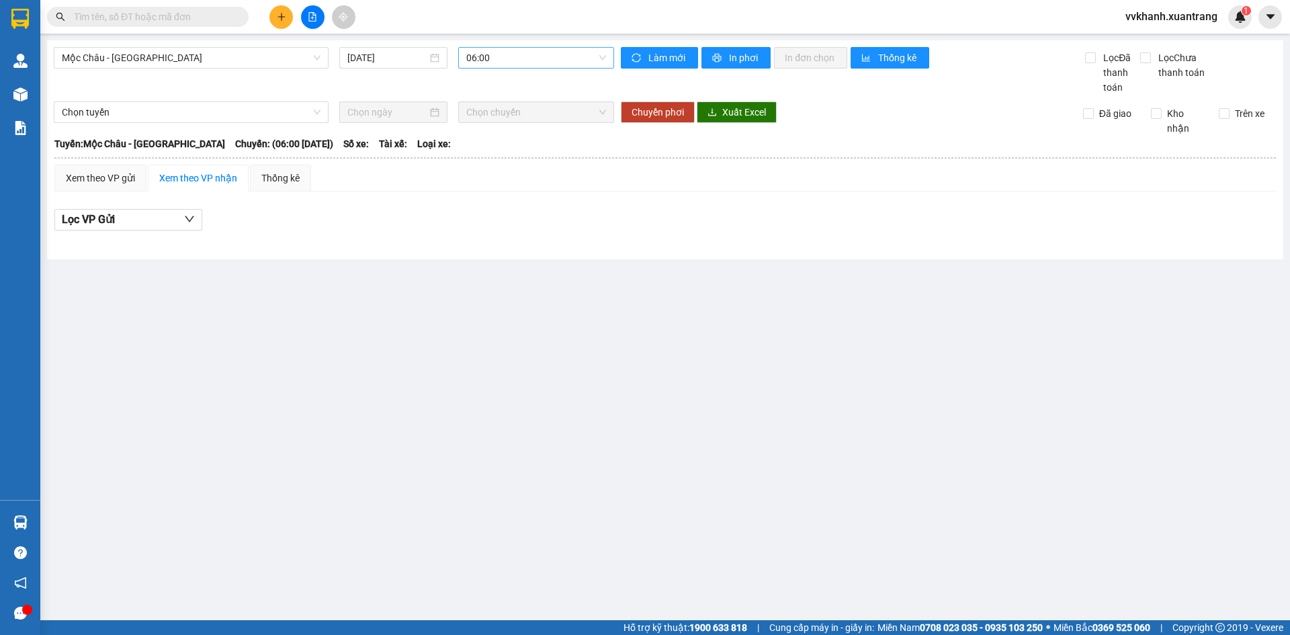
click at [515, 59] on span "06:00" at bounding box center [536, 58] width 140 height 20
click at [226, 69] on div "Mộc Châu - Mỹ Đình 15/09/2025 06:00" at bounding box center [334, 71] width 561 height 48
click at [224, 63] on span "Mộc Châu - [GEOGRAPHIC_DATA]" at bounding box center [191, 58] width 259 height 20
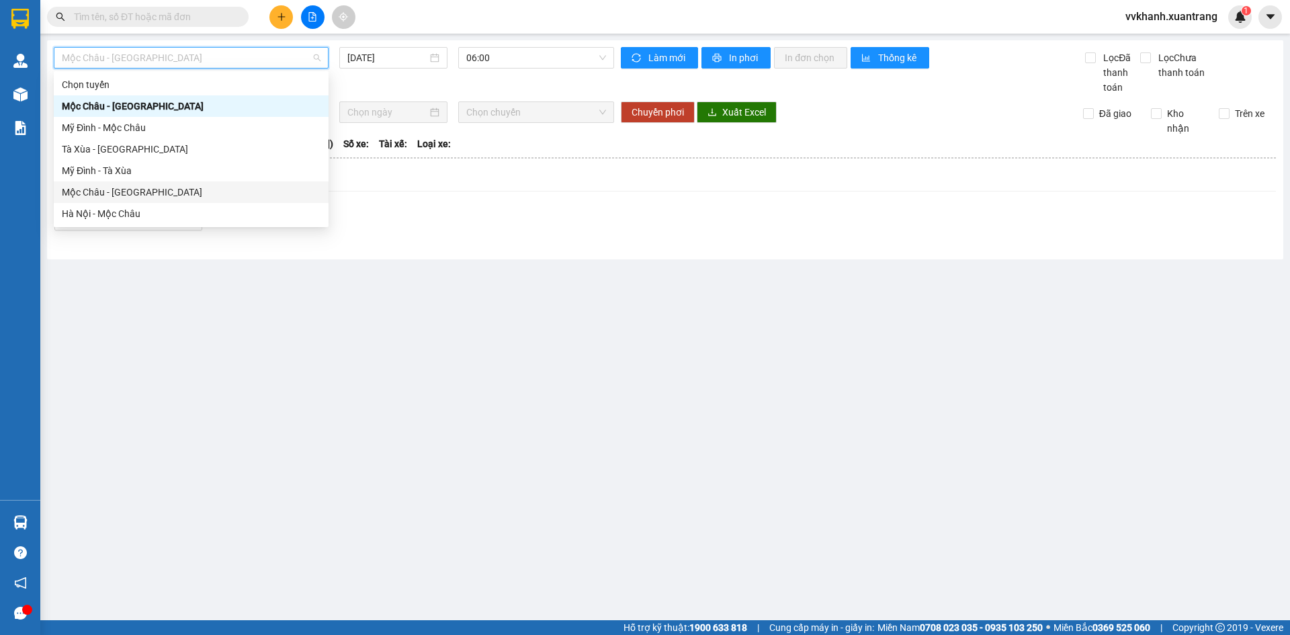
click at [170, 194] on div "Mộc Châu - [GEOGRAPHIC_DATA]" at bounding box center [191, 192] width 259 height 15
type input "[DATE]"
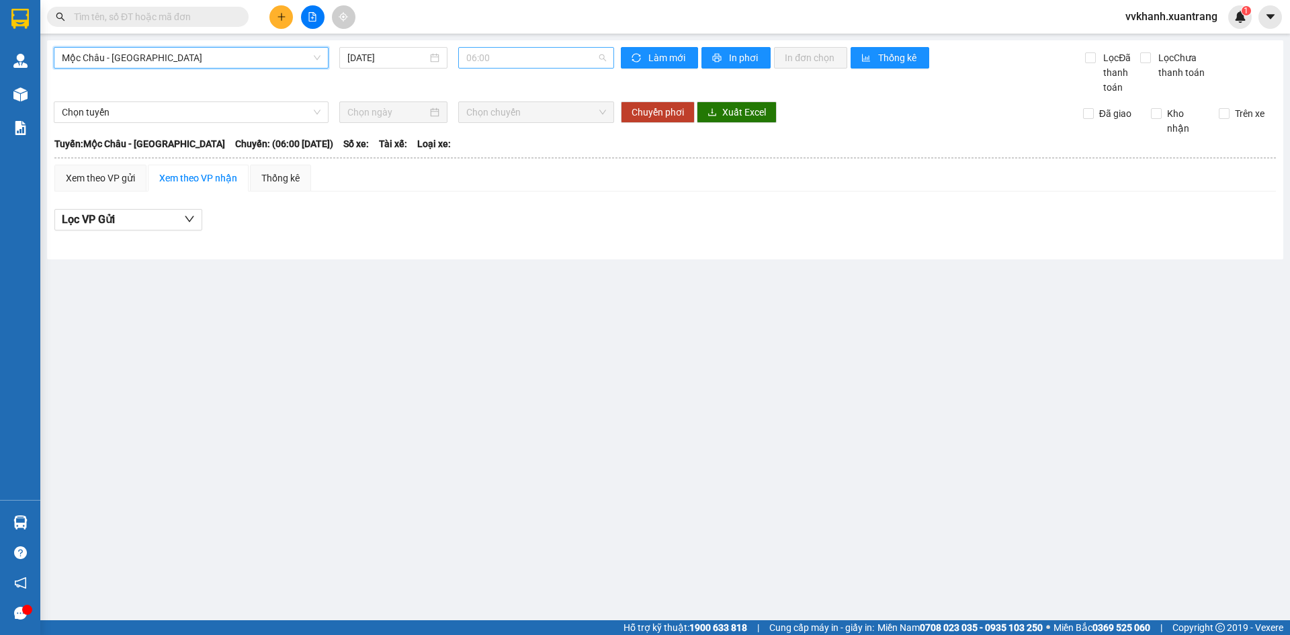
click at [507, 54] on span "06:00" at bounding box center [536, 58] width 140 height 20
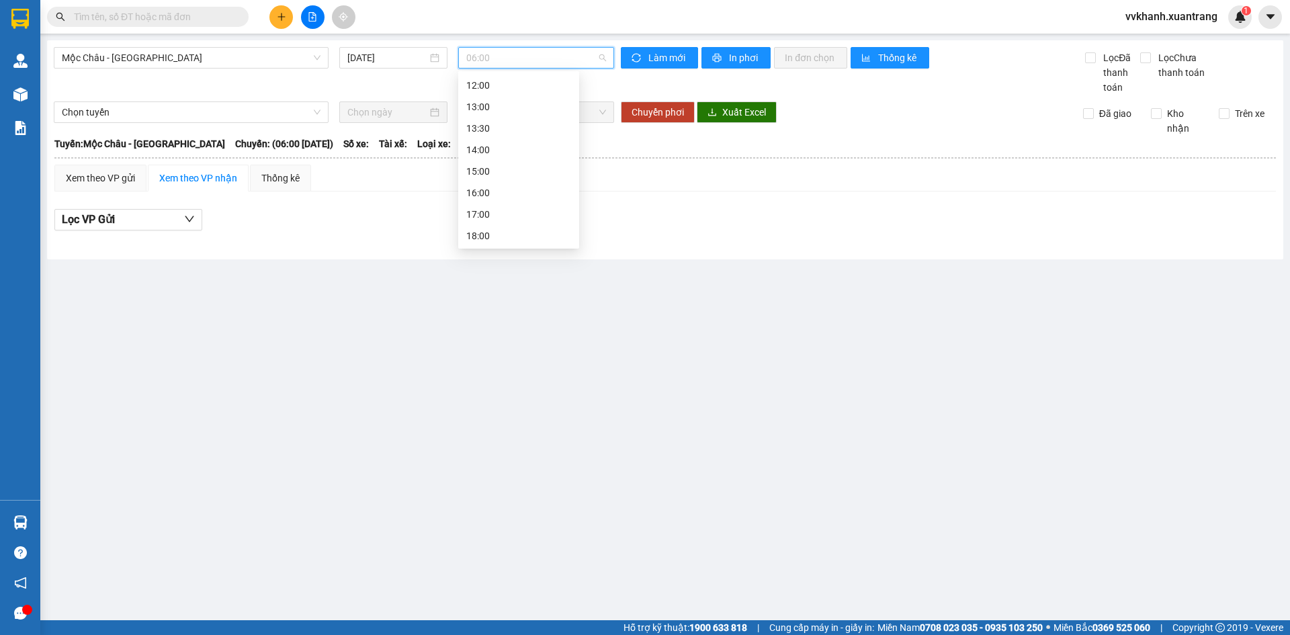
scroll to position [156, 0]
click at [522, 91] on div "13:00" at bounding box center [518, 101] width 121 height 22
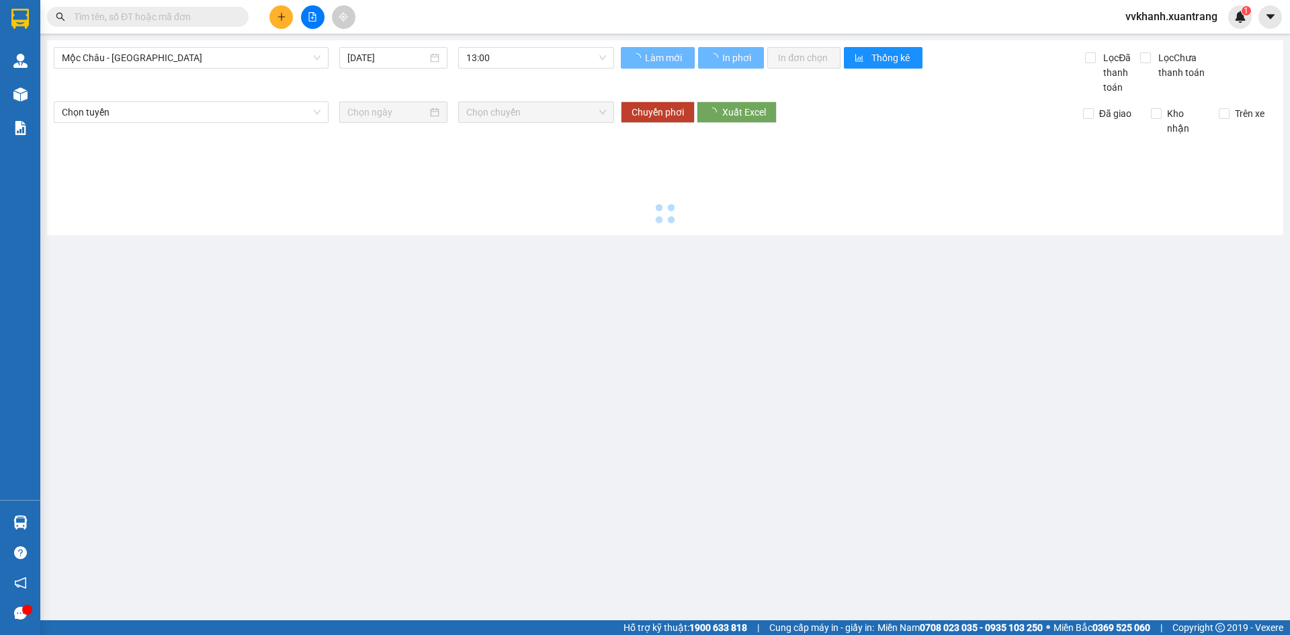
click at [522, 91] on div "Mộc Châu - Hà Nội 15/09/2025 13:00" at bounding box center [334, 71] width 561 height 48
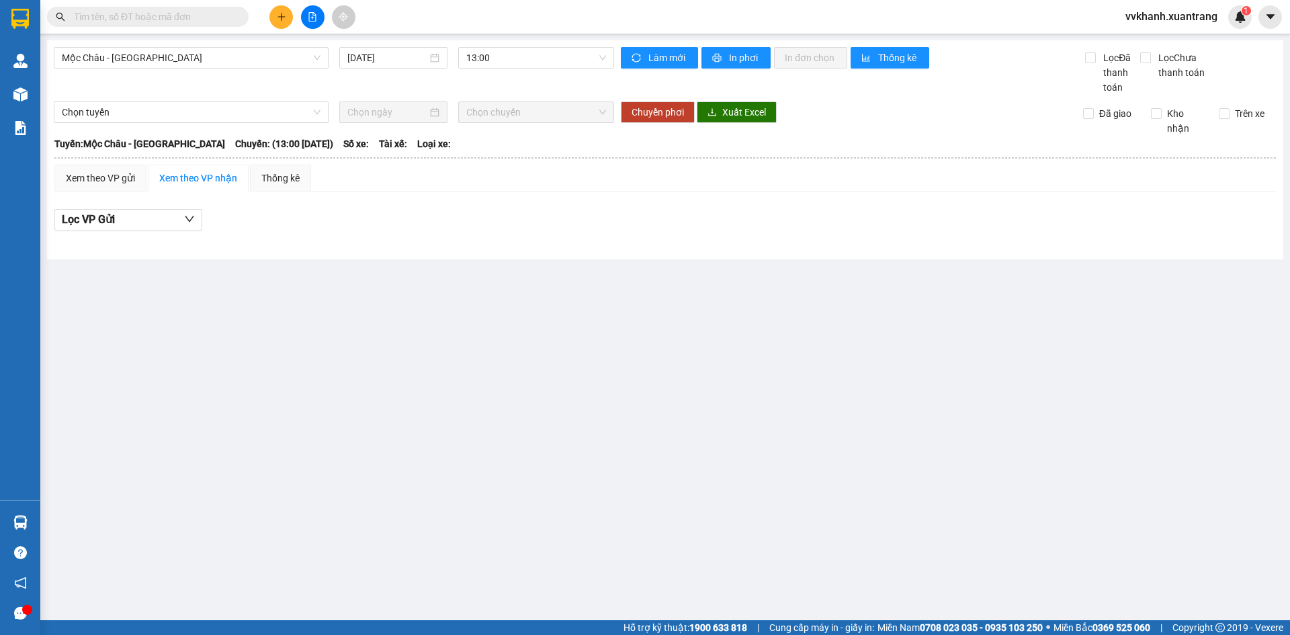
click at [516, 43] on div "Mộc Châu - Hà Nội 15/09/2025 13:00 Làm mới In phơi In đơn chọn Thống kê Lọc Đã …" at bounding box center [665, 149] width 1237 height 219
click at [521, 61] on span "13:00" at bounding box center [536, 58] width 140 height 20
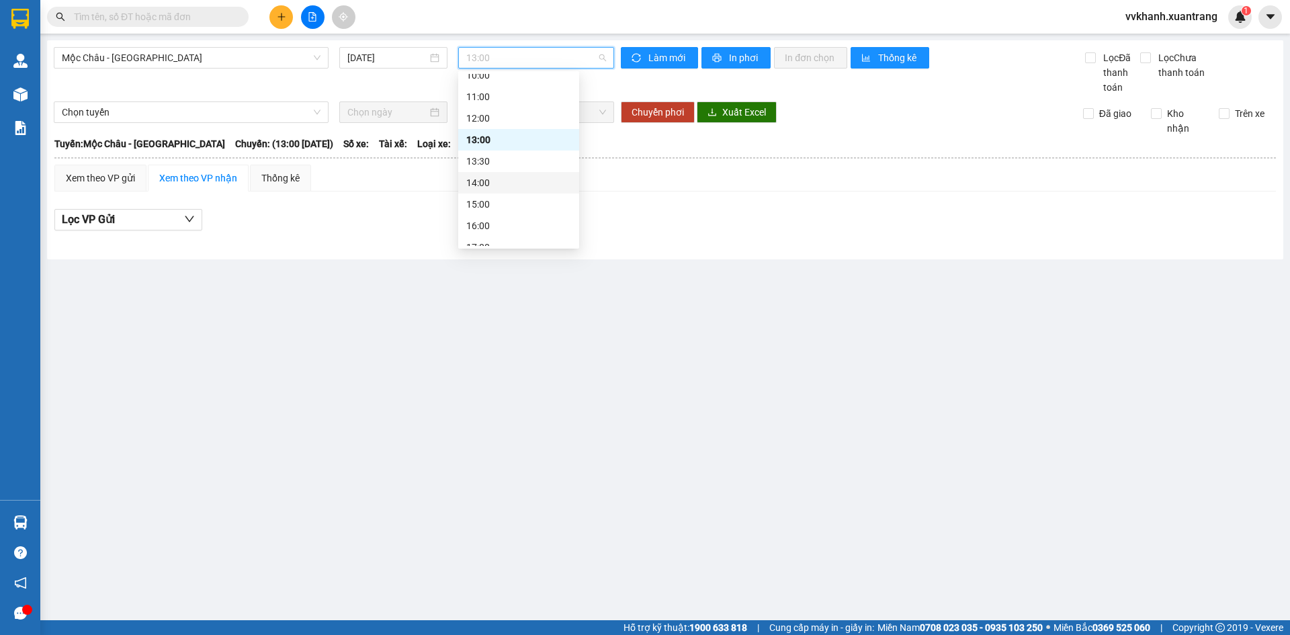
scroll to position [89, 0]
click at [521, 144] on div "12:00" at bounding box center [518, 146] width 105 height 15
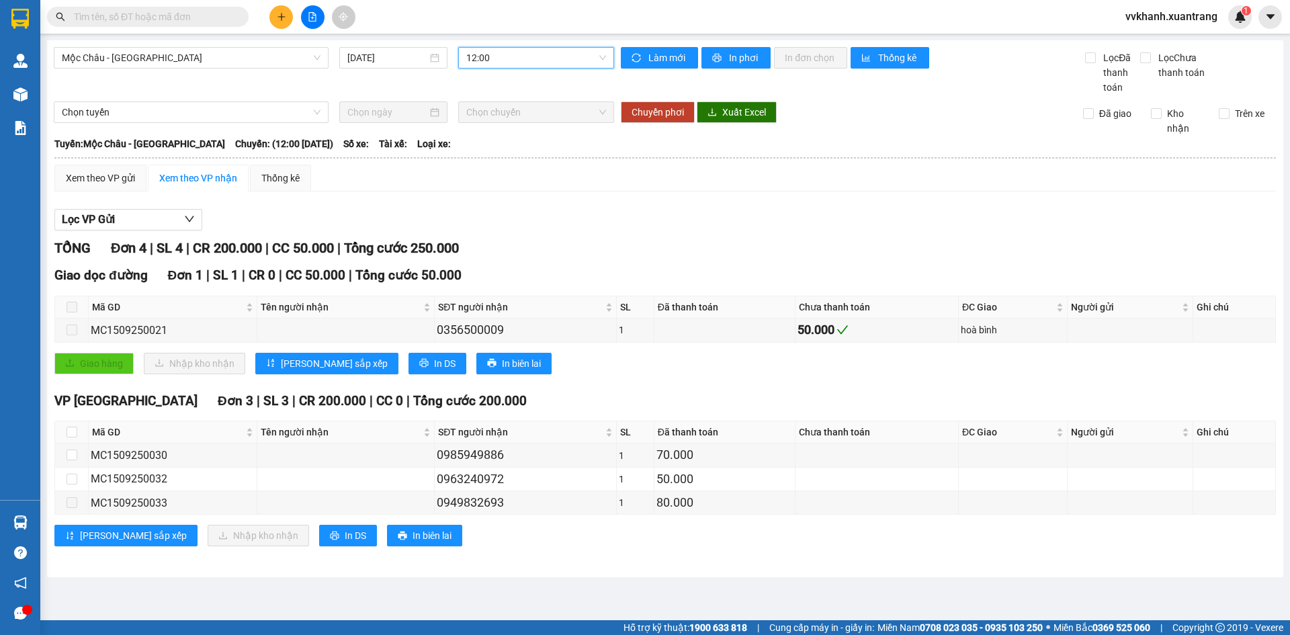
click at [179, 13] on input "text" at bounding box center [153, 16] width 159 height 15
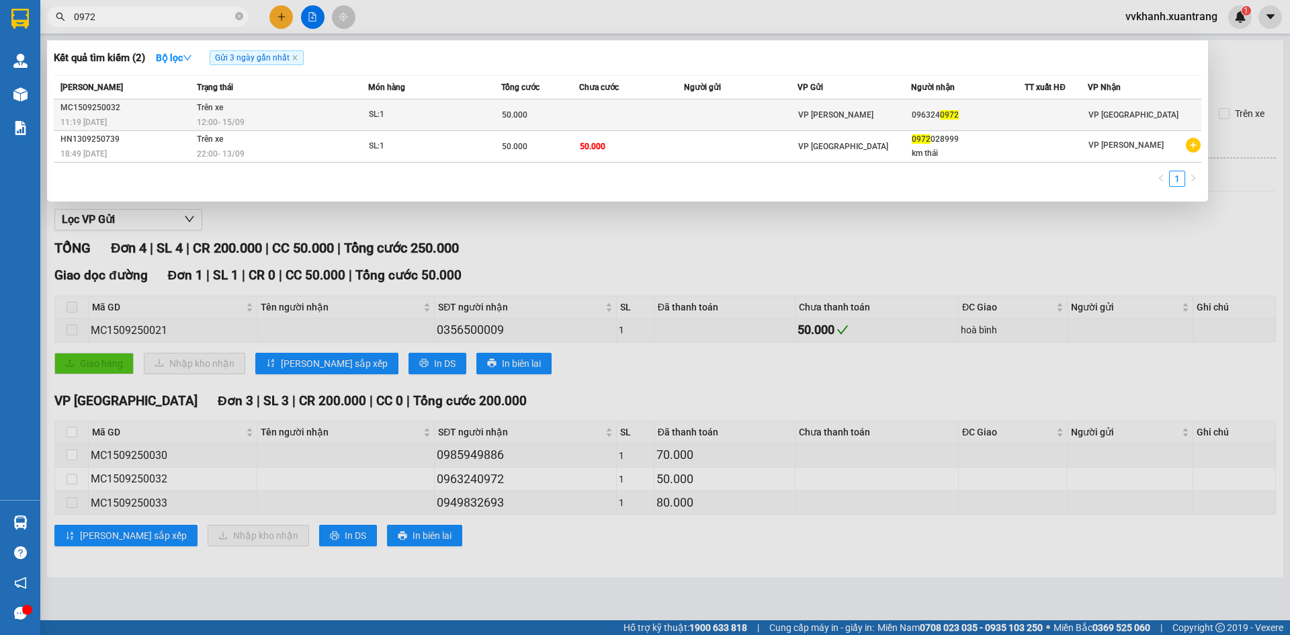
type input "0972"
click at [767, 105] on td at bounding box center [741, 115] width 114 height 32
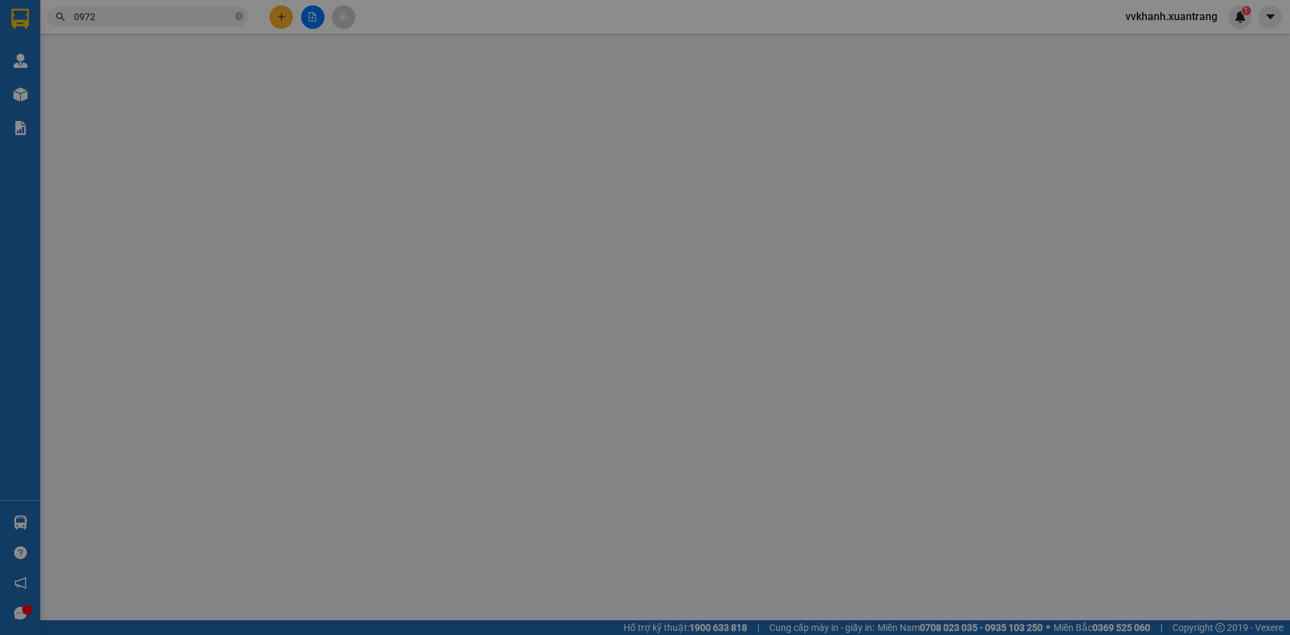
type input "0963240972"
type input "50.000"
type input "0"
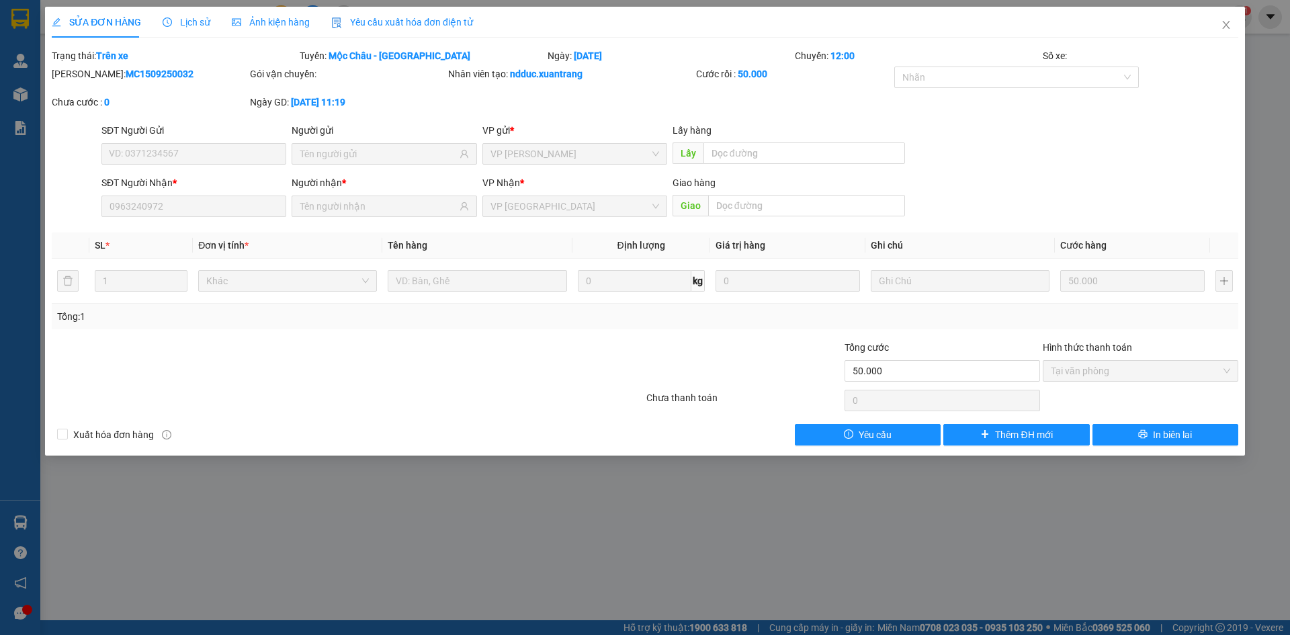
click at [255, 23] on span "Ảnh kiện hàng" at bounding box center [271, 22] width 78 height 11
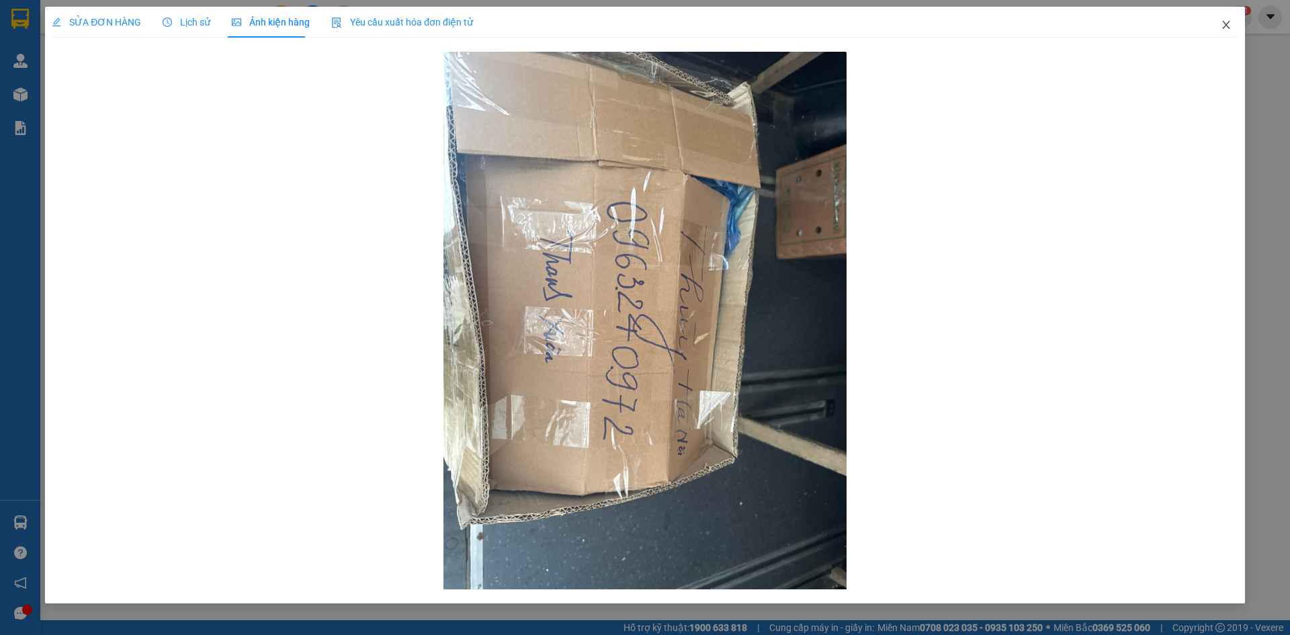
click at [1231, 33] on span "Close" at bounding box center [1227, 26] width 38 height 38
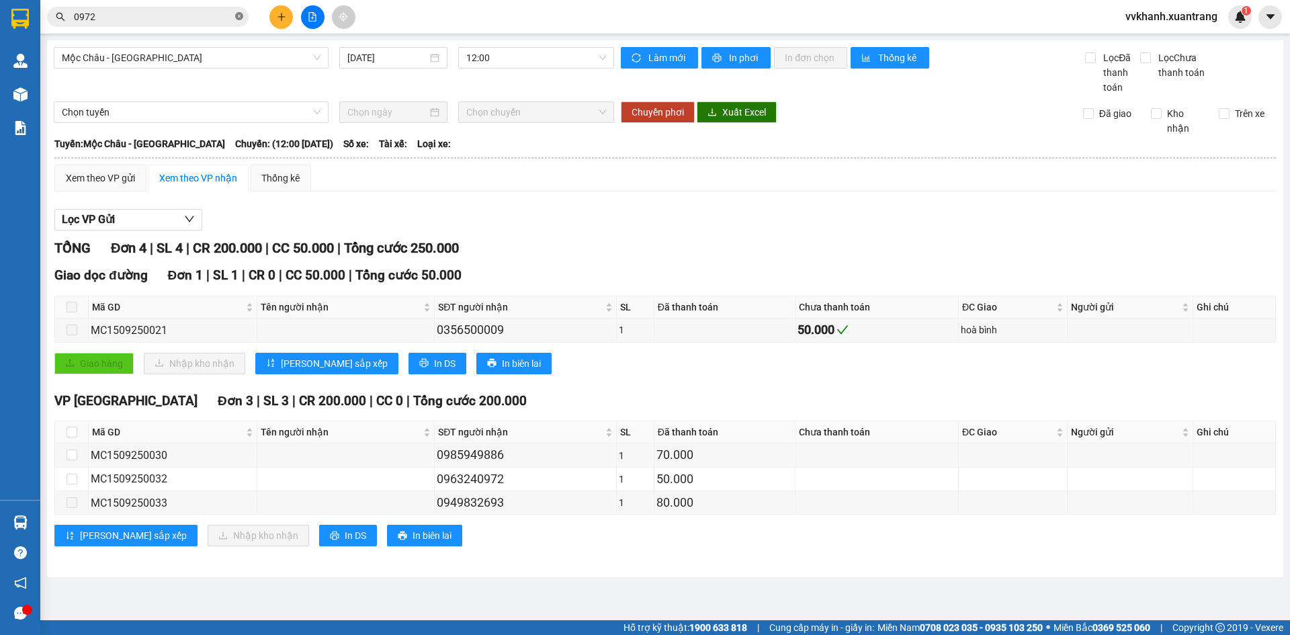
click at [237, 13] on icon "close-circle" at bounding box center [239, 16] width 8 height 8
click at [223, 14] on input "text" at bounding box center [153, 16] width 159 height 15
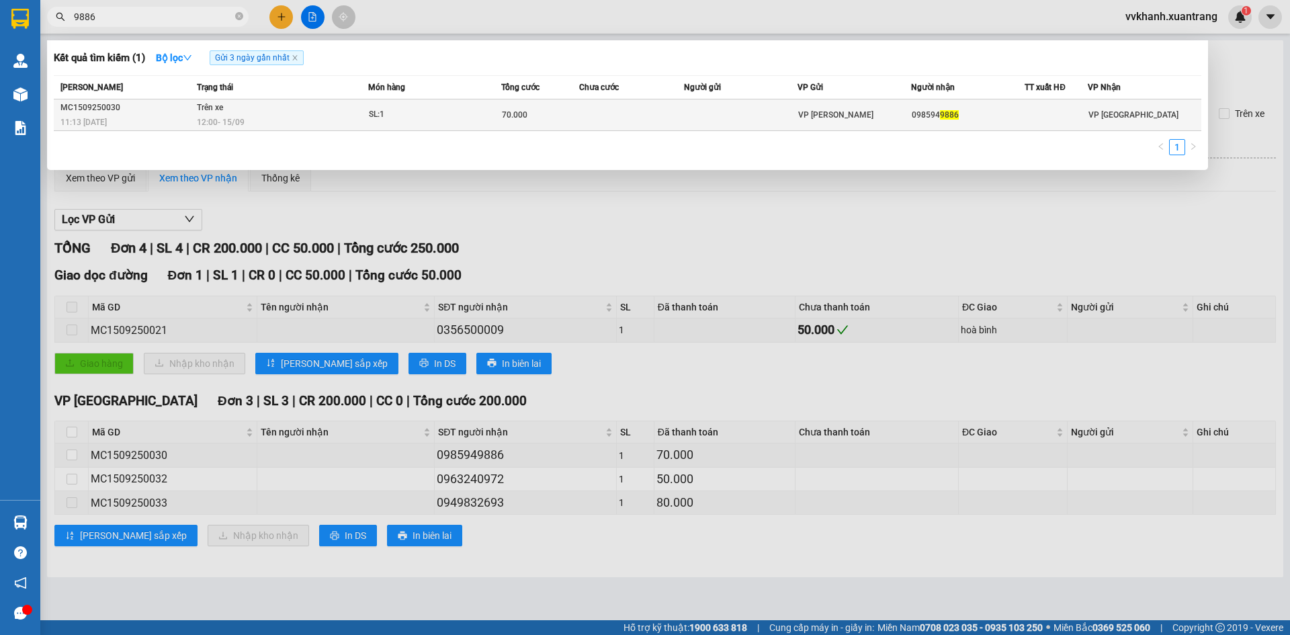
type input "9886"
click at [566, 113] on div "70.000" at bounding box center [540, 115] width 77 height 15
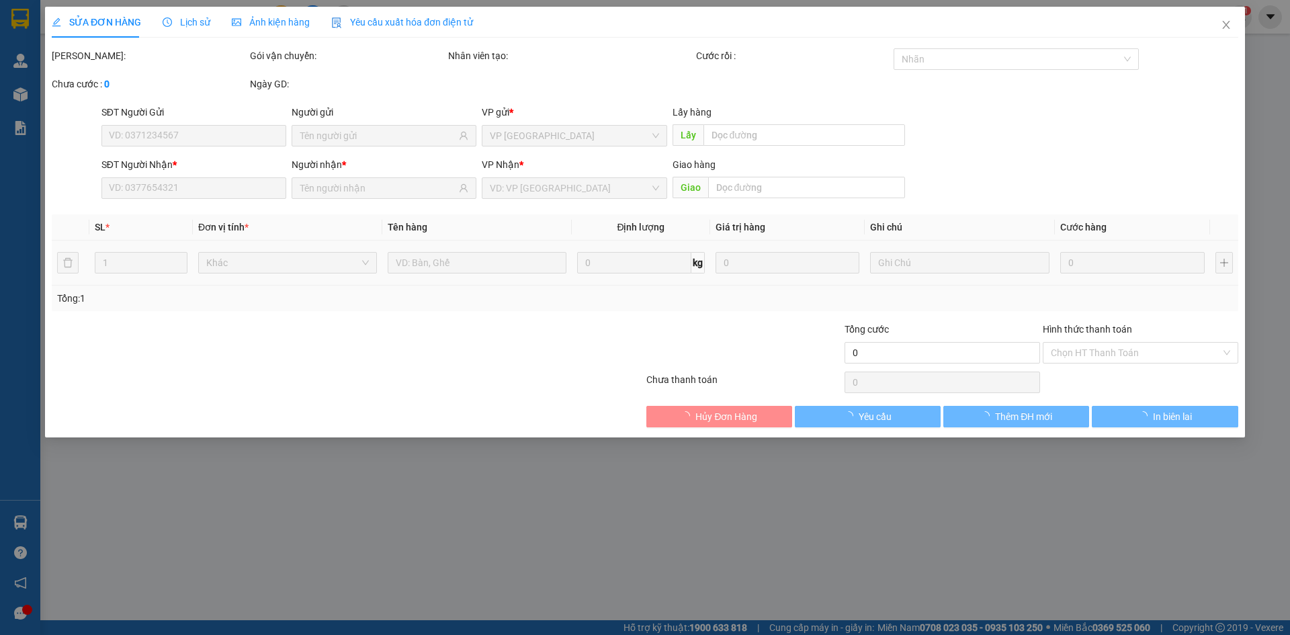
type input "0985949886"
type input "70.000"
type input "0"
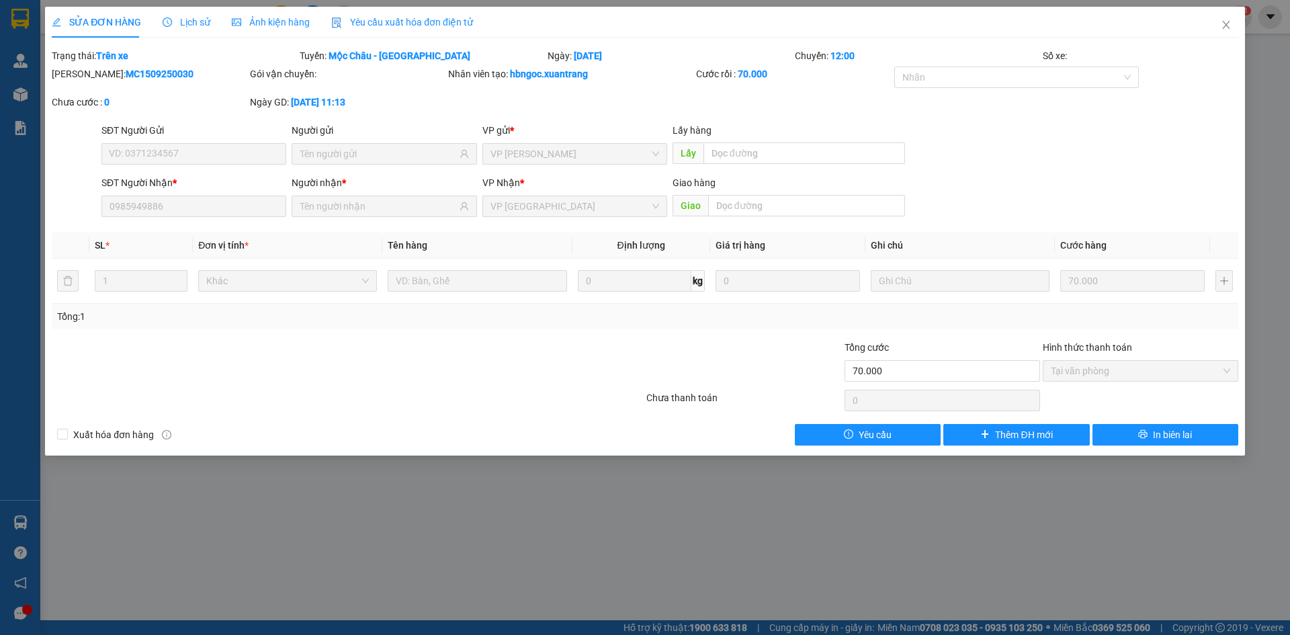
click at [239, 26] on span "Ảnh kiện hàng" at bounding box center [271, 22] width 78 height 11
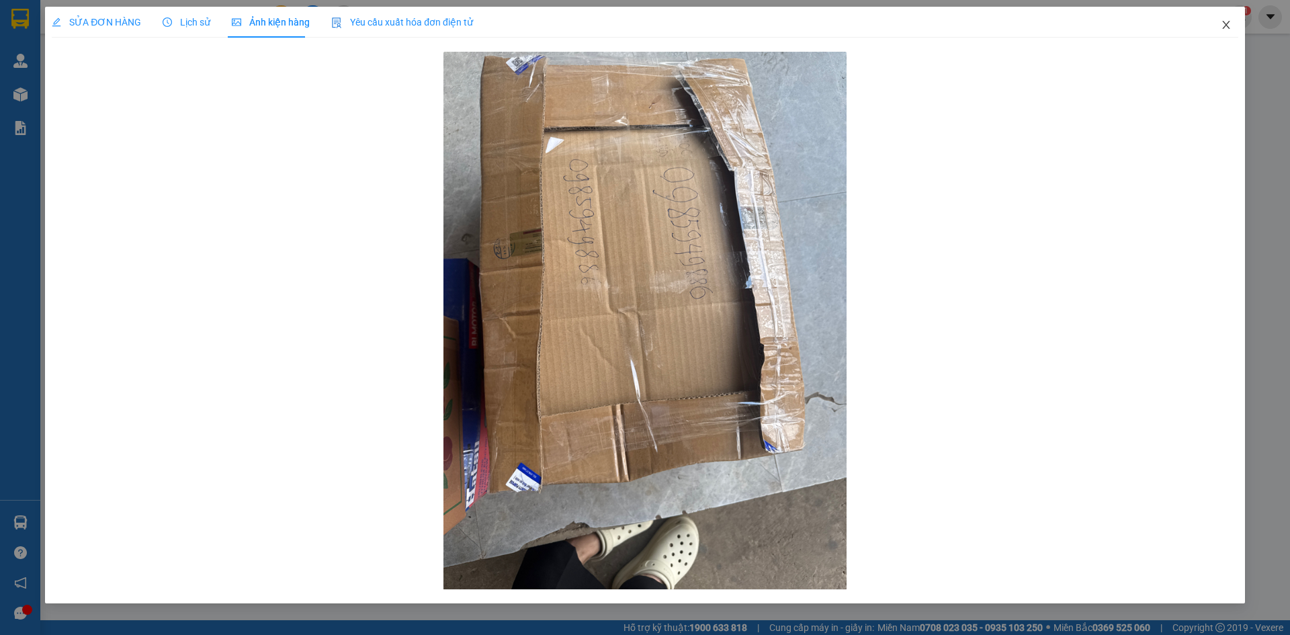
click at [1229, 26] on icon "close" at bounding box center [1226, 24] width 11 height 11
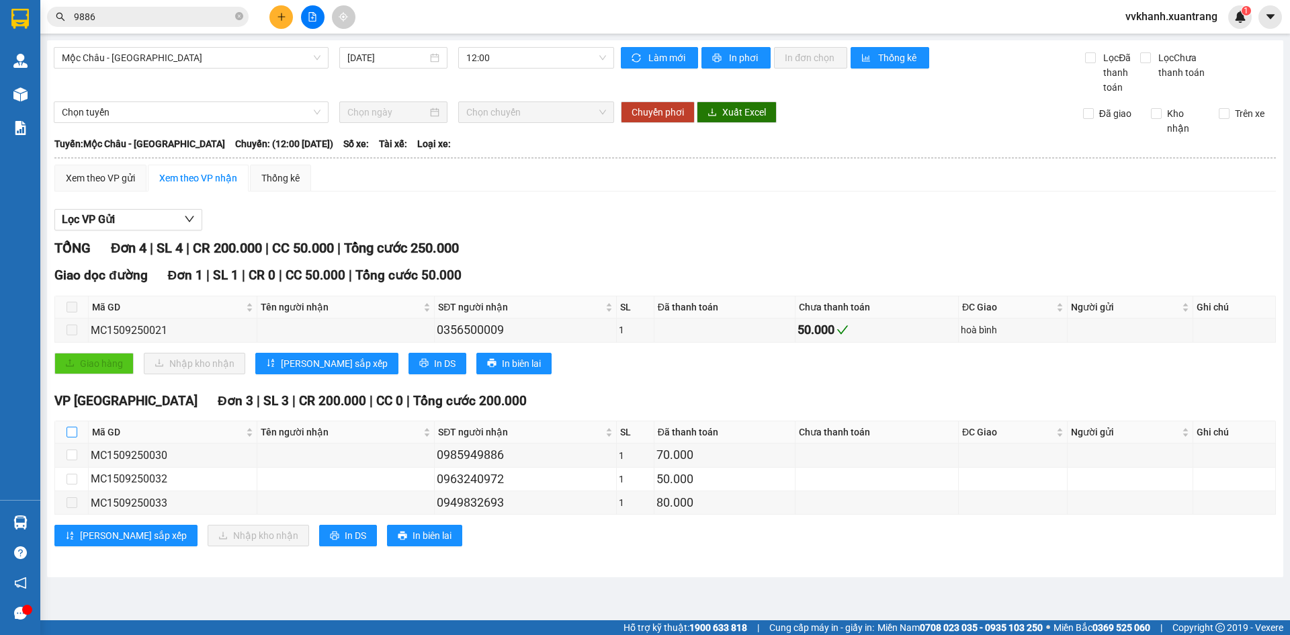
click at [73, 429] on input "checkbox" at bounding box center [72, 432] width 11 height 11
checkbox input "true"
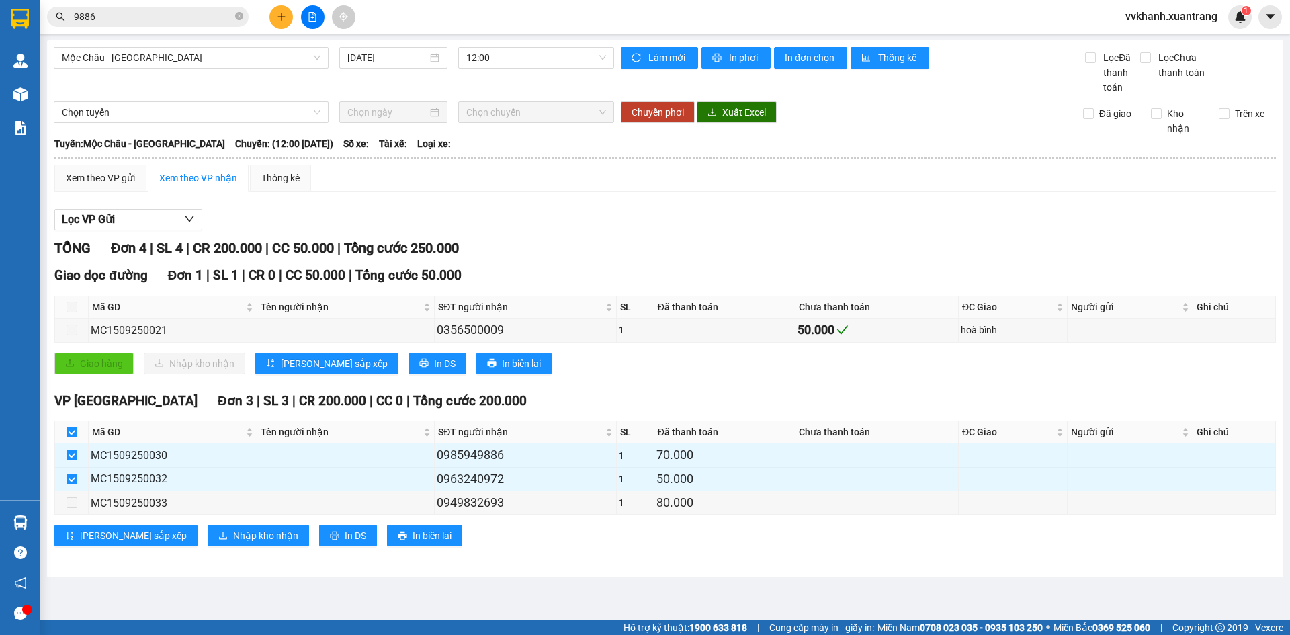
checkbox input "true"
click at [233, 529] on span "Nhập kho nhận" at bounding box center [265, 535] width 65 height 15
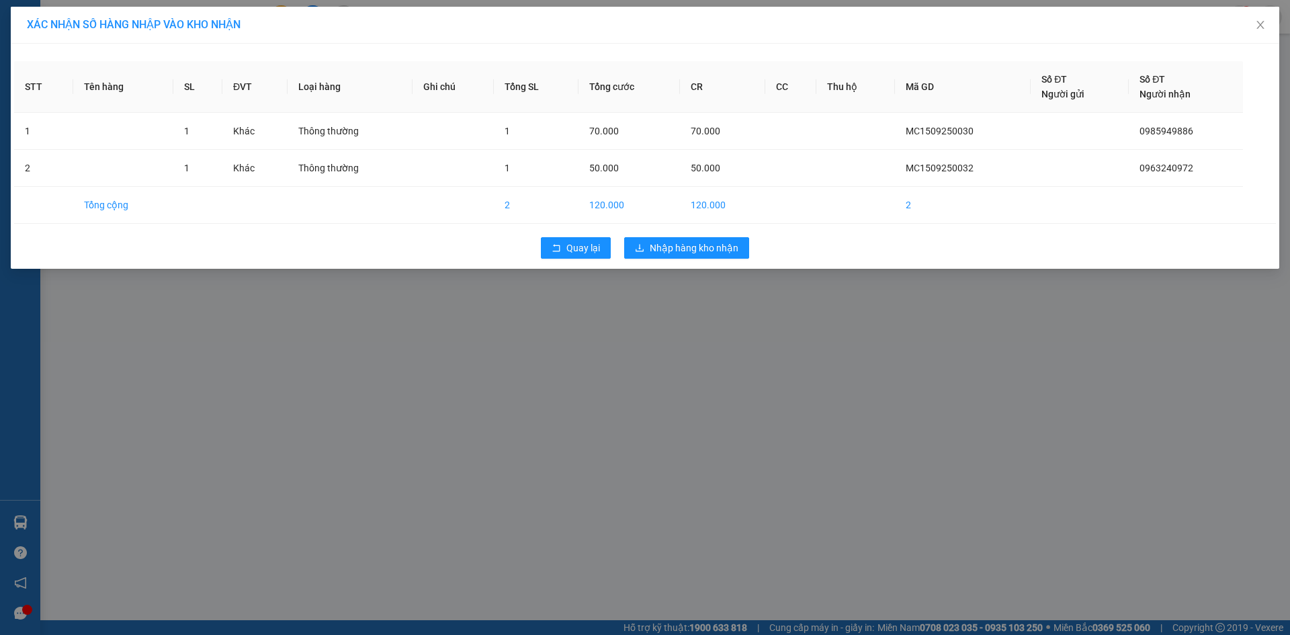
drag, startPoint x: 712, startPoint y: 266, endPoint x: 710, endPoint y: 279, distance: 12.9
click at [712, 268] on div "STT Tên hàng SL ĐVT Loại hàng Ghi chú Tổng SL Tổng cước CR CC Thu hộ Mã GD Số Đ…" at bounding box center [645, 156] width 1269 height 225
click at [698, 252] on span "Nhập hàng kho nhận" at bounding box center [694, 248] width 89 height 15
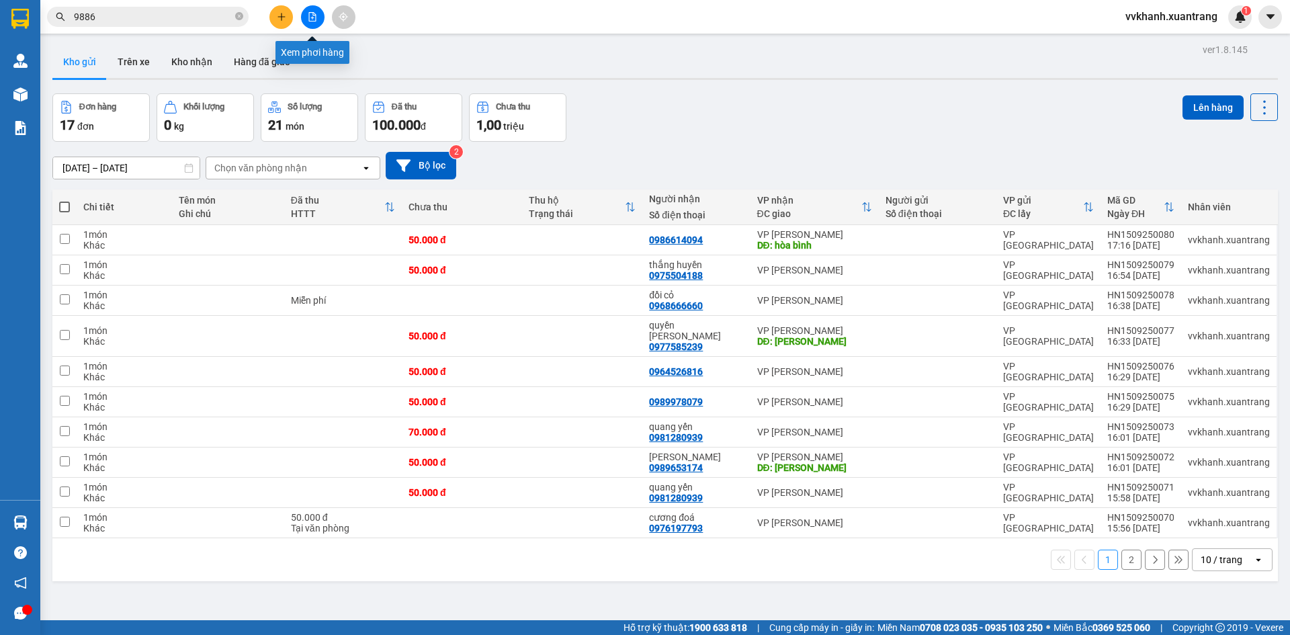
click at [310, 19] on icon "file-add" at bounding box center [312, 16] width 9 height 9
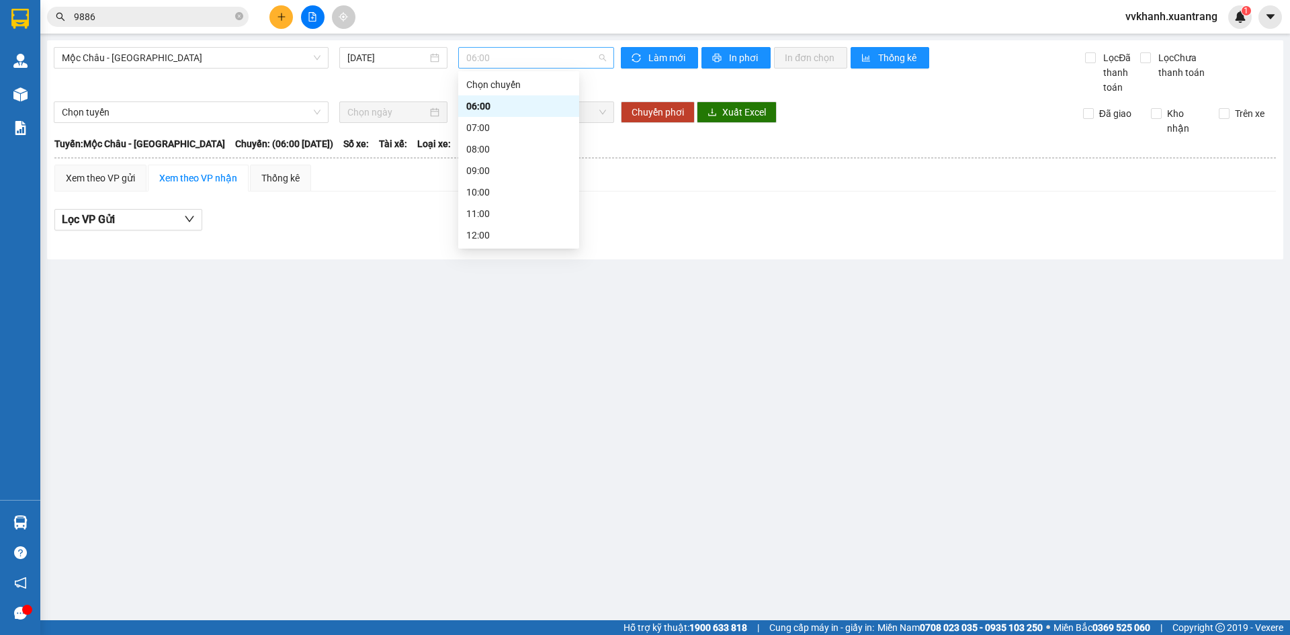
click at [518, 60] on span "06:00" at bounding box center [536, 58] width 140 height 20
click at [175, 54] on span "Mộc Châu - Mỹ Đình" at bounding box center [191, 58] width 259 height 20
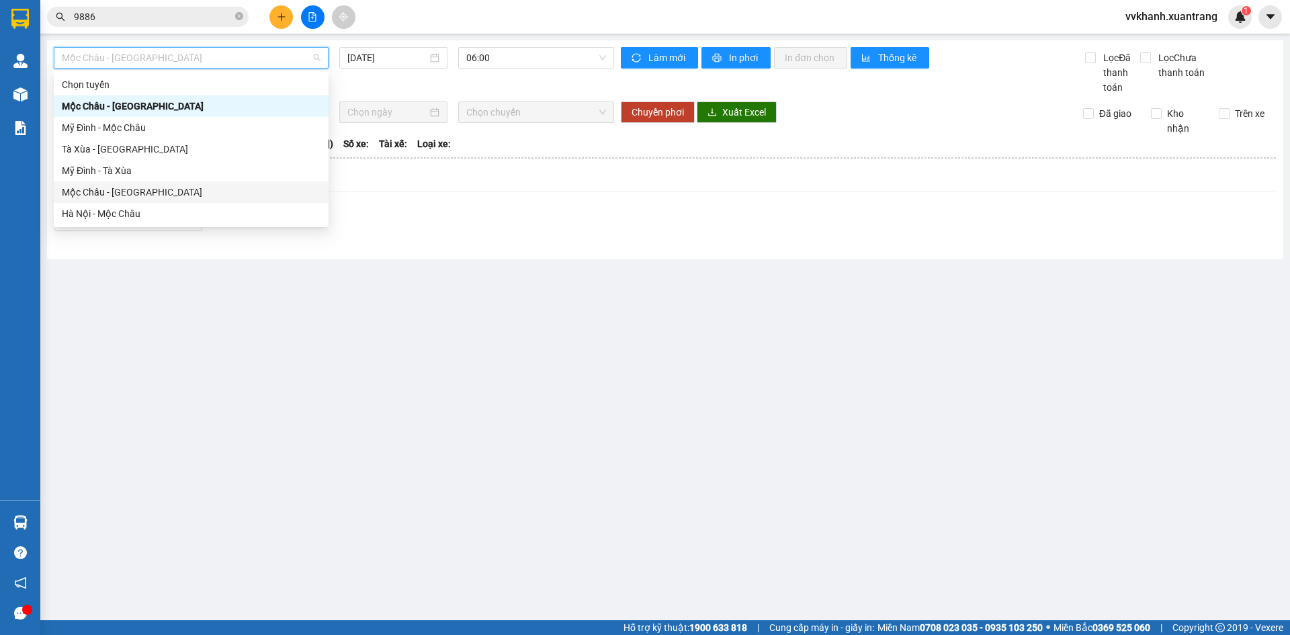
click at [147, 197] on div "Mộc Châu - Hà Nội" at bounding box center [191, 192] width 259 height 15
type input "15/09/2025"
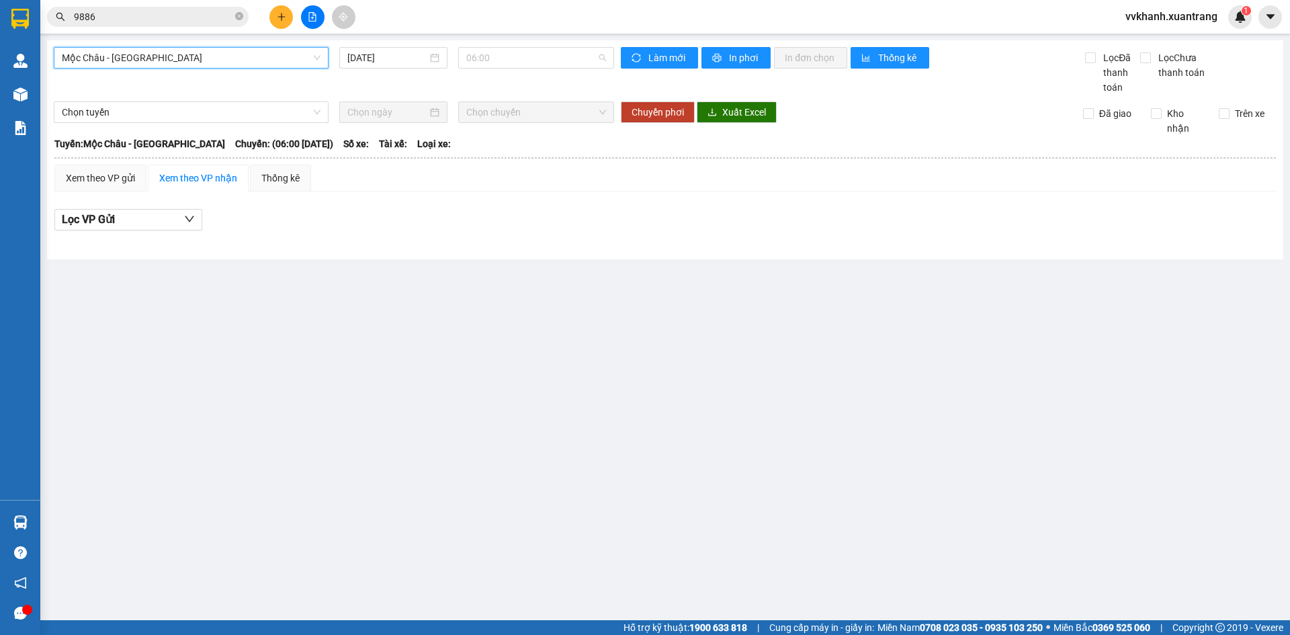
drag, startPoint x: 547, startPoint y: 52, endPoint x: 528, endPoint y: 152, distance: 101.4
click at [546, 54] on span "06:00" at bounding box center [536, 58] width 140 height 20
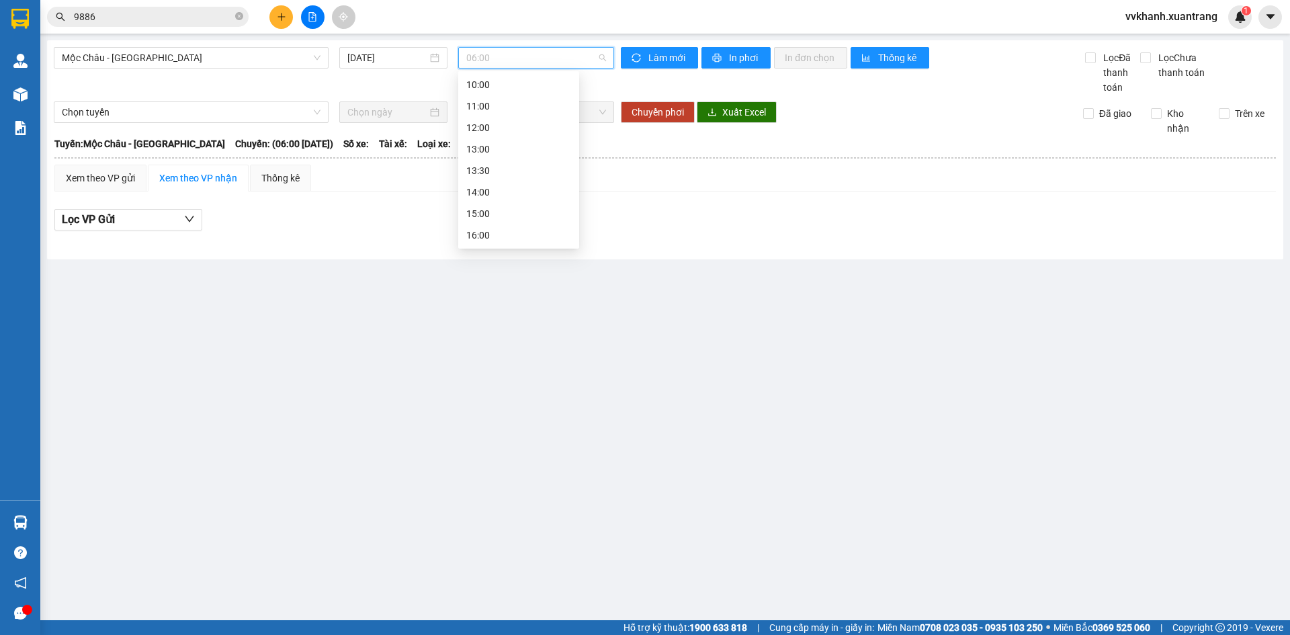
scroll to position [194, 0]
click at [536, 194] on div "18:00" at bounding box center [518, 192] width 105 height 15
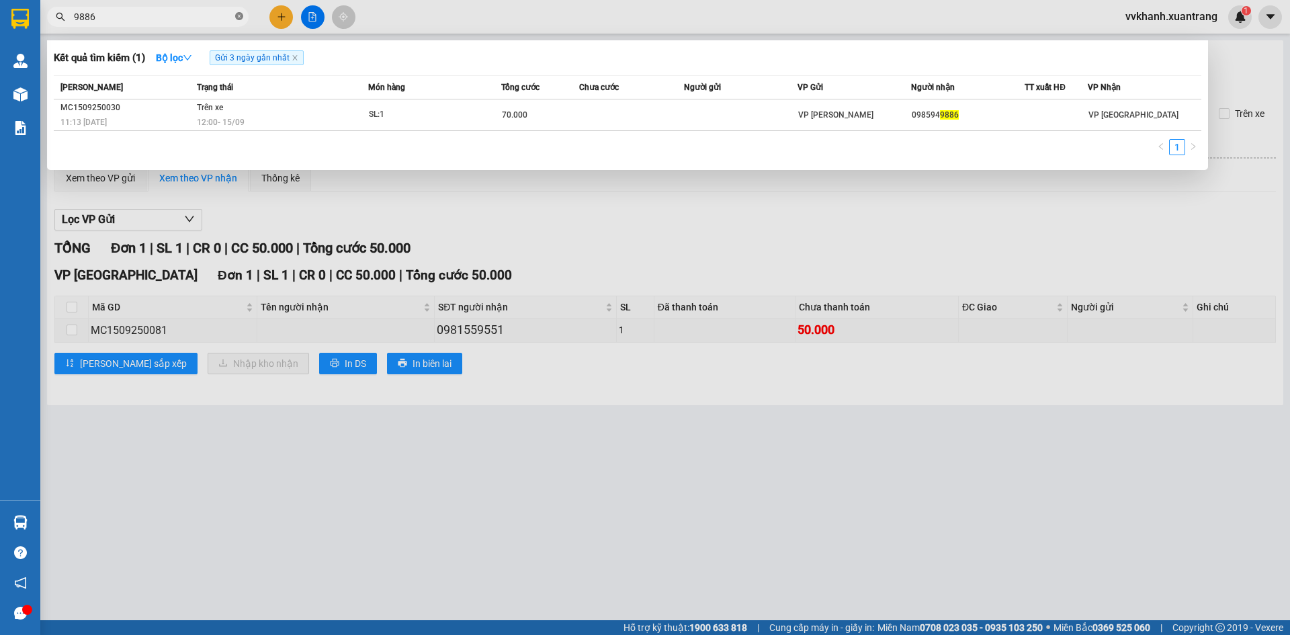
drag, startPoint x: 239, startPoint y: 17, endPoint x: 229, endPoint y: 14, distance: 10.4
click at [238, 17] on icon "close-circle" at bounding box center [239, 16] width 8 height 8
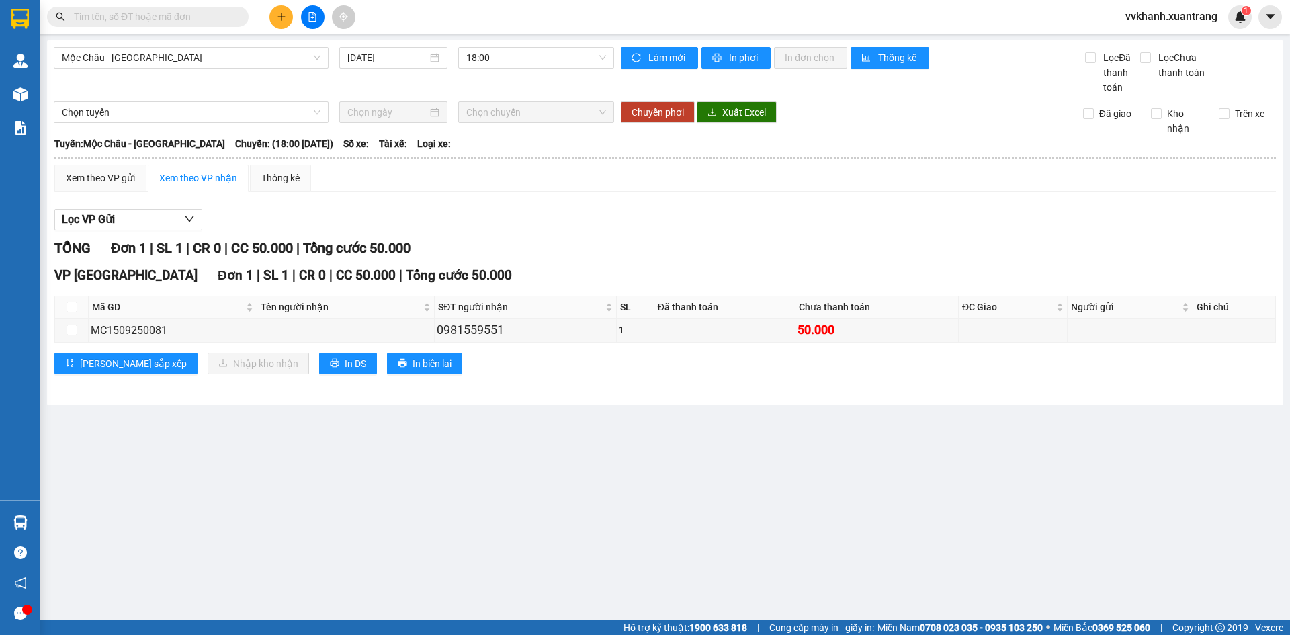
click at [186, 18] on input "text" at bounding box center [153, 16] width 159 height 15
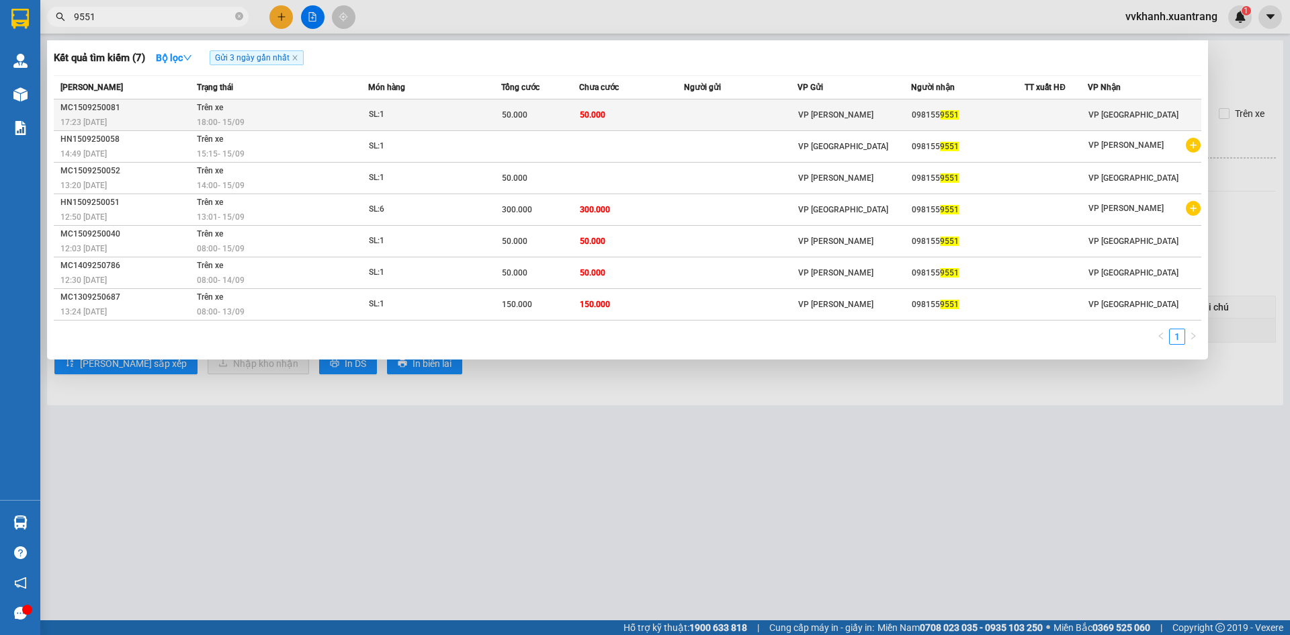
type input "9551"
click at [647, 110] on td "50.000" at bounding box center [631, 115] width 105 height 32
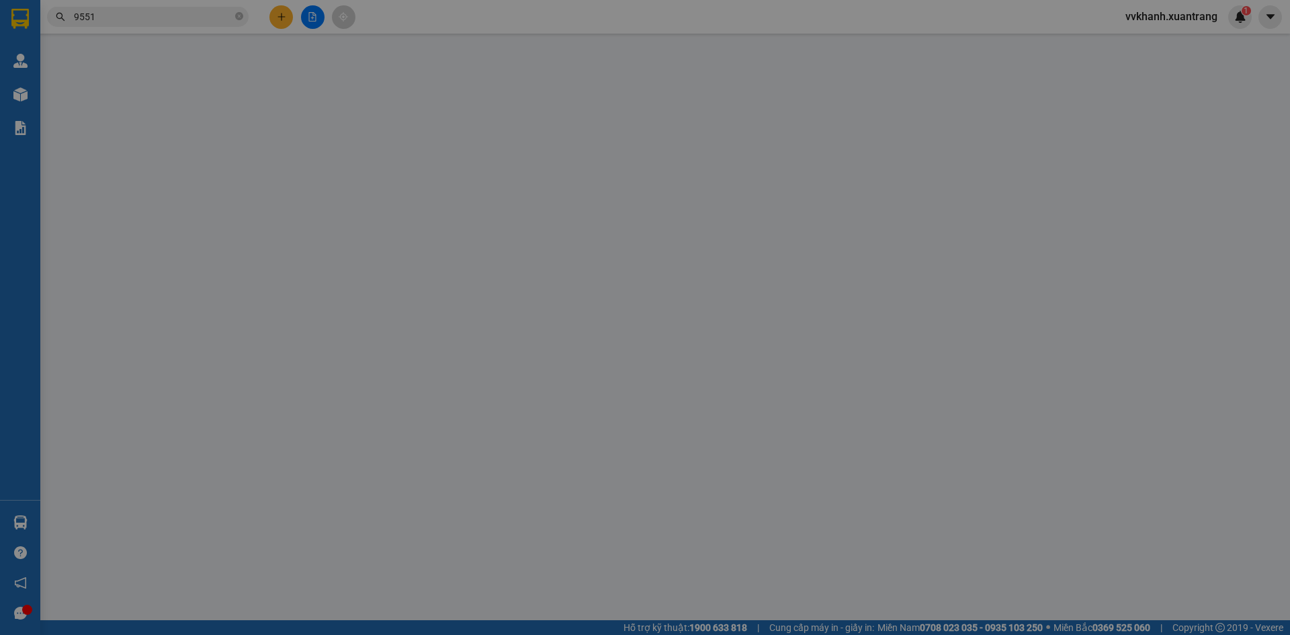
type input "0981559551"
type input "50.000"
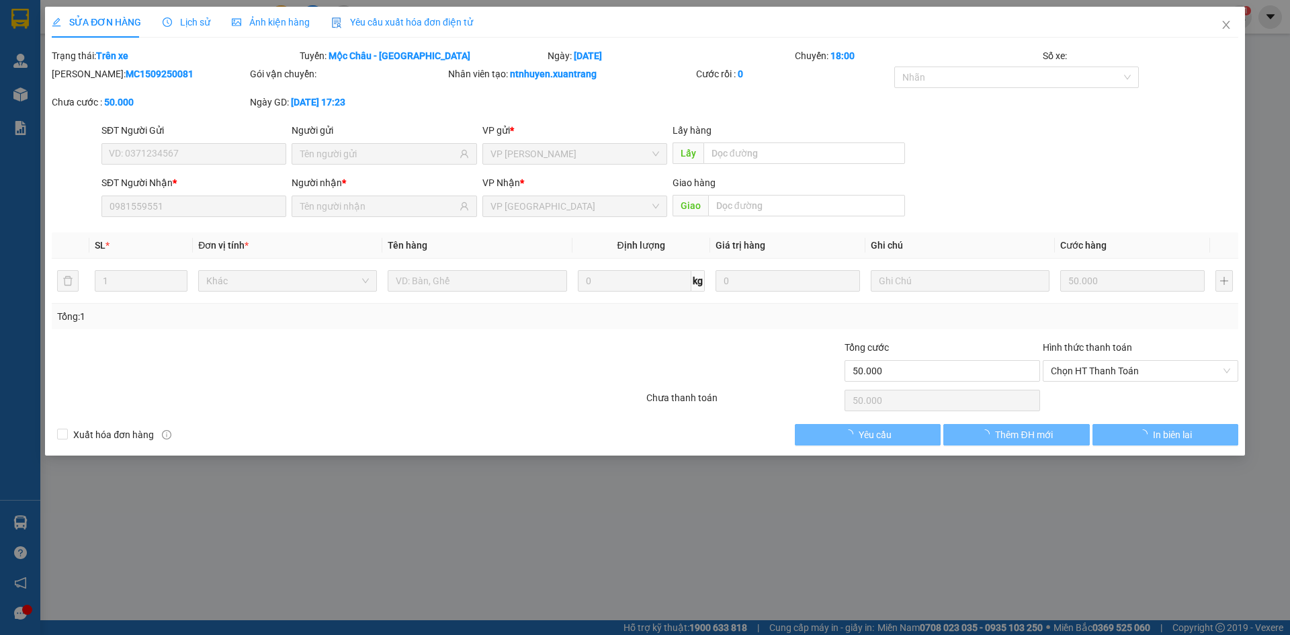
click at [278, 21] on span "Ảnh kiện hàng" at bounding box center [271, 22] width 78 height 11
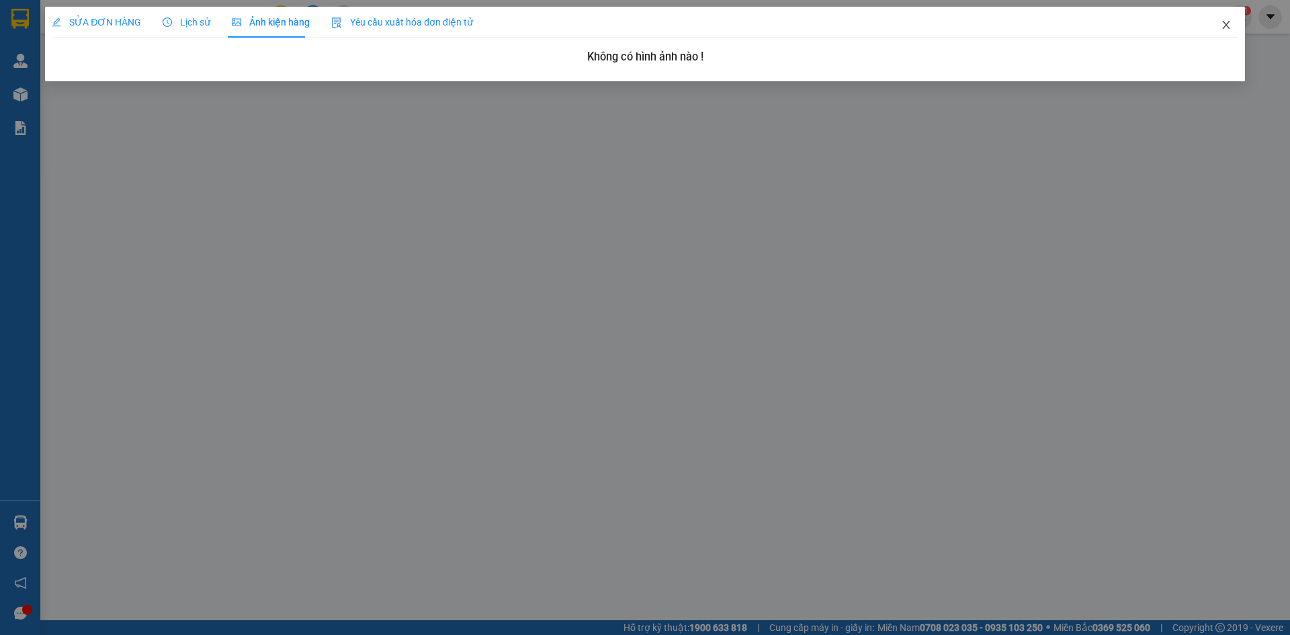
click at [1225, 22] on icon "close" at bounding box center [1226, 24] width 11 height 11
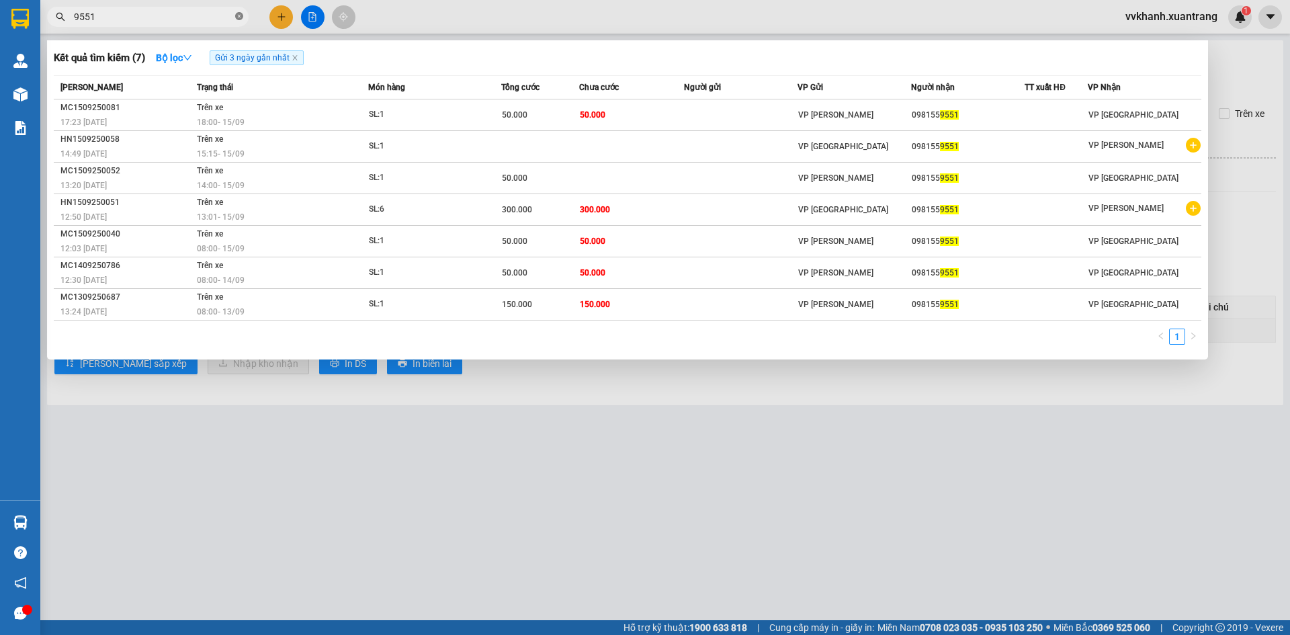
click at [240, 15] on icon "close-circle" at bounding box center [239, 16] width 8 height 8
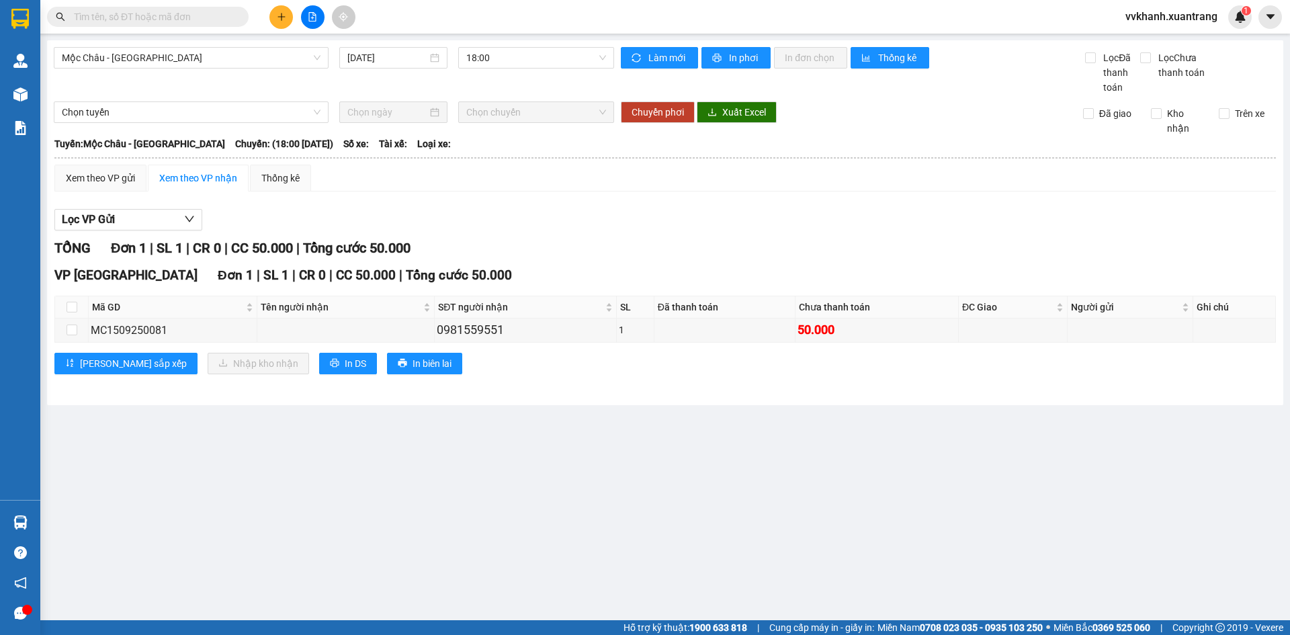
click at [212, 17] on input "text" at bounding box center [153, 16] width 159 height 15
click at [531, 60] on span "18:00" at bounding box center [536, 58] width 140 height 20
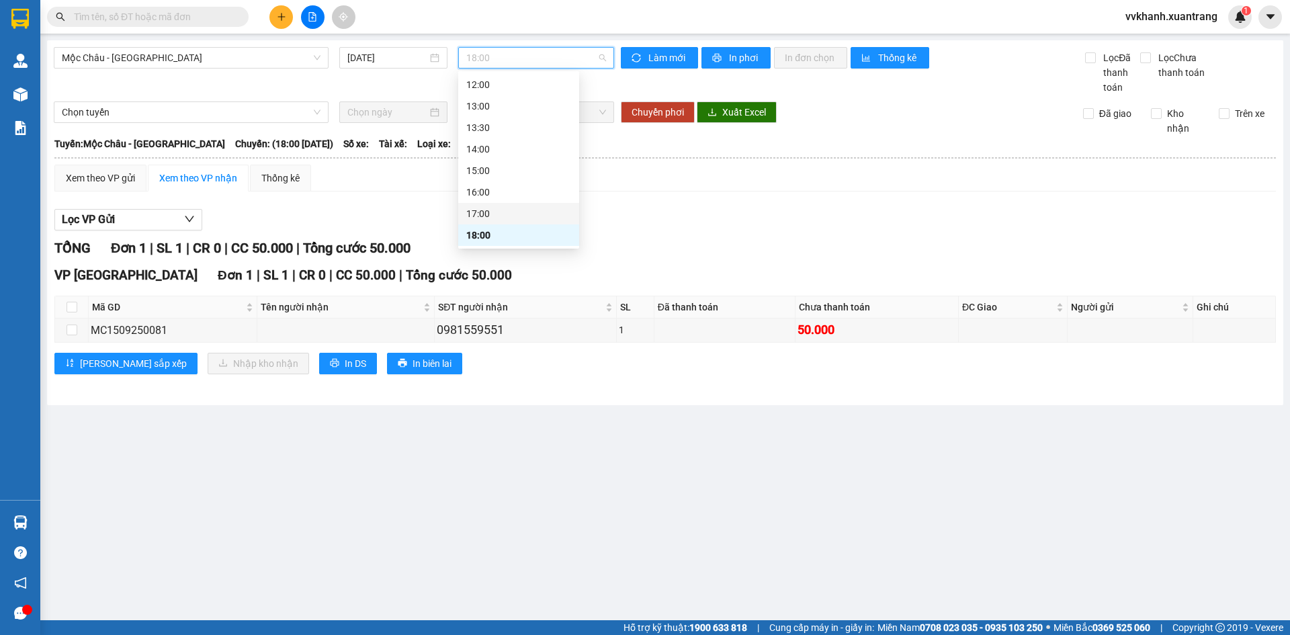
click at [490, 216] on div "17:00" at bounding box center [518, 213] width 105 height 15
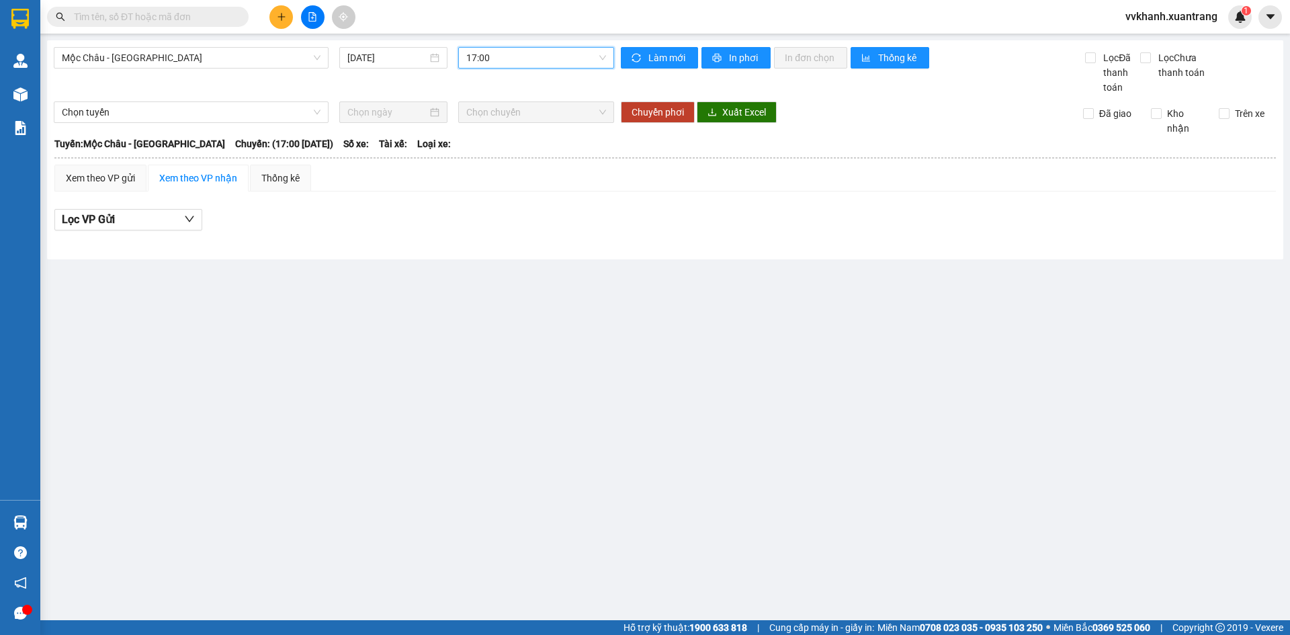
drag, startPoint x: 501, startPoint y: 63, endPoint x: 554, endPoint y: 196, distance: 143.9
click at [502, 63] on span "17:00" at bounding box center [536, 58] width 140 height 20
click at [532, 188] on div "16:00" at bounding box center [518, 192] width 105 height 15
click at [505, 56] on span "16:00" at bounding box center [536, 58] width 140 height 20
click at [508, 165] on div "15:00" at bounding box center [518, 170] width 105 height 15
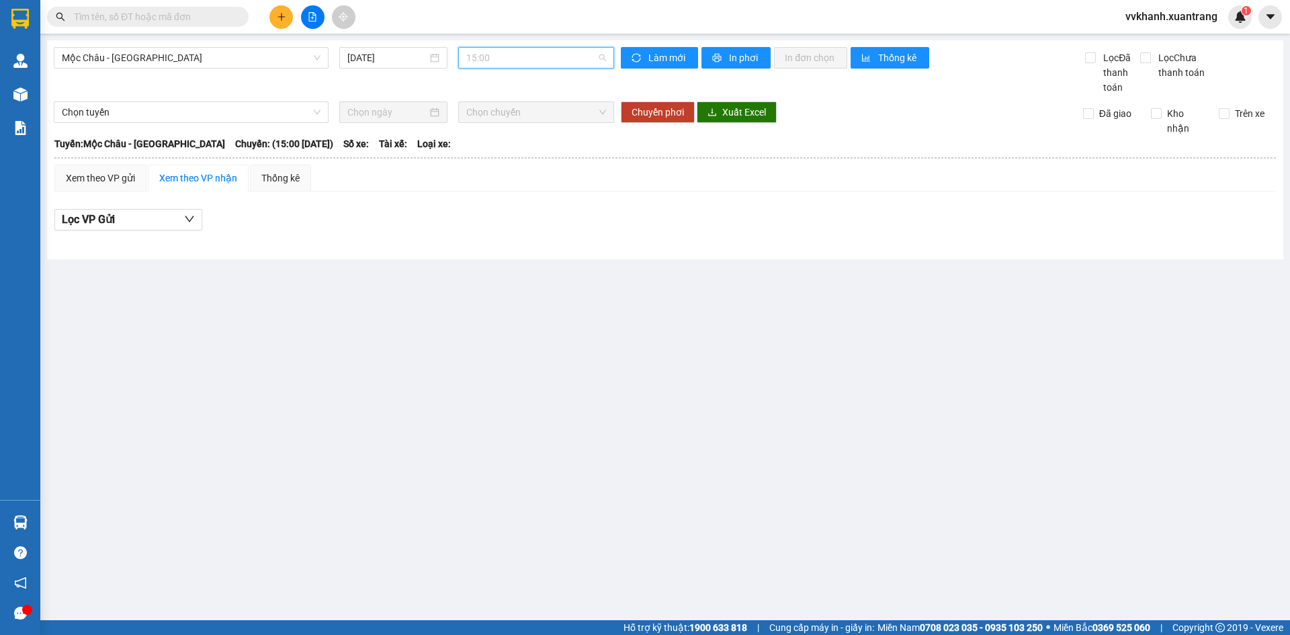
click at [501, 61] on span "15:00" at bounding box center [536, 58] width 140 height 20
click at [495, 163] on div "15:00" at bounding box center [518, 171] width 121 height 22
drag, startPoint x: 494, startPoint y: 157, endPoint x: 516, endPoint y: 58, distance: 101.3
click at [493, 147] on thead "Xuân Tráng Limousine 0981559551 682 Thảo Nguyên, thị trấn Mộc Châu, Sơn La 17:2…" at bounding box center [665, 150] width 1223 height 28
click at [514, 60] on span "15:00" at bounding box center [536, 58] width 140 height 20
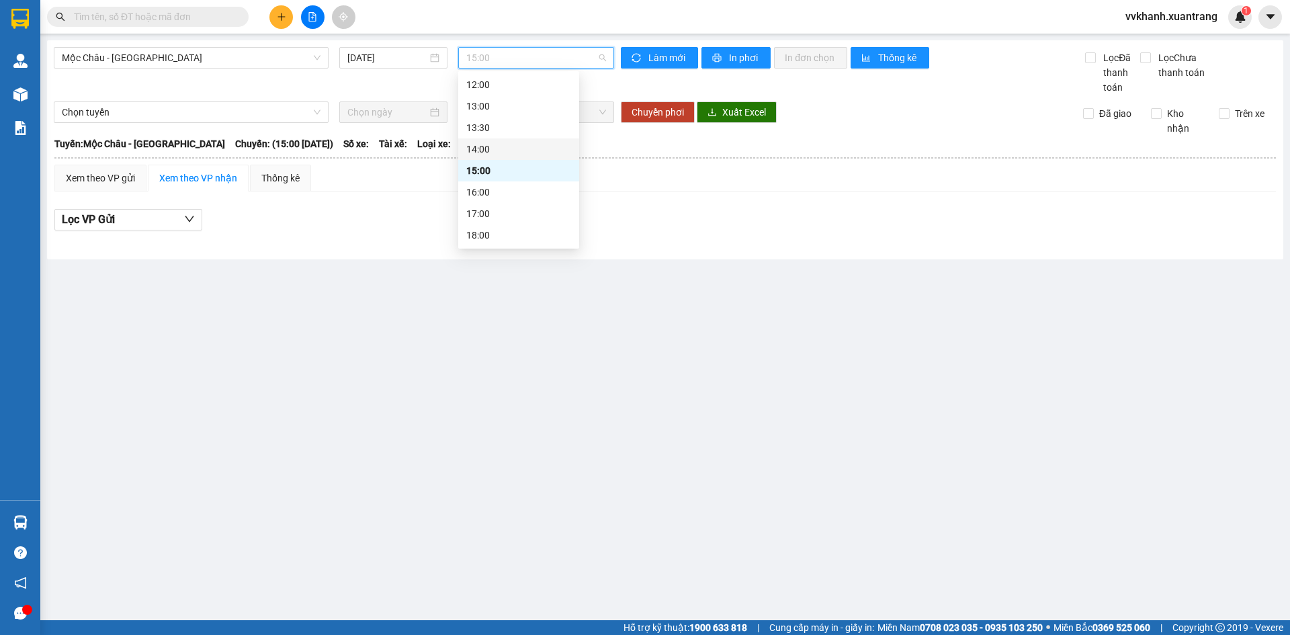
click at [513, 144] on div "14:00" at bounding box center [518, 149] width 105 height 15
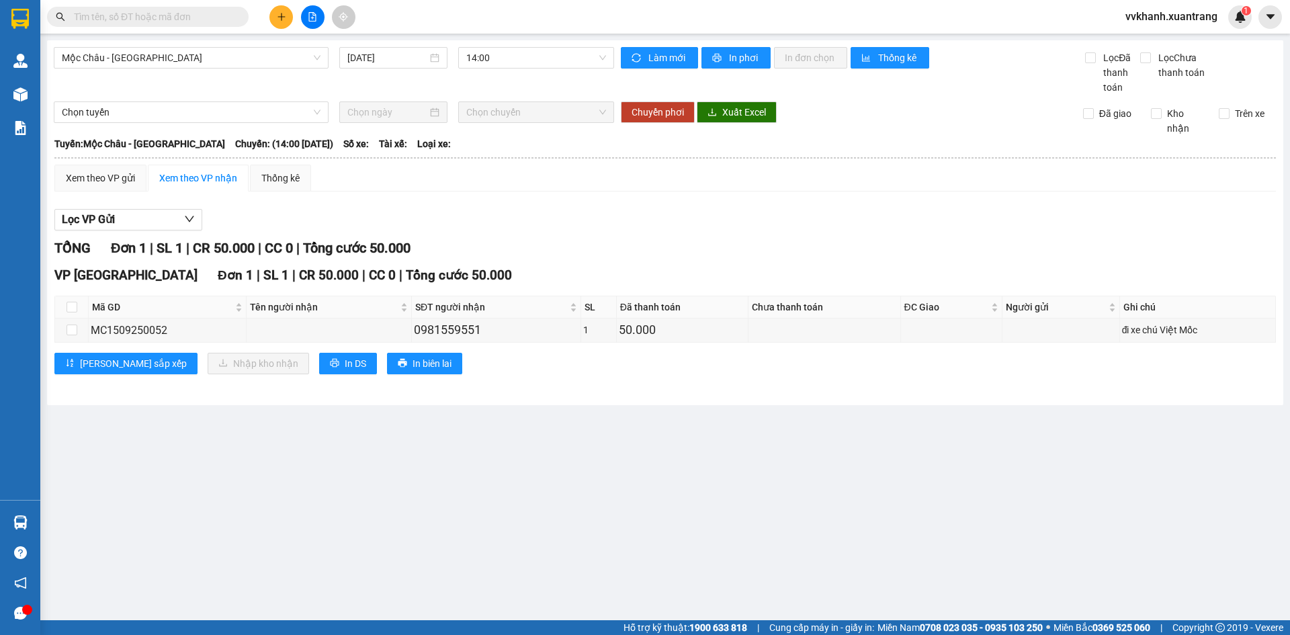
click at [153, 17] on input "text" at bounding box center [153, 16] width 159 height 15
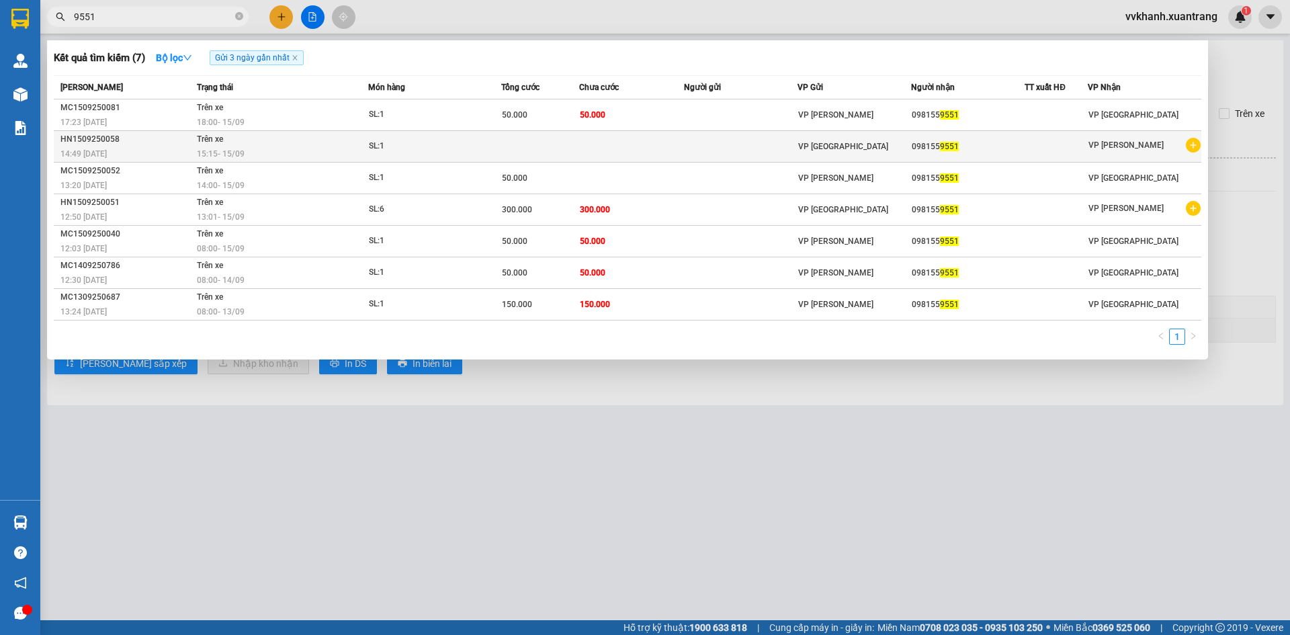
type input "9551"
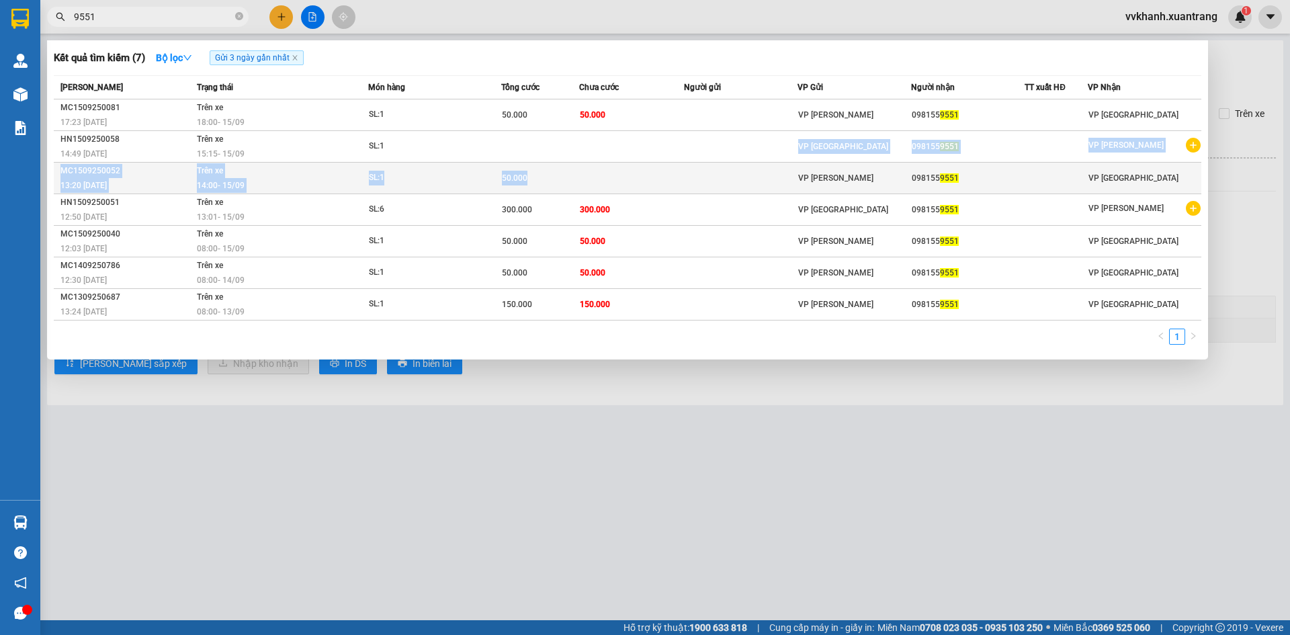
drag, startPoint x: 563, startPoint y: 151, endPoint x: 599, endPoint y: 176, distance: 44.6
click at [599, 176] on tbody "MC1509250081 17:23 - 15/09 Trên xe 18:00 - 15/09 SL: 1 50.000 50.000 VP MỘC CHÂ…" at bounding box center [628, 209] width 1148 height 221
click at [644, 174] on td at bounding box center [631, 179] width 105 height 32
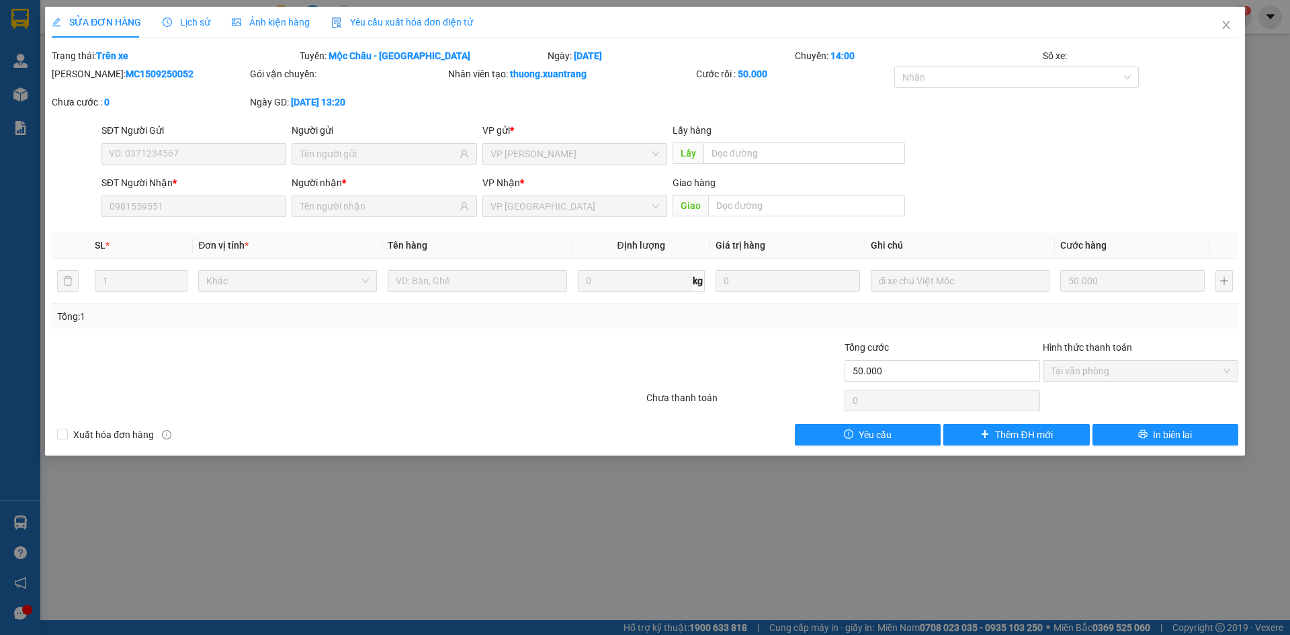
click at [265, 26] on span "Ảnh kiện hàng" at bounding box center [271, 22] width 78 height 11
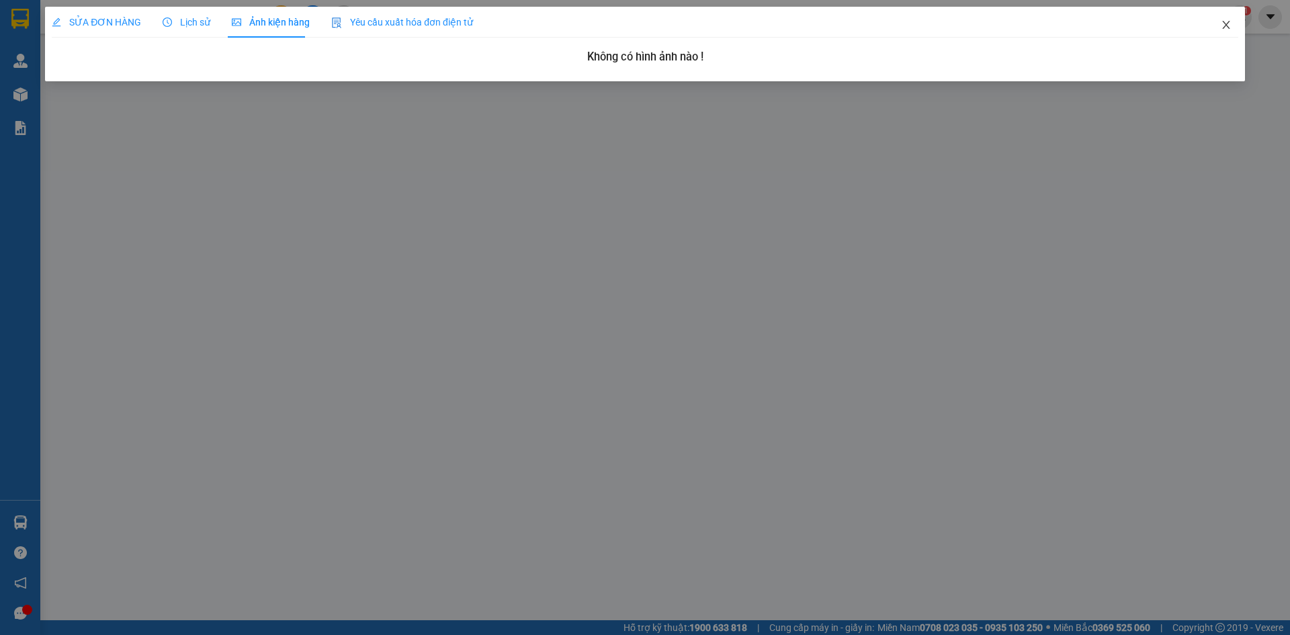
click at [1229, 19] on span "Close" at bounding box center [1227, 26] width 38 height 38
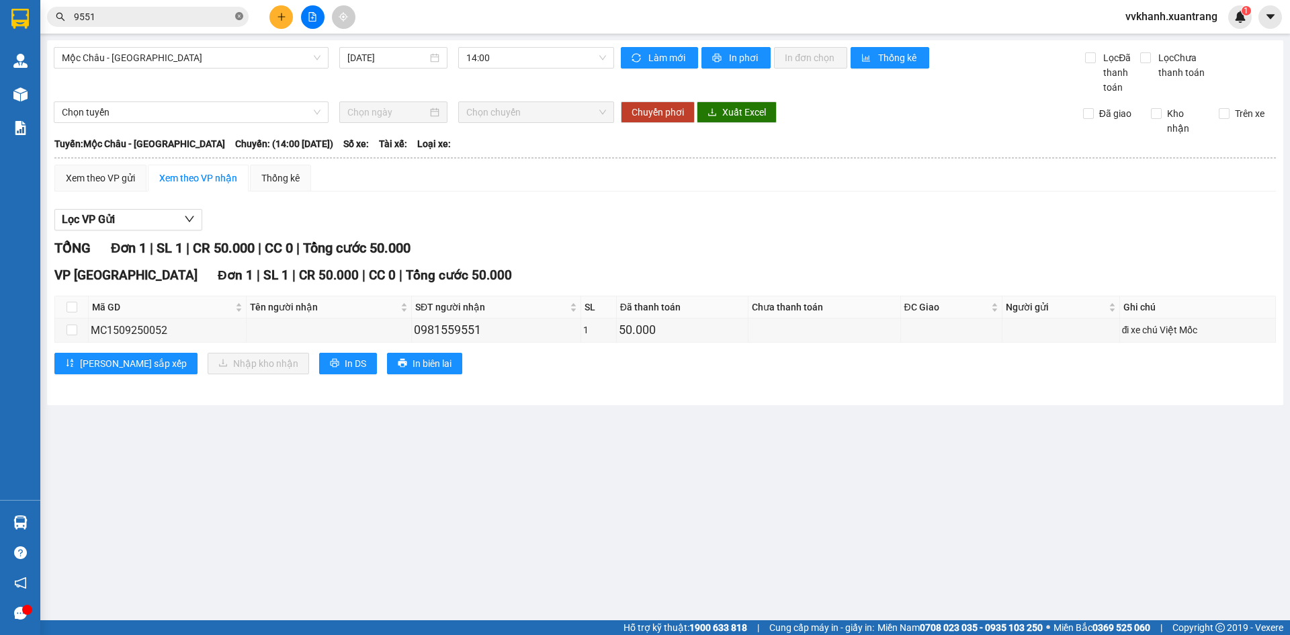
click at [240, 15] on icon "close-circle" at bounding box center [239, 16] width 8 height 8
click at [204, 18] on input "text" at bounding box center [153, 16] width 159 height 15
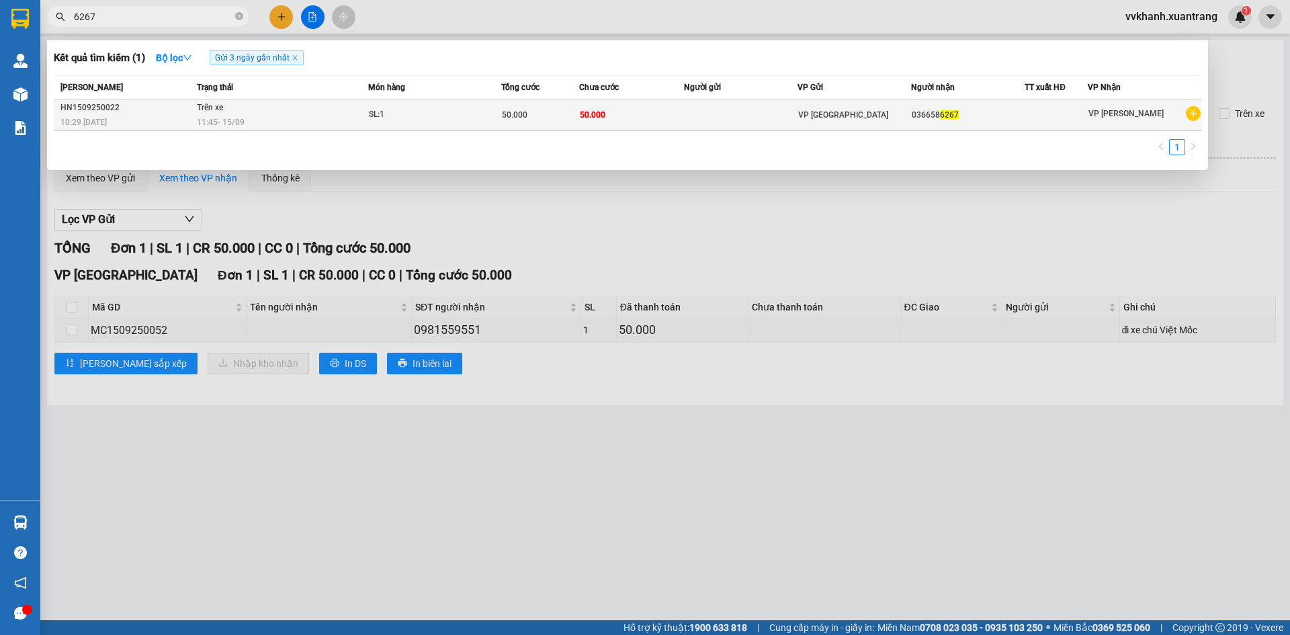
type input "6267"
click at [863, 116] on div "VP [GEOGRAPHIC_DATA]" at bounding box center [854, 115] width 112 height 15
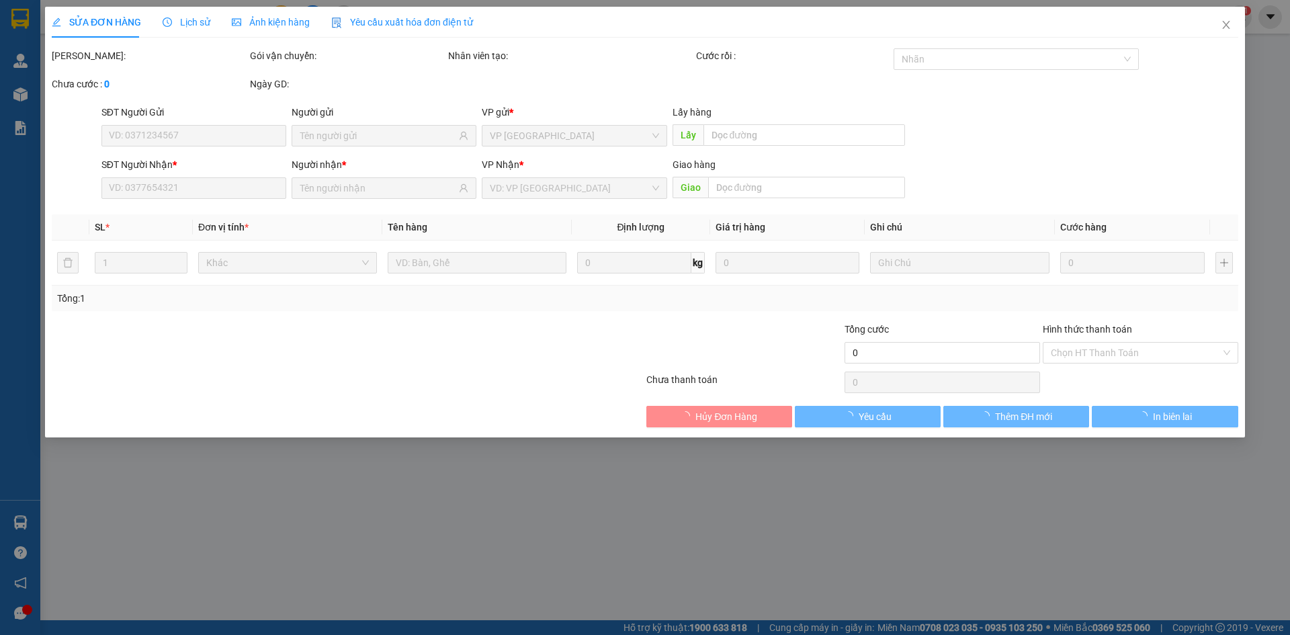
type input "0366586267"
type input "50.000"
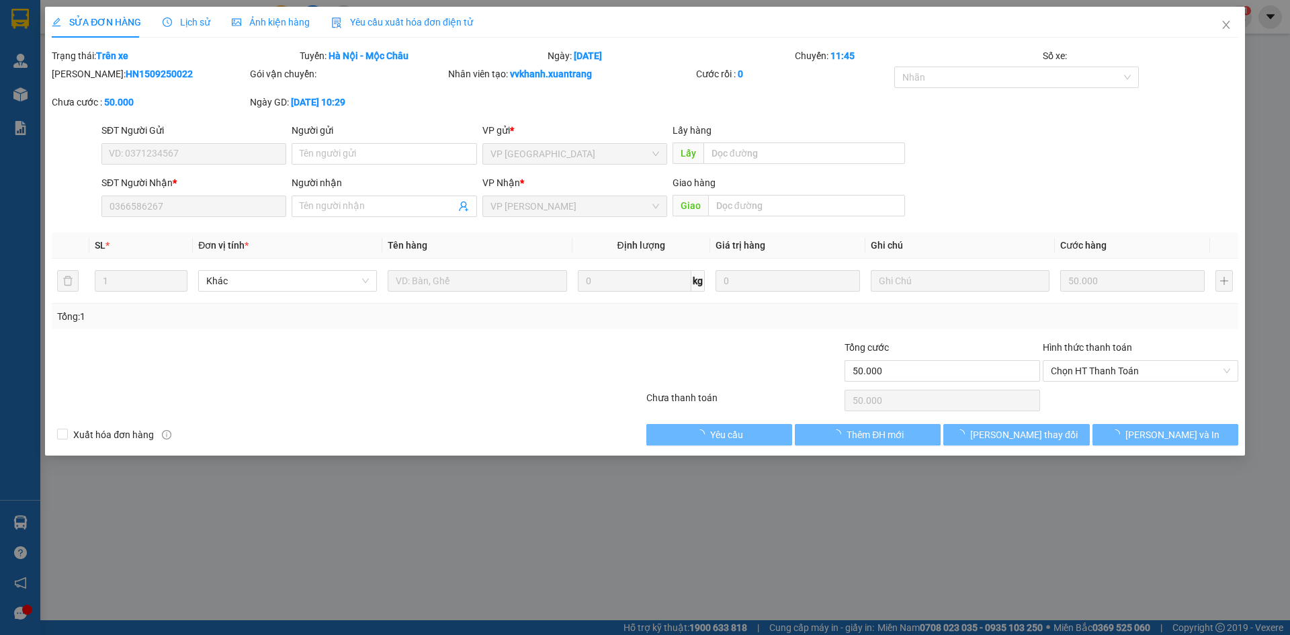
click at [287, 17] on span "Ảnh kiện hàng" at bounding box center [271, 22] width 78 height 11
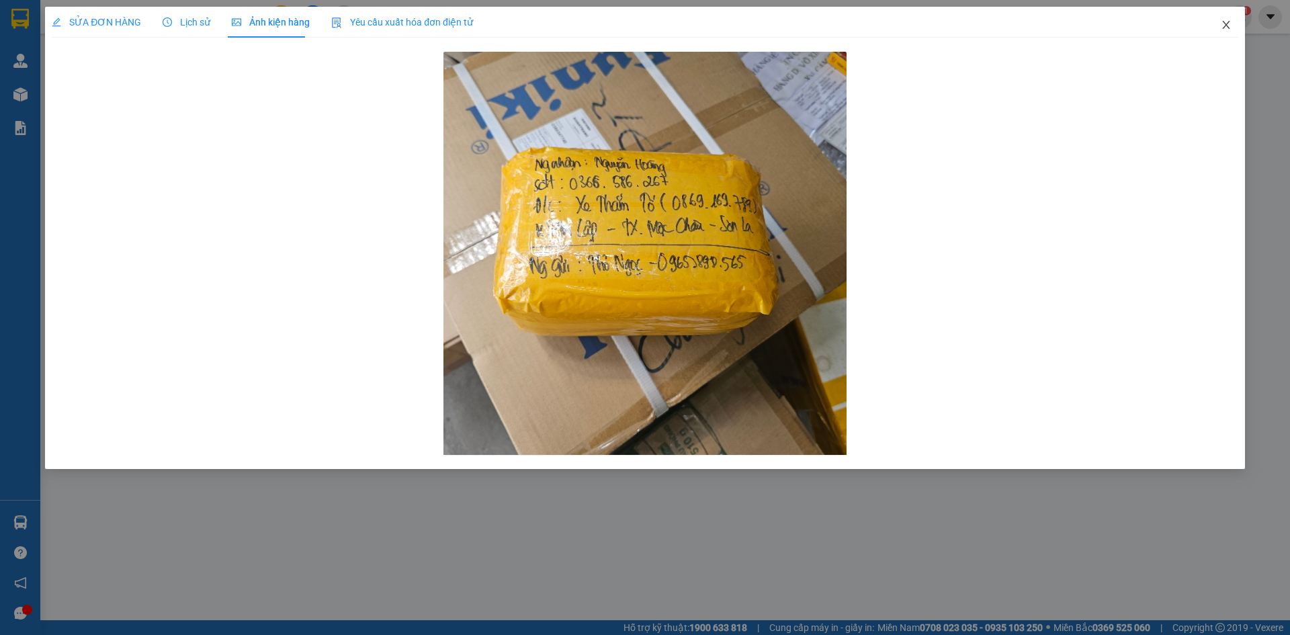
click at [1237, 21] on span "Close" at bounding box center [1227, 26] width 38 height 38
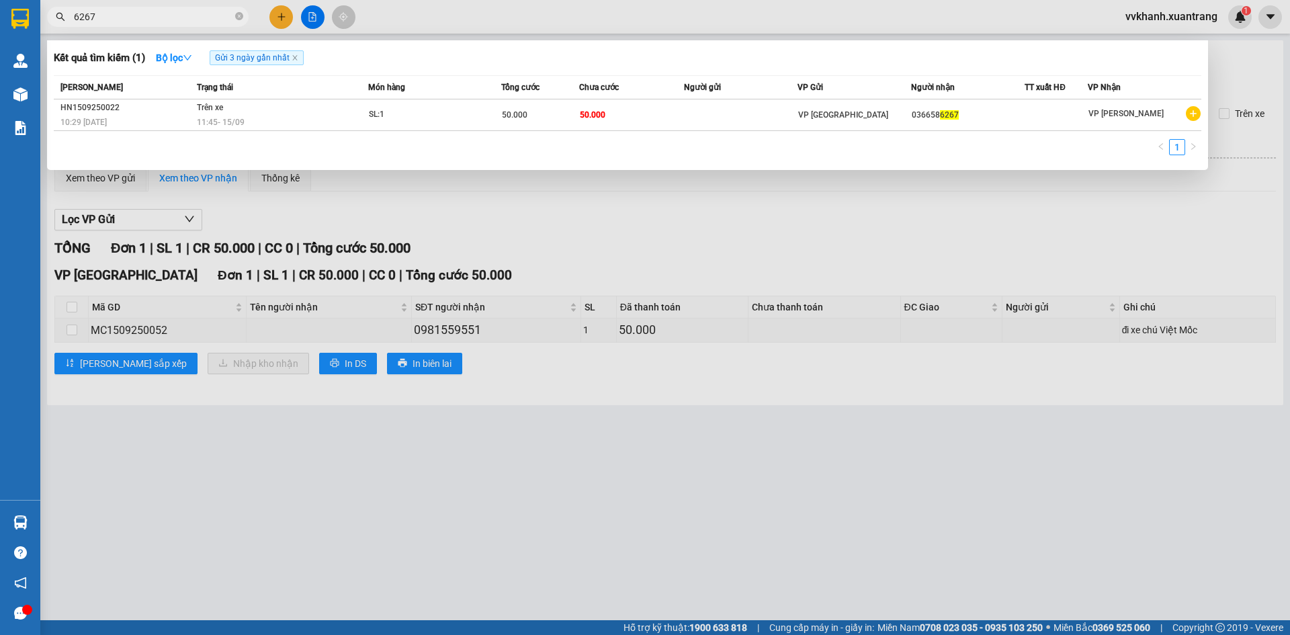
click at [161, 24] on span "6267" at bounding box center [148, 17] width 202 height 20
click at [490, 181] on div at bounding box center [645, 317] width 1290 height 635
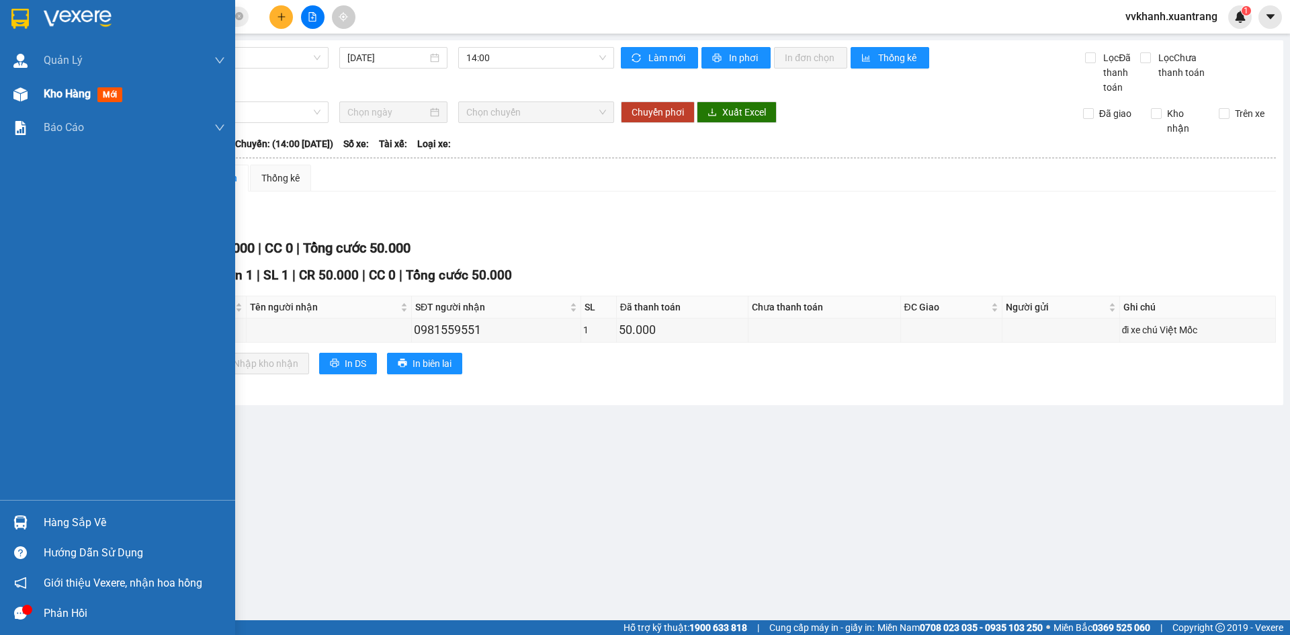
click at [46, 91] on span "Kho hàng" at bounding box center [67, 93] width 47 height 13
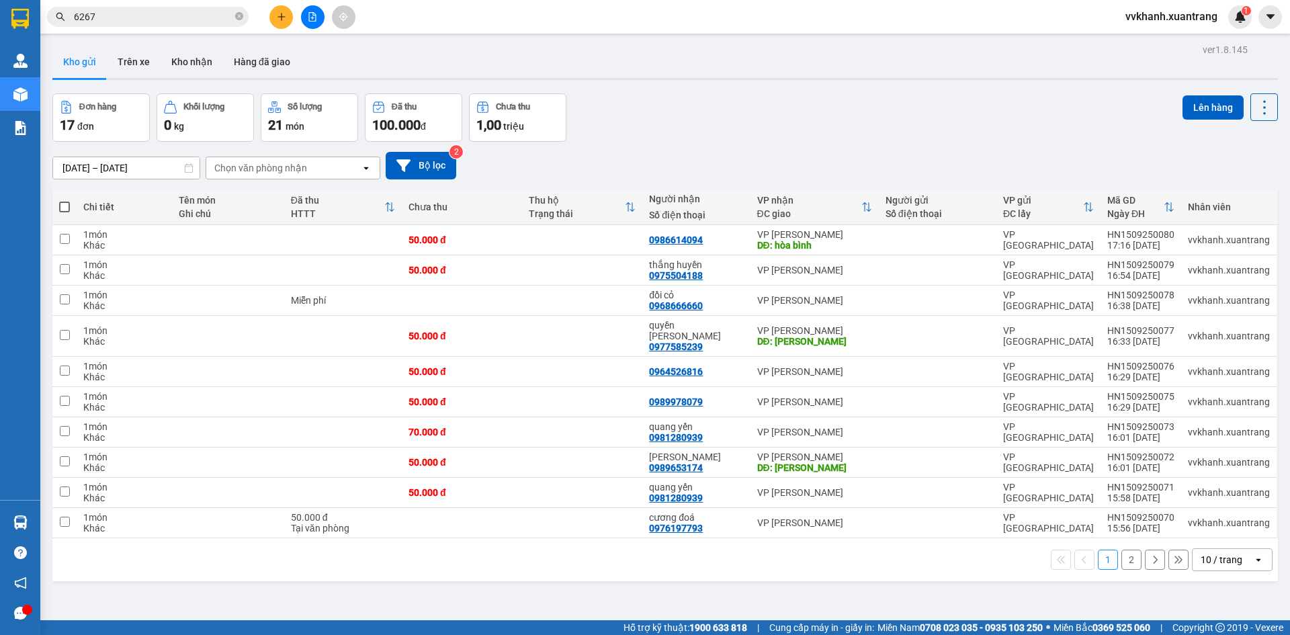
click at [1124, 552] on button "2" at bounding box center [1132, 560] width 20 height 20
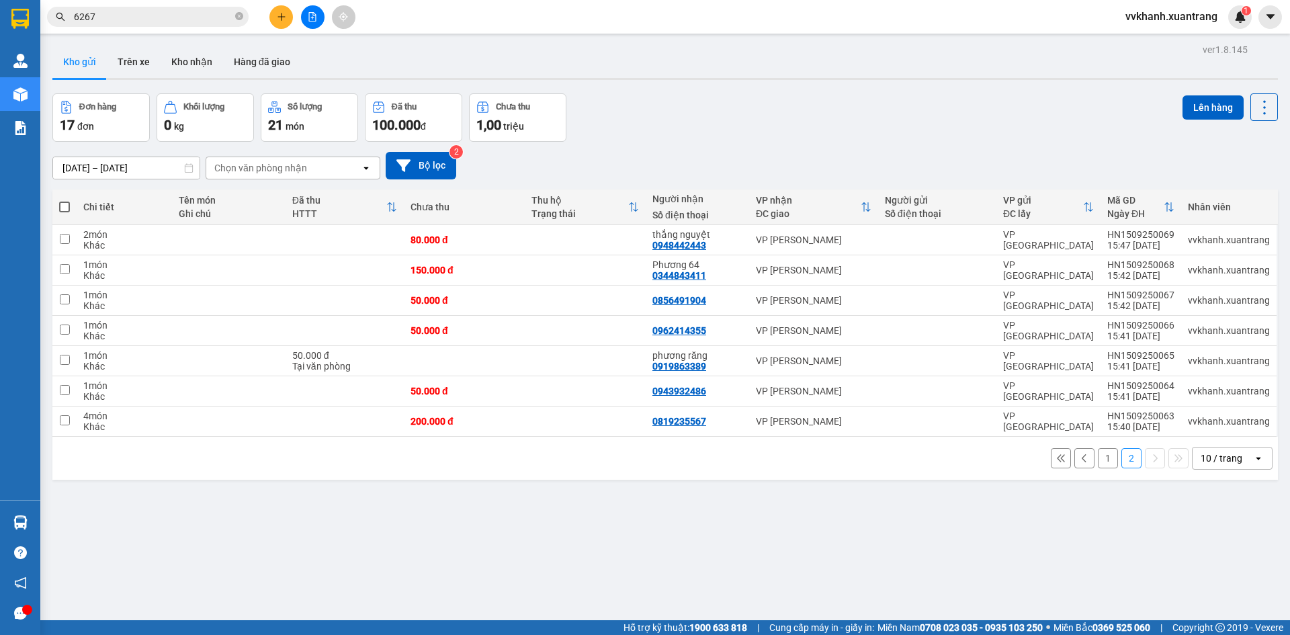
click at [1098, 458] on button "1" at bounding box center [1108, 458] width 20 height 20
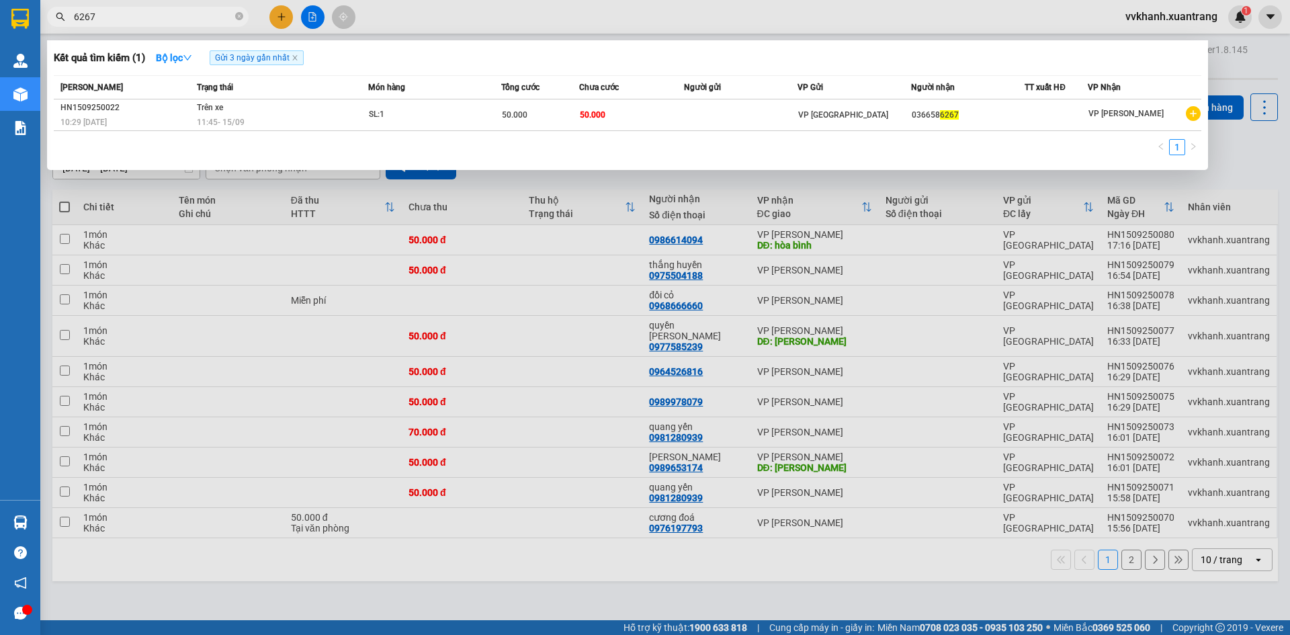
click at [234, 12] on span "6267" at bounding box center [148, 17] width 202 height 20
click at [240, 16] on icon "close-circle" at bounding box center [239, 16] width 8 height 8
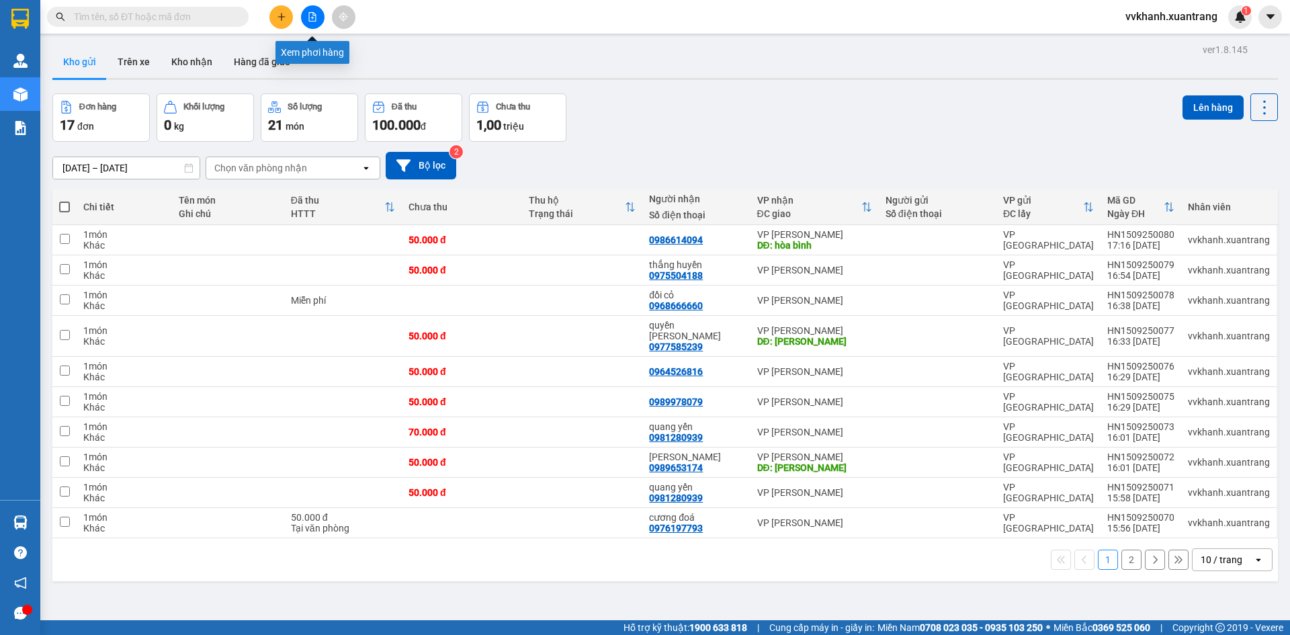
click at [311, 19] on icon "file-add" at bounding box center [312, 16] width 9 height 9
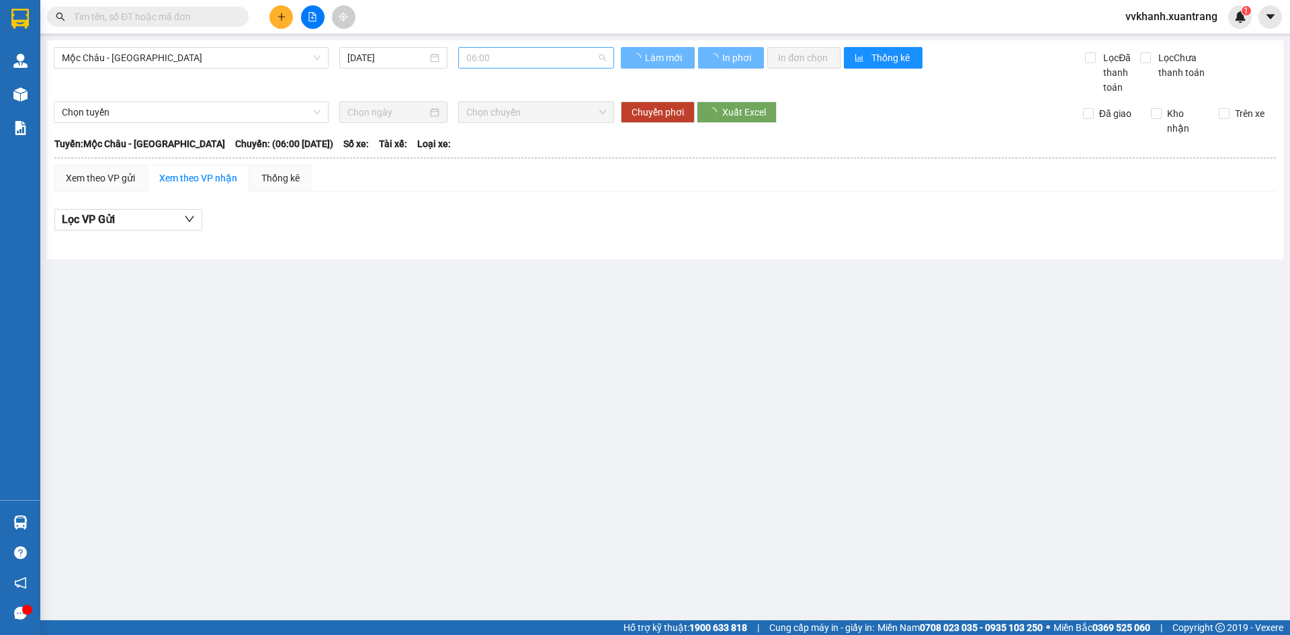
click at [481, 66] on span "06:00" at bounding box center [536, 58] width 140 height 20
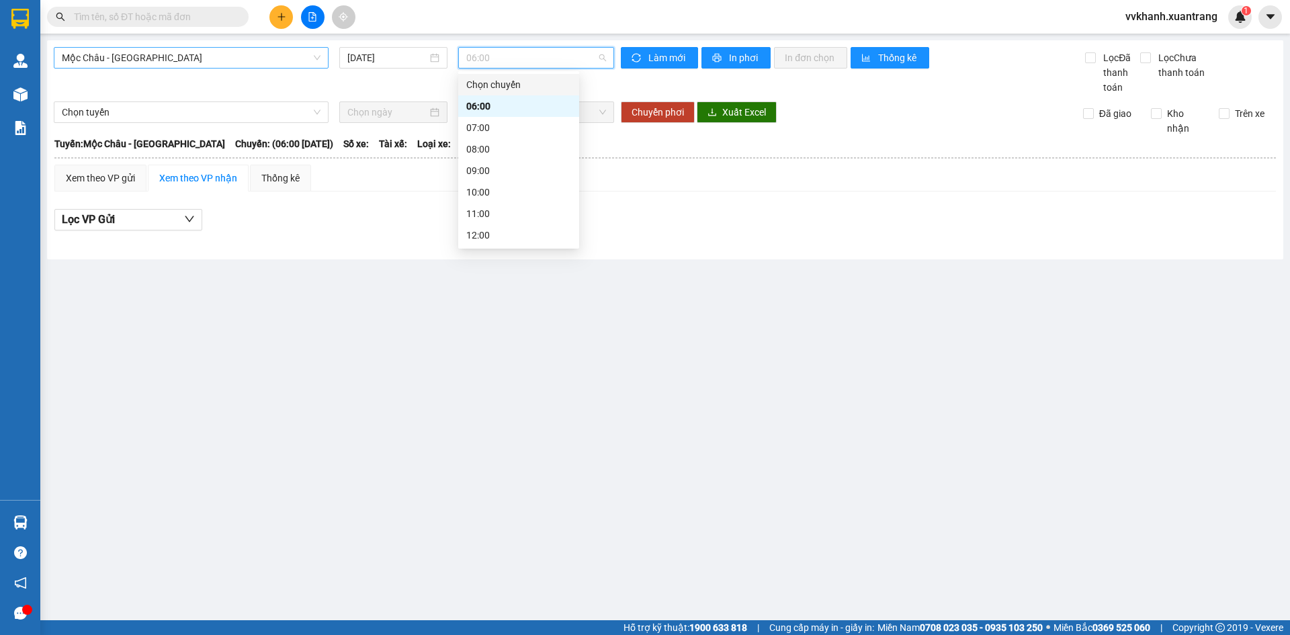
click at [149, 58] on span "Mộc Châu - Mỹ Đình" at bounding box center [191, 58] width 259 height 20
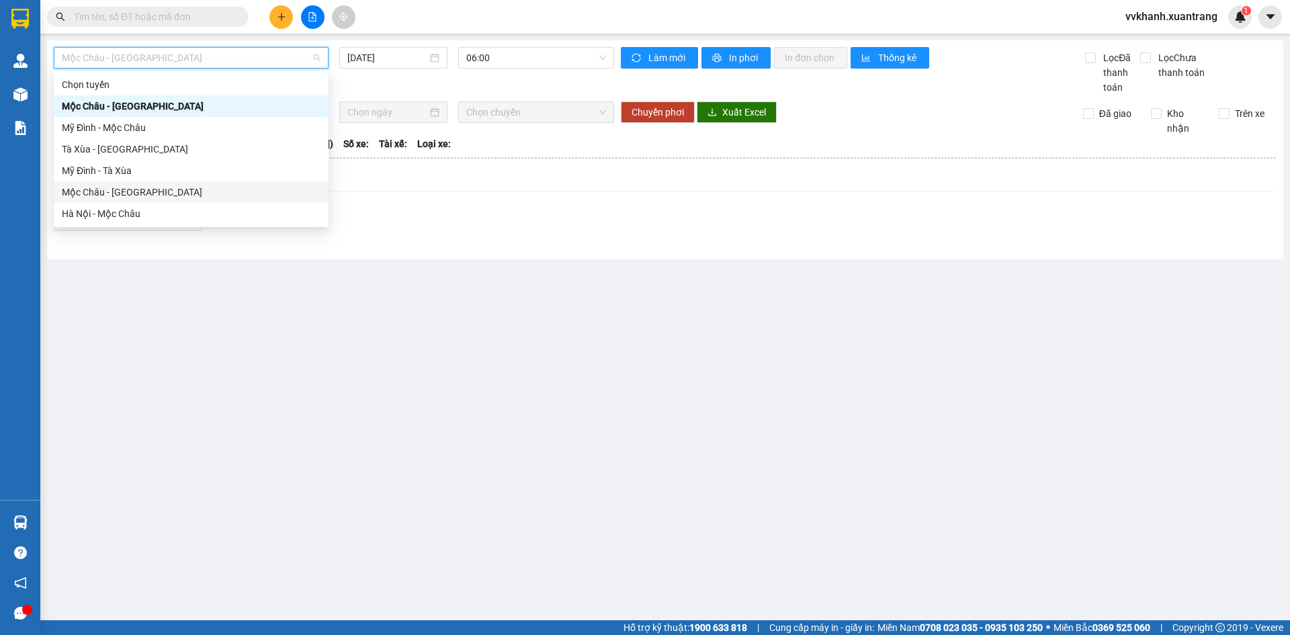
click at [124, 196] on div "Mộc Châu - Hà Nội" at bounding box center [191, 192] width 259 height 15
type input "15/09/2025"
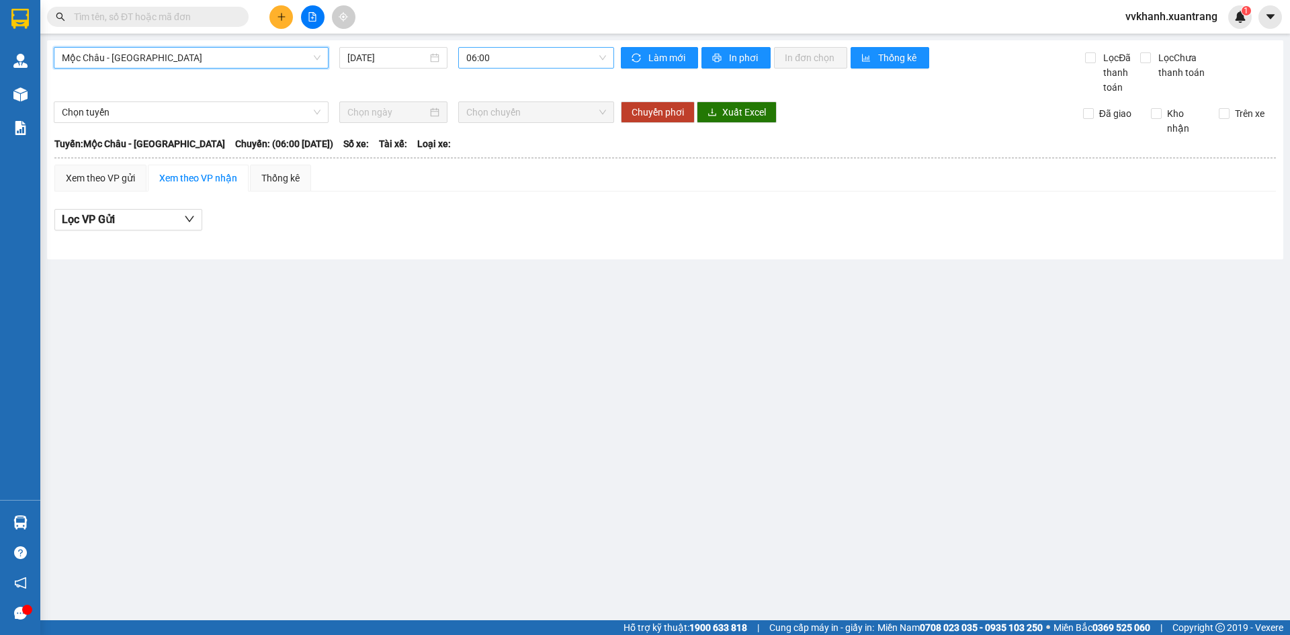
click at [503, 54] on span "06:00" at bounding box center [536, 58] width 140 height 20
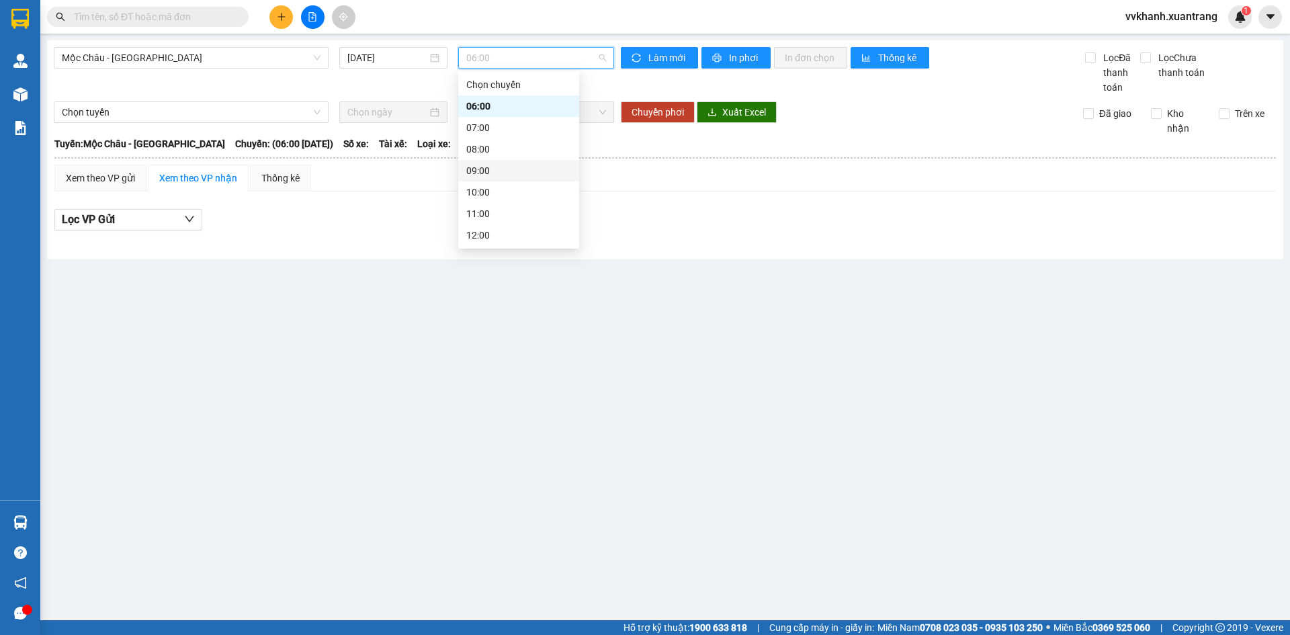
scroll to position [67, 0]
click at [491, 204] on div "13:30" at bounding box center [518, 211] width 105 height 15
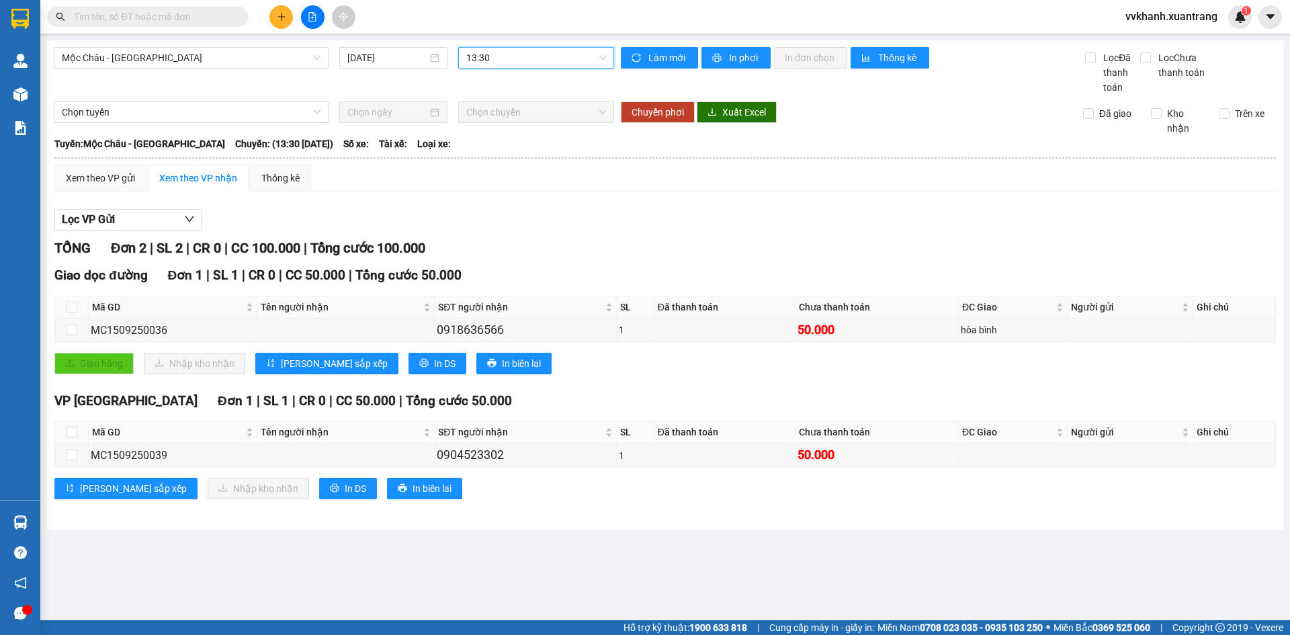
click at [205, 16] on input "text" at bounding box center [153, 16] width 159 height 15
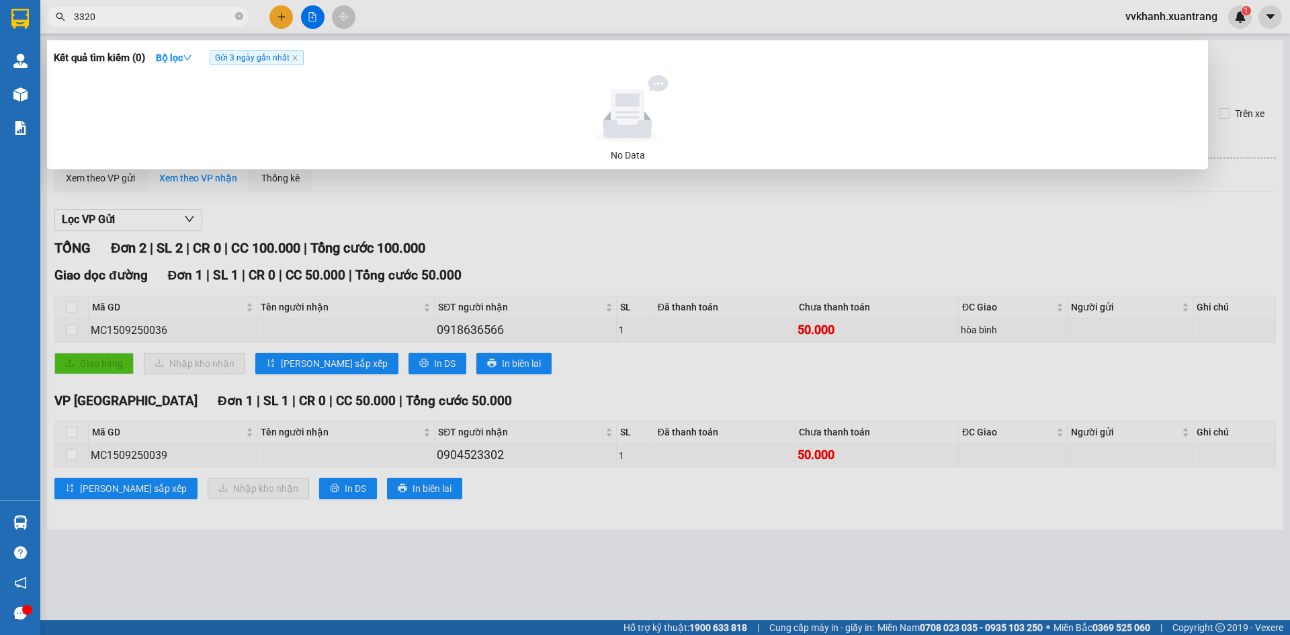
click at [217, 19] on input "3320" at bounding box center [153, 16] width 159 height 15
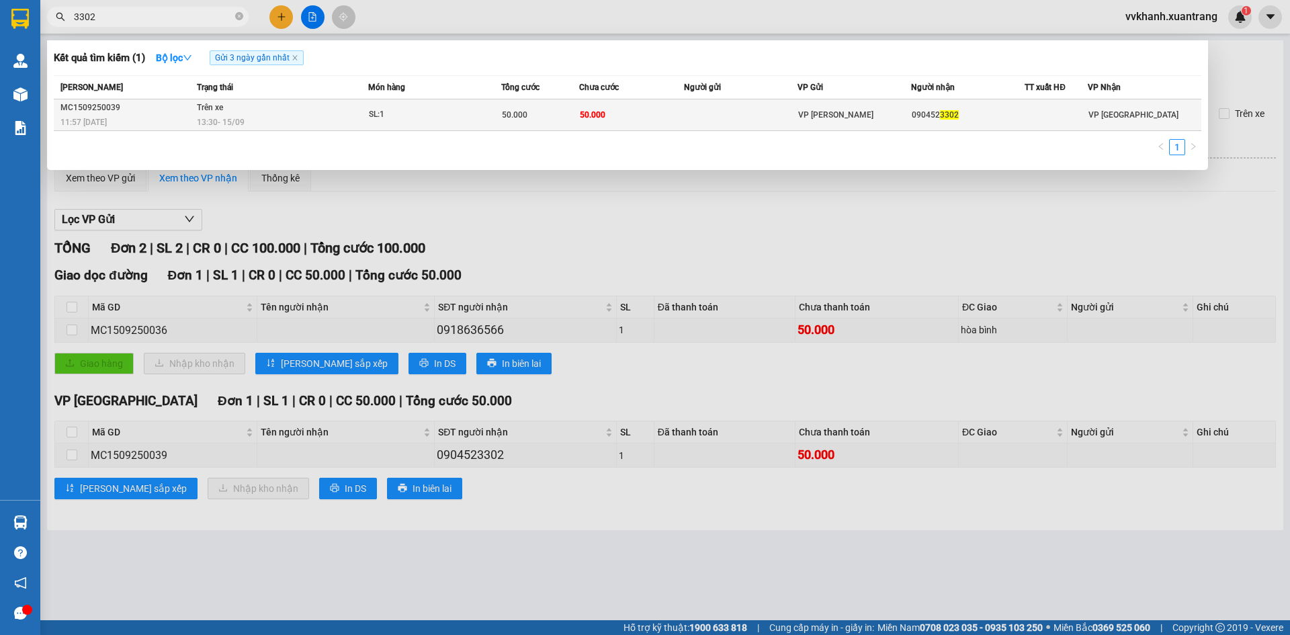
type input "3302"
click at [581, 122] on td "50.000" at bounding box center [631, 115] width 105 height 32
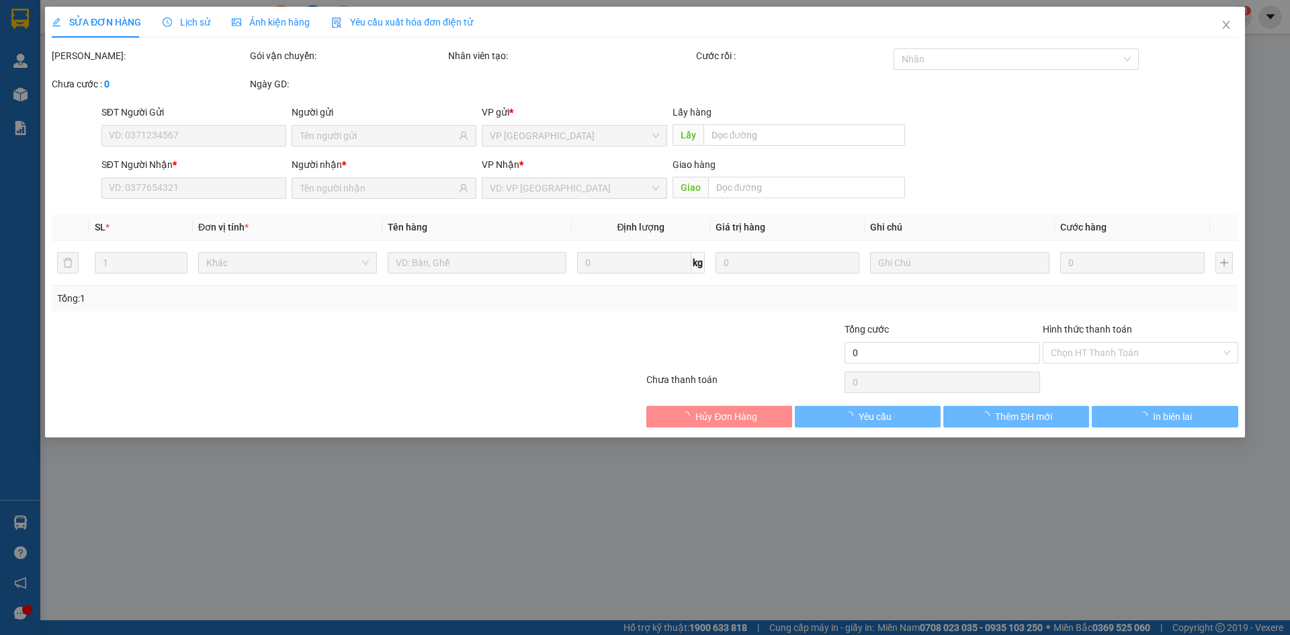
type input "0904523302"
type input "50.000"
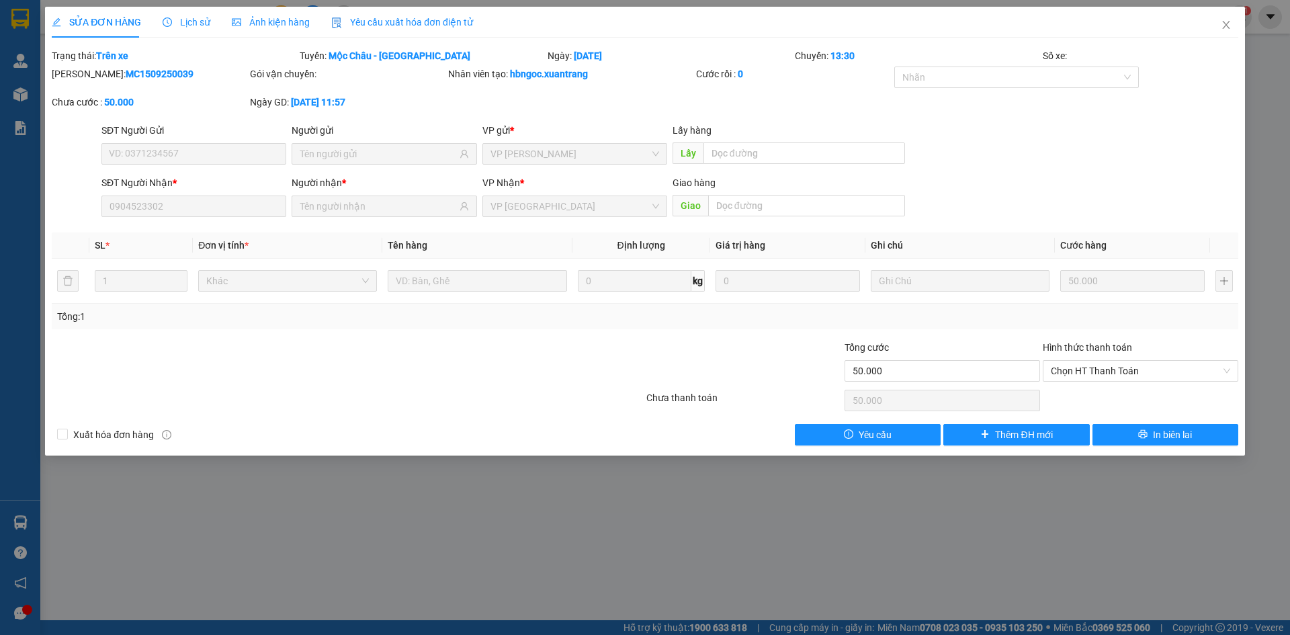
click at [246, 25] on span "Ảnh kiện hàng" at bounding box center [271, 22] width 78 height 11
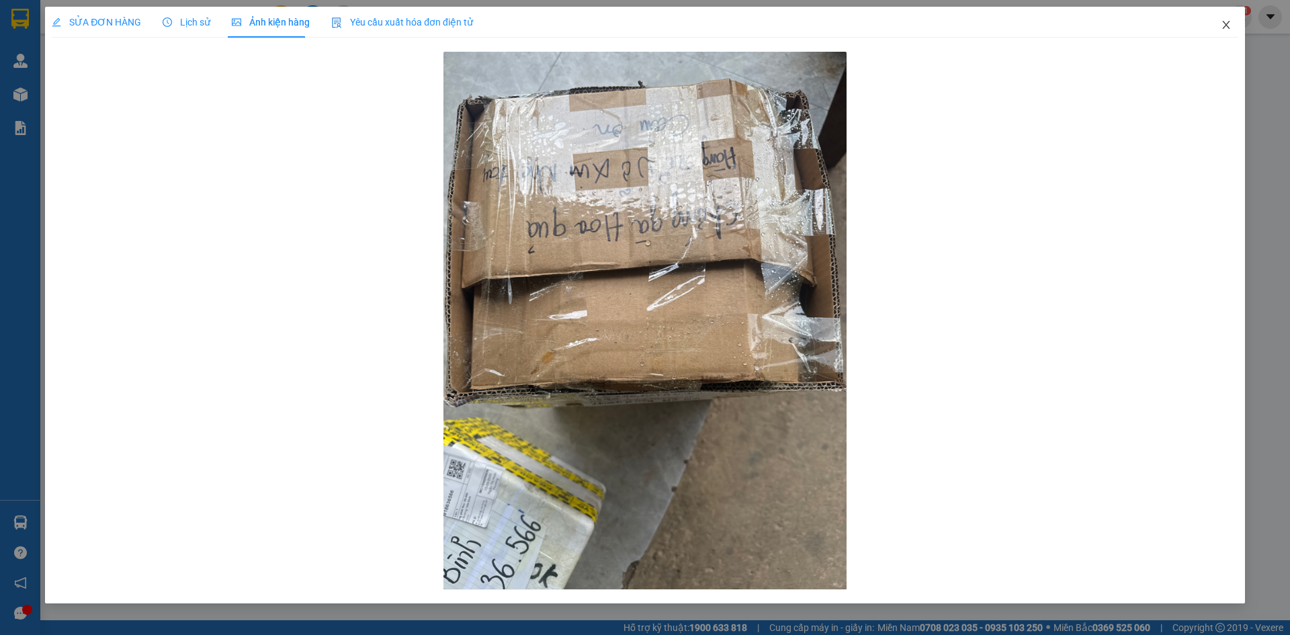
click at [1226, 26] on icon "close" at bounding box center [1226, 25] width 7 height 8
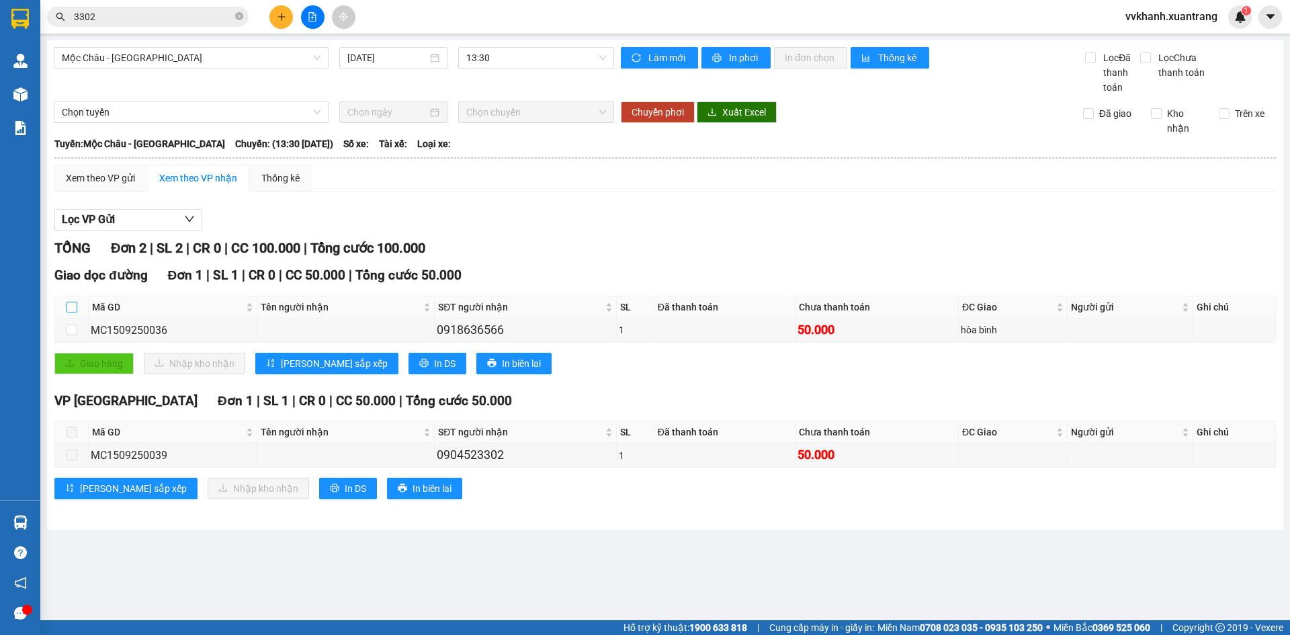
click at [67, 304] on input "checkbox" at bounding box center [72, 307] width 11 height 11
checkbox input "true"
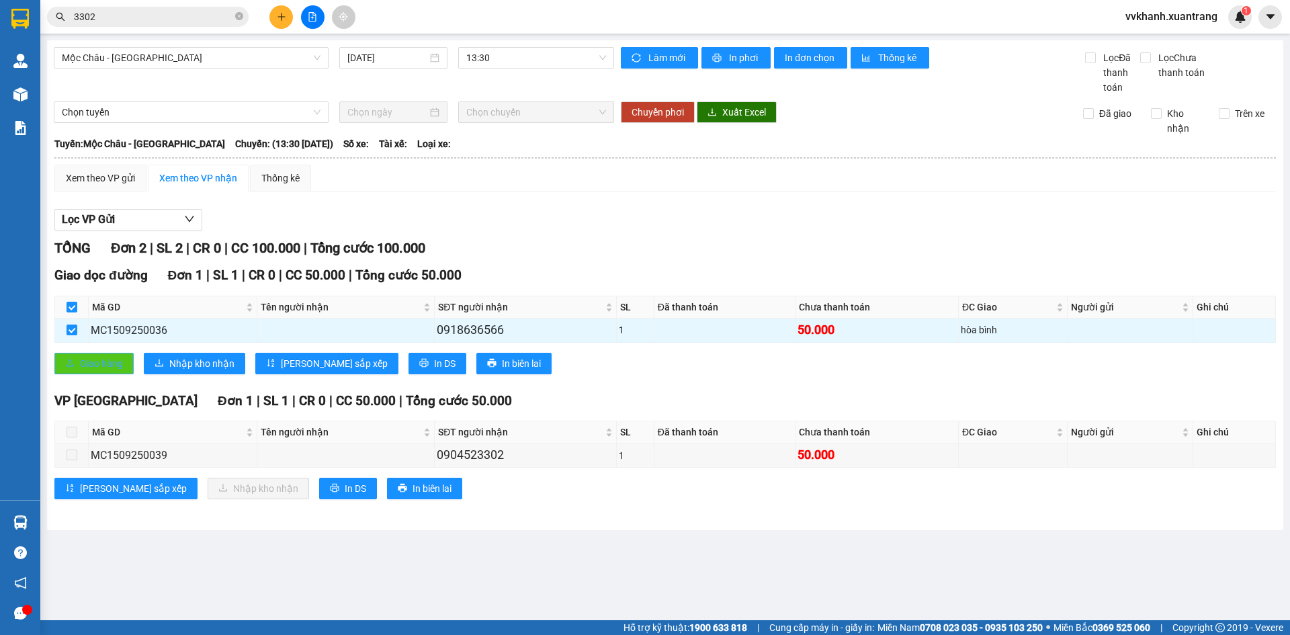
click at [78, 364] on button "Giao hàng" at bounding box center [93, 364] width 79 height 22
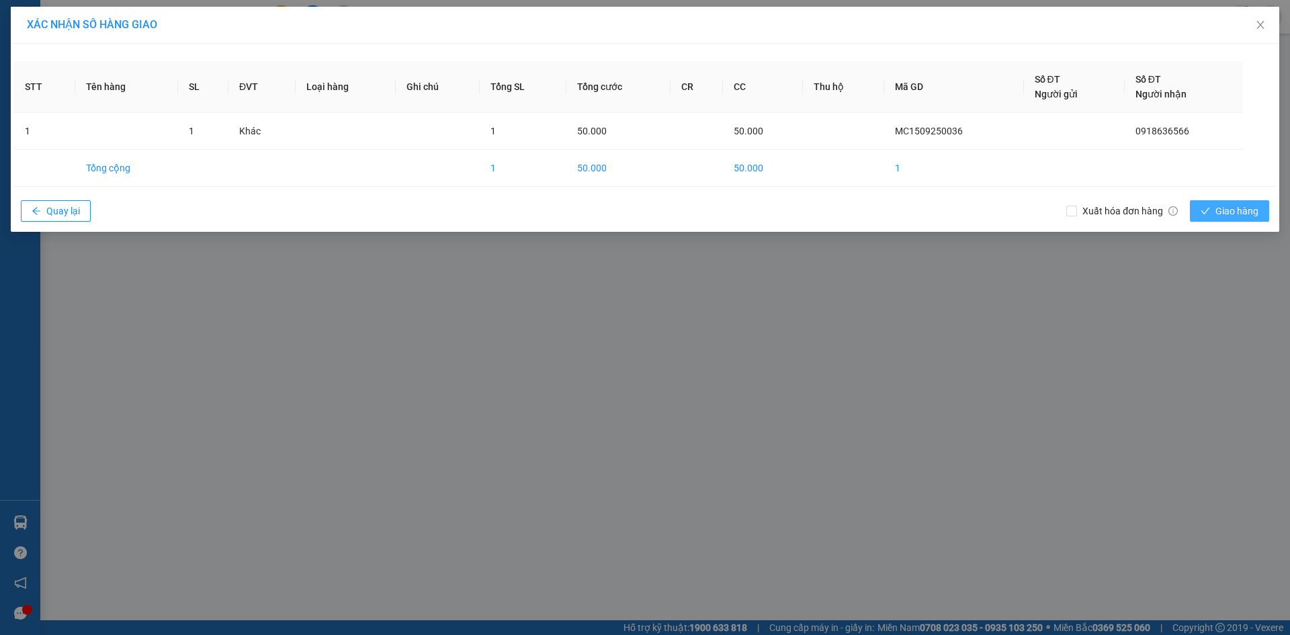
click at [1254, 215] on span "Giao hàng" at bounding box center [1237, 211] width 43 height 15
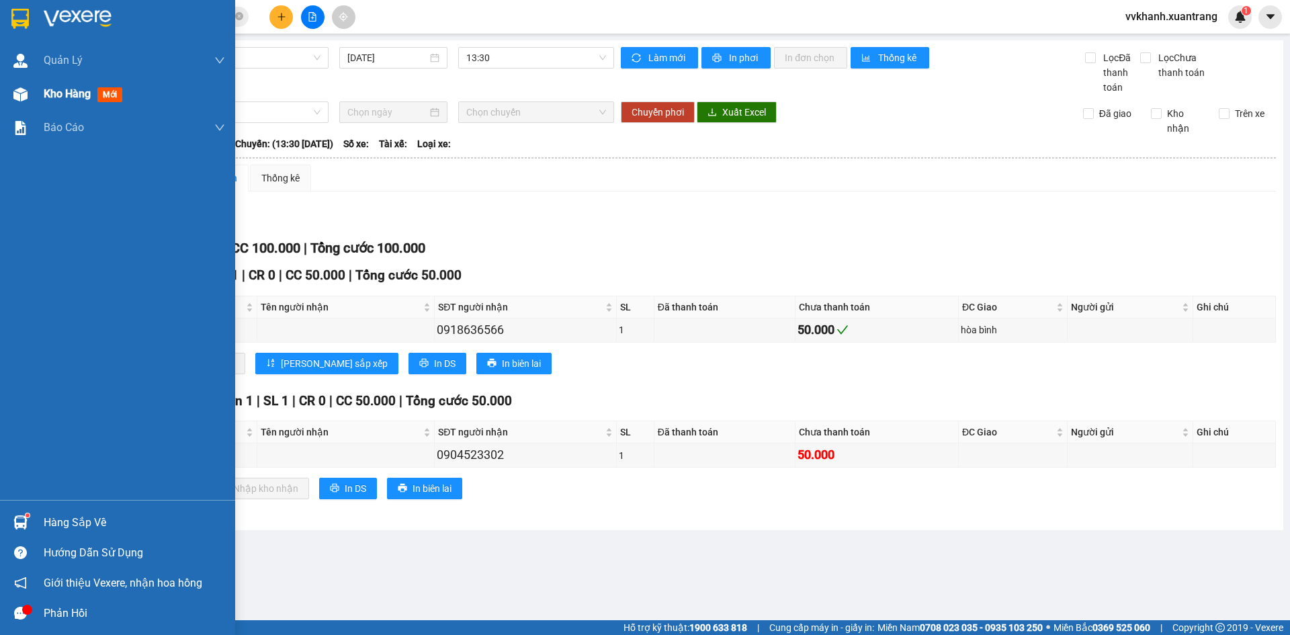
click at [38, 101] on div "Kho hàng mới" at bounding box center [117, 94] width 235 height 34
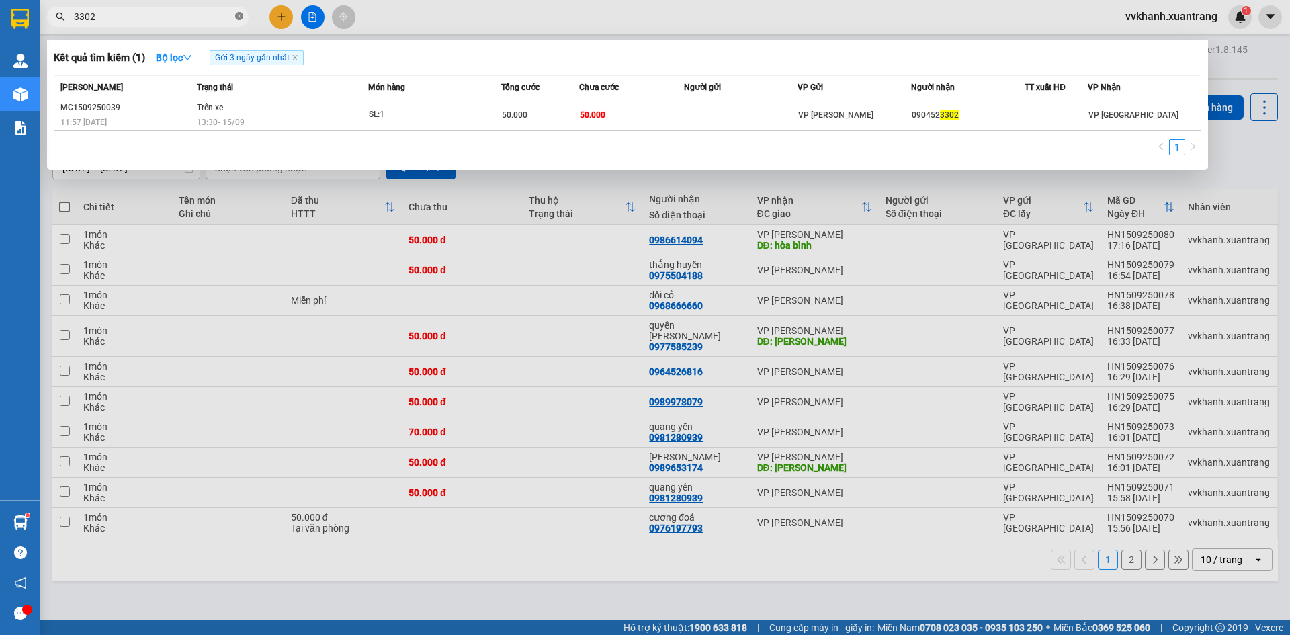
click at [239, 15] on icon "close-circle" at bounding box center [239, 16] width 8 height 8
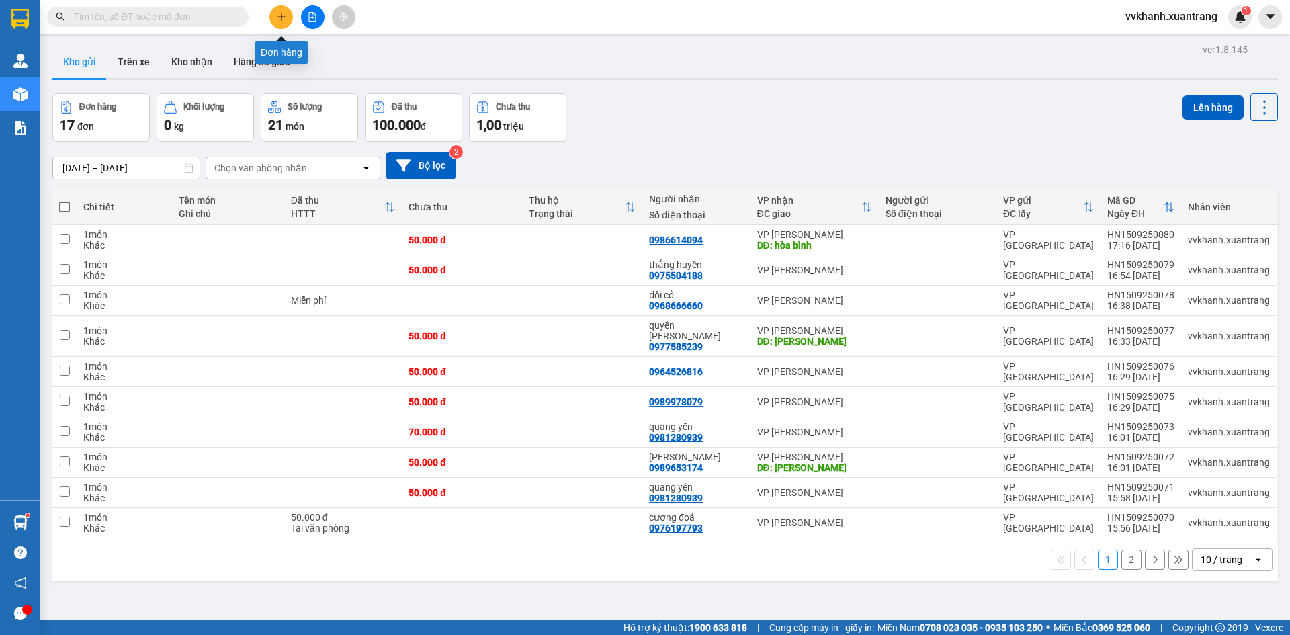
click at [278, 17] on icon "plus" at bounding box center [281, 16] width 9 height 9
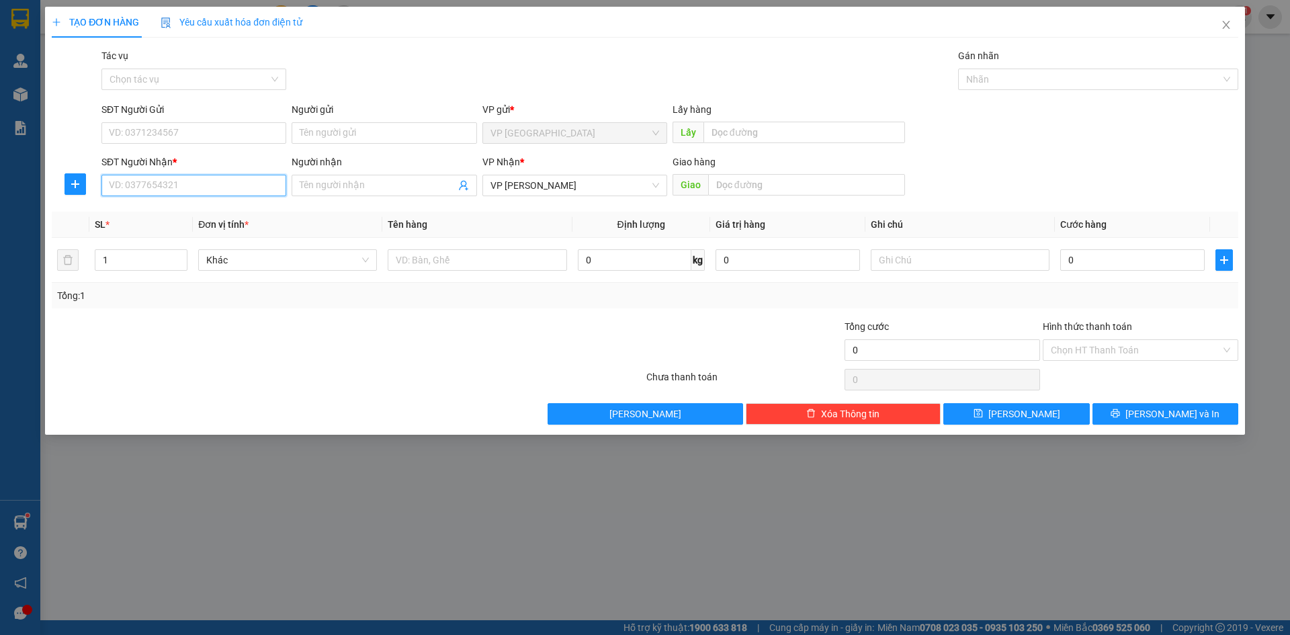
click at [185, 181] on input "SĐT Người Nhận *" at bounding box center [193, 186] width 185 height 22
click at [197, 241] on div "0834291992" at bounding box center [193, 234] width 185 height 22
type input "0834291992"
click at [1091, 261] on input "0" at bounding box center [1133, 260] width 144 height 22
type input "07"
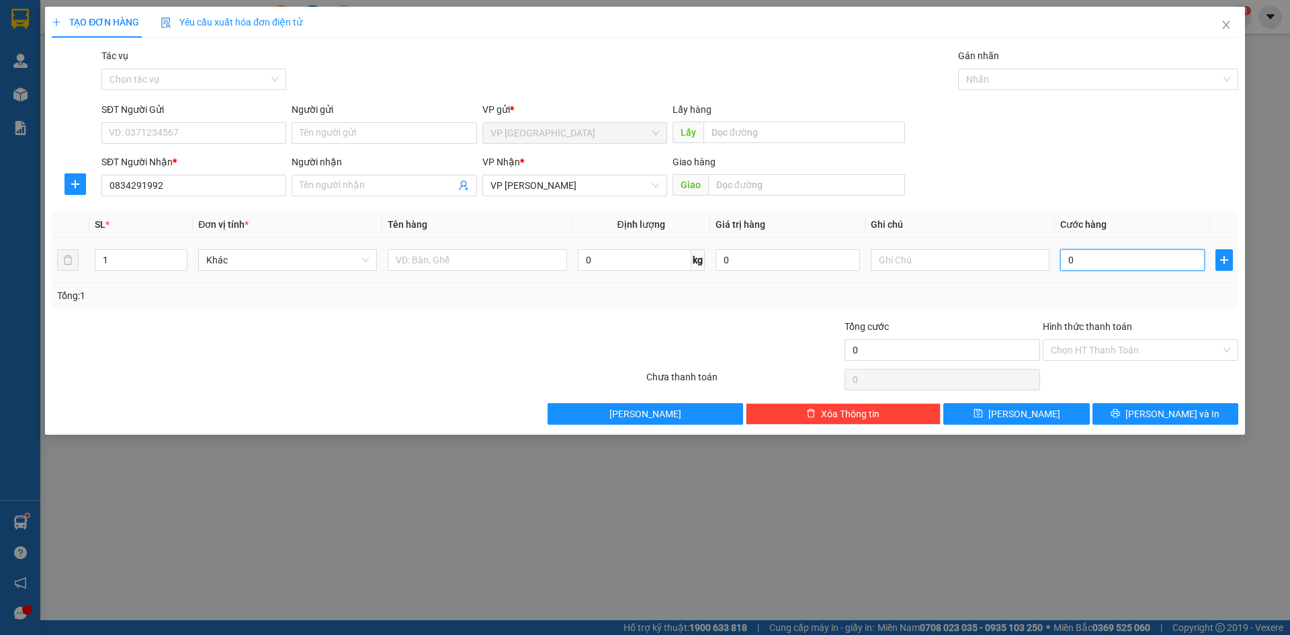
type input "7"
type input "070"
type input "70"
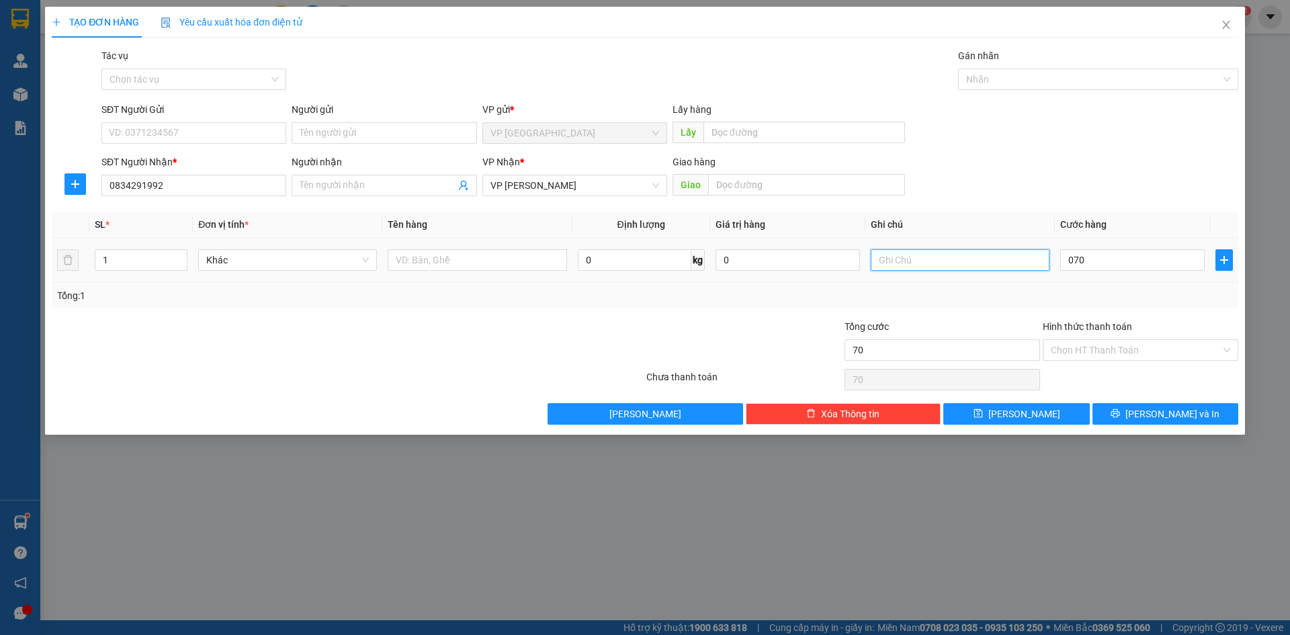
type input "70.000"
click at [986, 258] on input "text" at bounding box center [960, 260] width 179 height 22
type input "kh tem"
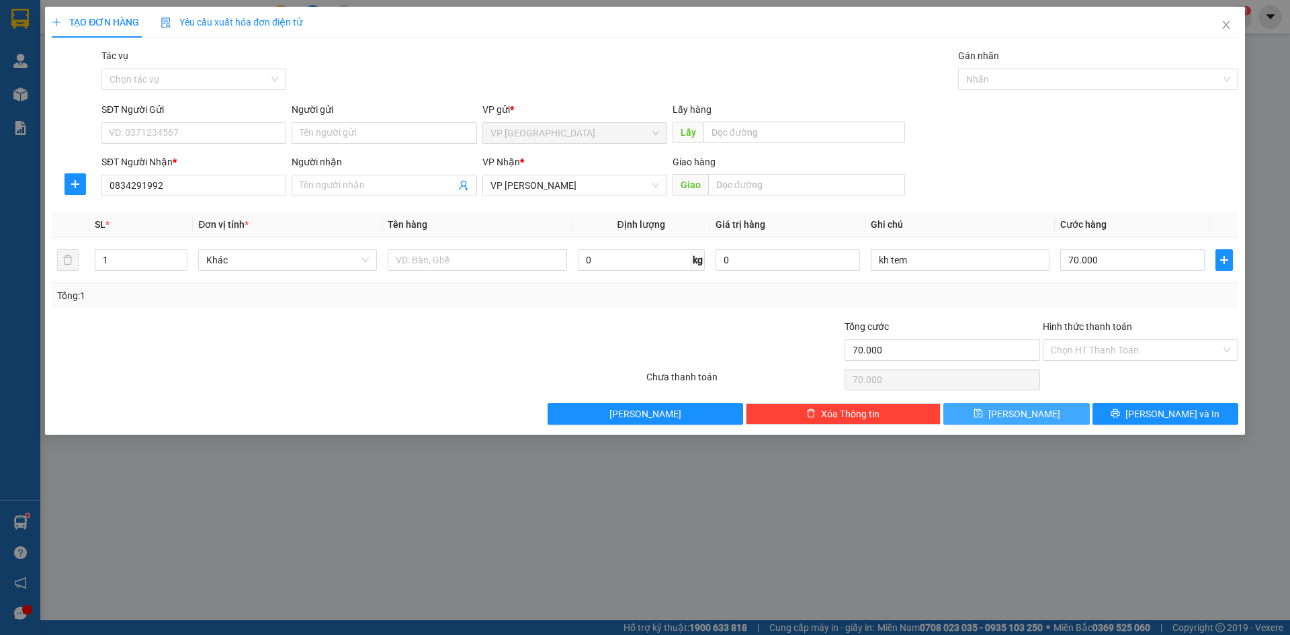
click at [1039, 416] on button "[PERSON_NAME]" at bounding box center [1017, 414] width 146 height 22
type input "0"
click at [1227, 23] on icon "close" at bounding box center [1226, 24] width 11 height 11
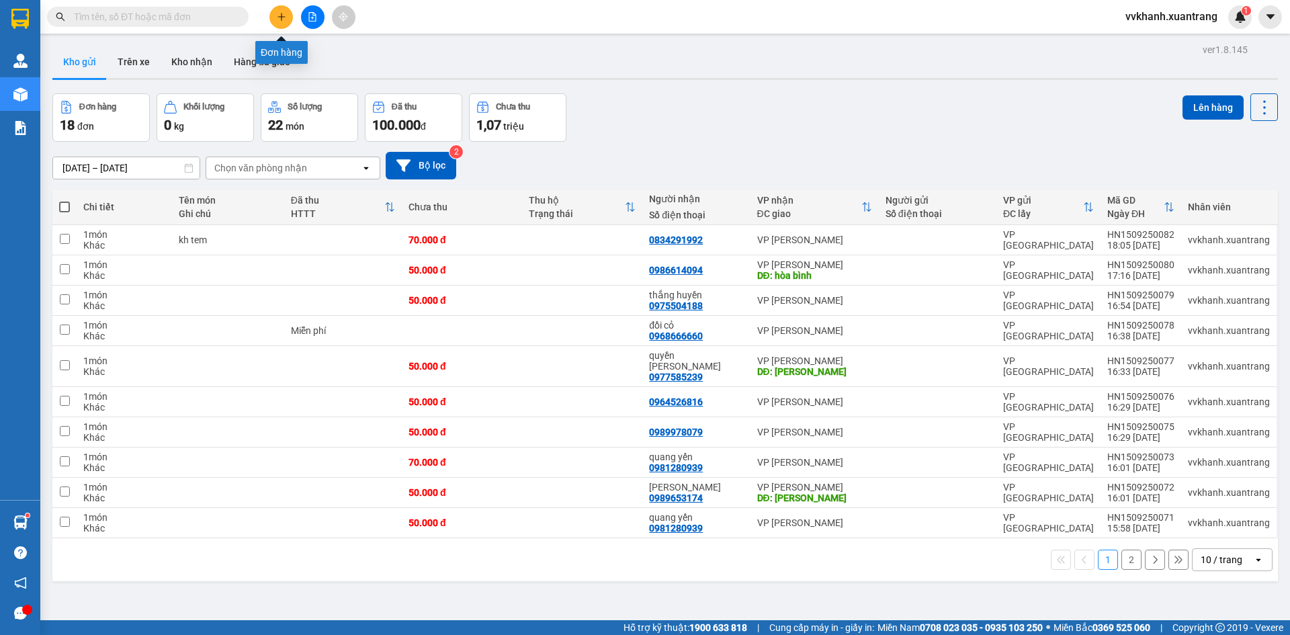
click at [273, 15] on button at bounding box center [282, 17] width 24 height 24
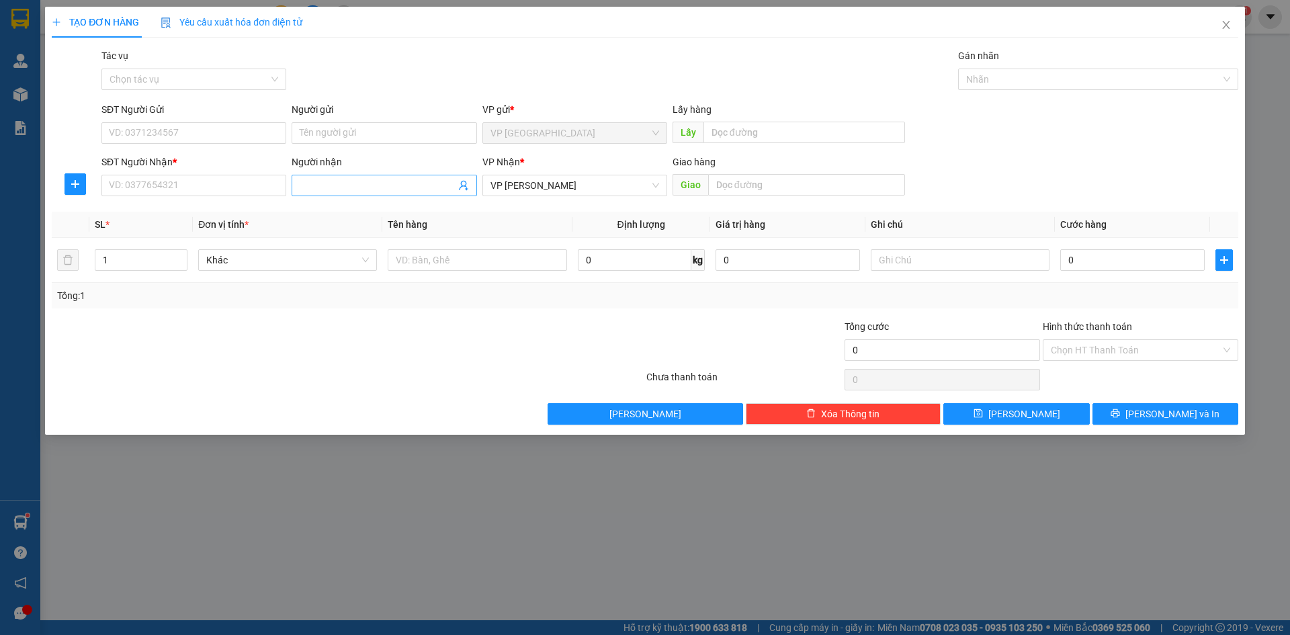
click at [338, 179] on input "Người nhận" at bounding box center [377, 185] width 155 height 15
type input "d"
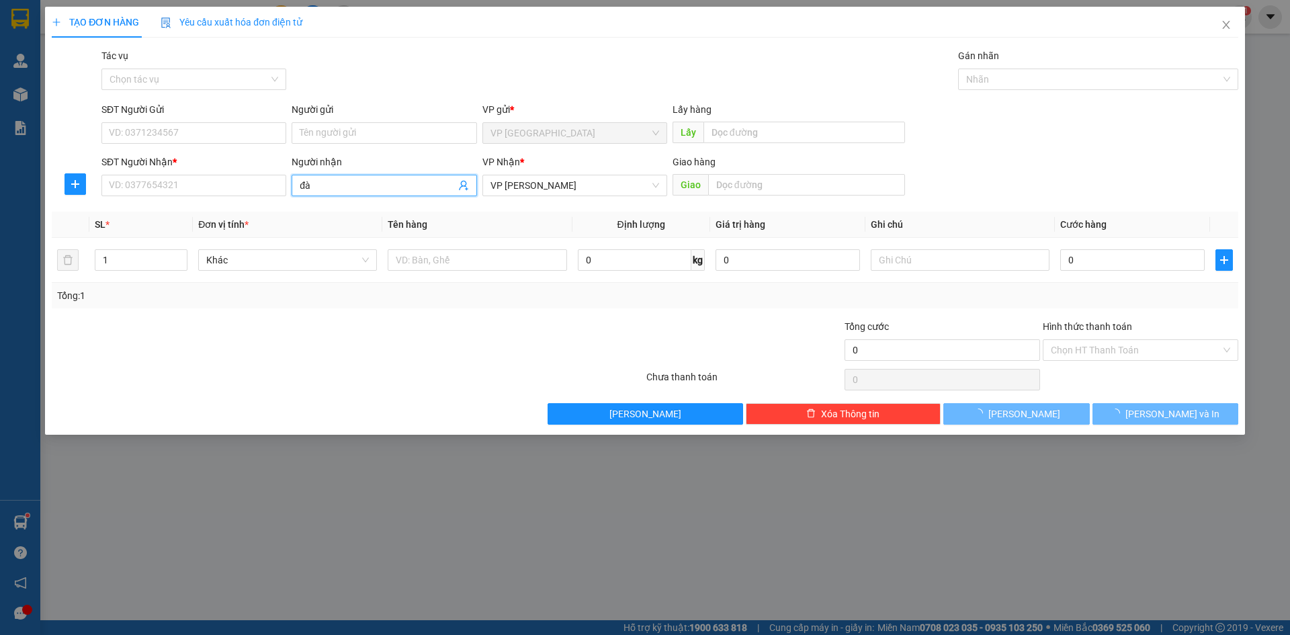
type input "đào"
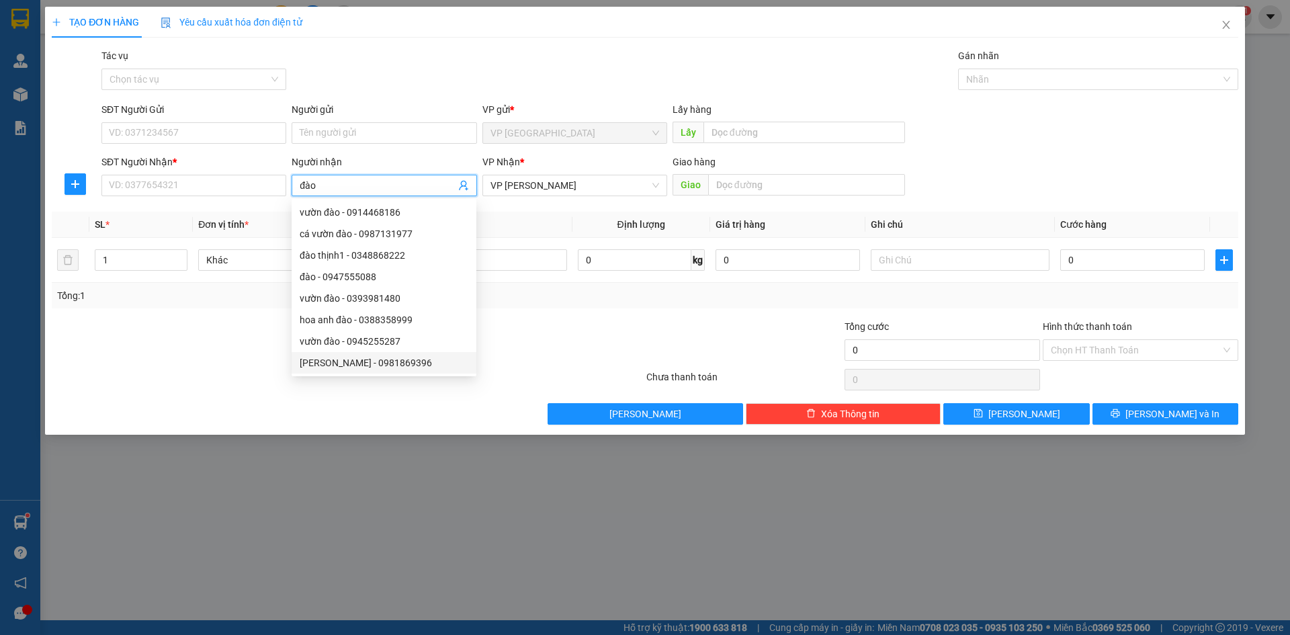
click at [375, 364] on div "Đào Thịnh - 0981869396" at bounding box center [384, 363] width 169 height 15
type input "0981869396"
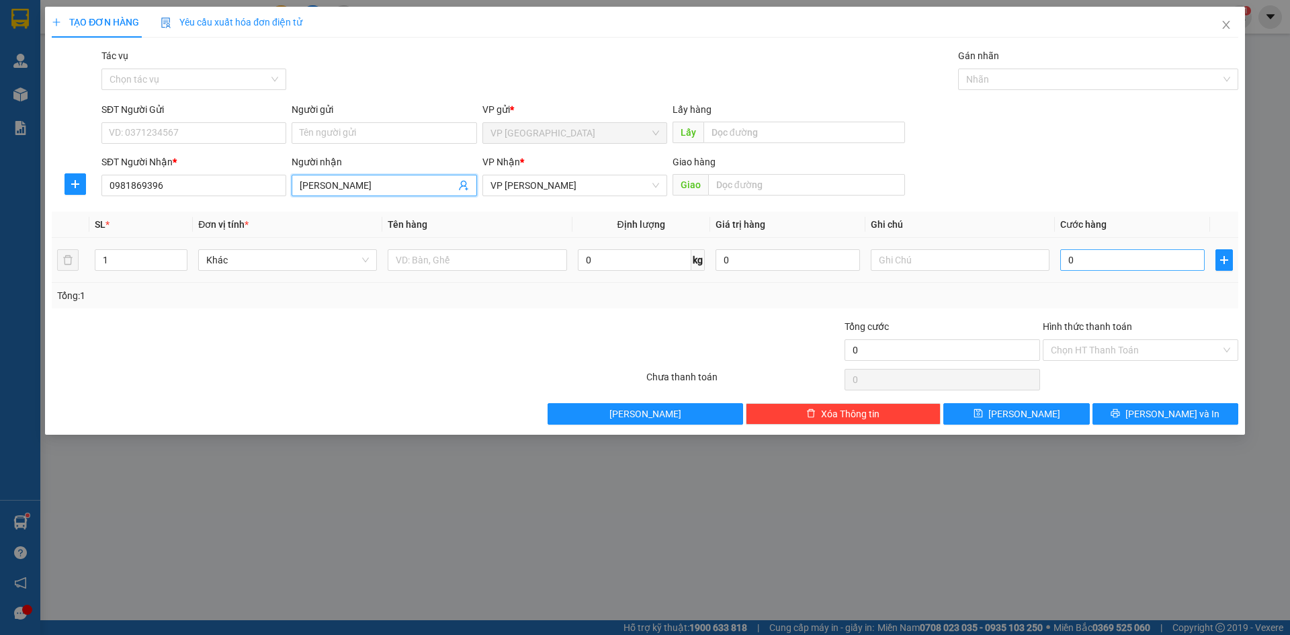
type input "[PERSON_NAME]"
click at [1120, 255] on input "0" at bounding box center [1133, 260] width 144 height 22
type input "5"
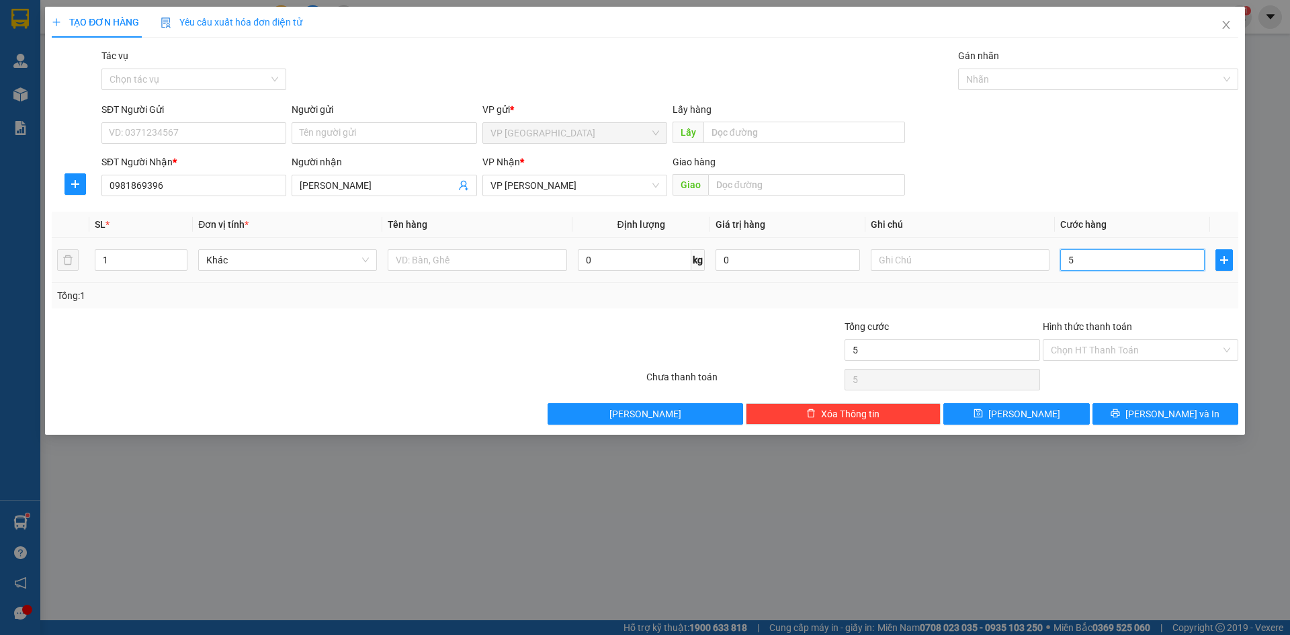
type input "50"
type input "50.000"
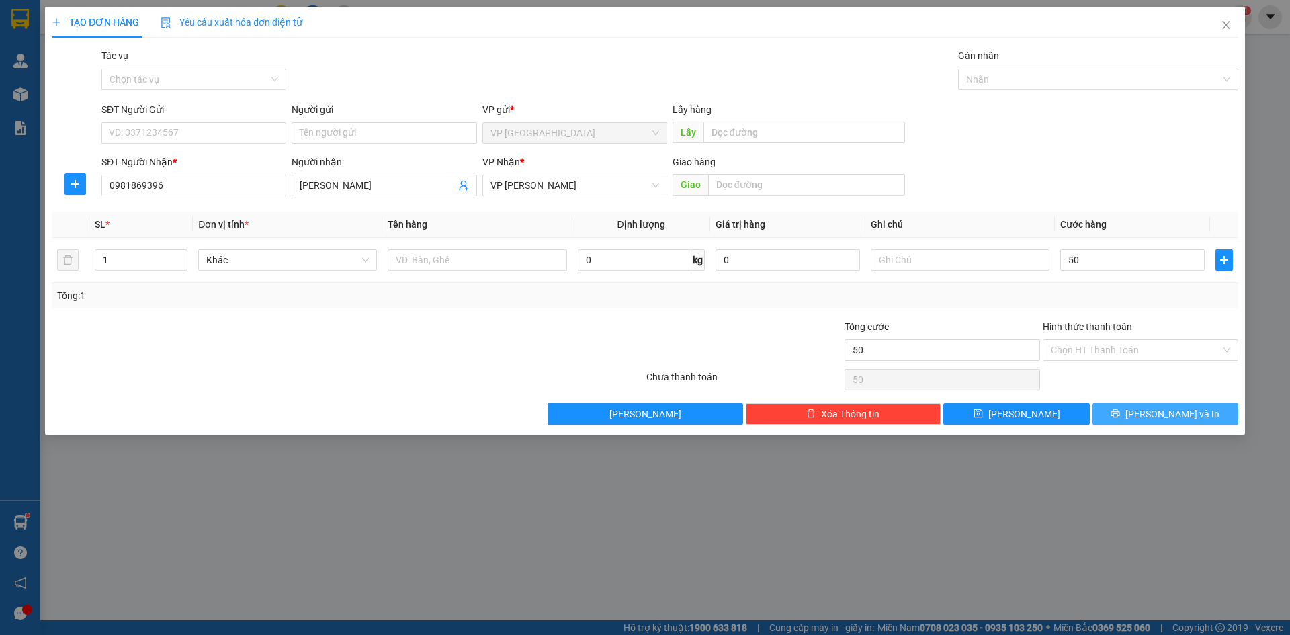
type input "50.000"
click at [1180, 410] on span "[PERSON_NAME] và In" at bounding box center [1173, 414] width 94 height 15
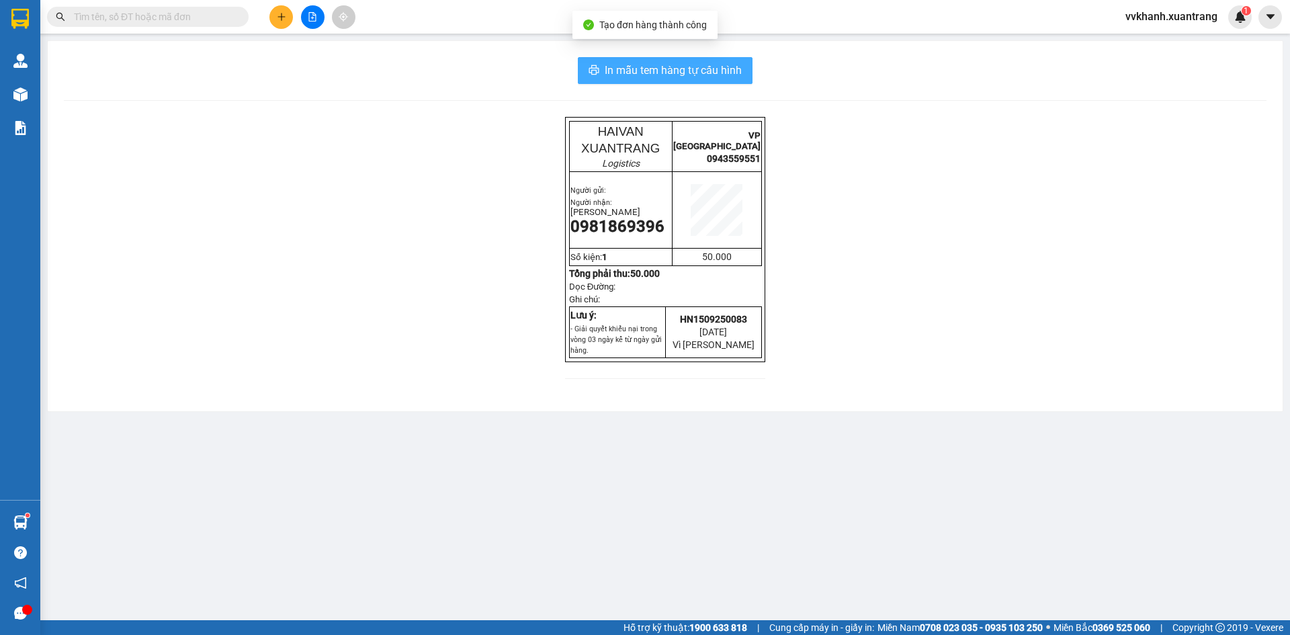
click at [666, 67] on span "In mẫu tem hàng tự cấu hình" at bounding box center [673, 70] width 137 height 17
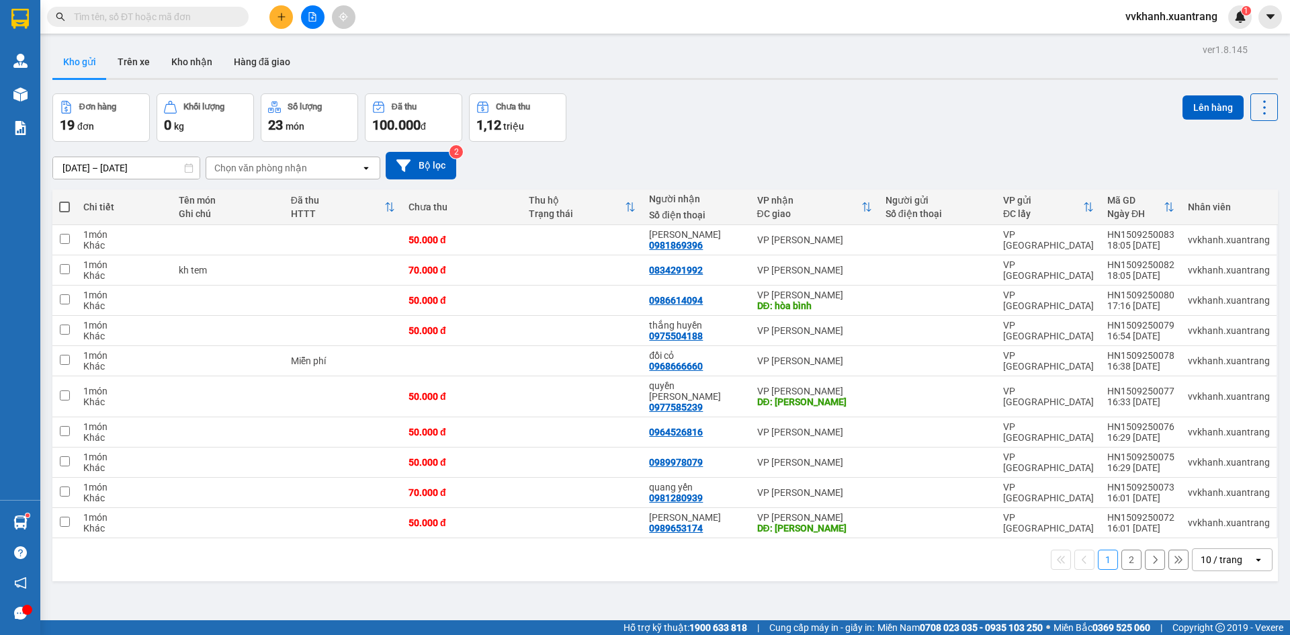
click at [276, 11] on button at bounding box center [282, 17] width 24 height 24
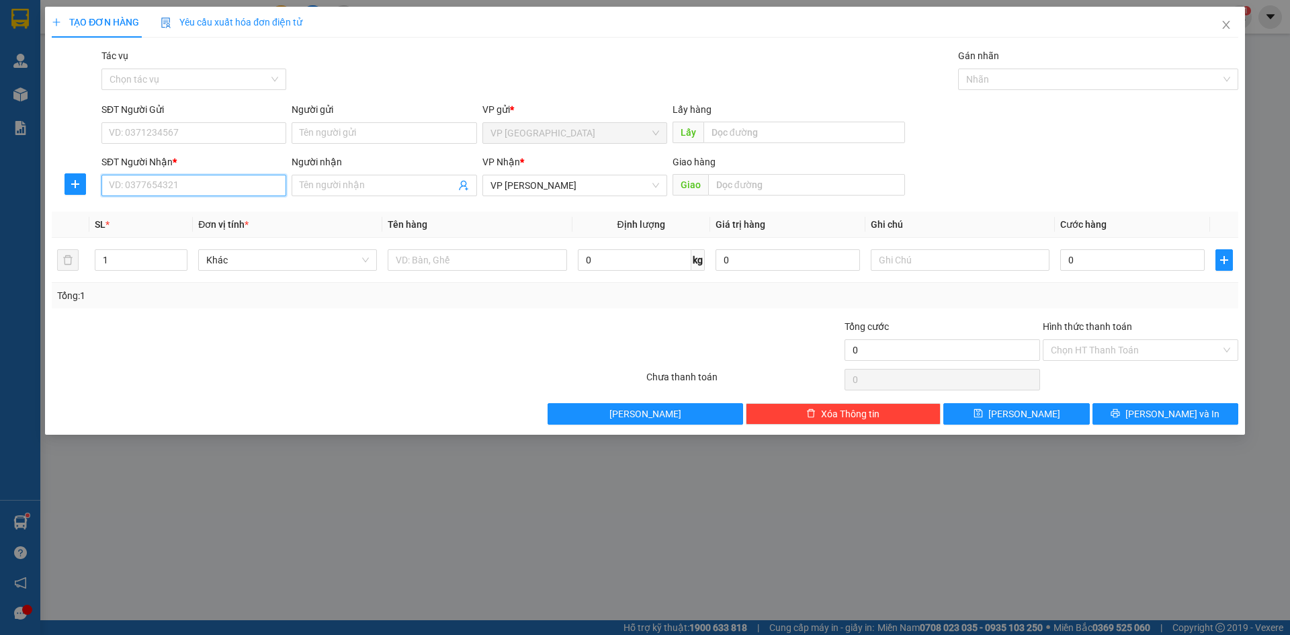
click at [219, 183] on input "SĐT Người Nhận *" at bounding box center [193, 186] width 185 height 22
click at [185, 210] on div "0989653174 - tùng vân hồ" at bounding box center [194, 212] width 169 height 15
type input "0989653174"
type input "[PERSON_NAME]"
type input "0989653174"
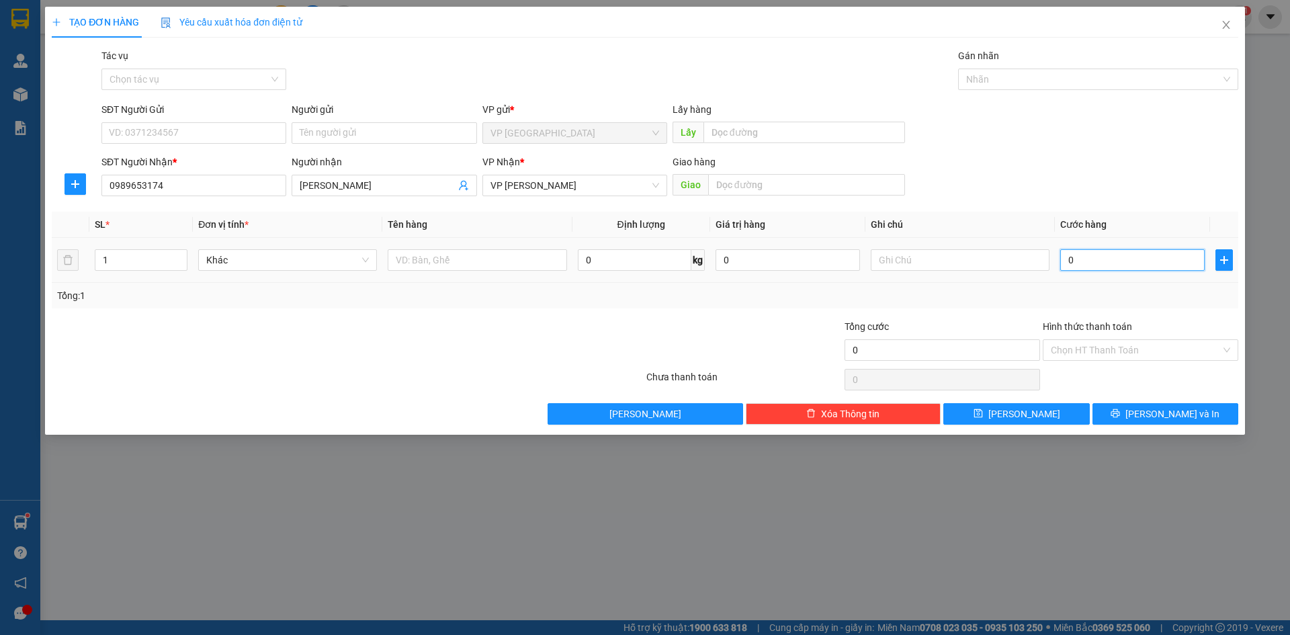
click at [1080, 261] on input "0" at bounding box center [1133, 260] width 144 height 22
type input "1"
type input "12"
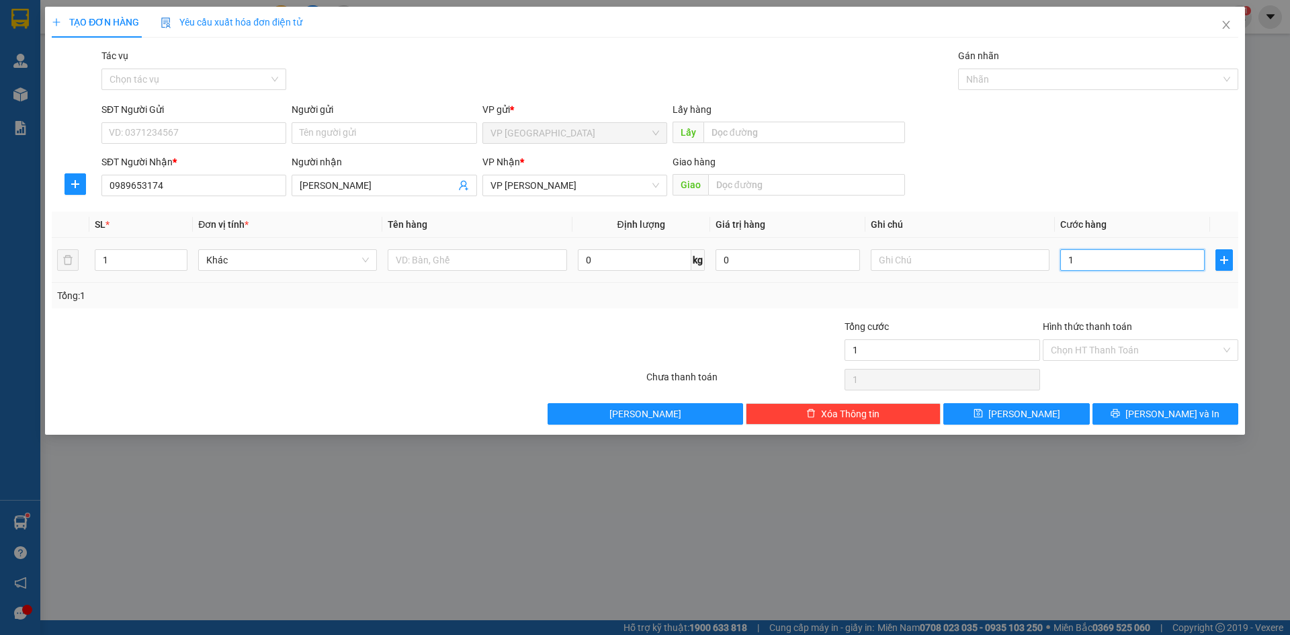
type input "12"
type input "1.220"
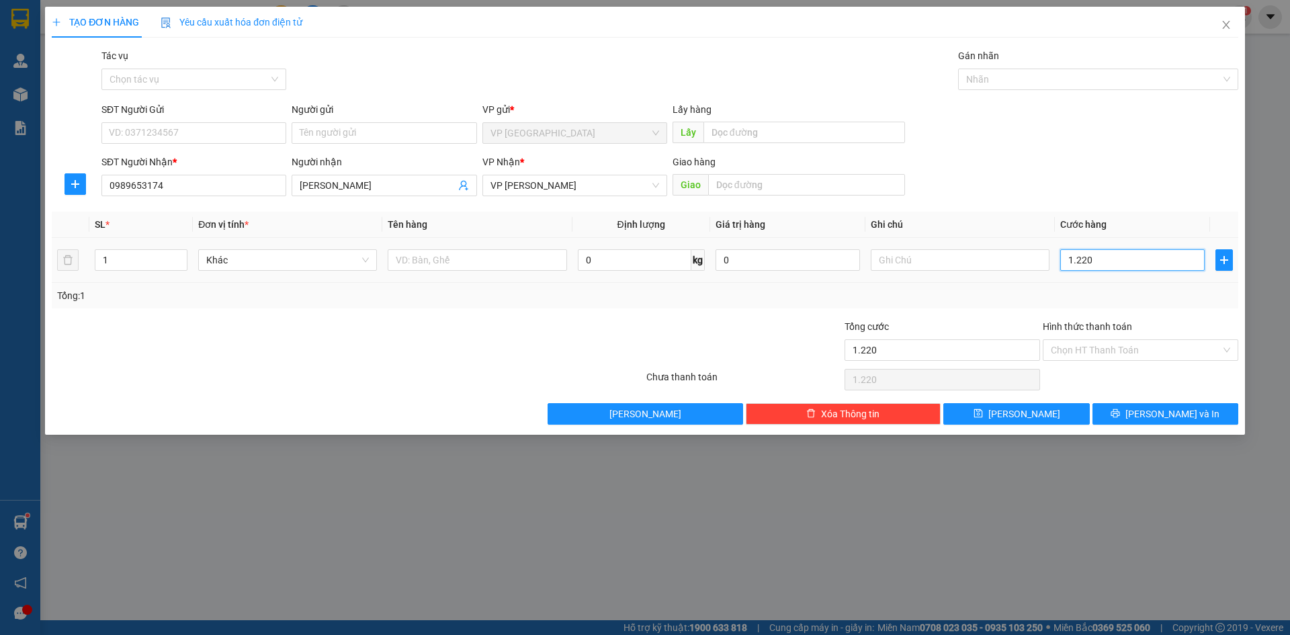
type input "12.200"
type input "1.220"
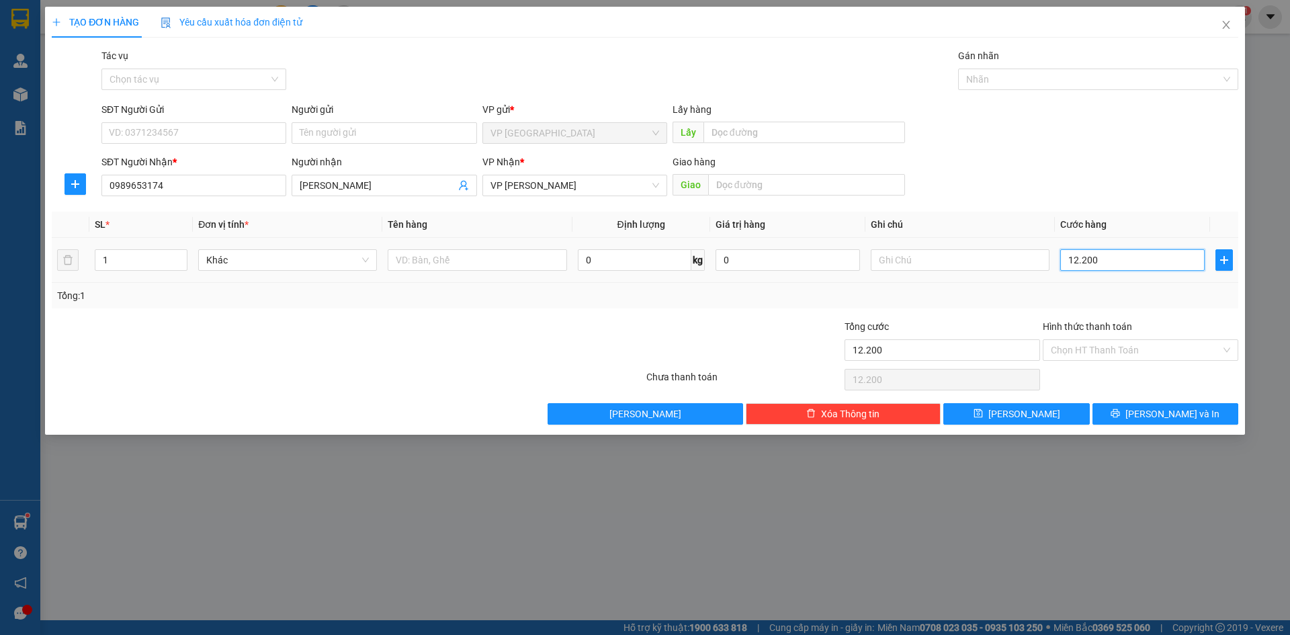
type input "1.220"
type input "122"
type input "12"
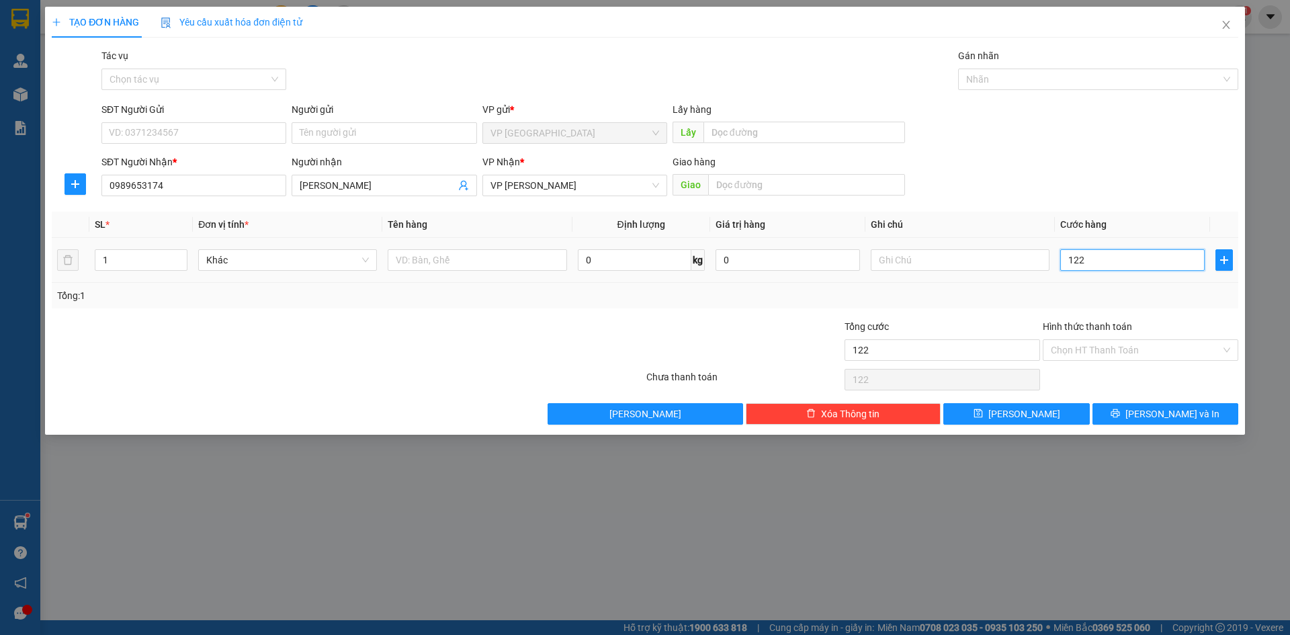
type input "12"
type input "120"
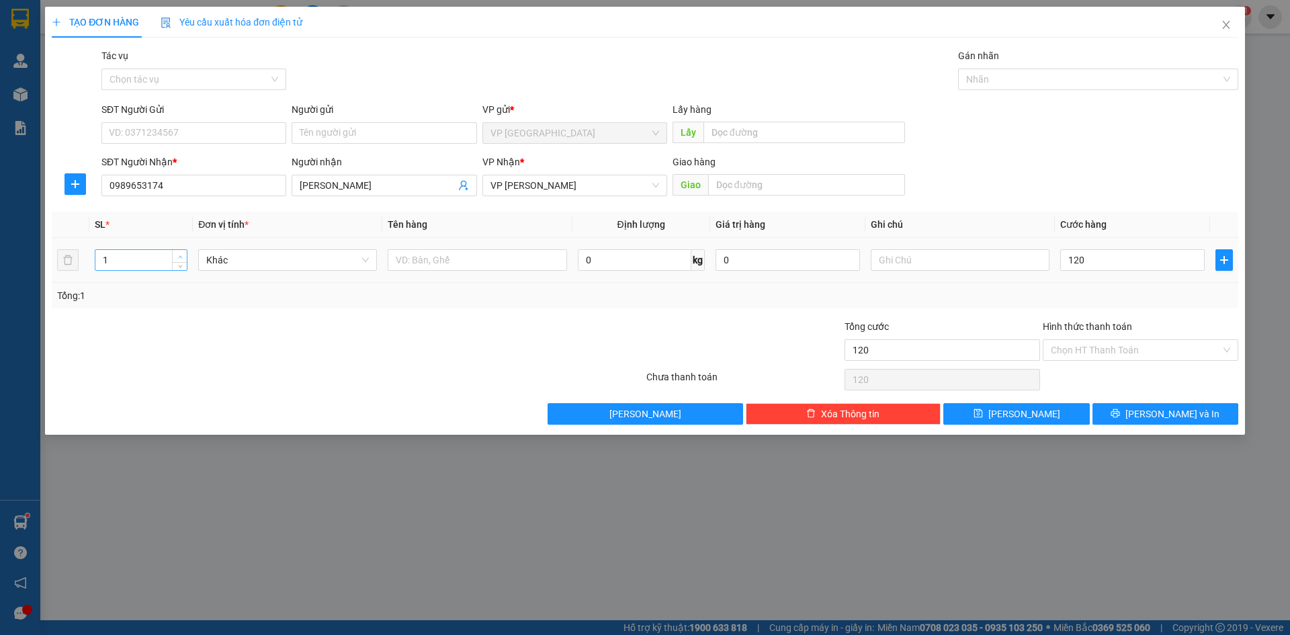
type input "120.000"
click at [179, 255] on icon "up" at bounding box center [180, 257] width 5 height 5
type input "2"
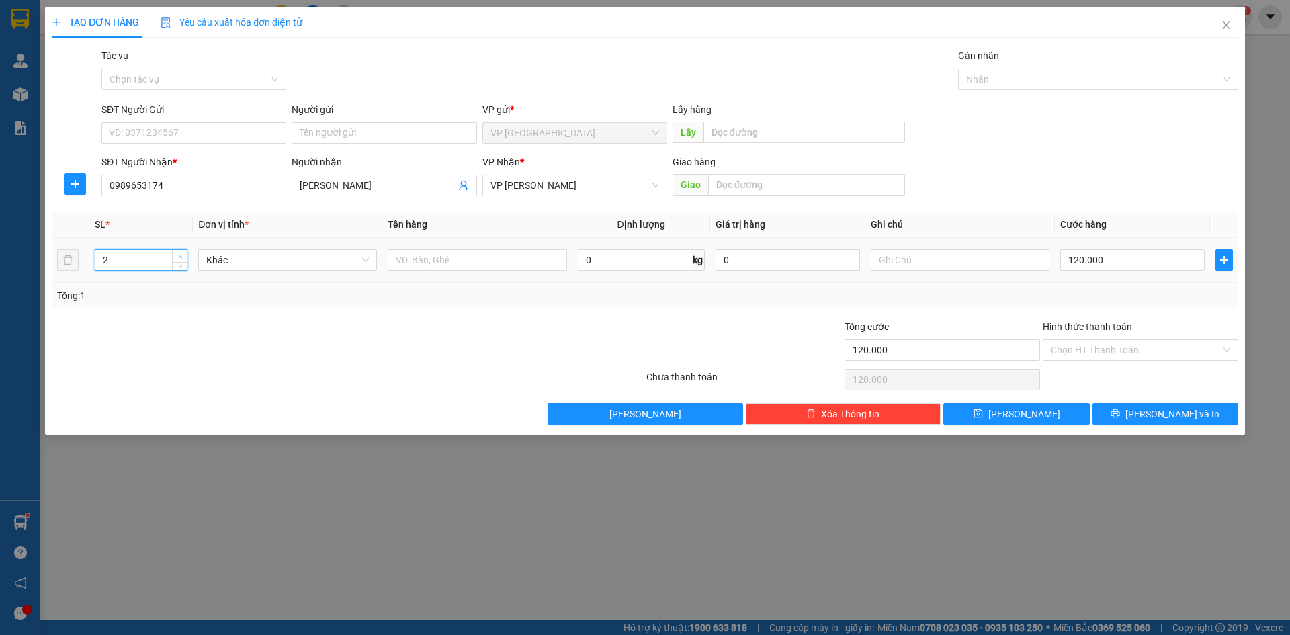
click at [179, 253] on span "up" at bounding box center [180, 257] width 8 height 8
click at [1120, 411] on icon "printer" at bounding box center [1115, 413] width 9 height 9
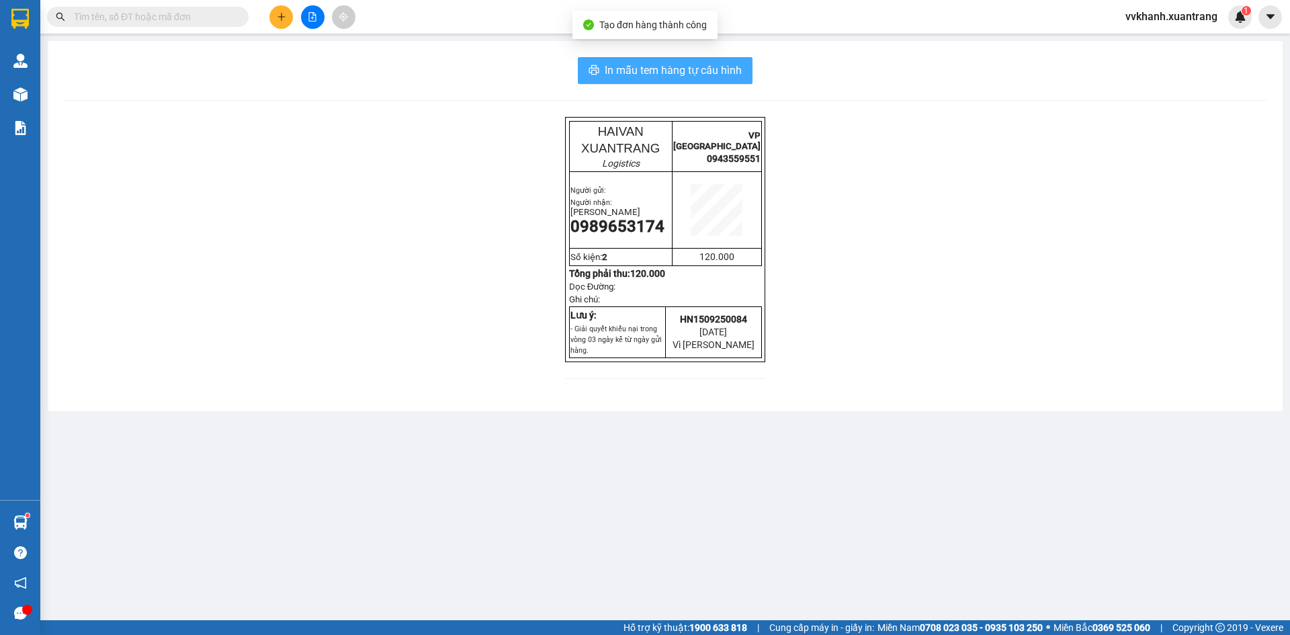
click at [648, 63] on span "In mẫu tem hàng tự cấu hình" at bounding box center [673, 70] width 137 height 17
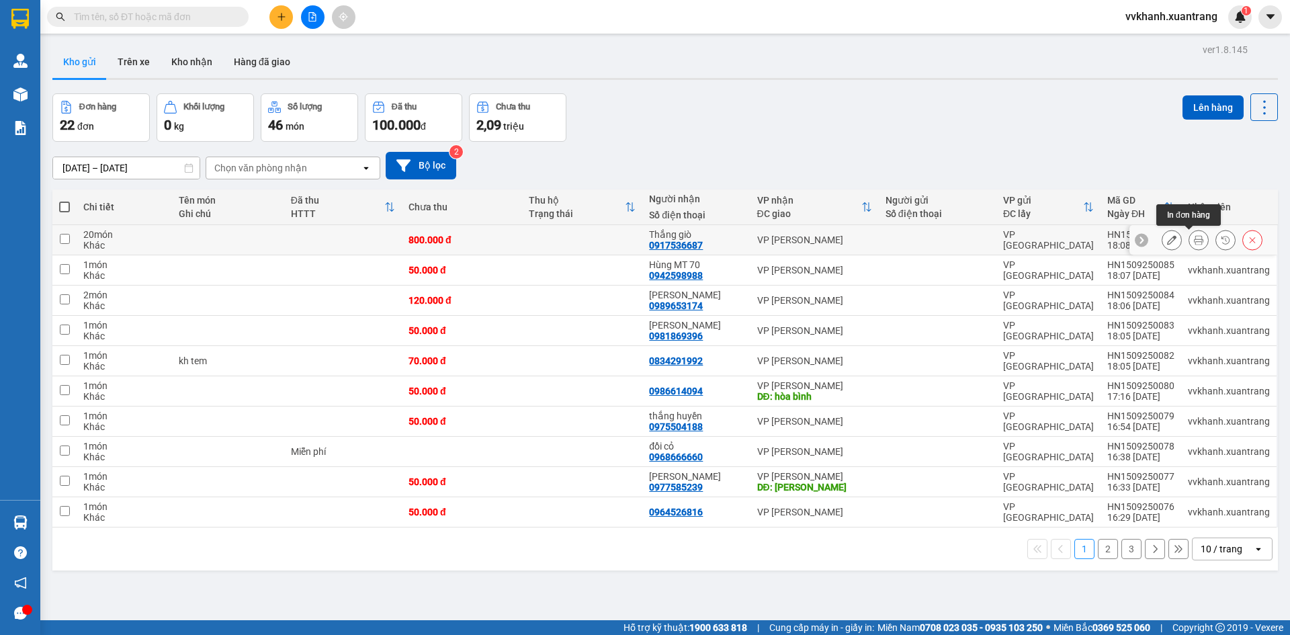
click at [1194, 239] on icon at bounding box center [1198, 239] width 9 height 9
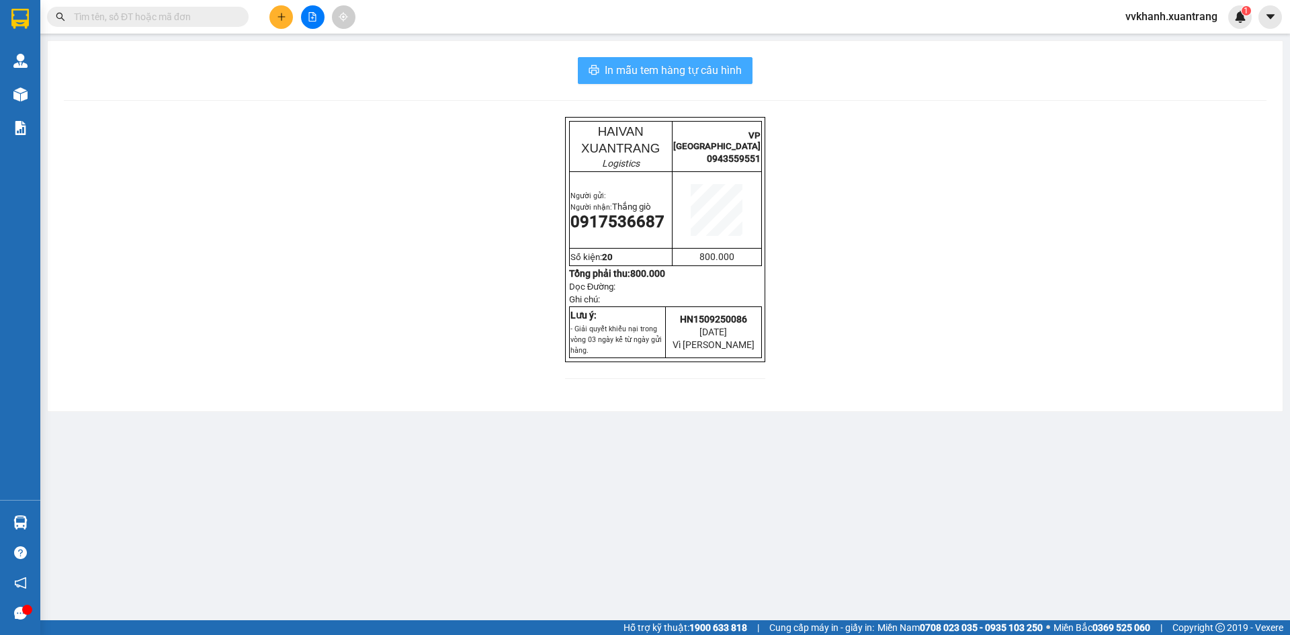
click at [684, 70] on span "In mẫu tem hàng tự cấu hình" at bounding box center [673, 70] width 137 height 17
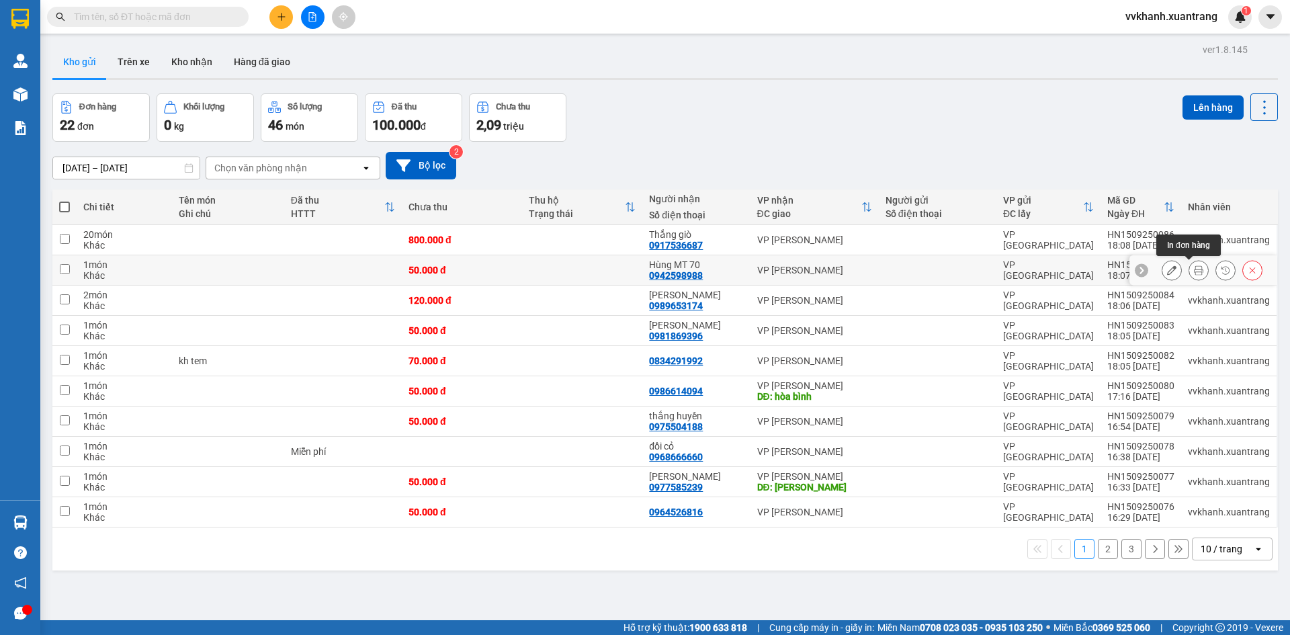
click at [1194, 268] on icon at bounding box center [1198, 269] width 9 height 9
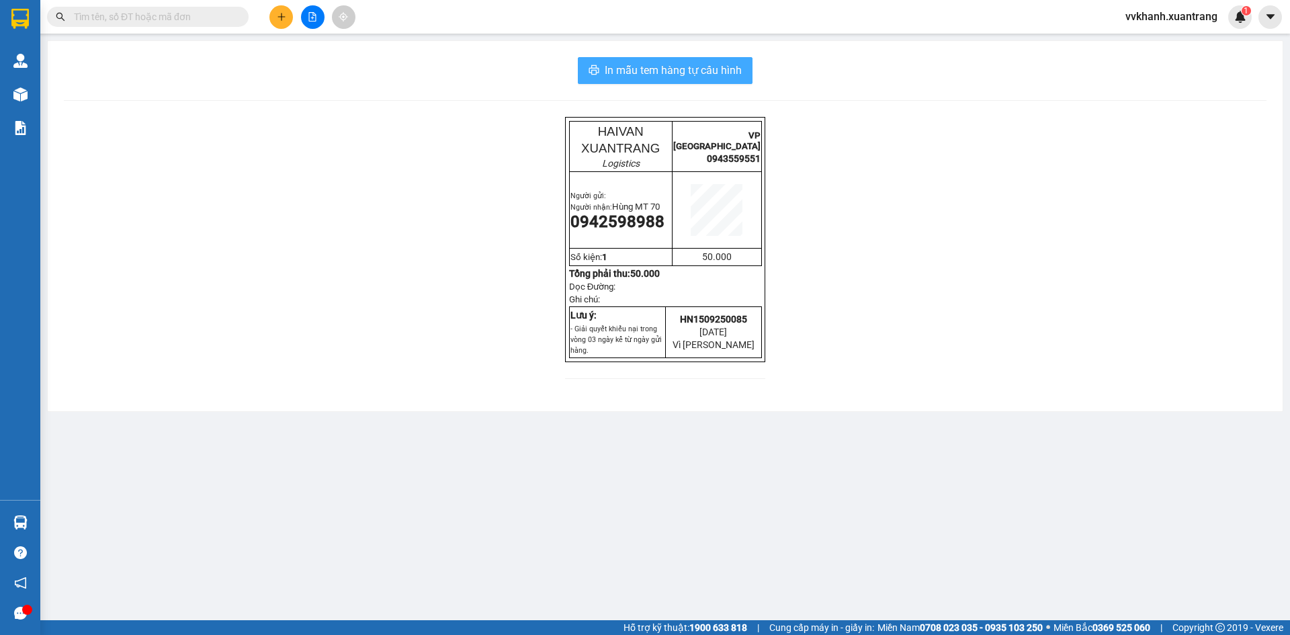
click at [662, 60] on button "In mẫu tem hàng tự cấu hình" at bounding box center [665, 70] width 175 height 27
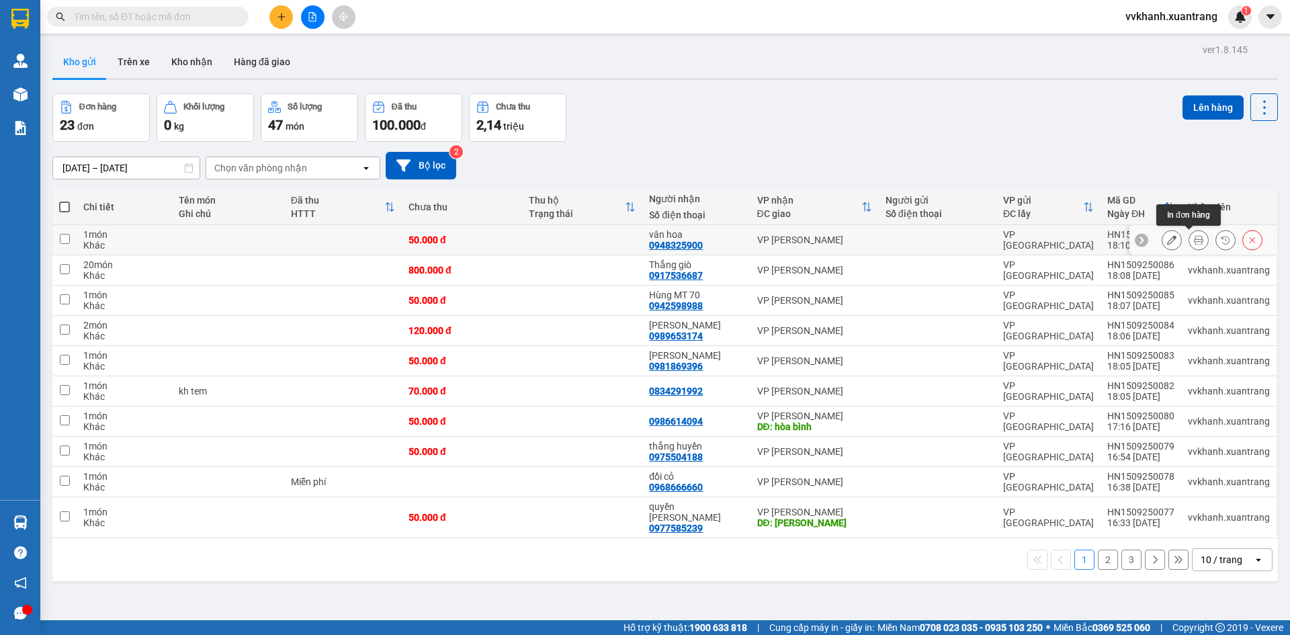
click at [1194, 237] on icon at bounding box center [1198, 239] width 9 height 9
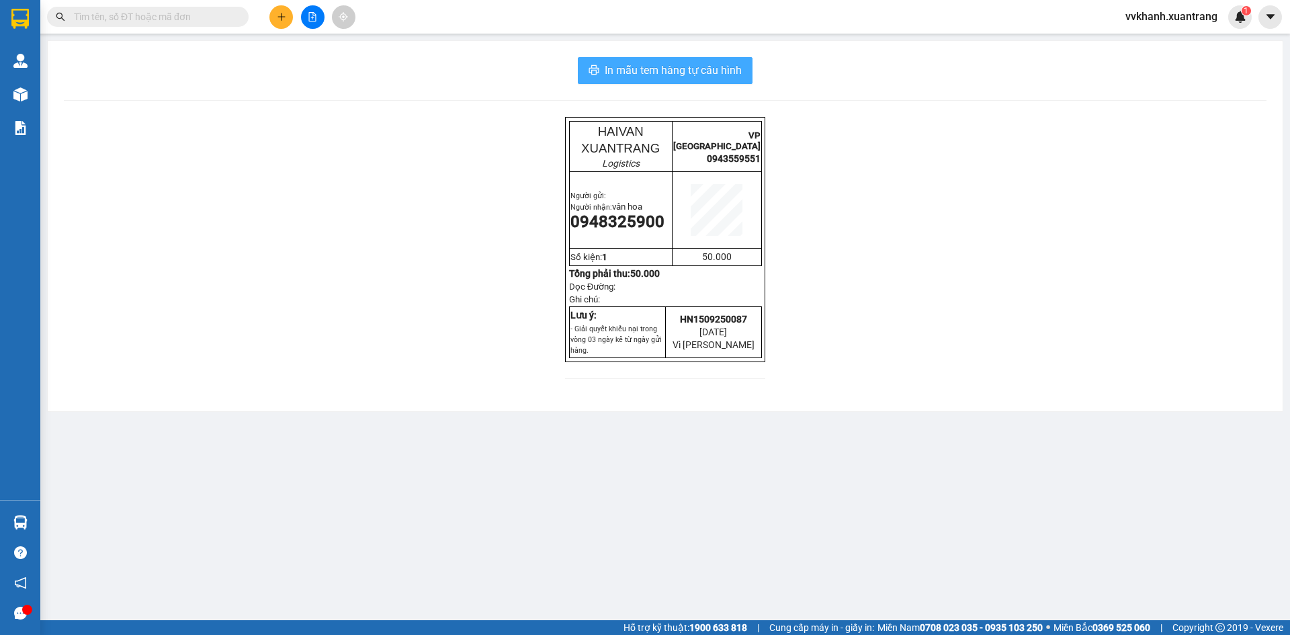
click at [669, 71] on span "In mẫu tem hàng tự cấu hình" at bounding box center [673, 70] width 137 height 17
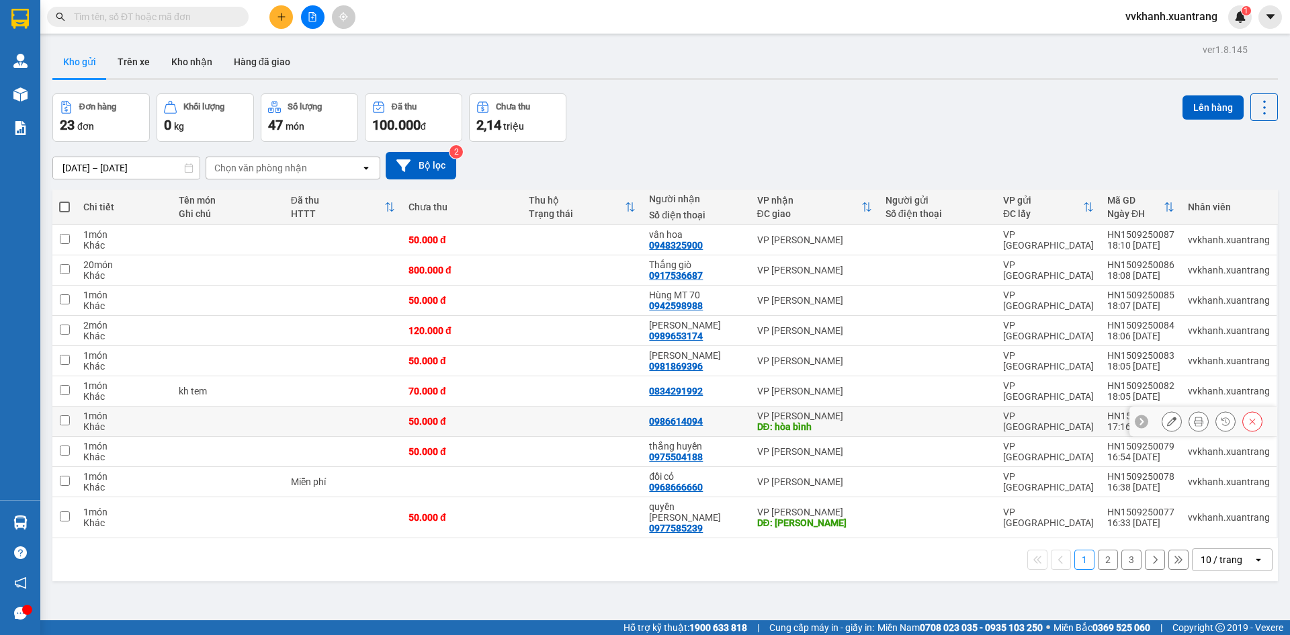
click at [808, 429] on div "DĐ: hòa bình" at bounding box center [814, 426] width 115 height 11
checkbox input "true"
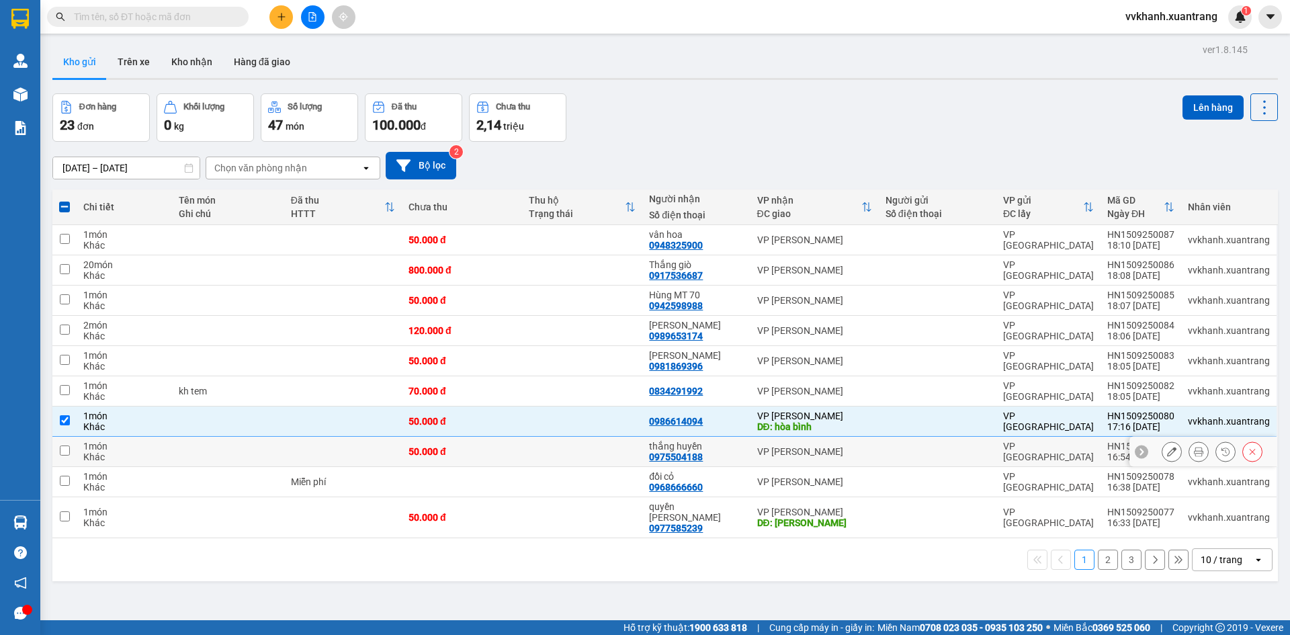
click at [823, 460] on td "VP [PERSON_NAME]" at bounding box center [815, 452] width 128 height 30
checkbox input "true"
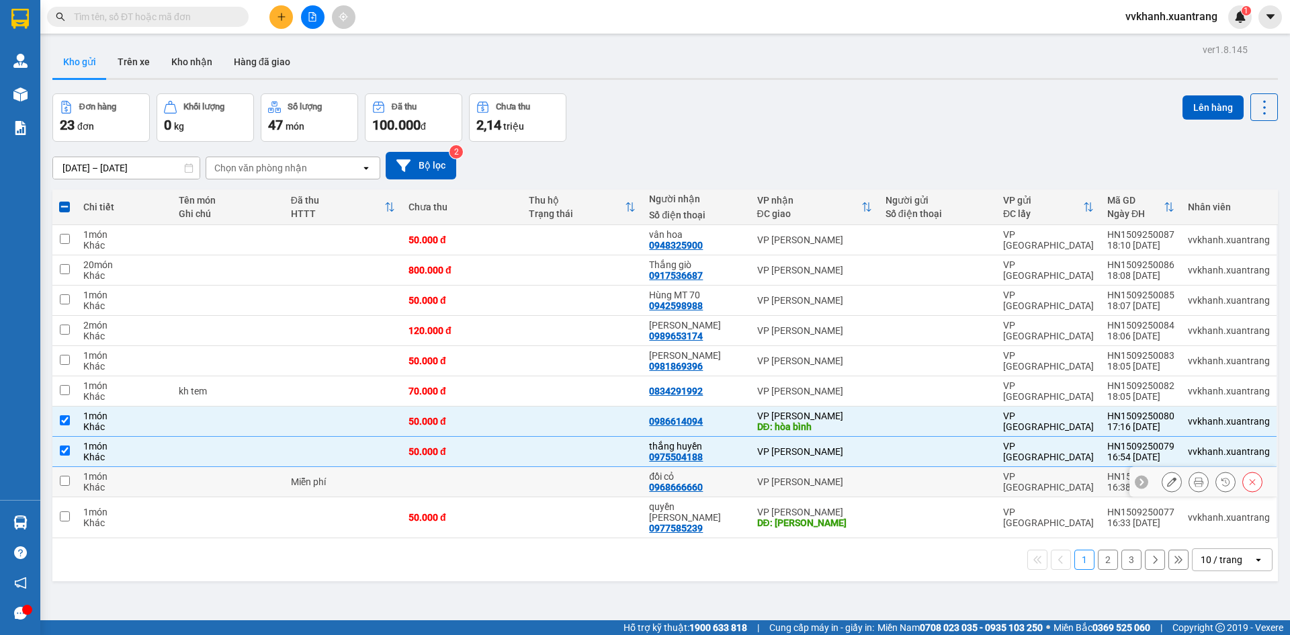
click at [835, 473] on td "VP [PERSON_NAME]" at bounding box center [815, 482] width 128 height 30
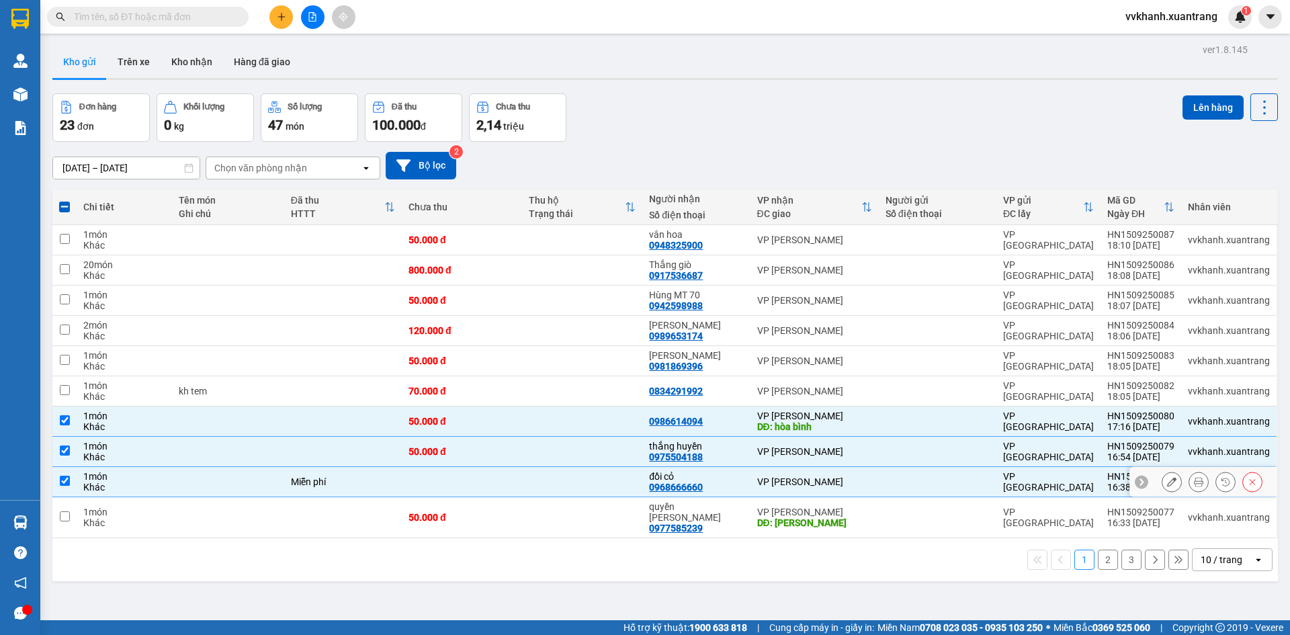
click at [835, 495] on td "VP [PERSON_NAME]" at bounding box center [815, 482] width 128 height 30
checkbox input "false"
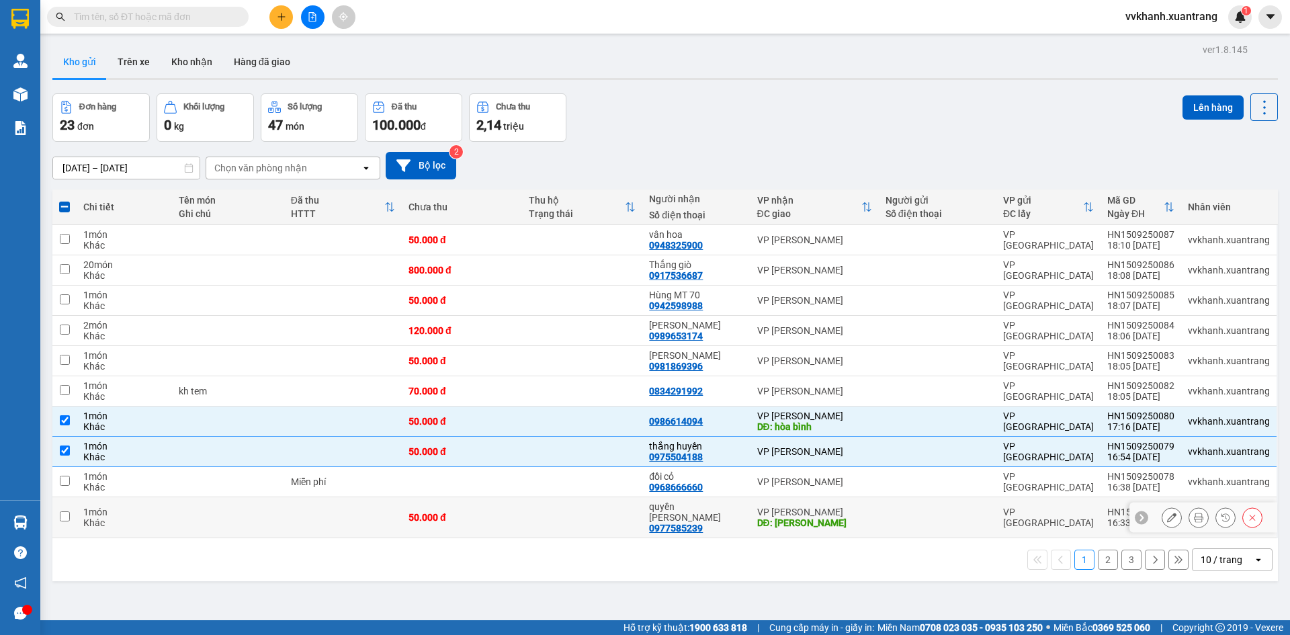
click at [840, 507] on div "VP [PERSON_NAME]" at bounding box center [814, 512] width 115 height 11
checkbox input "true"
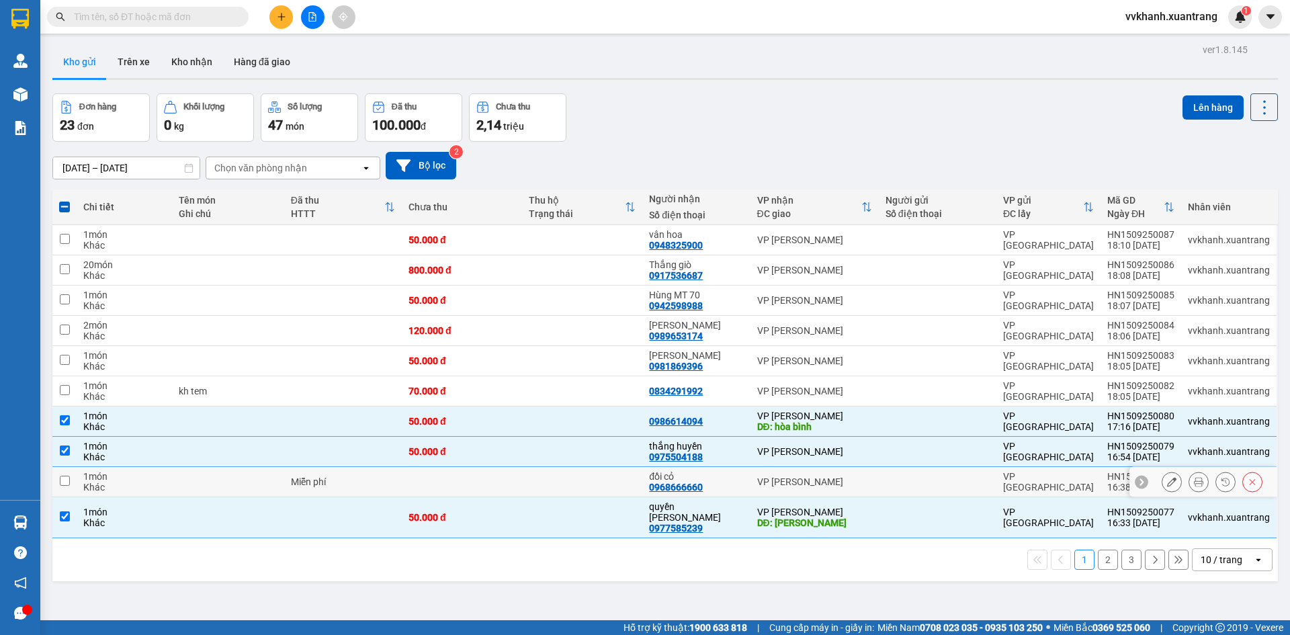
click at [844, 481] on div "VP [PERSON_NAME]" at bounding box center [814, 482] width 115 height 11
checkbox input "true"
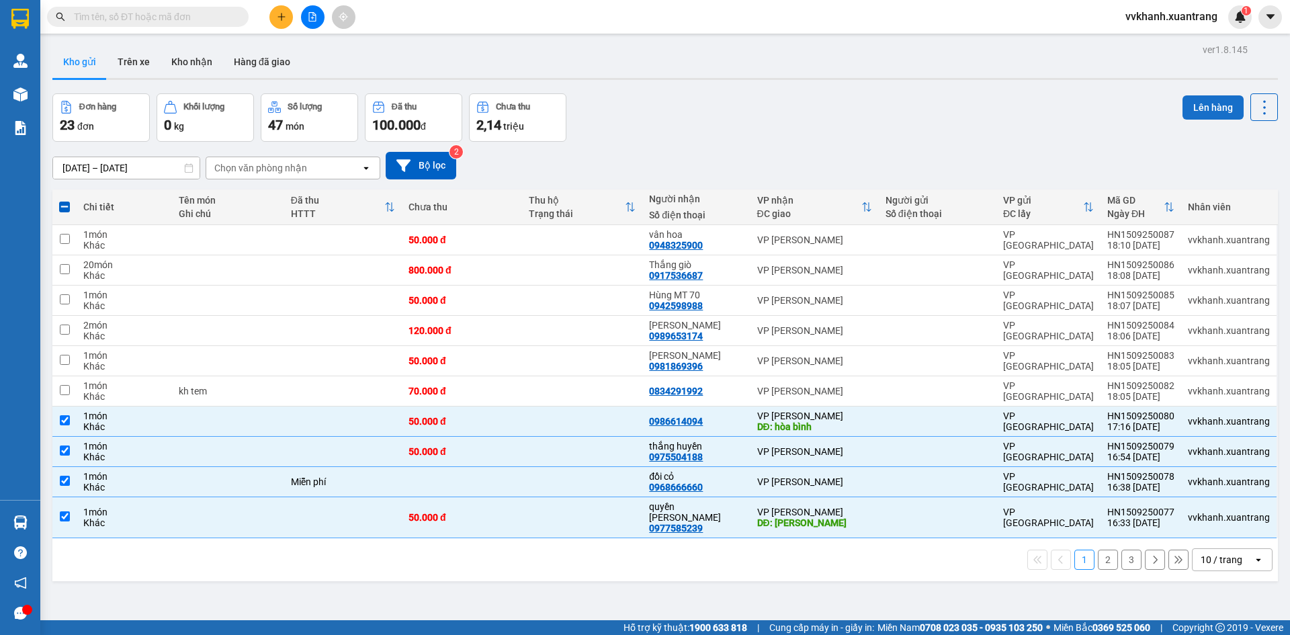
click at [1205, 106] on button "Lên hàng" at bounding box center [1213, 107] width 61 height 24
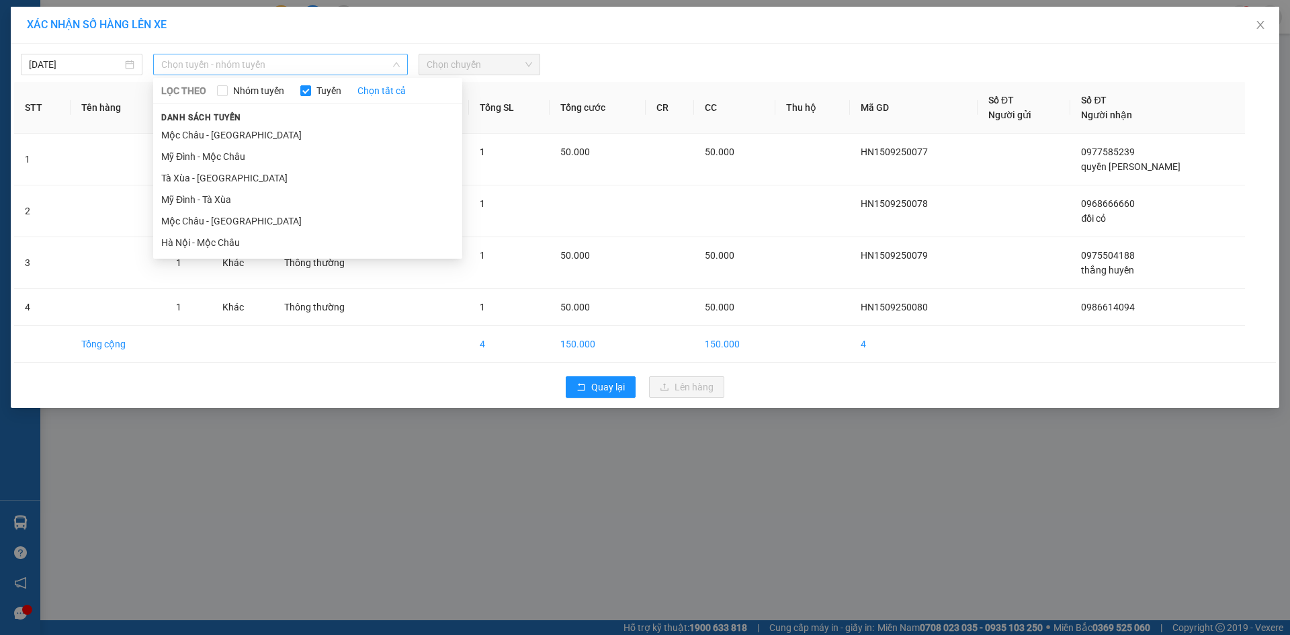
click at [209, 62] on span "Chọn tuyến - nhóm tuyến" at bounding box center [280, 64] width 239 height 20
click at [252, 241] on li "Hà Nội - Mộc Châu" at bounding box center [307, 243] width 309 height 22
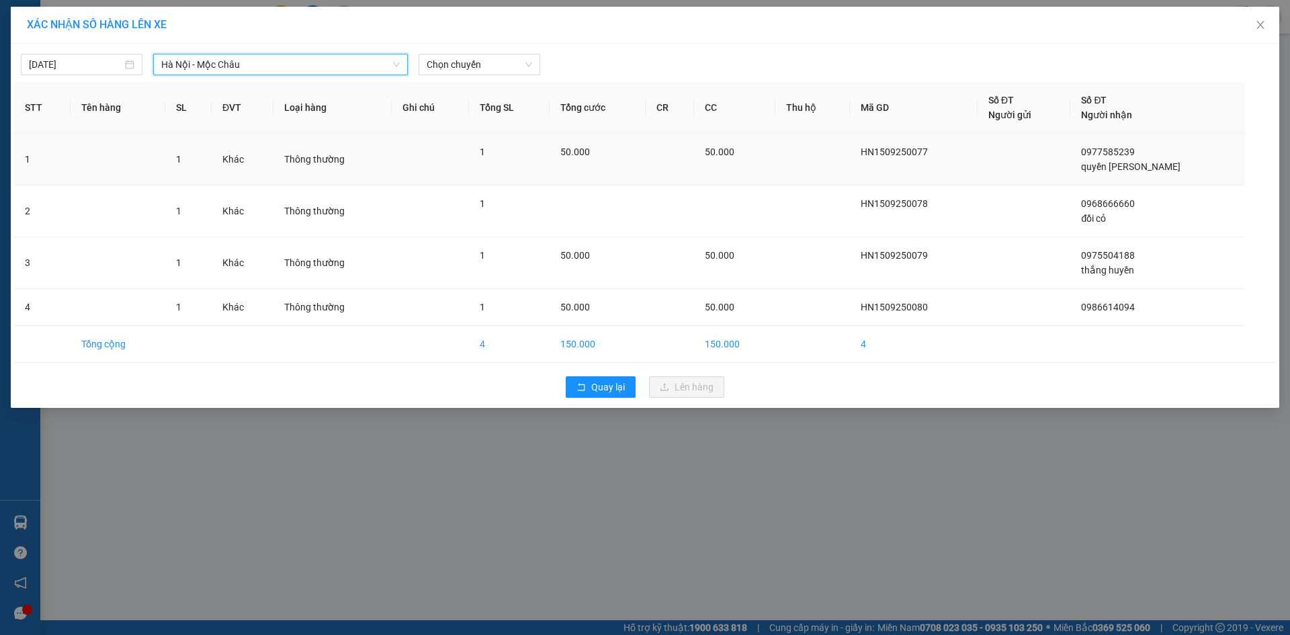
drag, startPoint x: 470, startPoint y: 51, endPoint x: 474, endPoint y: 140, distance: 89.5
click at [470, 54] on div "15/09/2025 Hà Nội - Mộc Châu Hà Nội - Mộc Châu LỌC THEO Nhóm tuyến Tuyến Chọn t…" at bounding box center [645, 61] width 1262 height 28
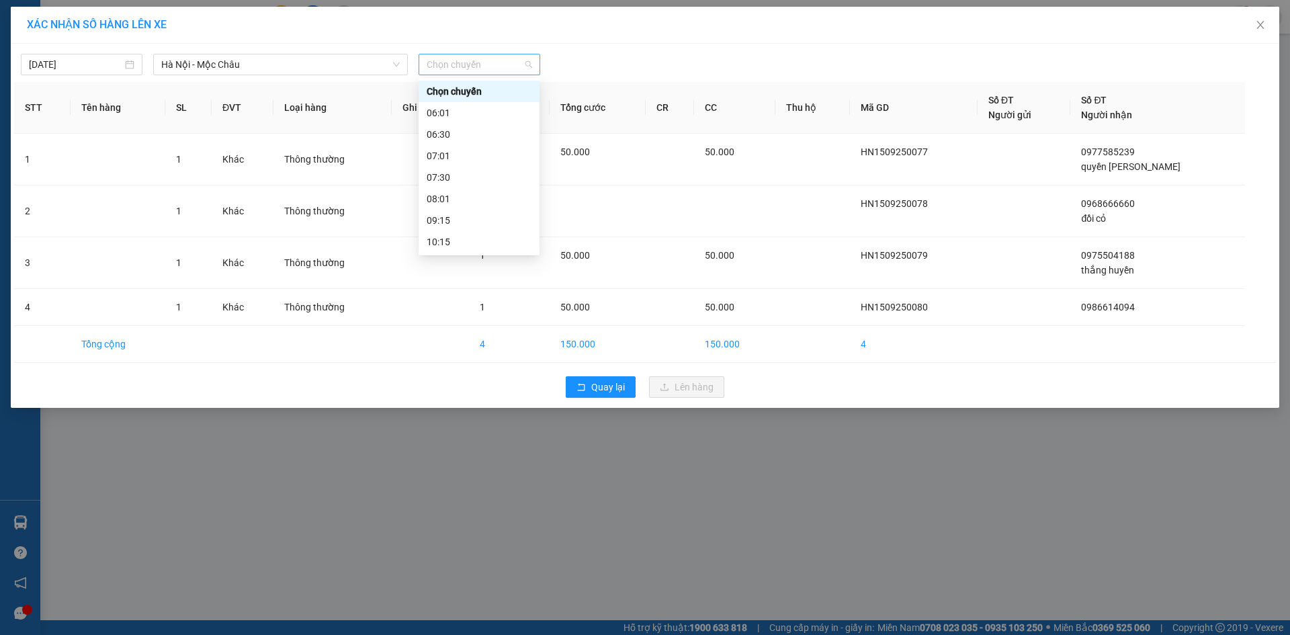
click at [460, 65] on span "Chọn chuyến" at bounding box center [480, 64] width 106 height 20
click at [446, 222] on div "18:15" at bounding box center [479, 220] width 105 height 15
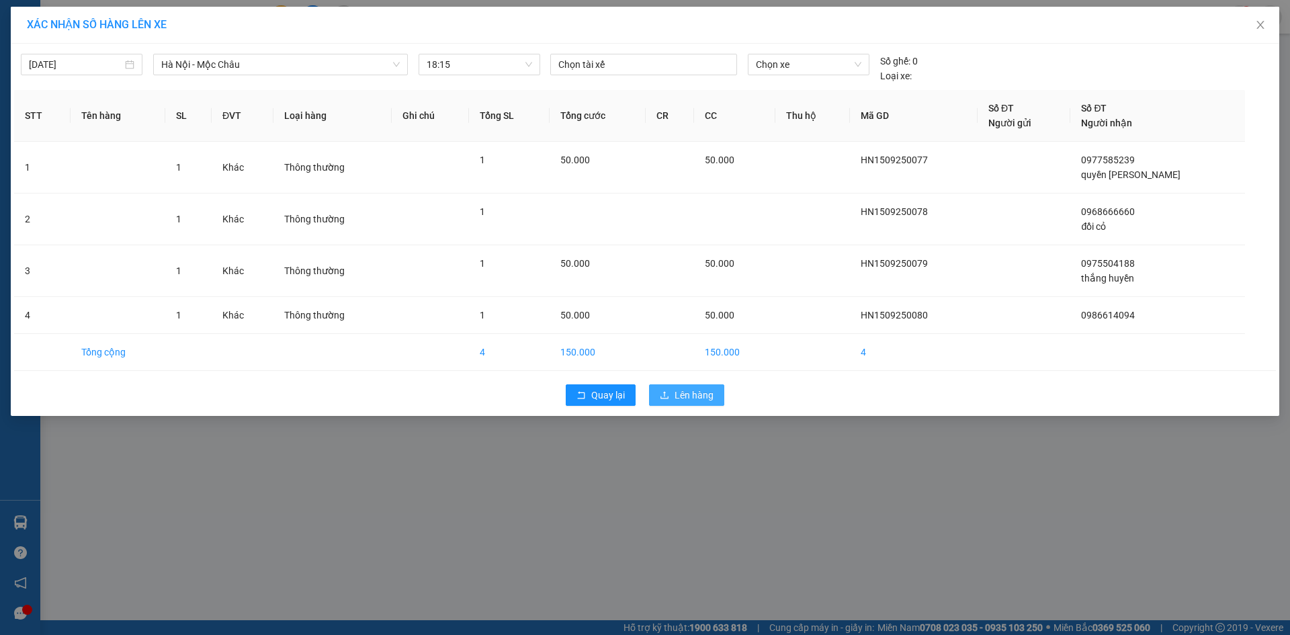
click at [684, 399] on span "Lên hàng" at bounding box center [694, 395] width 39 height 15
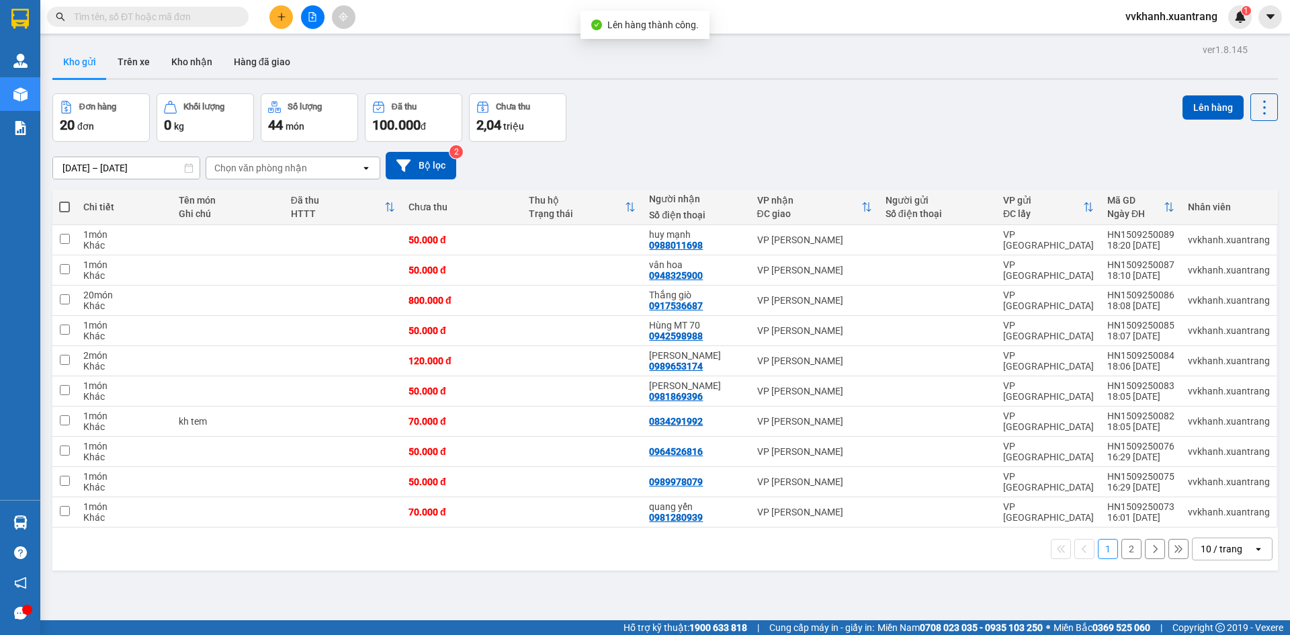
click at [1122, 548] on button "2" at bounding box center [1132, 549] width 20 height 20
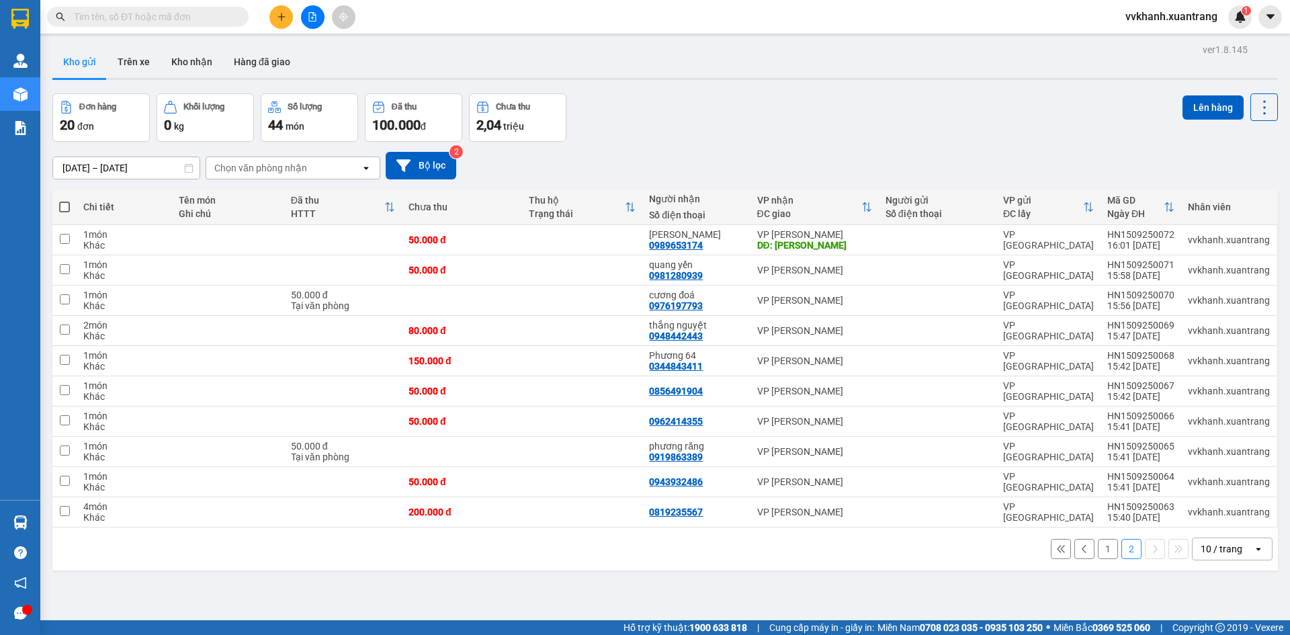
drag, startPoint x: 67, startPoint y: 203, endPoint x: 152, endPoint y: 261, distance: 103.1
click at [67, 203] on span at bounding box center [64, 207] width 11 height 11
click at [65, 200] on input "checkbox" at bounding box center [65, 200] width 0 height 0
checkbox input "true"
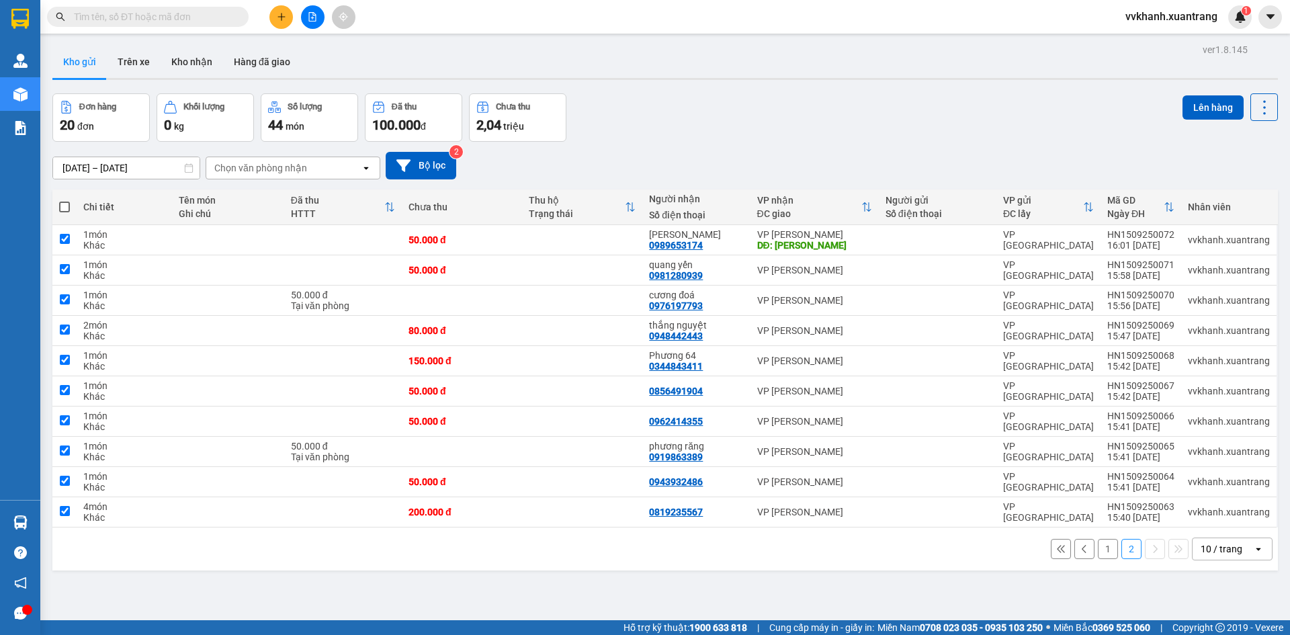
checkbox input "true"
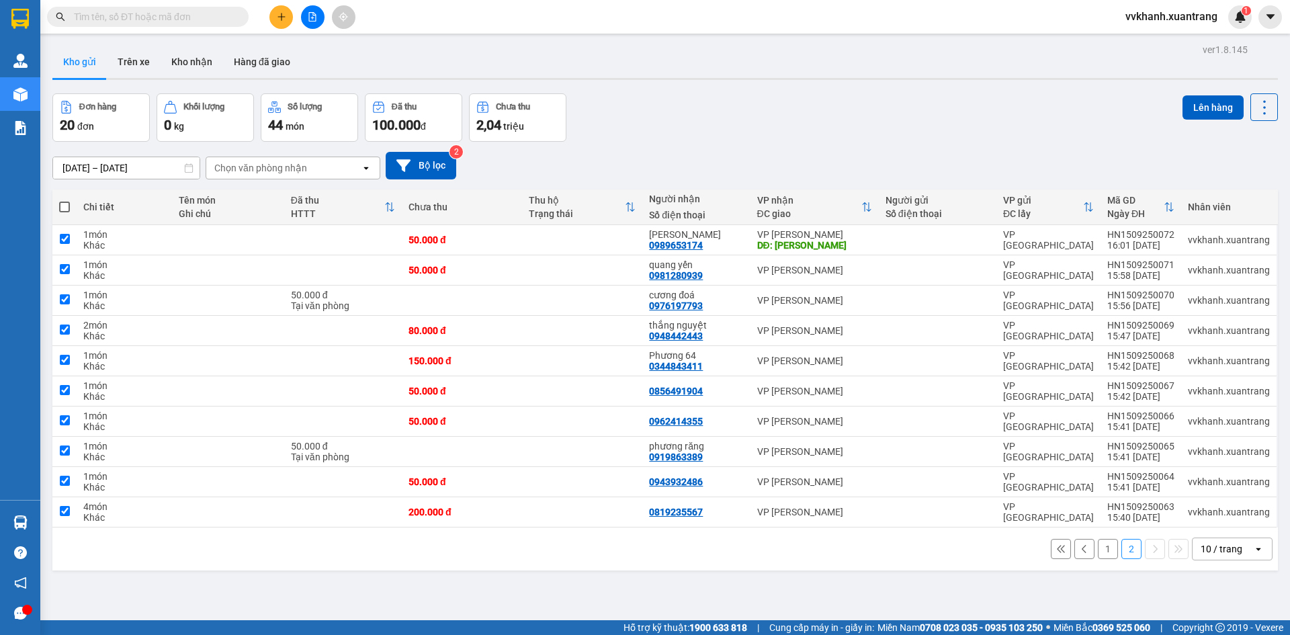
checkbox input "true"
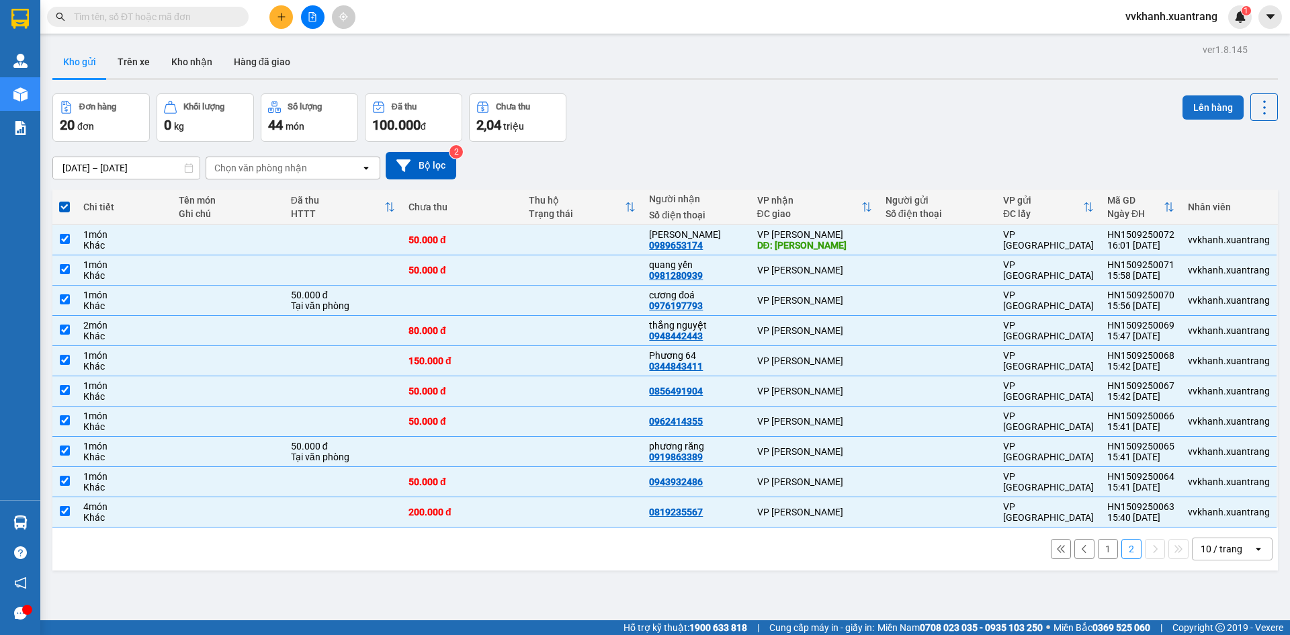
click at [1210, 98] on button "Lên hàng" at bounding box center [1213, 107] width 61 height 24
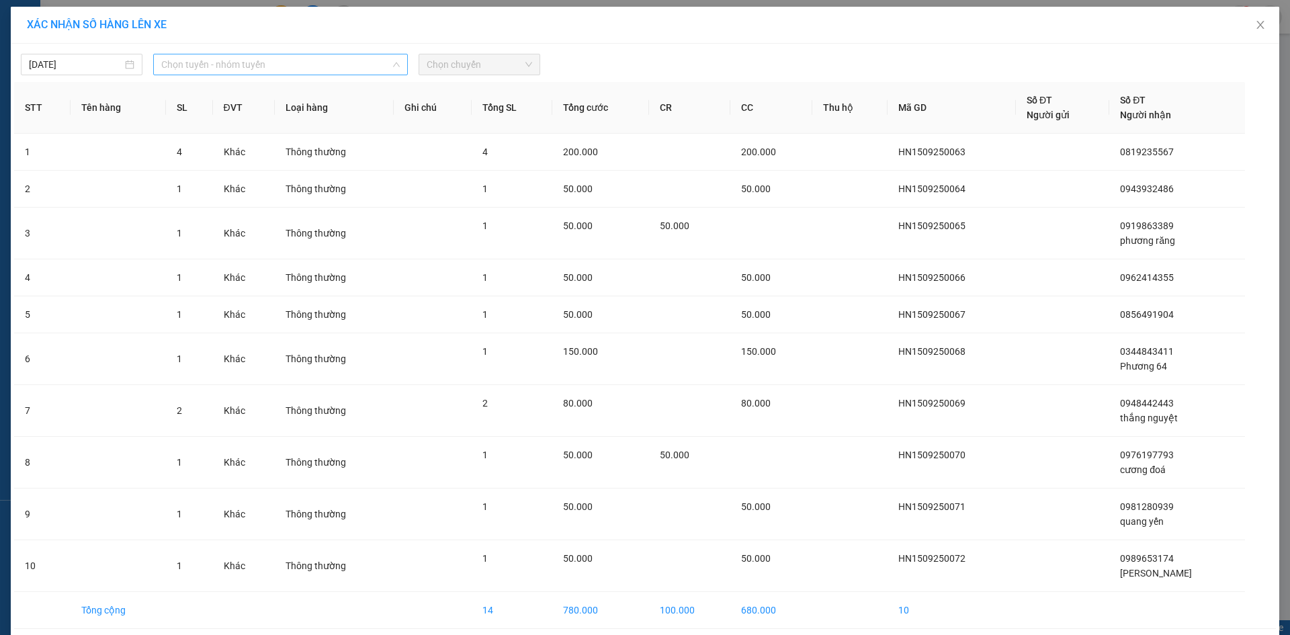
drag, startPoint x: 214, startPoint y: 66, endPoint x: 223, endPoint y: 118, distance: 53.1
click at [216, 65] on span "Chọn tuyến - nhóm tuyến" at bounding box center [280, 64] width 239 height 20
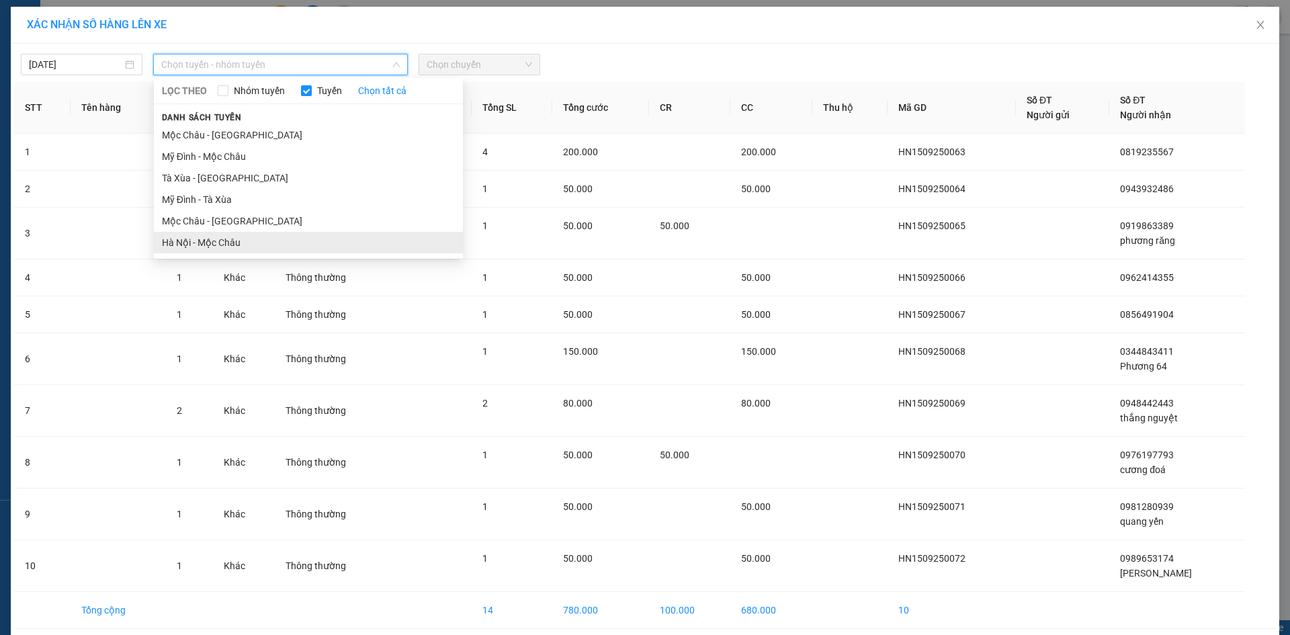
click at [235, 236] on li "Hà Nội - Mộc Châu" at bounding box center [308, 243] width 309 height 22
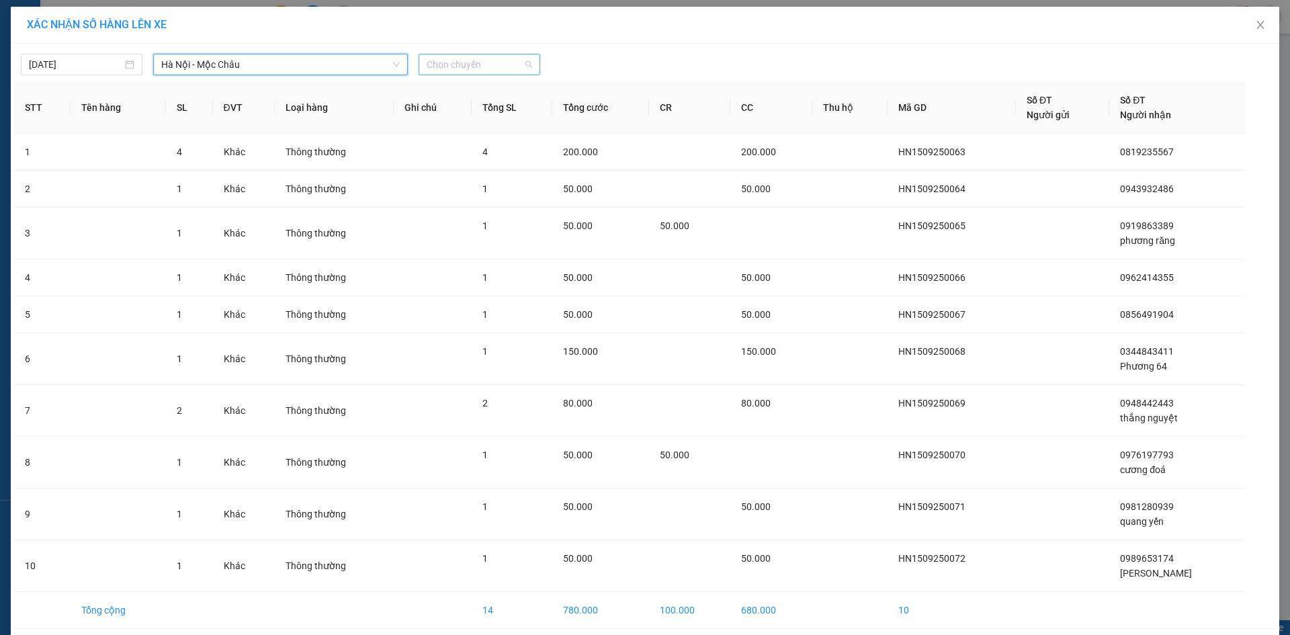
click at [469, 66] on span "Chọn chuyến" at bounding box center [480, 64] width 106 height 20
click at [454, 220] on div "18:15" at bounding box center [474, 220] width 105 height 15
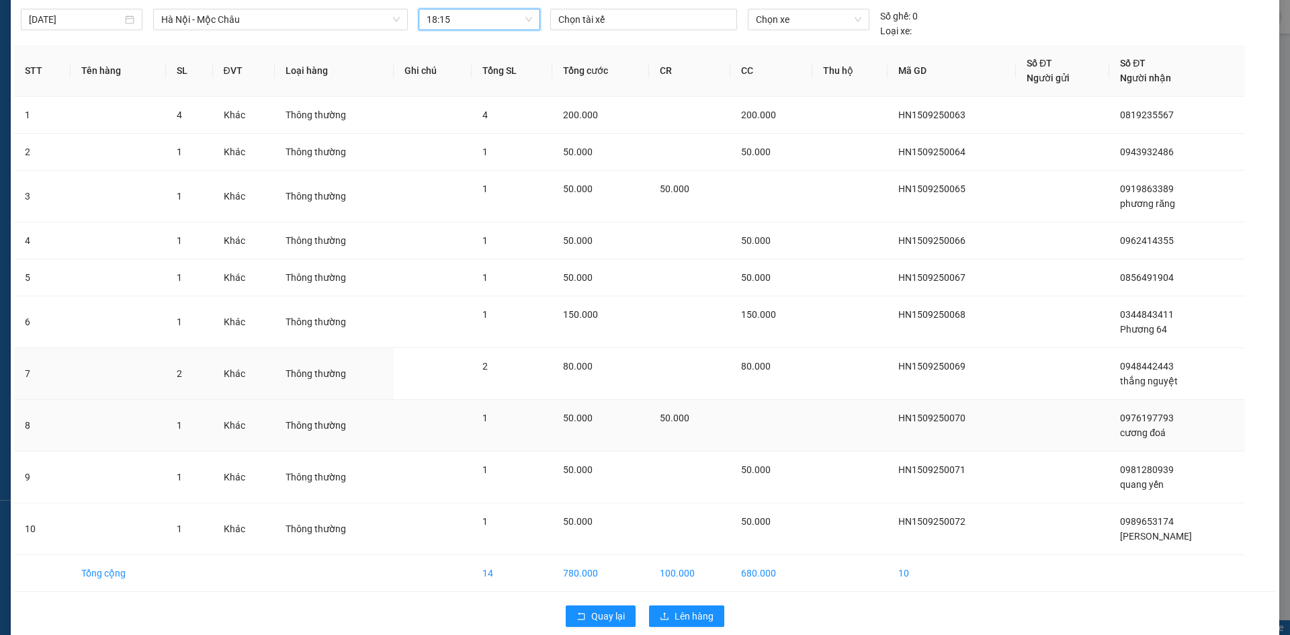
scroll to position [63, 0]
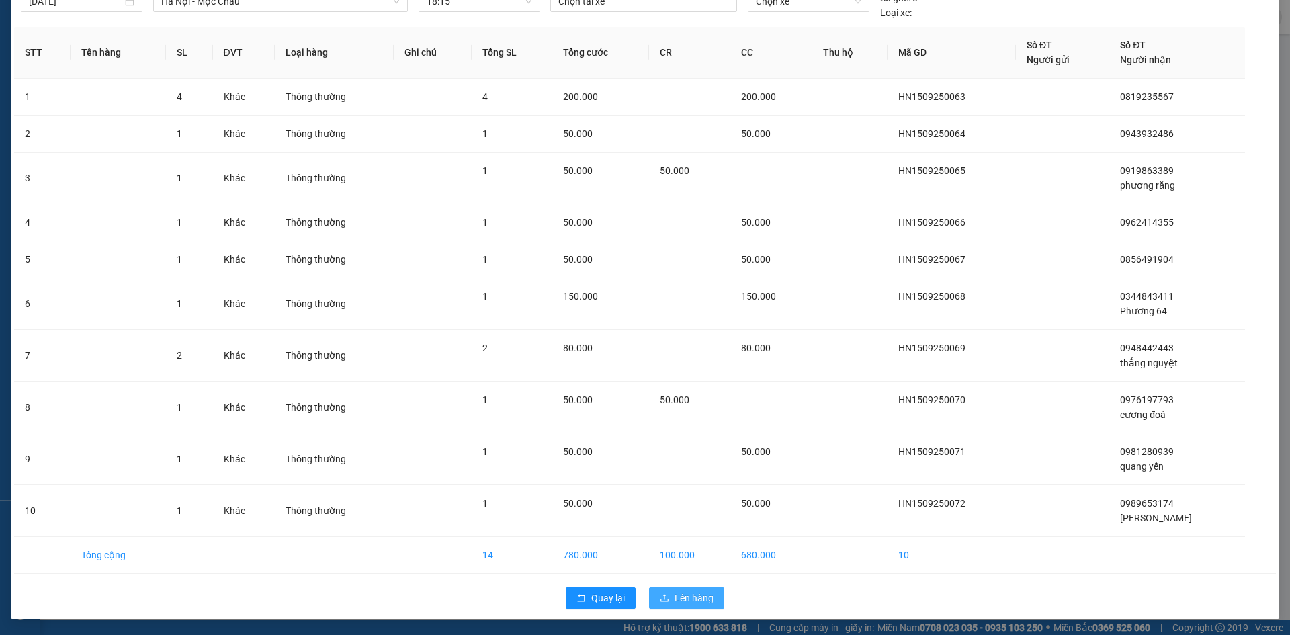
click at [682, 597] on span "Lên hàng" at bounding box center [694, 598] width 39 height 15
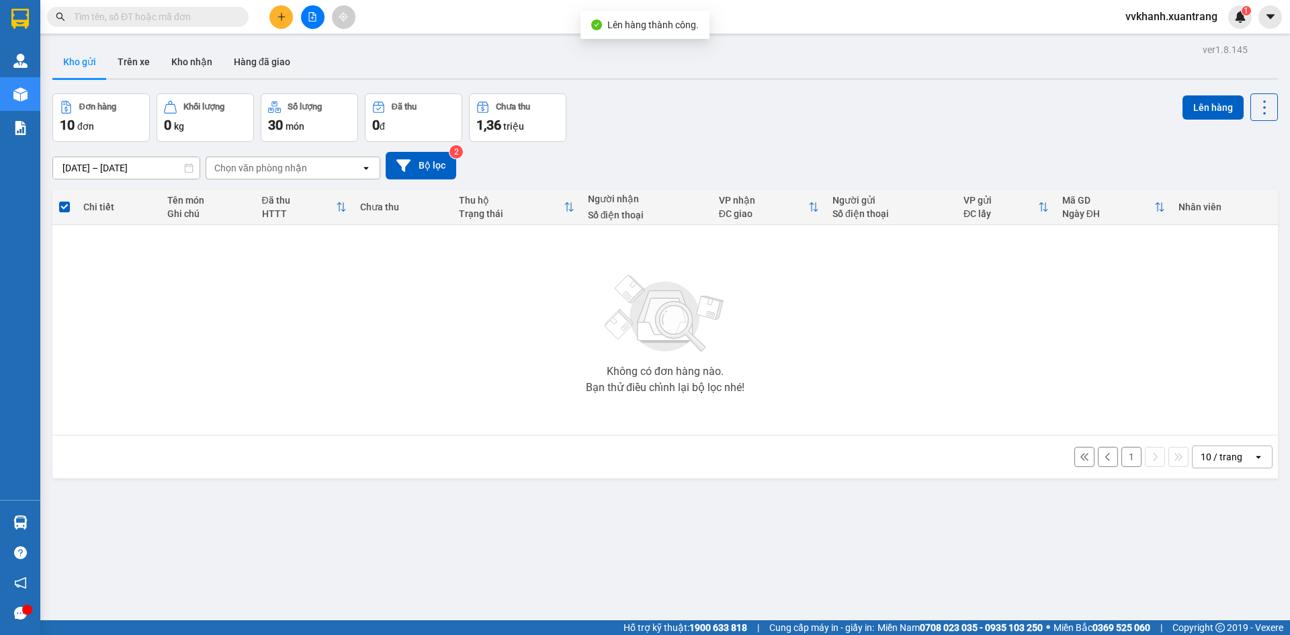
click at [1125, 458] on button "1" at bounding box center [1132, 457] width 20 height 20
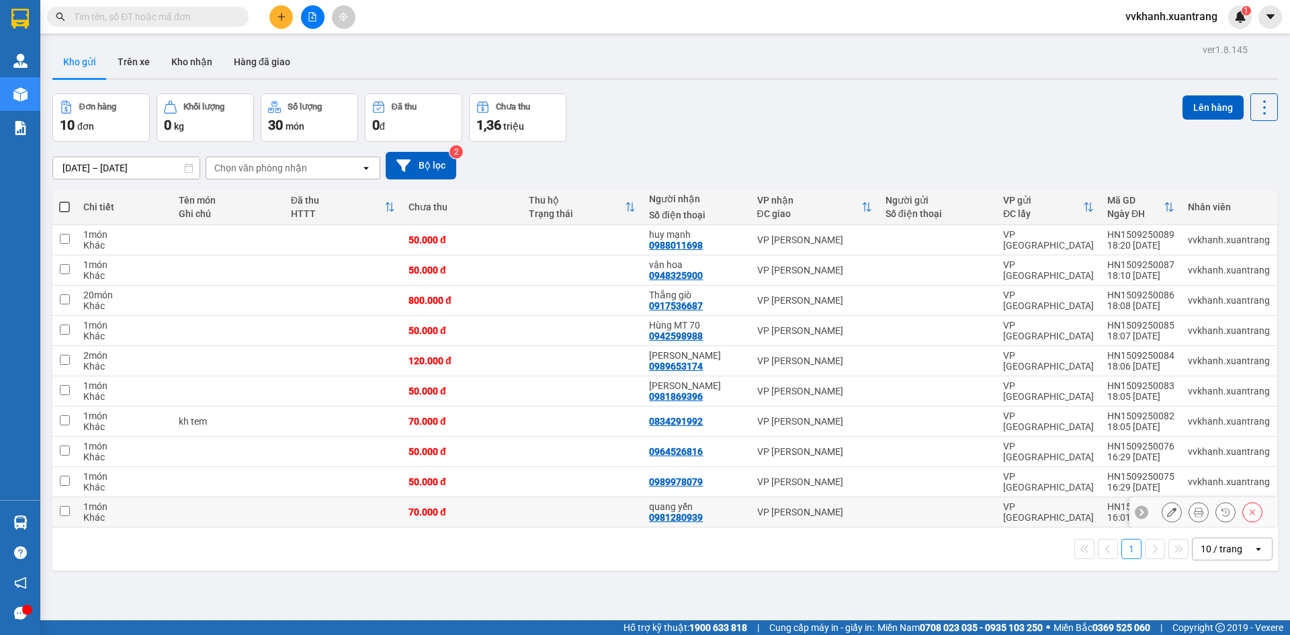
drag, startPoint x: 782, startPoint y: 511, endPoint x: 782, endPoint y: 495, distance: 15.5
click at [782, 510] on div "VP [PERSON_NAME]" at bounding box center [814, 512] width 115 height 11
checkbox input "true"
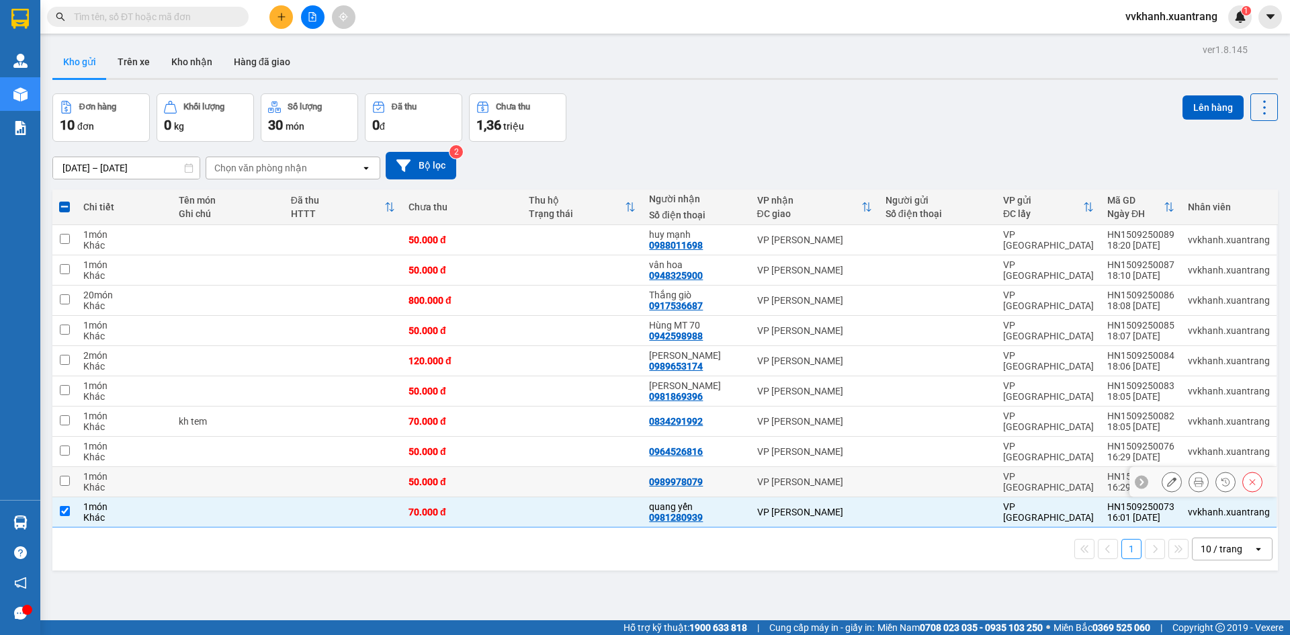
click at [784, 482] on div "VP [PERSON_NAME]" at bounding box center [814, 482] width 115 height 11
checkbox input "true"
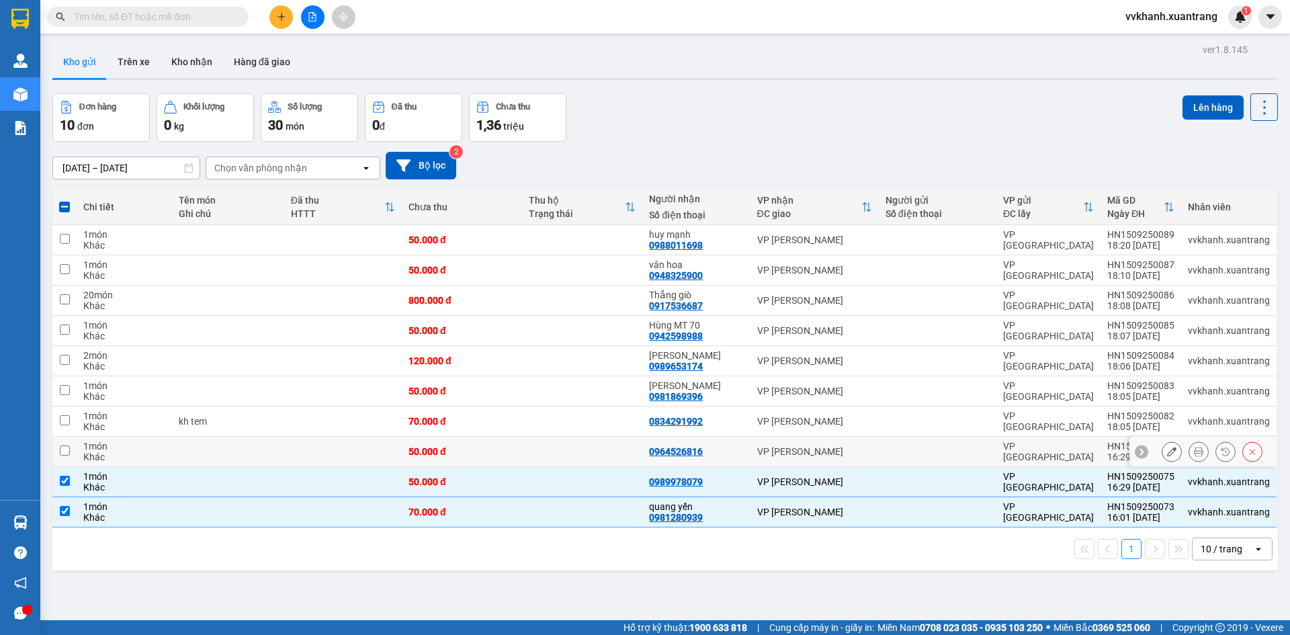
click at [722, 448] on div "0964526816" at bounding box center [696, 451] width 94 height 11
checkbox input "true"
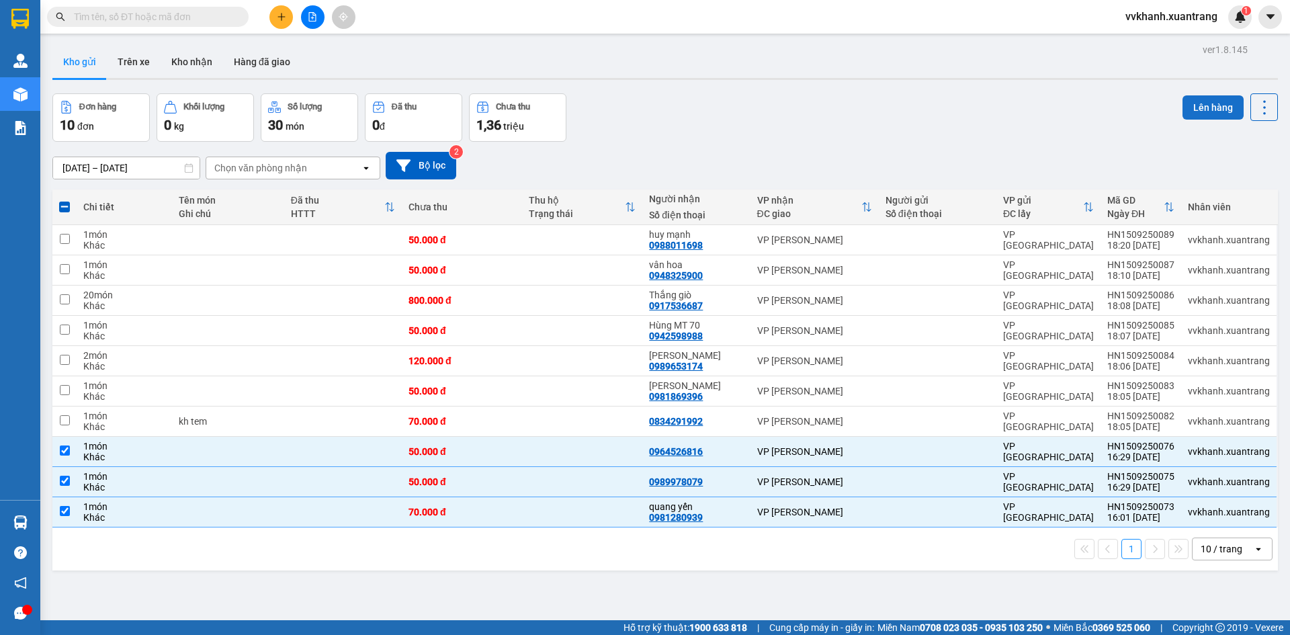
click at [1206, 96] on button "Lên hàng" at bounding box center [1213, 107] width 61 height 24
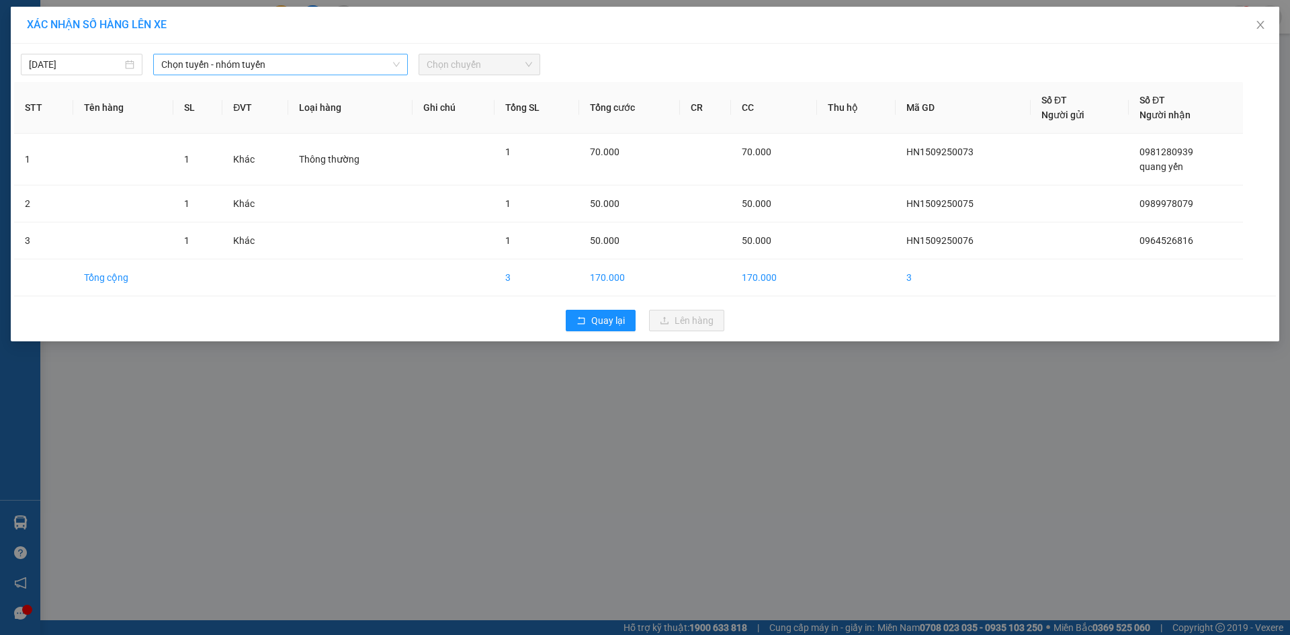
click at [268, 71] on span "Chọn tuyến - nhóm tuyến" at bounding box center [280, 64] width 239 height 20
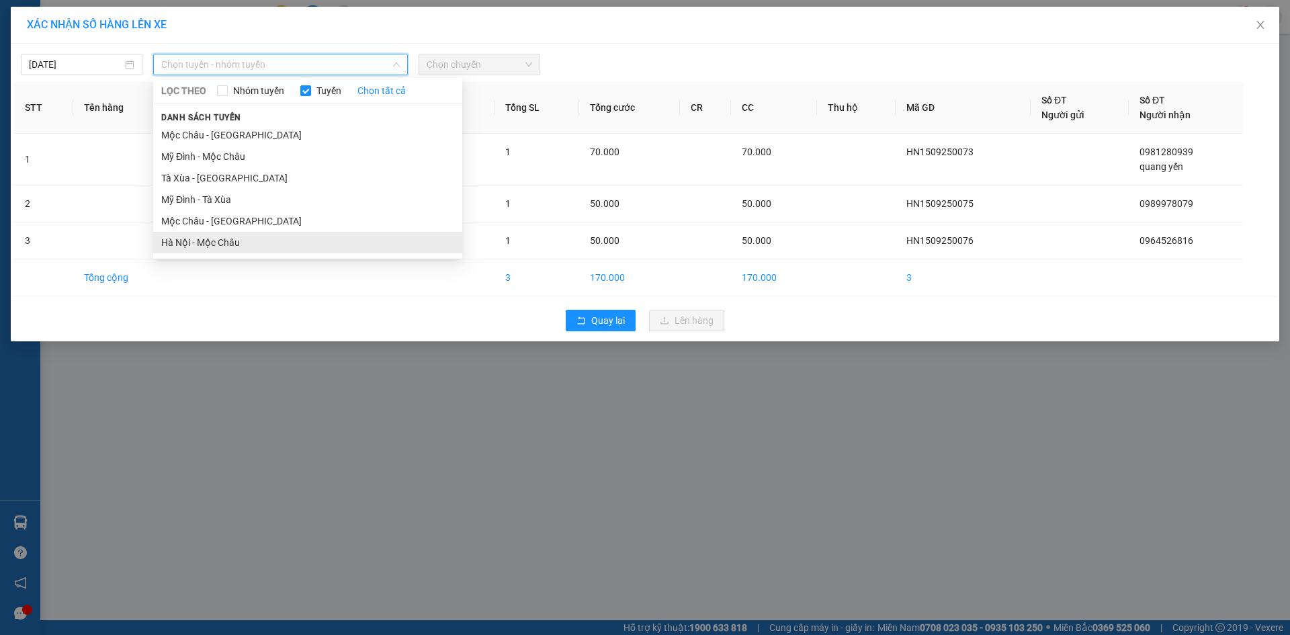
click at [221, 247] on li "Hà Nội - Mộc Châu" at bounding box center [307, 243] width 309 height 22
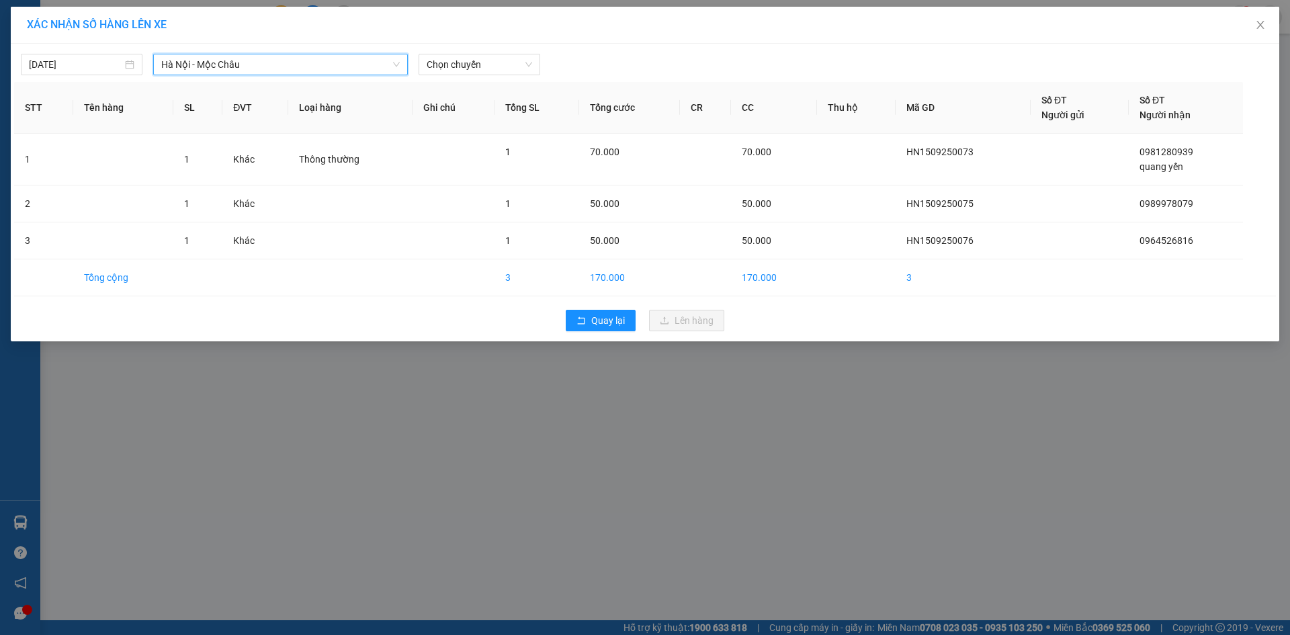
drag, startPoint x: 505, startPoint y: 63, endPoint x: 505, endPoint y: 77, distance: 14.8
click at [505, 69] on span "Chọn chuyến" at bounding box center [480, 64] width 106 height 20
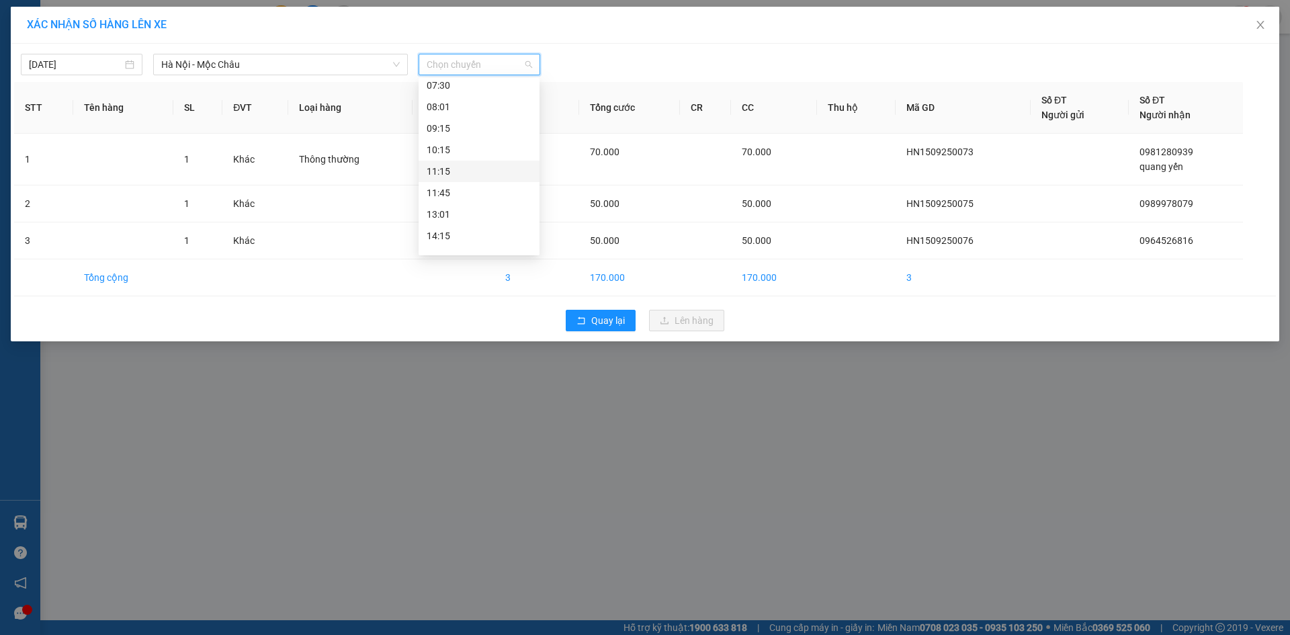
scroll to position [194, 0]
click at [458, 211] on div "18:15" at bounding box center [479, 221] width 121 height 22
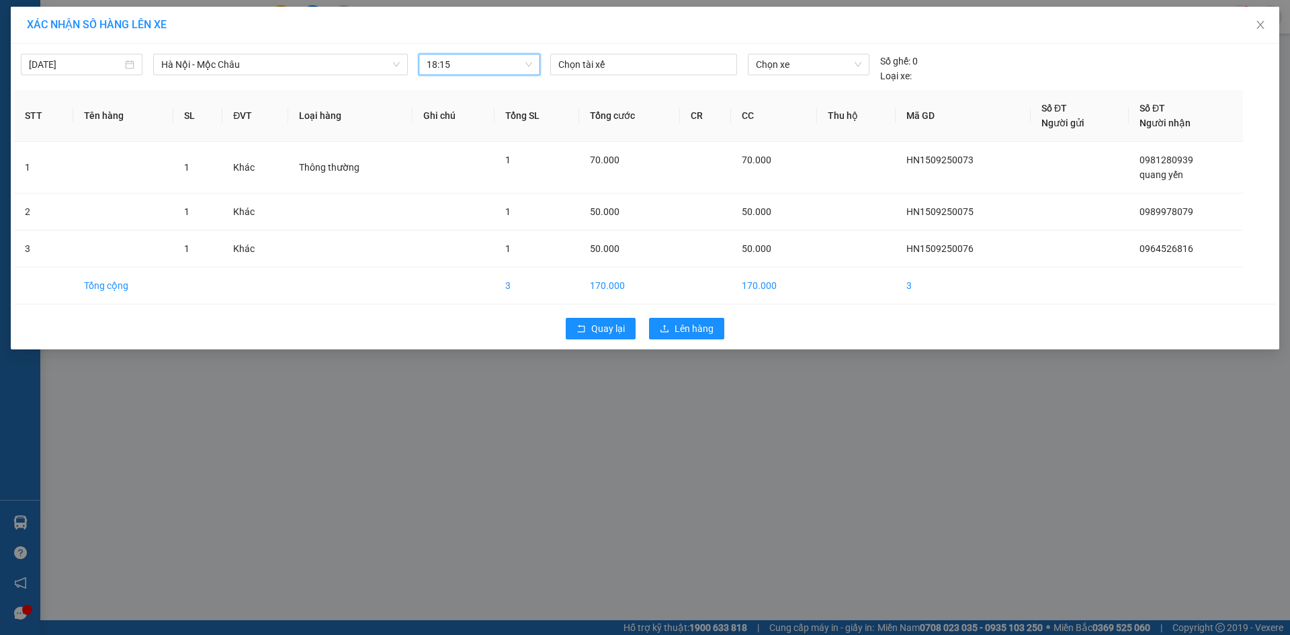
click at [694, 343] on div "Quay lại Lên hàng" at bounding box center [645, 328] width 1262 height 35
click at [694, 332] on span "Lên hàng" at bounding box center [694, 328] width 39 height 15
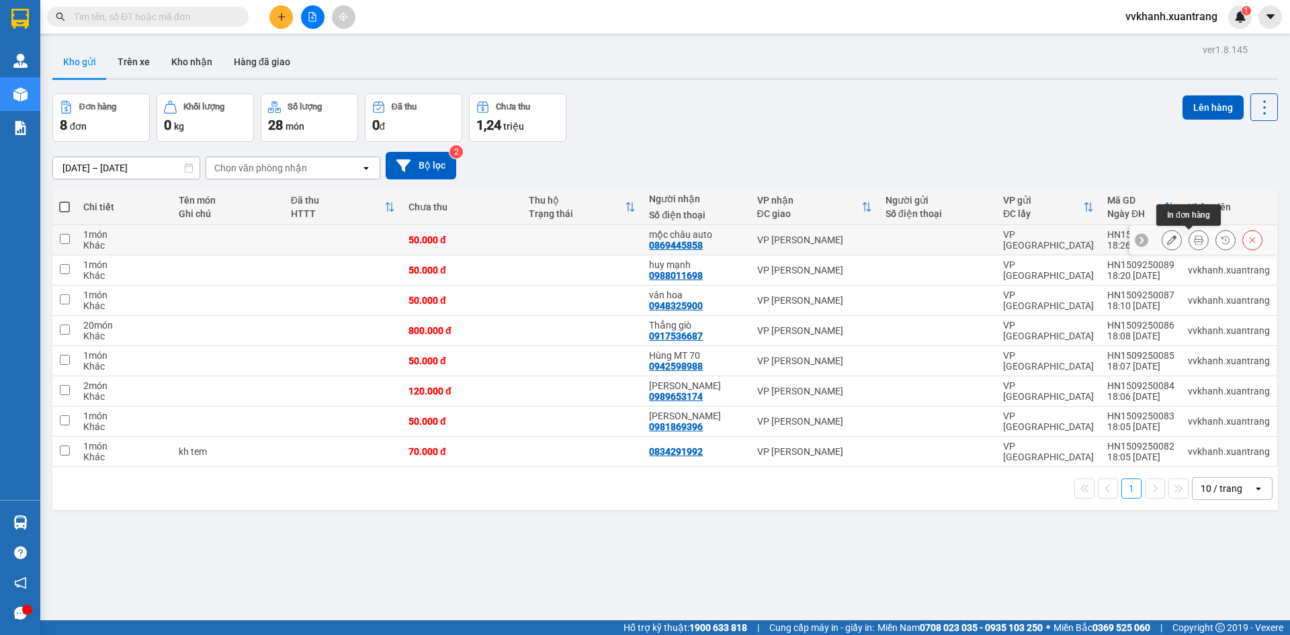
click at [1194, 241] on icon at bounding box center [1198, 239] width 9 height 9
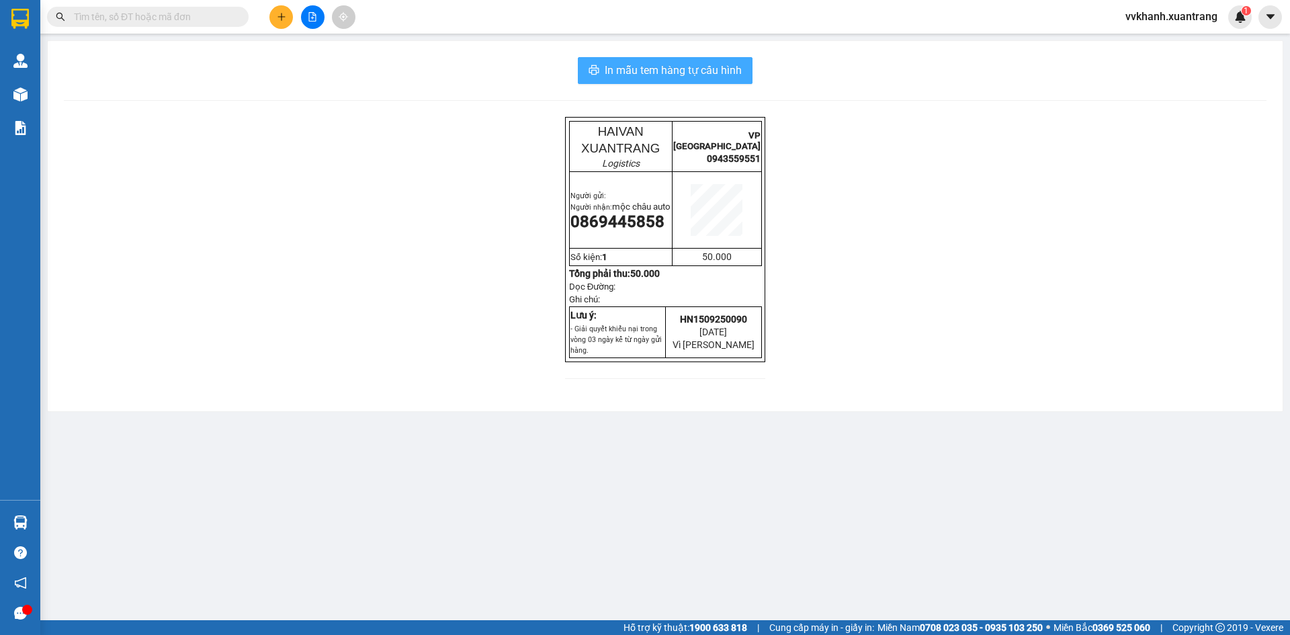
drag, startPoint x: 617, startPoint y: 75, endPoint x: 663, endPoint y: 77, distance: 45.8
click at [619, 75] on span "In mẫu tem hàng tự cấu hình" at bounding box center [673, 70] width 137 height 17
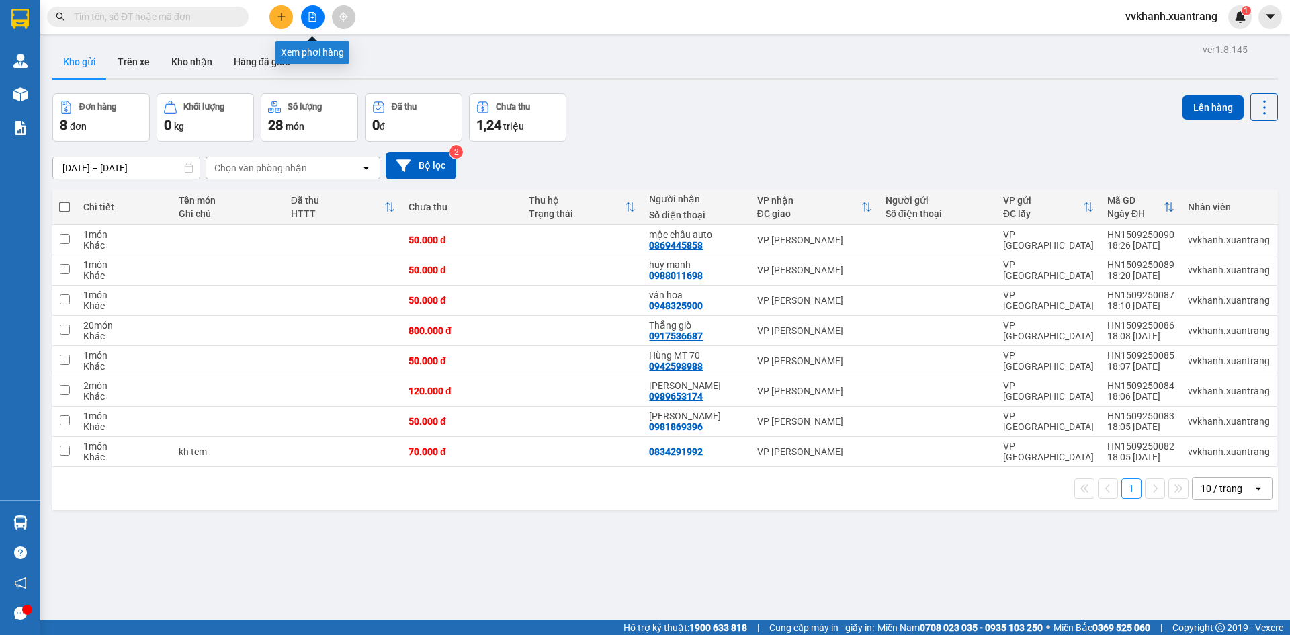
click at [307, 15] on button at bounding box center [313, 17] width 24 height 24
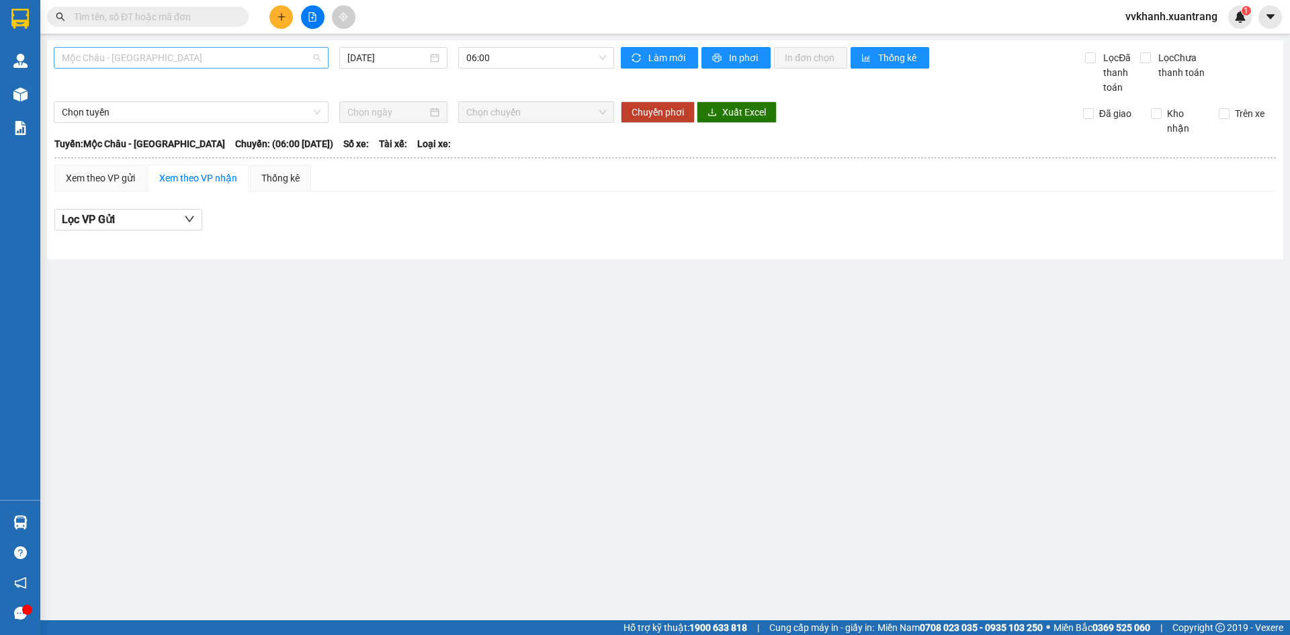
click at [141, 57] on span "Mộc Châu - [GEOGRAPHIC_DATA]" at bounding box center [191, 58] width 259 height 20
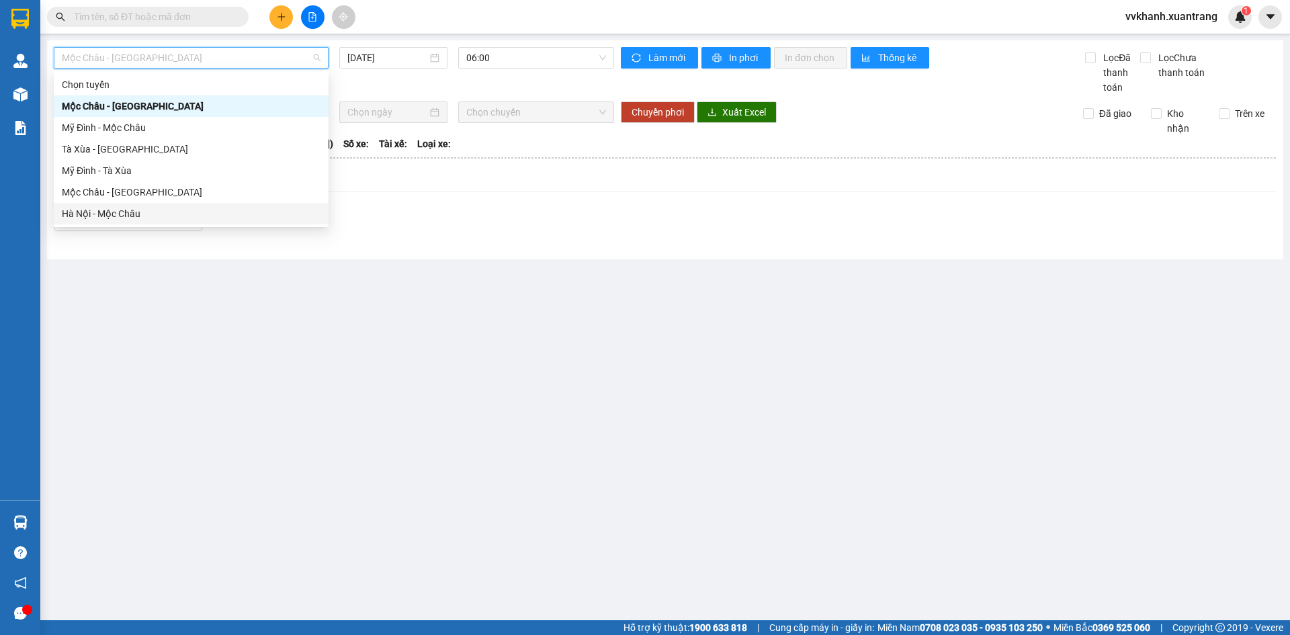
drag, startPoint x: 144, startPoint y: 208, endPoint x: 473, endPoint y: 86, distance: 351.1
click at [144, 208] on div "Hà Nội - Mộc Châu" at bounding box center [191, 213] width 259 height 15
type input "[DATE]"
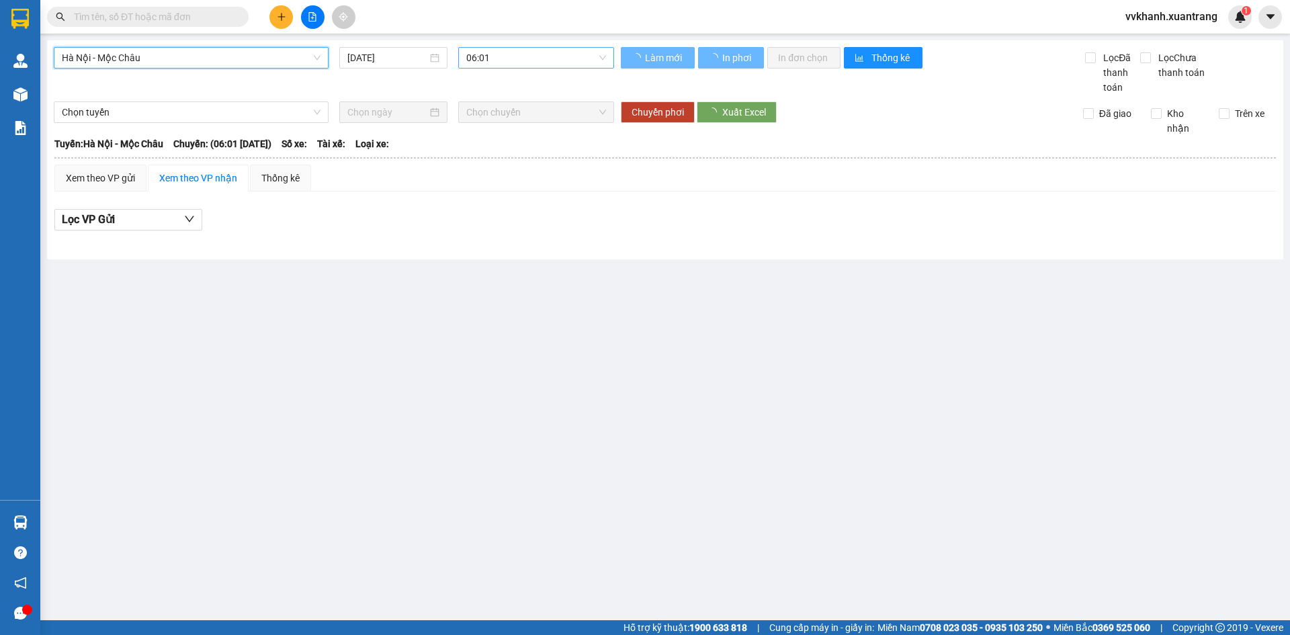
click at [517, 58] on span "06:01" at bounding box center [536, 58] width 140 height 20
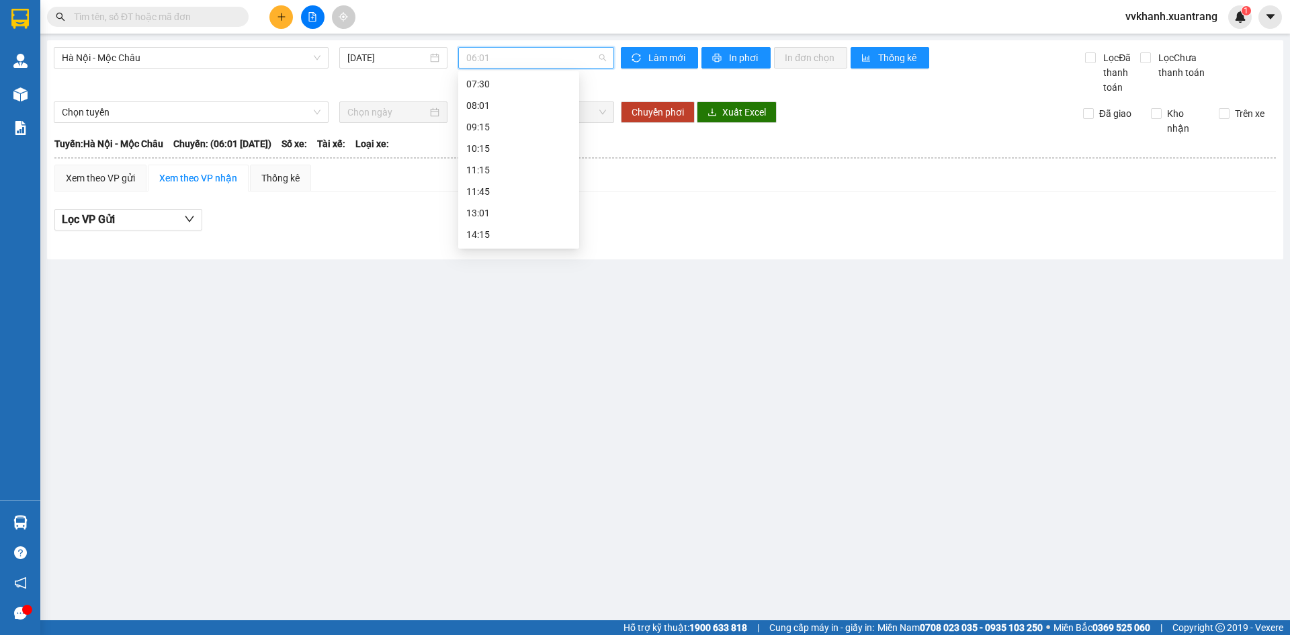
scroll to position [194, 0]
click at [515, 216] on div "18:15" at bounding box center [518, 213] width 105 height 15
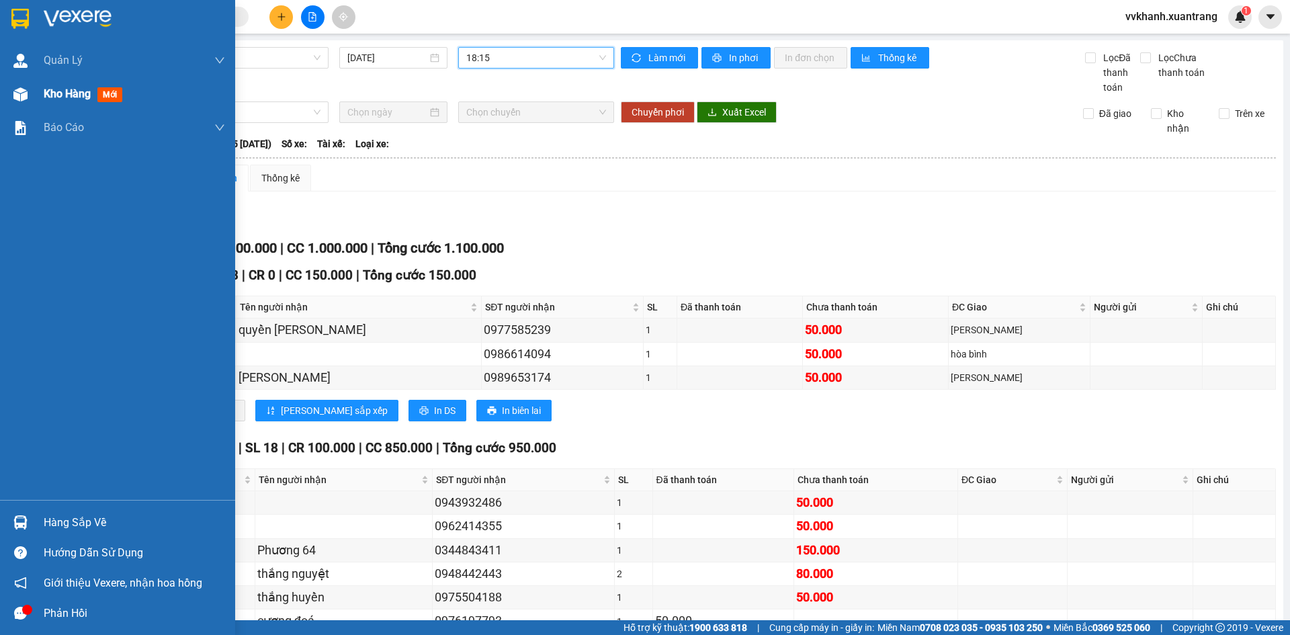
click at [26, 93] on img at bounding box center [20, 94] width 14 height 14
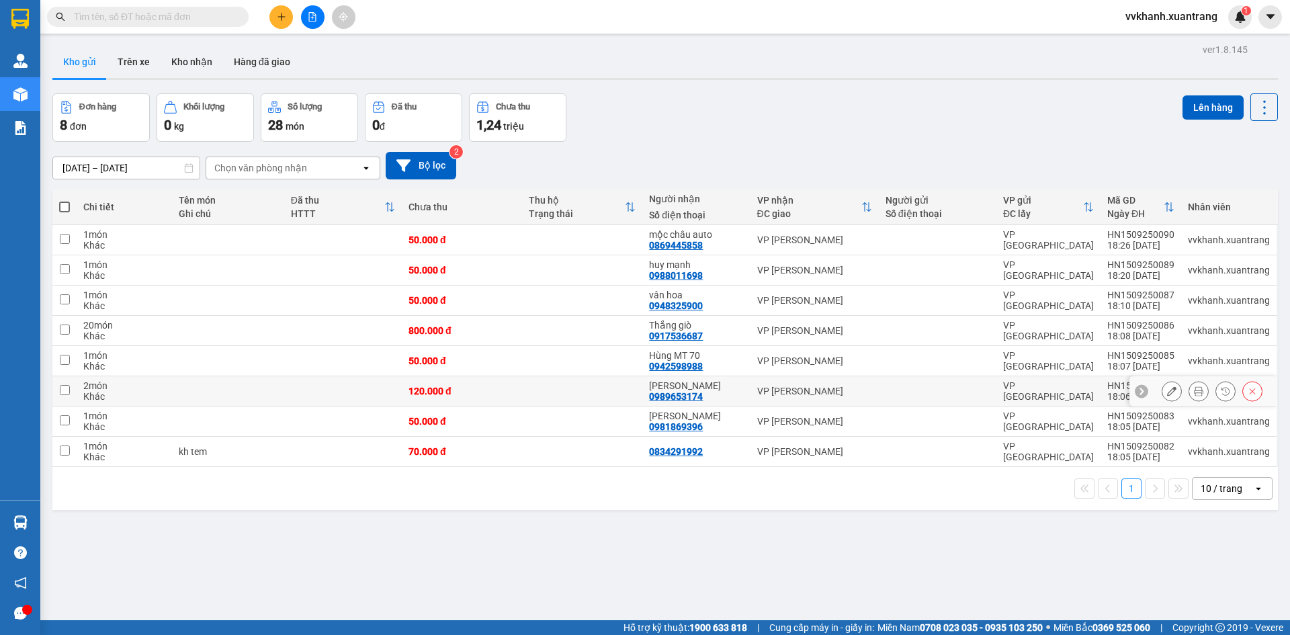
click at [1167, 392] on icon at bounding box center [1171, 390] width 9 height 9
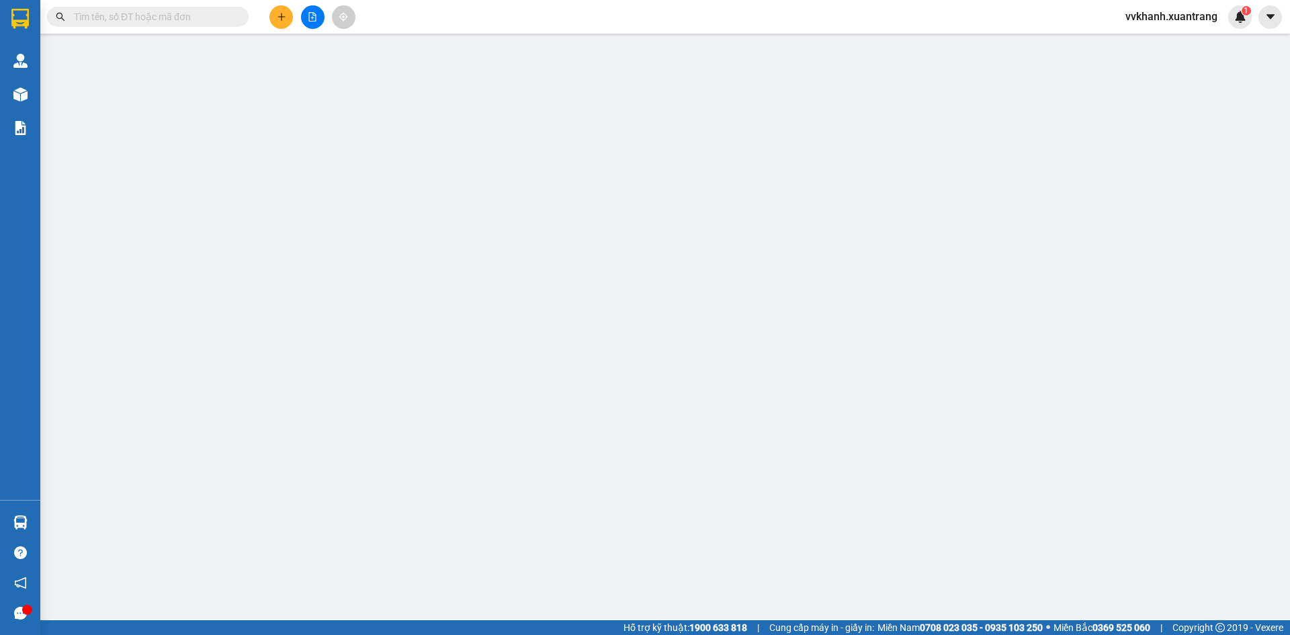
type input "0989653174"
type input "120.000"
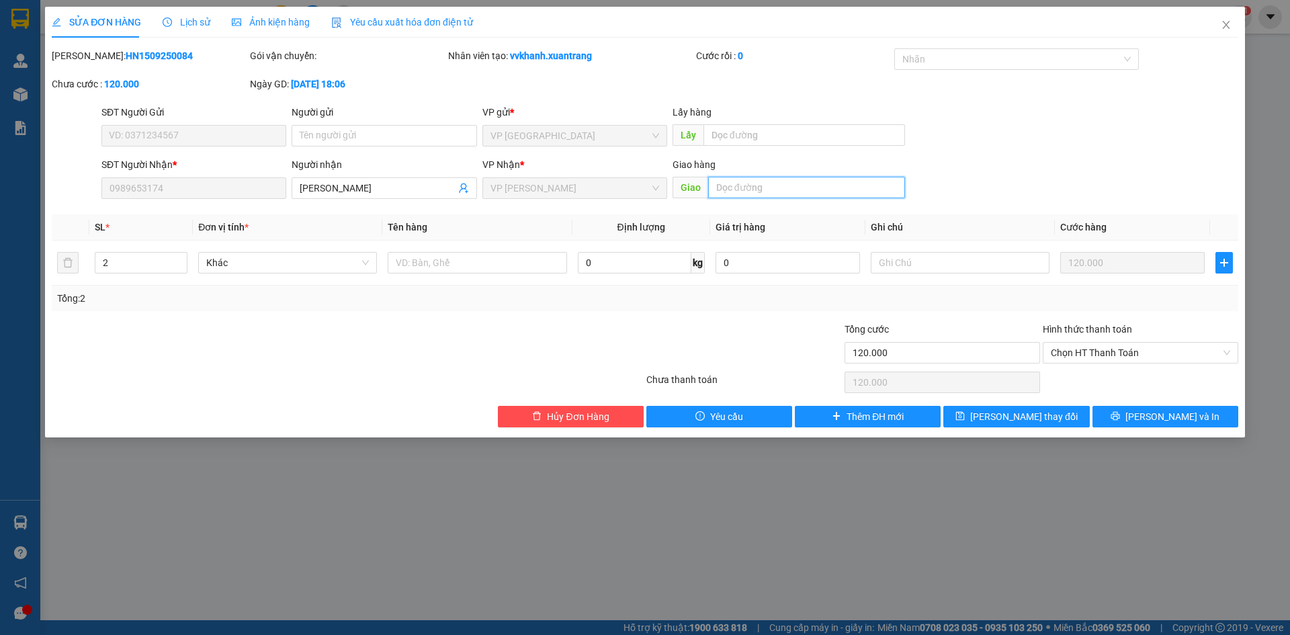
click at [751, 196] on input "text" at bounding box center [806, 188] width 197 height 22
type input "[PERSON_NAME]"
click at [1014, 418] on span "[PERSON_NAME] thay đổi" at bounding box center [1024, 416] width 108 height 15
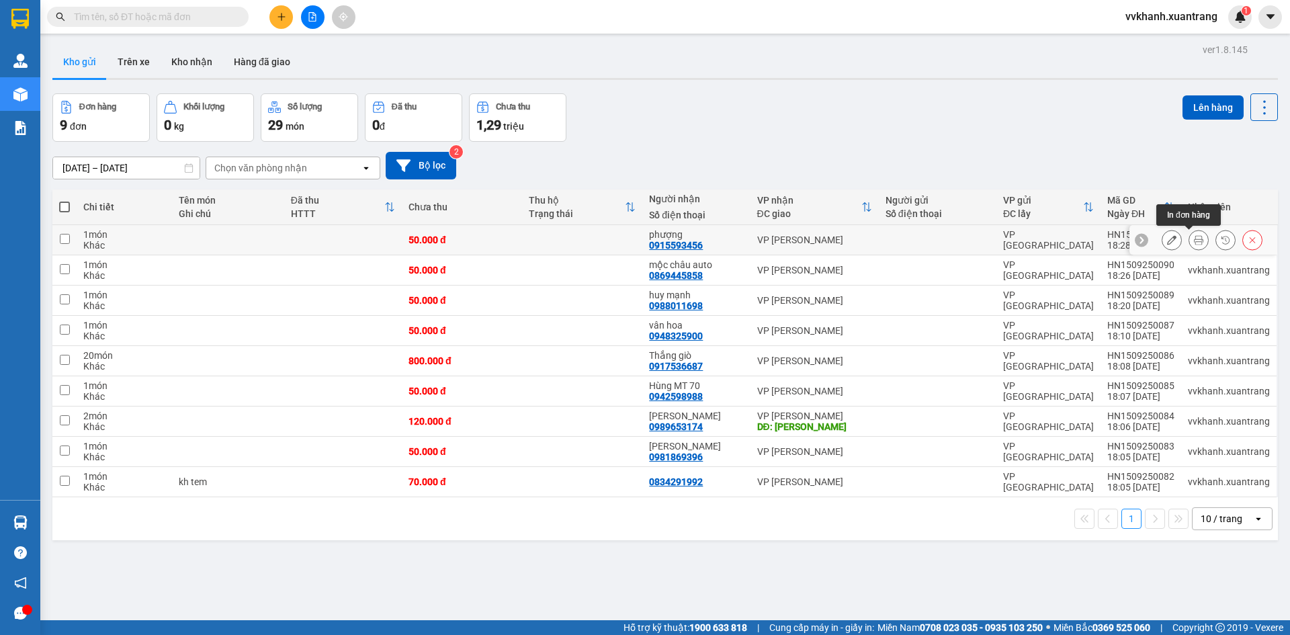
click at [1194, 241] on icon at bounding box center [1198, 239] width 9 height 9
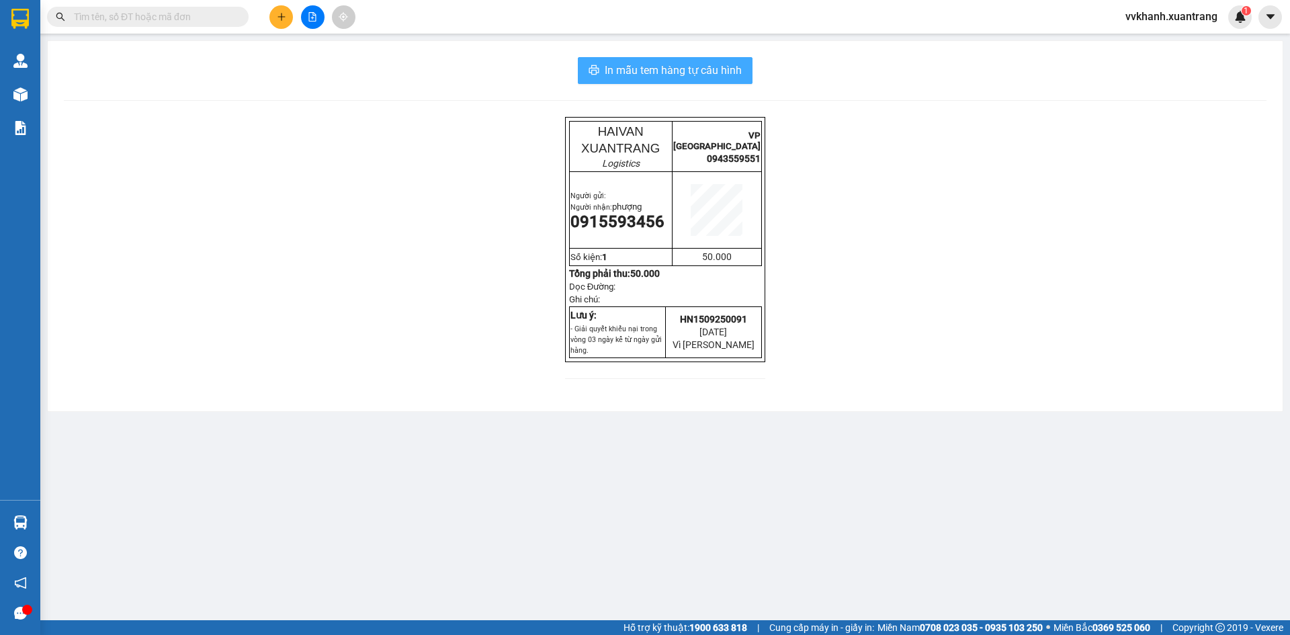
click at [624, 73] on span "In mẫu tem hàng tự cấu hình" at bounding box center [673, 70] width 137 height 17
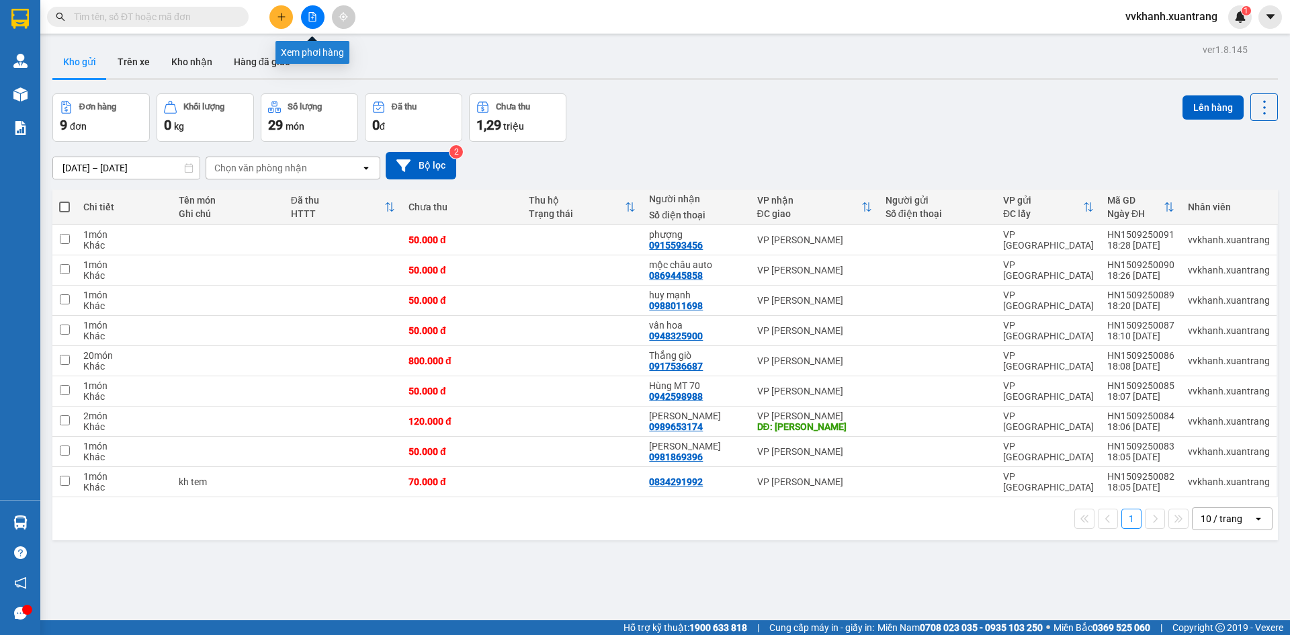
click at [309, 15] on icon "file-add" at bounding box center [312, 16] width 7 height 9
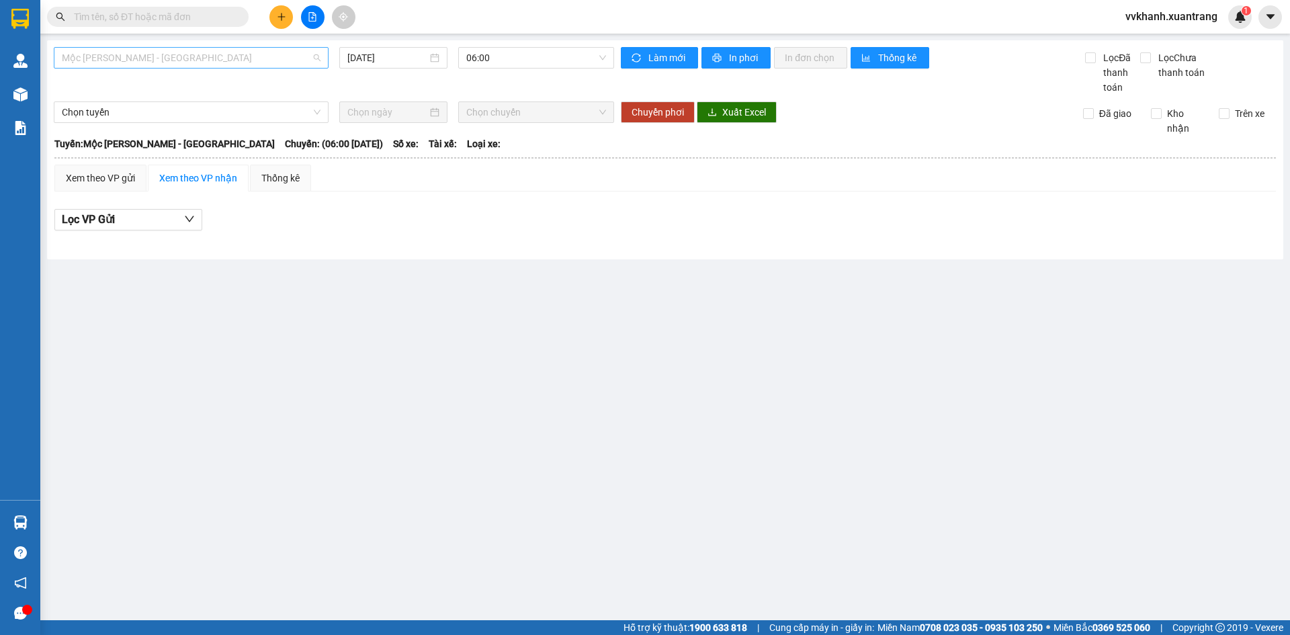
click at [173, 56] on span "Mộc [PERSON_NAME] - [GEOGRAPHIC_DATA]" at bounding box center [191, 58] width 259 height 20
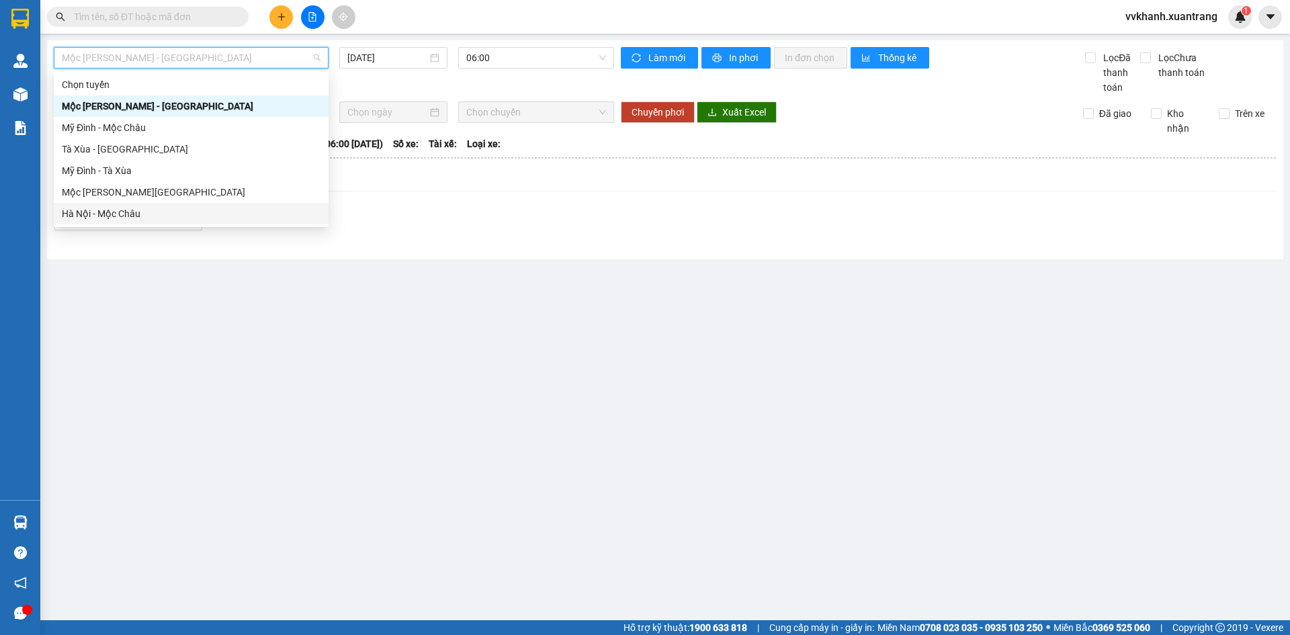
click at [153, 205] on div "Hà Nội - Mộc Châu" at bounding box center [191, 214] width 275 height 22
type input "[DATE]"
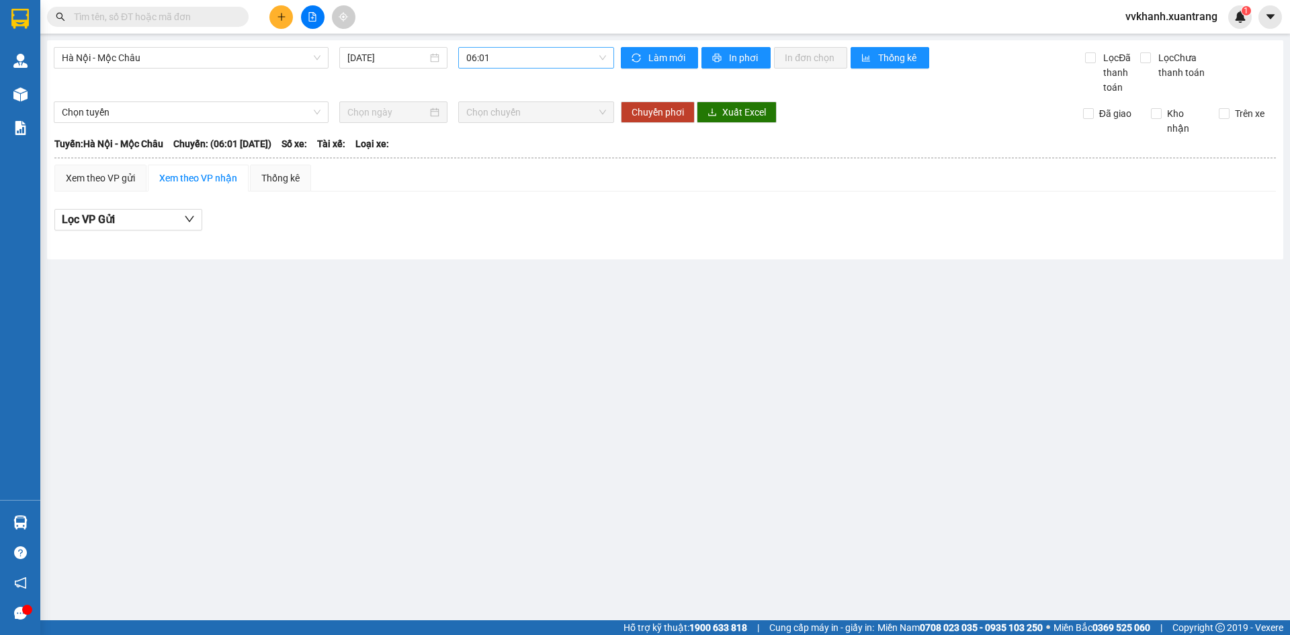
click at [458, 56] on div "06:01" at bounding box center [536, 58] width 156 height 22
click at [513, 219] on div "18:15" at bounding box center [518, 213] width 105 height 15
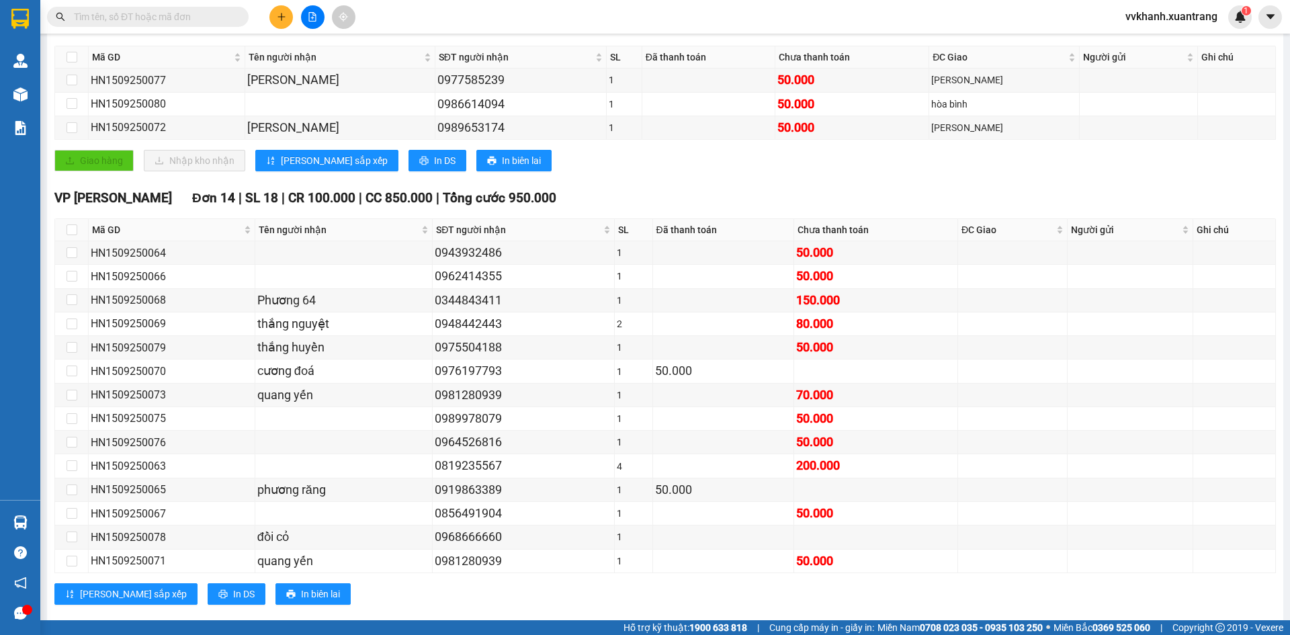
scroll to position [272, 0]
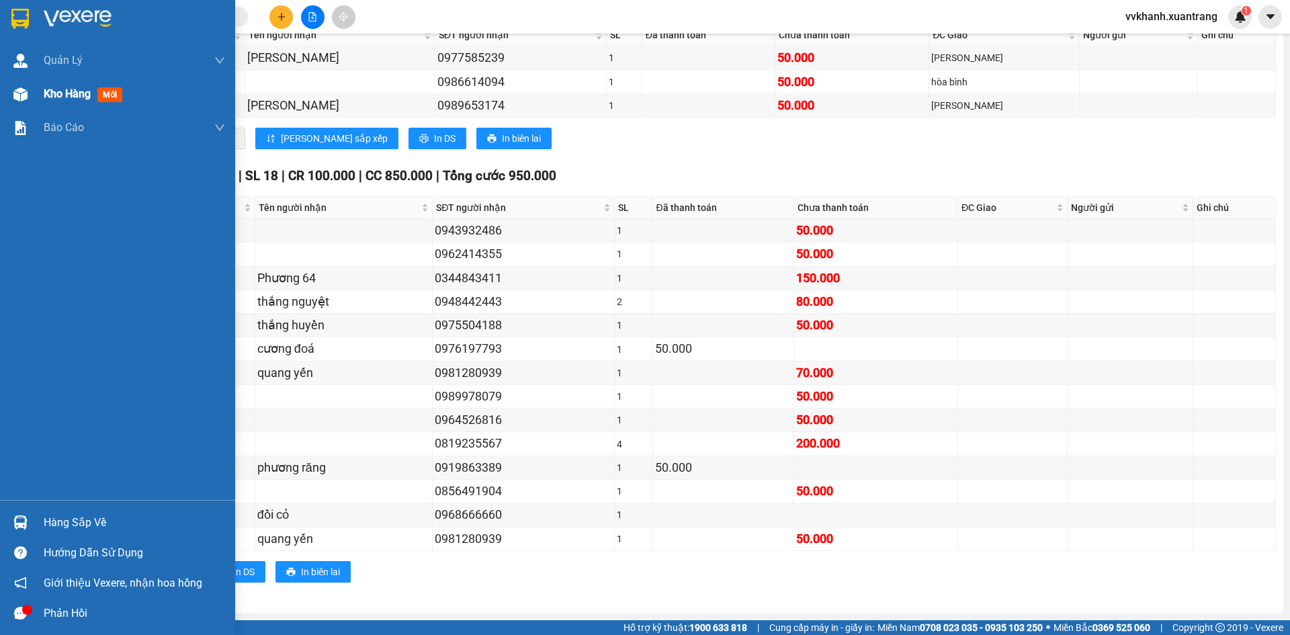
click at [82, 97] on span "Kho hàng" at bounding box center [67, 93] width 47 height 13
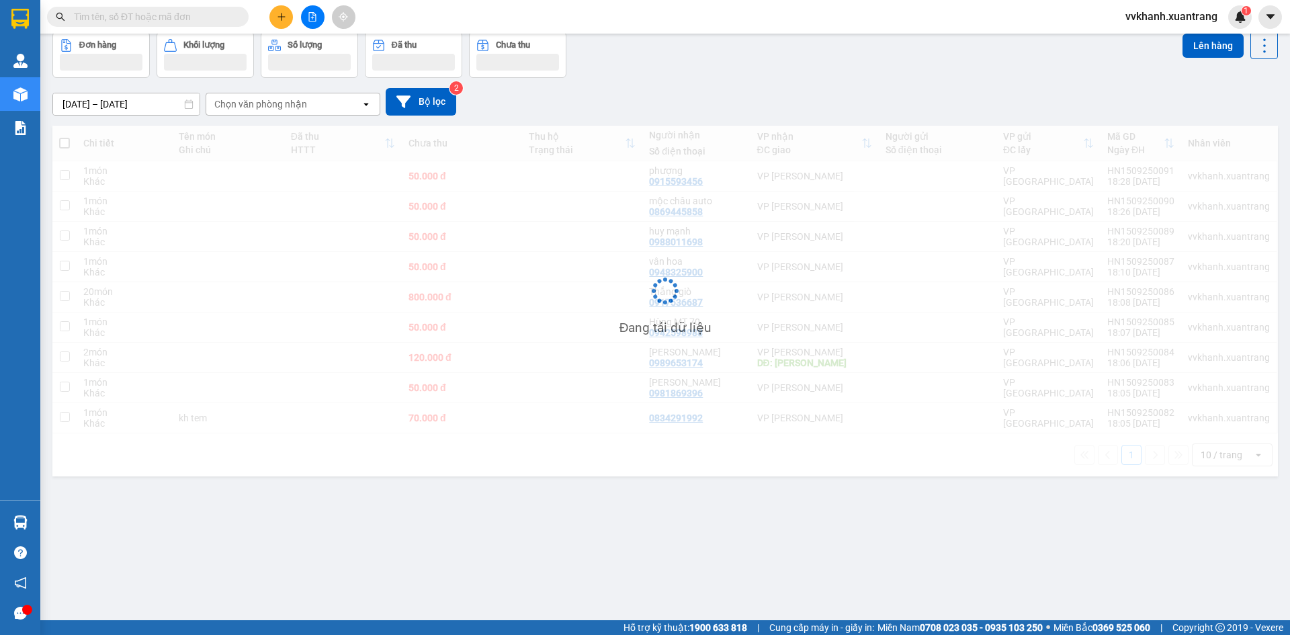
scroll to position [62, 0]
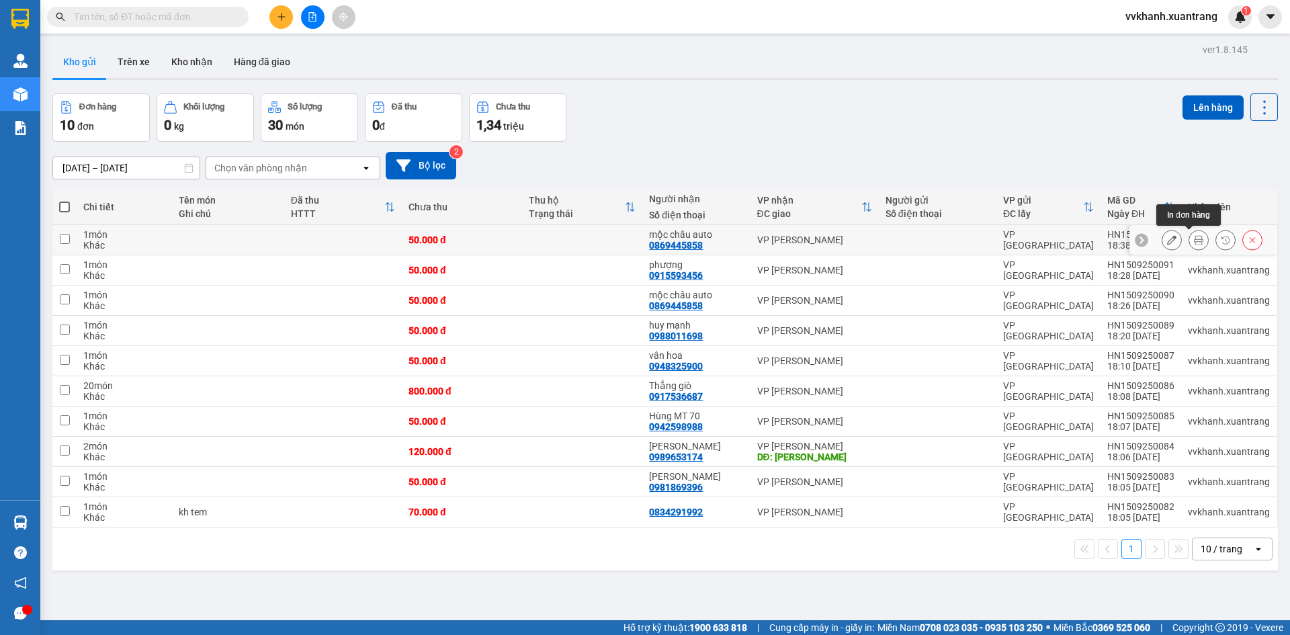
click at [1190, 235] on button at bounding box center [1199, 241] width 19 height 24
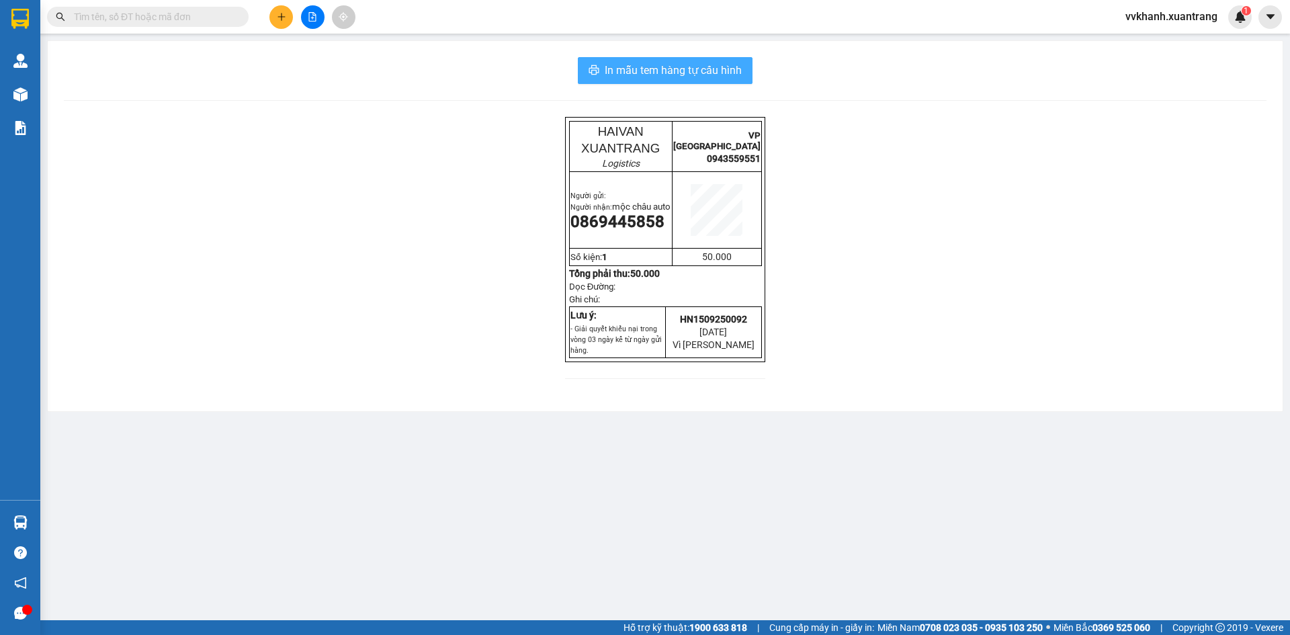
click at [700, 73] on span "In mẫu tem hàng tự cấu hình" at bounding box center [673, 70] width 137 height 17
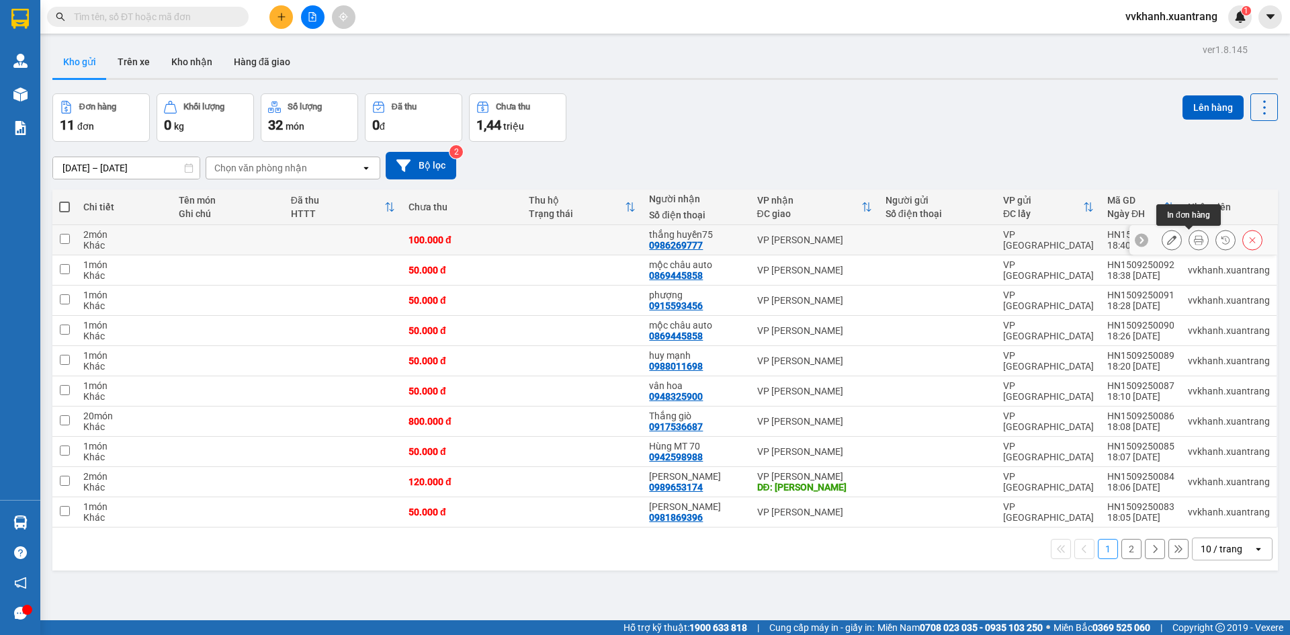
click at [1194, 239] on icon at bounding box center [1198, 239] width 9 height 9
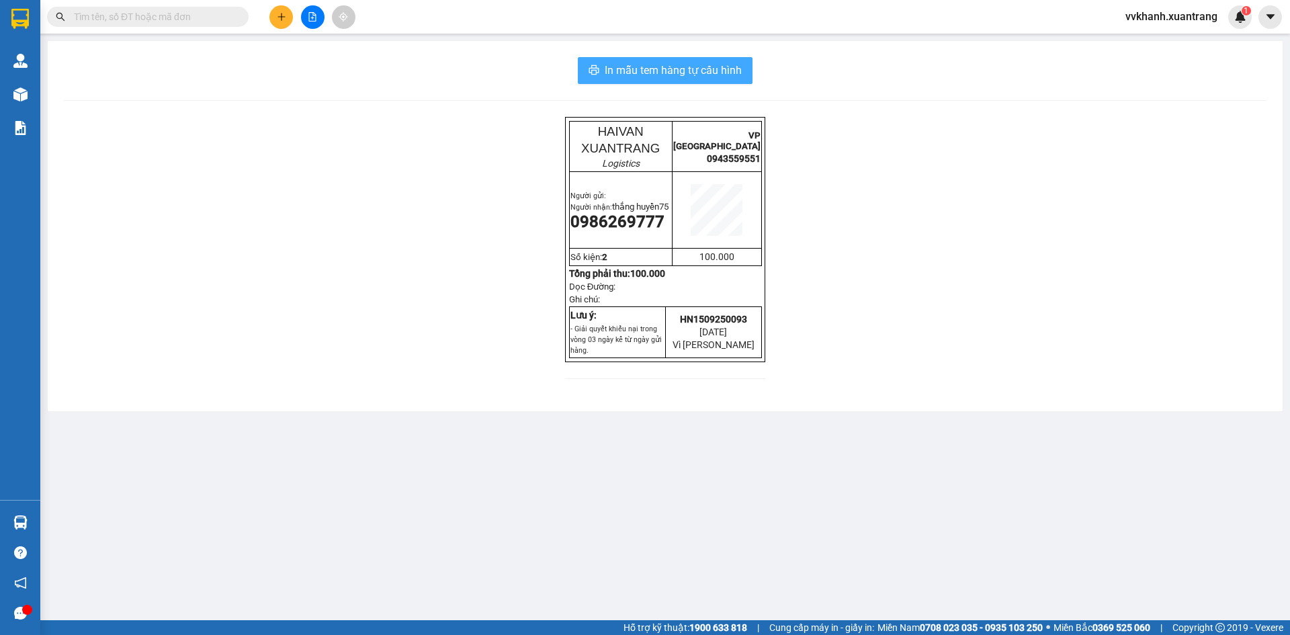
drag, startPoint x: 657, startPoint y: 68, endPoint x: 678, endPoint y: 85, distance: 26.8
click at [658, 68] on span "In mẫu tem hàng tự cấu hình" at bounding box center [673, 70] width 137 height 17
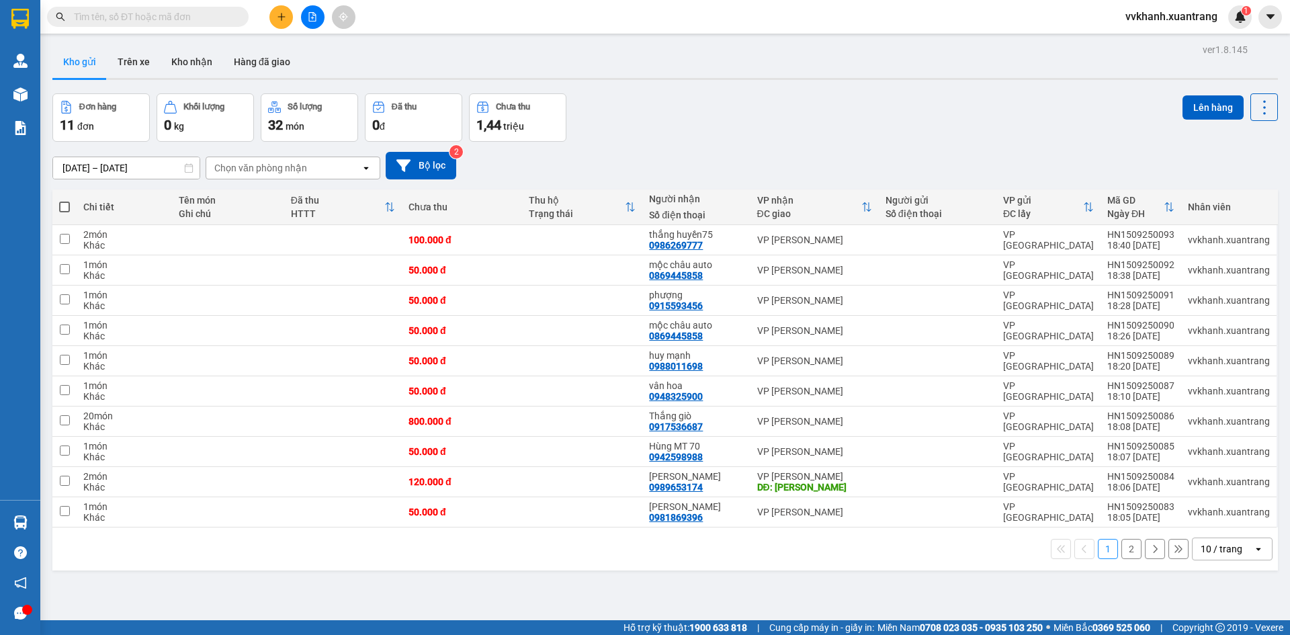
click at [1036, 599] on div "ver 1.8.145 Kho gửi Trên xe Kho nhận Hàng đã giao Đơn hàng 11 đơn Khối lượng 0 …" at bounding box center [665, 357] width 1237 height 635
click at [281, 17] on icon "plus" at bounding box center [281, 16] width 9 height 9
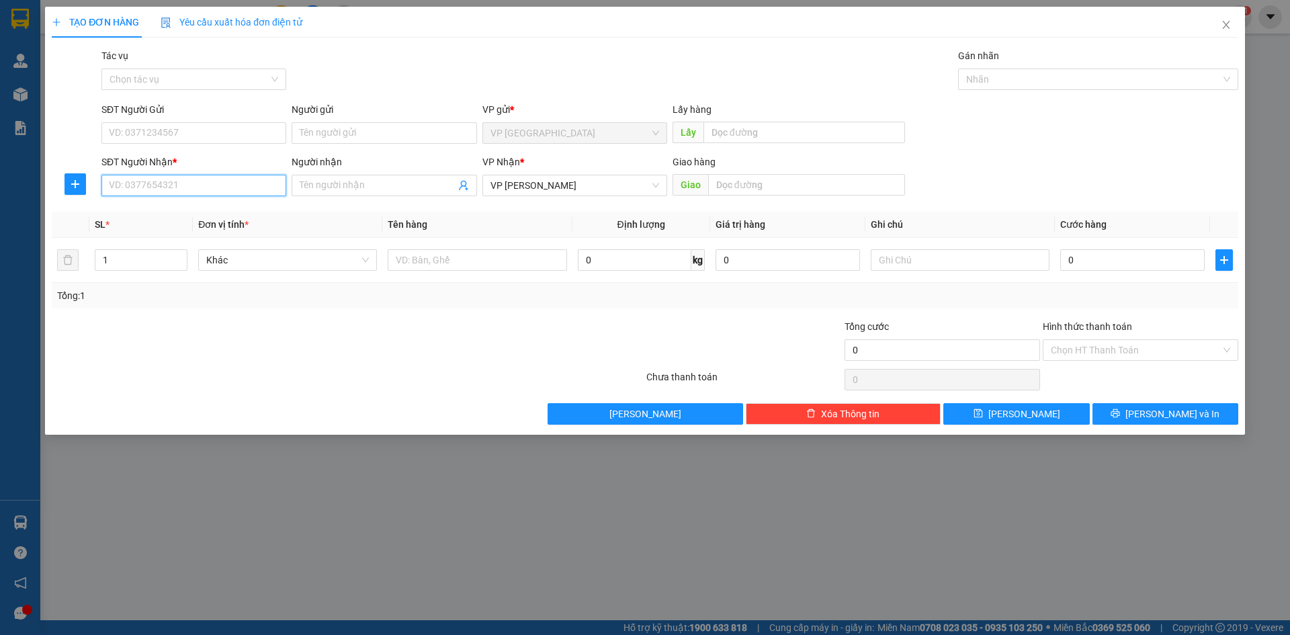
click at [190, 181] on input "SĐT Người Nhận *" at bounding box center [193, 186] width 185 height 22
click at [206, 214] on div "0358804888 - chị dung" at bounding box center [194, 212] width 169 height 15
type input "0358804888"
type input "chị dung"
type input "0358804888"
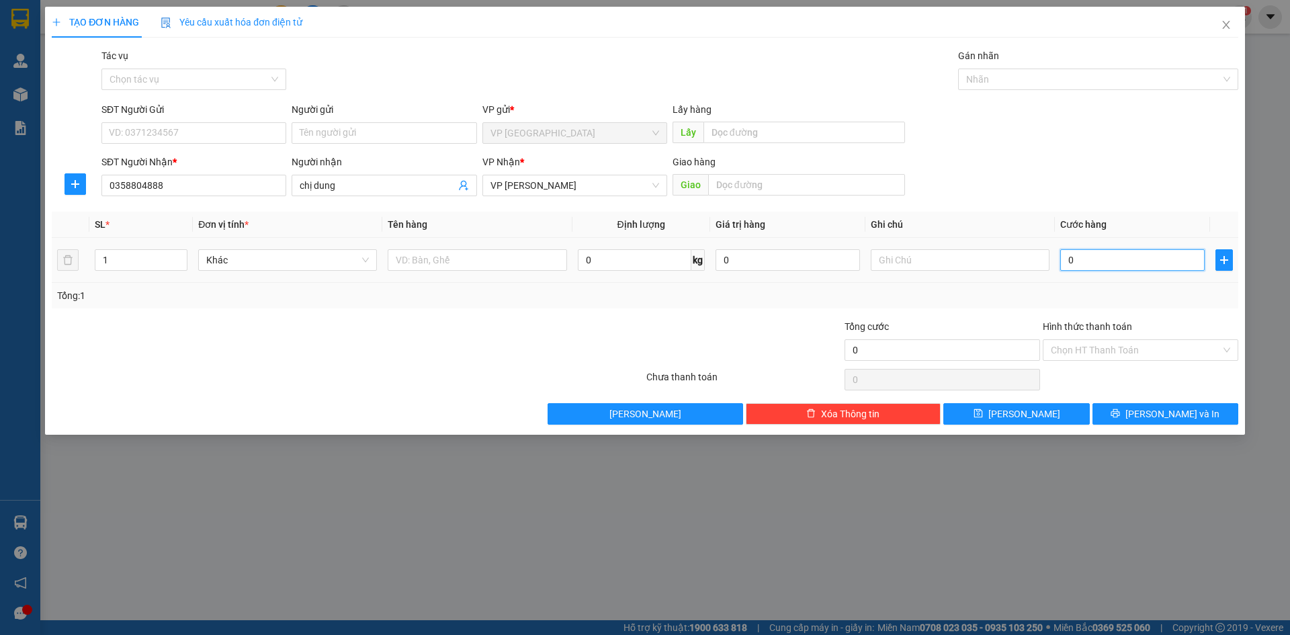
click at [1113, 267] on input "0" at bounding box center [1133, 260] width 144 height 22
type input "5"
type input "50"
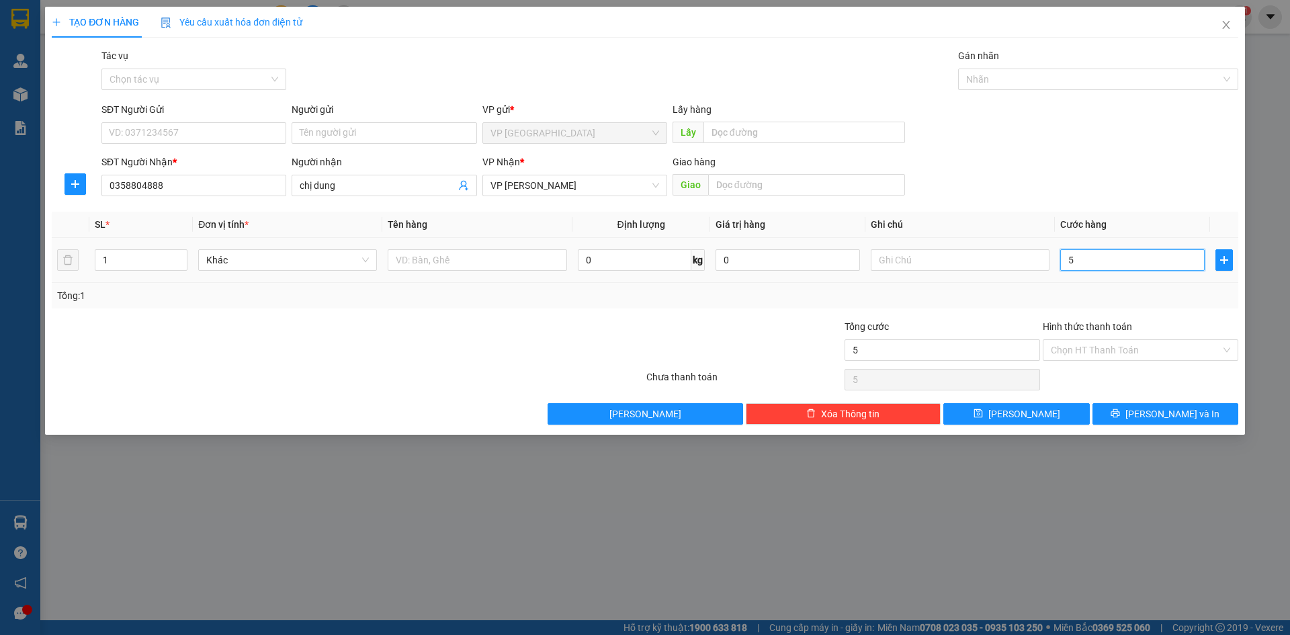
type input "50"
type input "50.000"
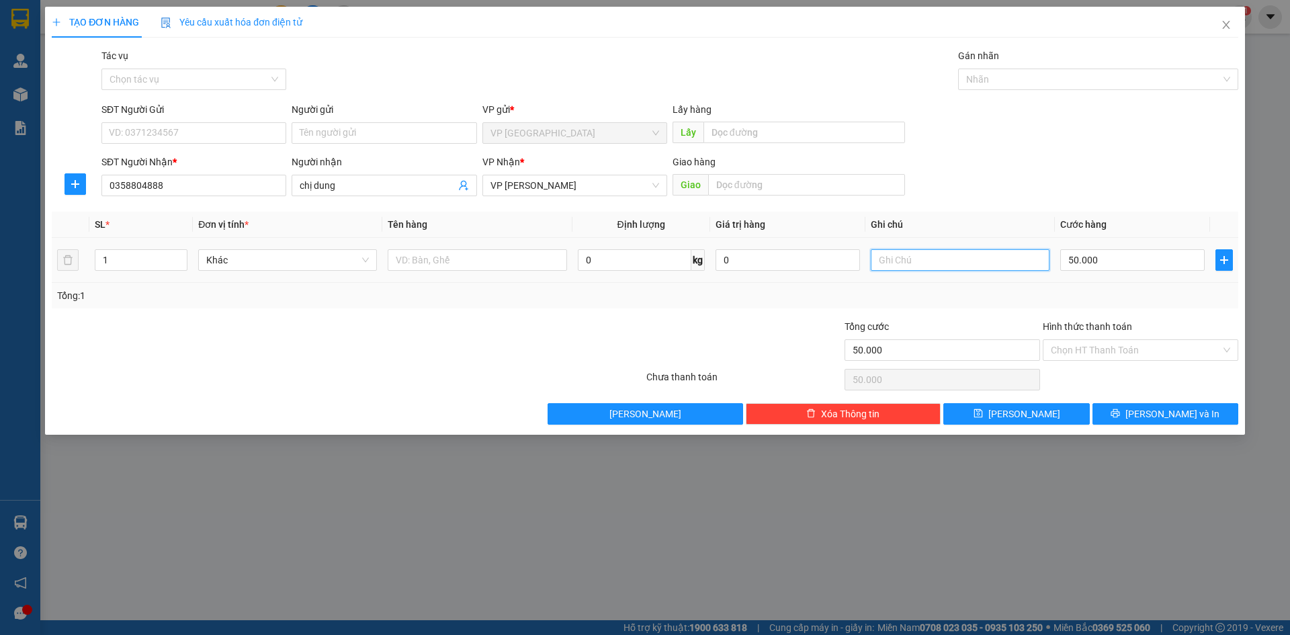
click at [934, 257] on input "text" at bounding box center [960, 260] width 179 height 22
type input "k tem"
click at [1064, 401] on div "Transit Pickup Surcharge Ids Transit Deliver Surcharge Ids Transit Deliver Surc…" at bounding box center [645, 236] width 1187 height 376
drag, startPoint x: 1063, startPoint y: 411, endPoint x: 1059, endPoint y: 423, distance: 13.0
click at [1059, 423] on button "[PERSON_NAME]" at bounding box center [1017, 414] width 146 height 22
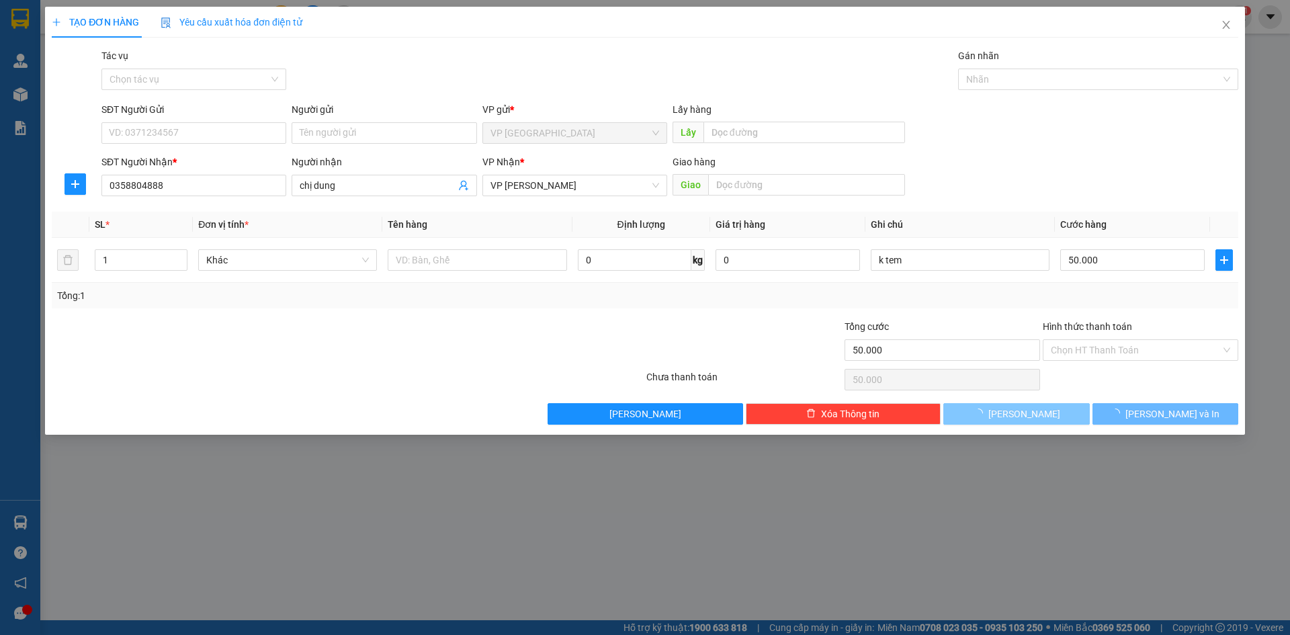
type input "0"
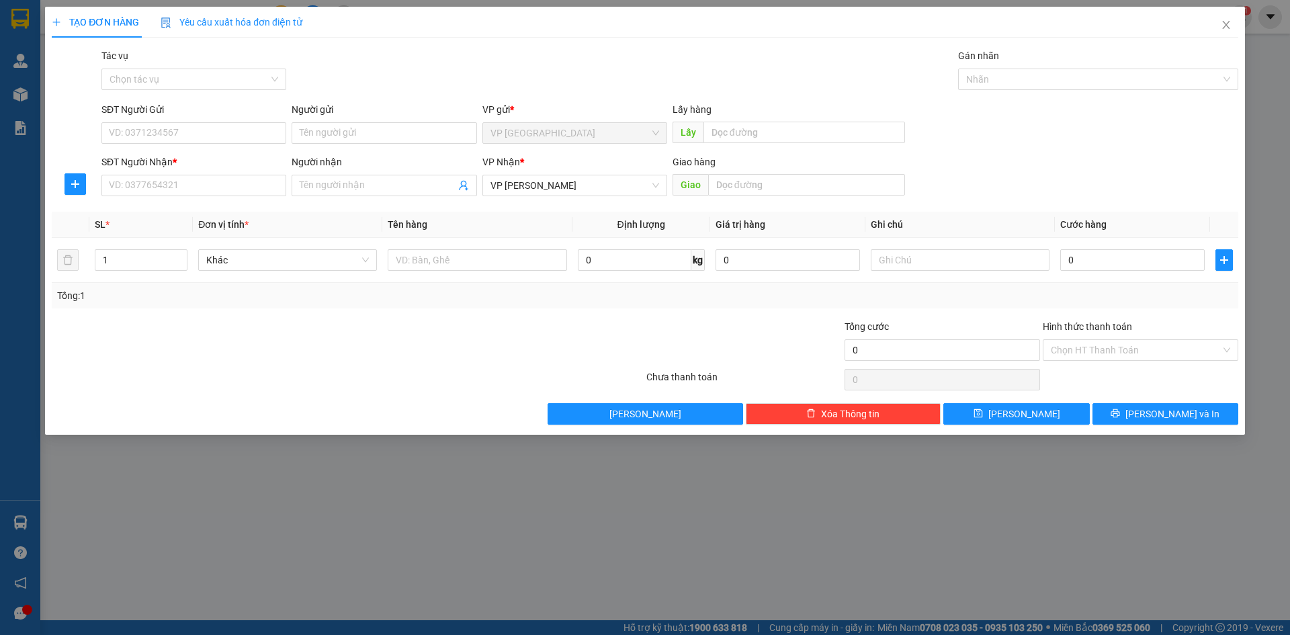
click at [95, 494] on div "TẠO ĐƠN HÀNG Yêu cầu xuất hóa đơn điện tử Transit Pickup Surcharge Ids Transit …" at bounding box center [645, 317] width 1290 height 635
drag, startPoint x: 1216, startPoint y: 21, endPoint x: 1226, endPoint y: 11, distance: 13.8
click at [1217, 21] on span "Close" at bounding box center [1227, 26] width 38 height 38
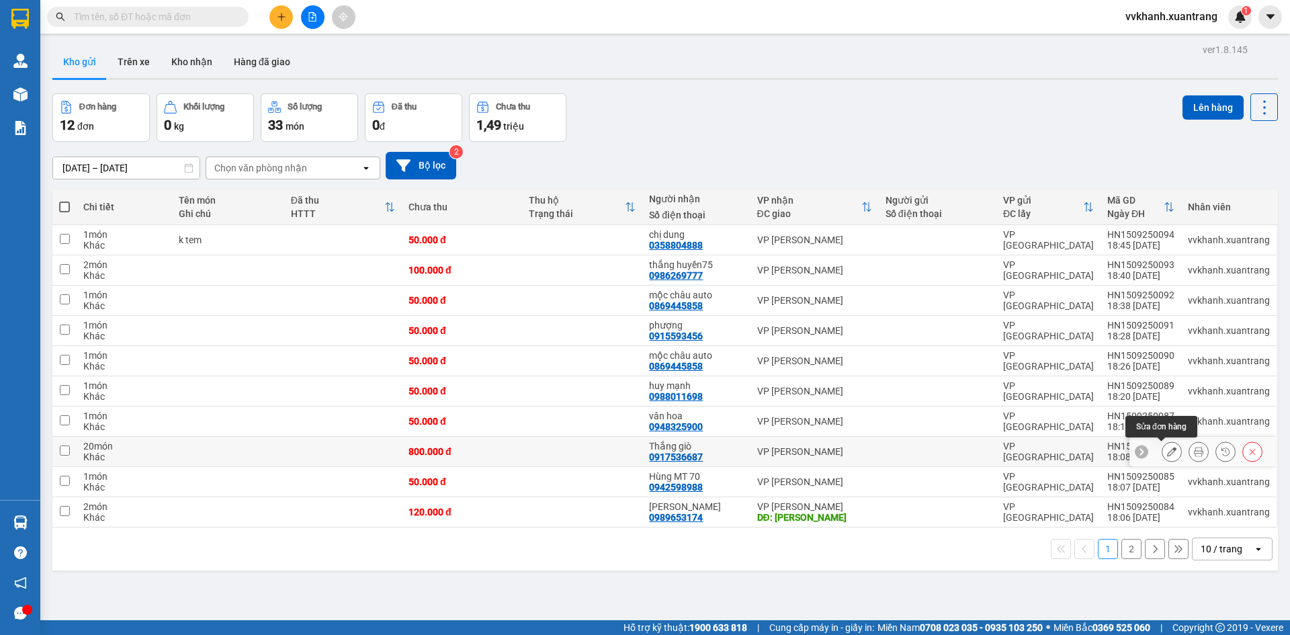
click at [1167, 453] on icon at bounding box center [1171, 451] width 9 height 9
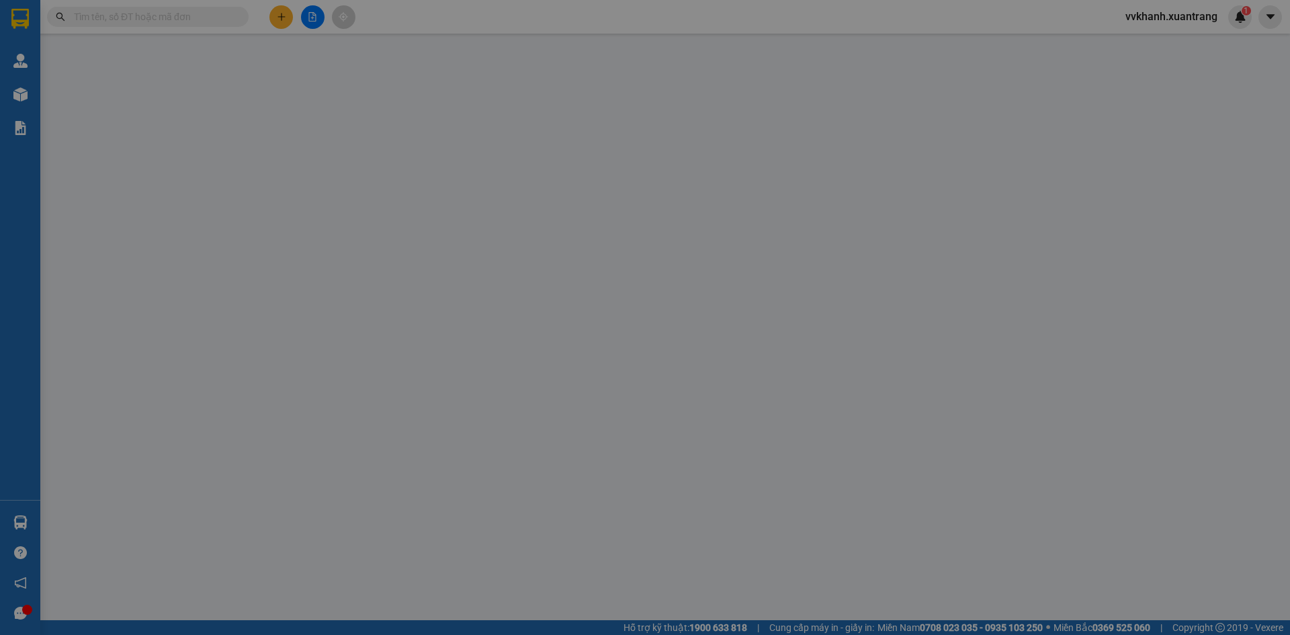
type input "0917536687"
type input "800.000"
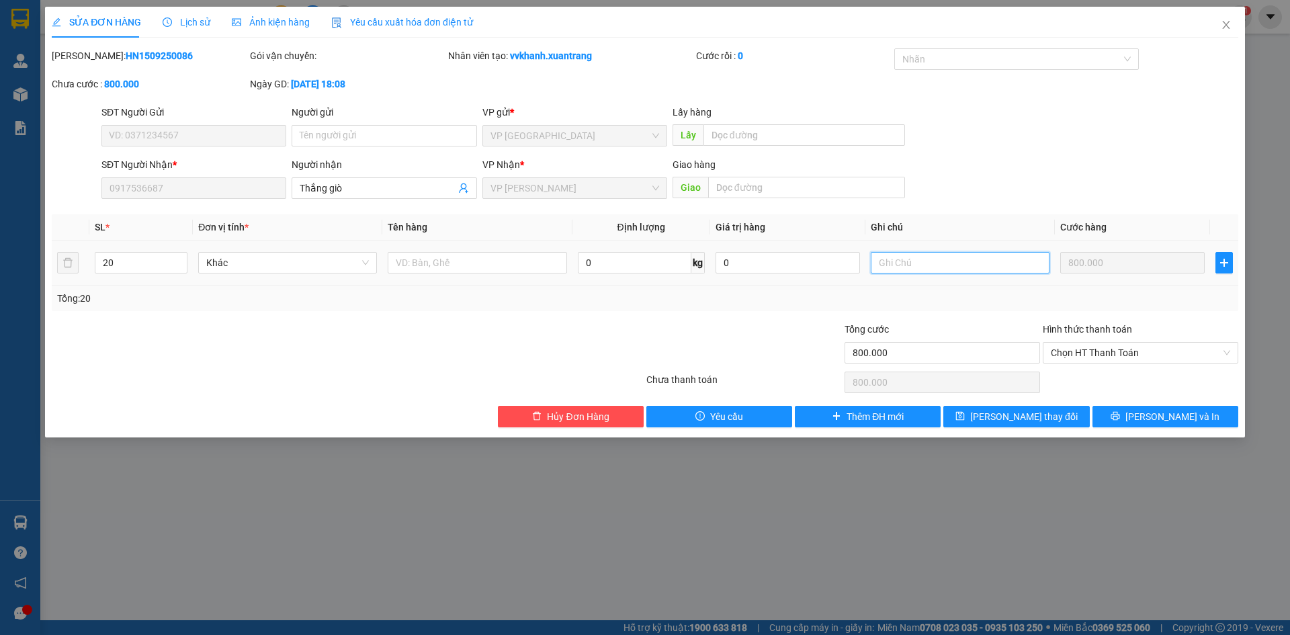
click at [946, 264] on input "text" at bounding box center [960, 263] width 179 height 22
type input "10 thùng+10 bao"
drag, startPoint x: 1013, startPoint y: 417, endPoint x: 1034, endPoint y: 435, distance: 27.2
click at [1015, 419] on span "[PERSON_NAME] thay đổi" at bounding box center [1024, 416] width 108 height 15
